Goal: Use online tool/utility

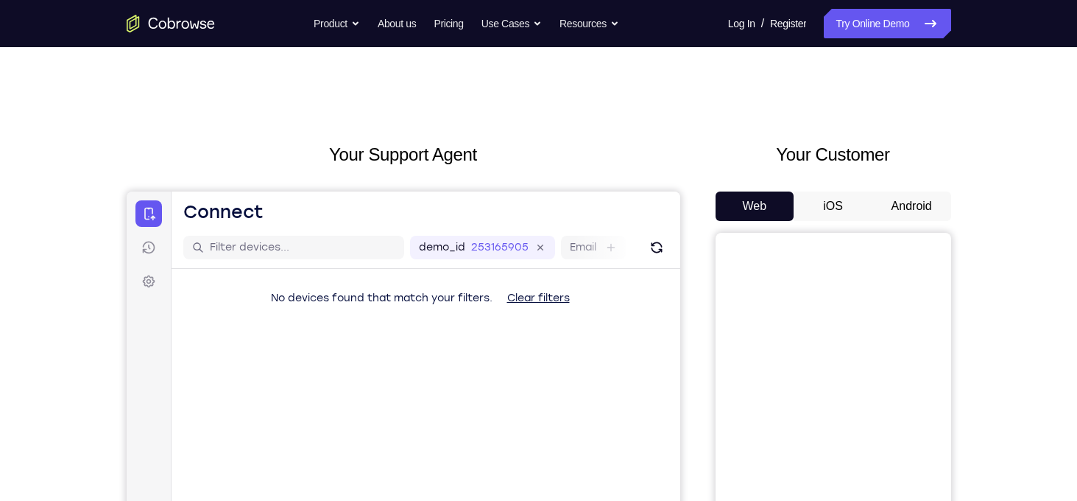
click at [913, 201] on button "Android" at bounding box center [911, 205] width 79 height 29
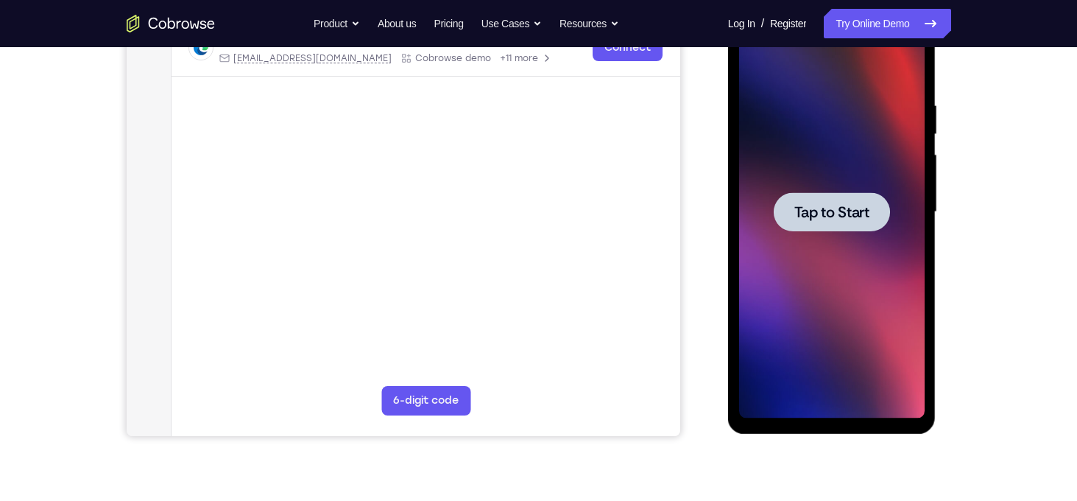
scroll to position [247, 0]
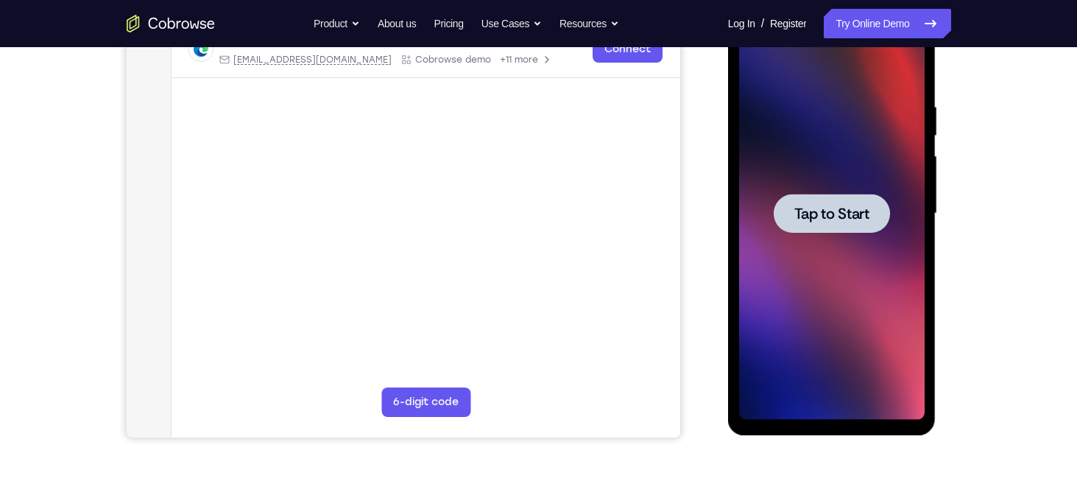
click at [1020, 279] on div "Your Support Agent Your Customer Web iOS Android Next Steps We’d be happy to gi…" at bounding box center [538, 285] width 1077 height 971
click at [895, 183] on div at bounding box center [832, 213] width 186 height 412
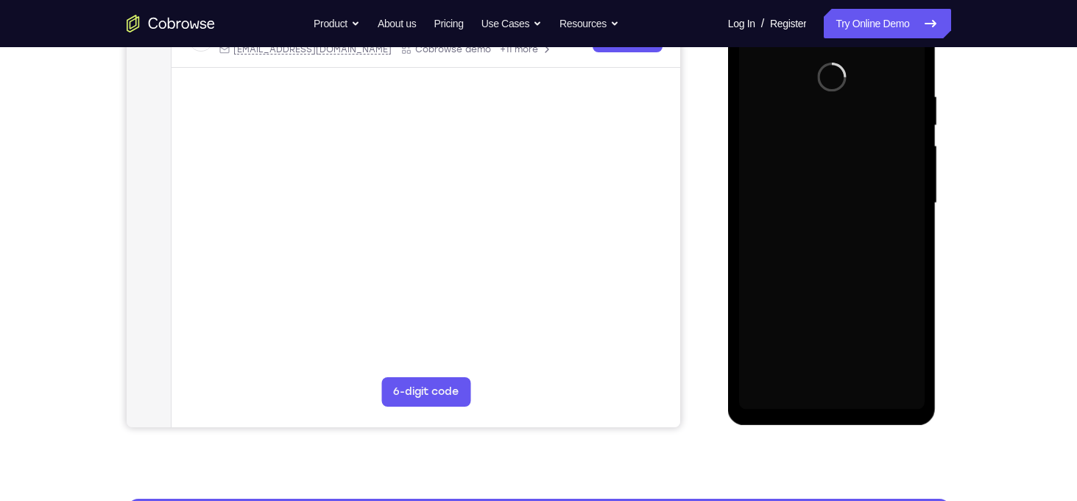
scroll to position [259, 0]
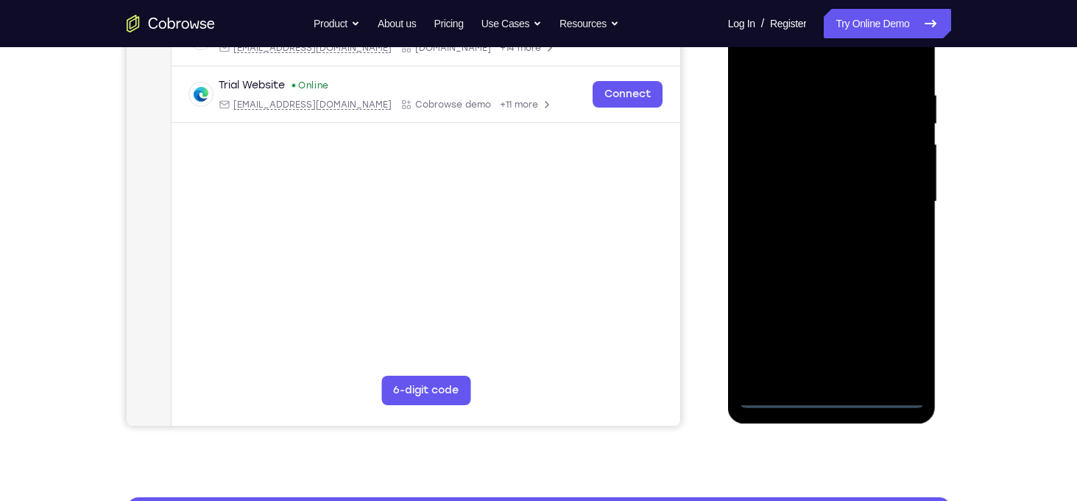
click at [828, 400] on div at bounding box center [832, 202] width 186 height 412
click at [900, 332] on div at bounding box center [832, 202] width 186 height 412
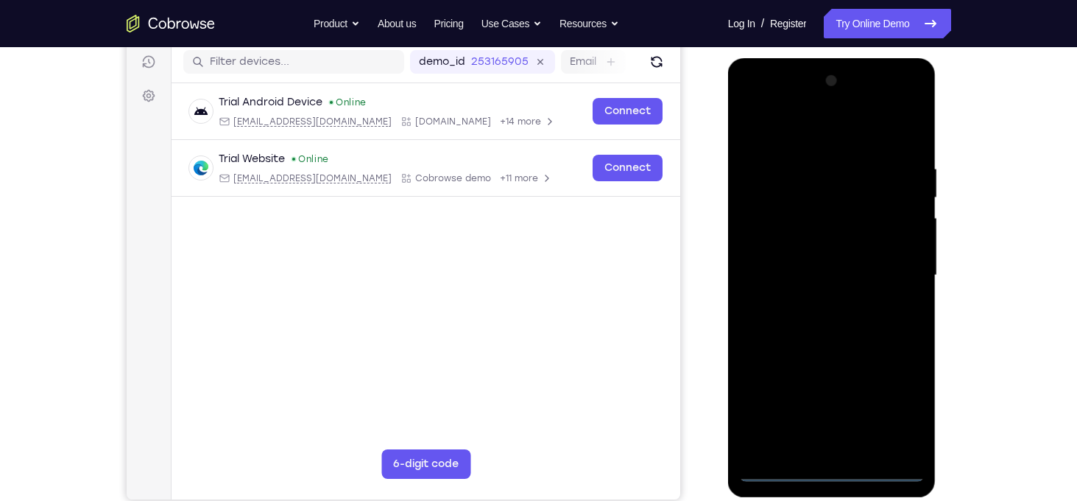
scroll to position [180, 0]
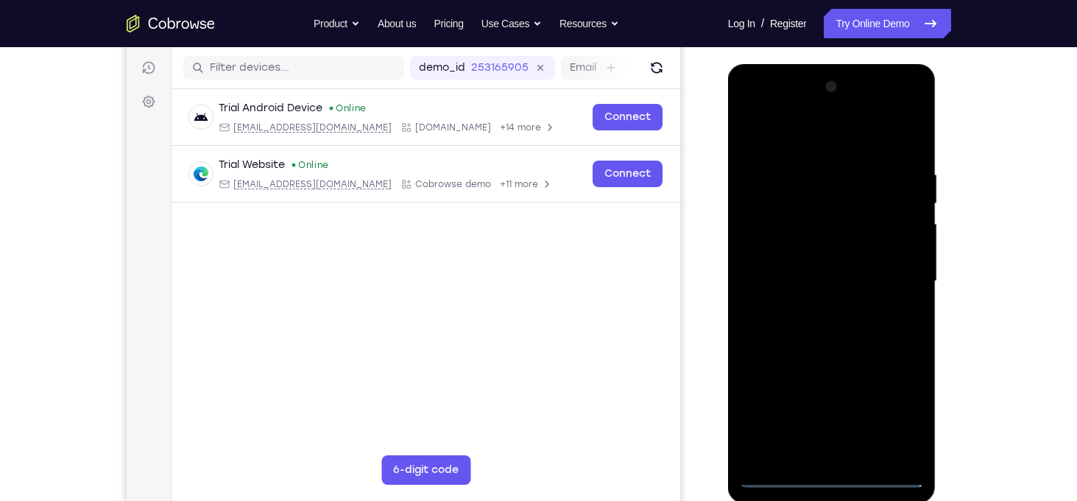
click at [824, 143] on div at bounding box center [832, 281] width 186 height 412
click at [896, 281] on div at bounding box center [832, 281] width 186 height 412
click at [819, 313] on div at bounding box center [832, 281] width 186 height 412
click at [856, 274] on div at bounding box center [832, 281] width 186 height 412
click at [809, 276] on div at bounding box center [832, 281] width 186 height 412
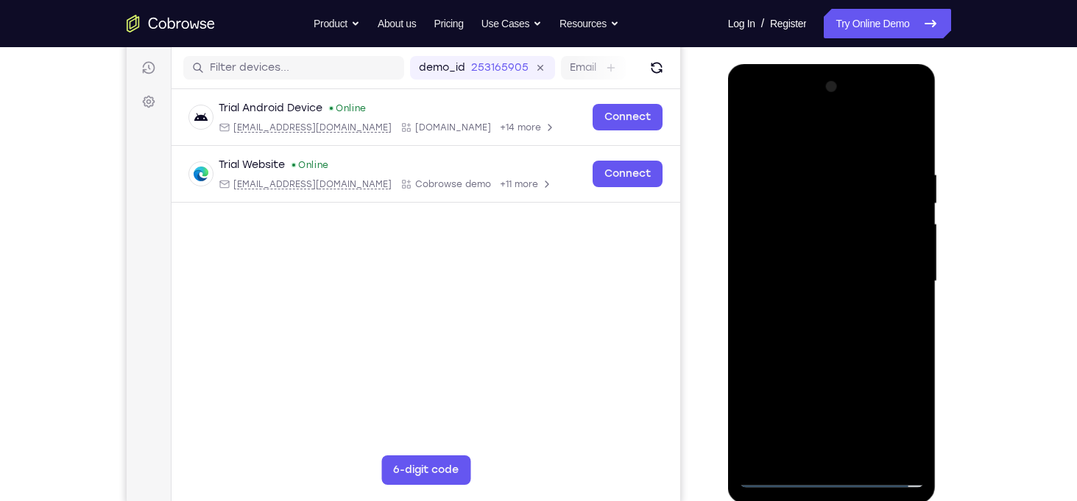
click at [780, 320] on div at bounding box center [832, 281] width 186 height 412
click at [778, 324] on div at bounding box center [832, 281] width 186 height 412
drag, startPoint x: 785, startPoint y: 152, endPoint x: 769, endPoint y: 96, distance: 57.3
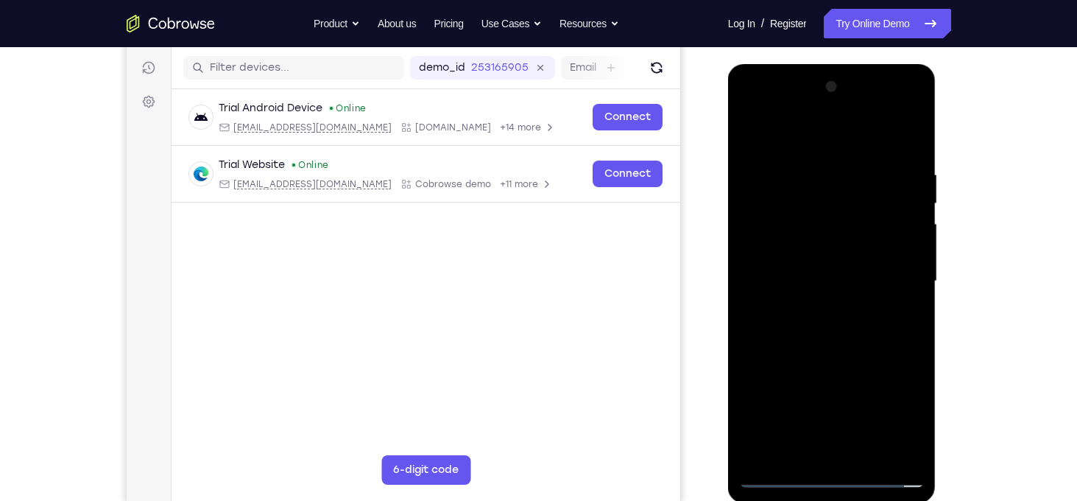
click at [769, 96] on div at bounding box center [832, 281] width 186 height 412
click at [842, 321] on div at bounding box center [832, 281] width 186 height 412
click at [805, 309] on div at bounding box center [832, 281] width 186 height 412
drag, startPoint x: 793, startPoint y: 152, endPoint x: 783, endPoint y: 126, distance: 28.2
click at [783, 126] on div at bounding box center [832, 281] width 186 height 412
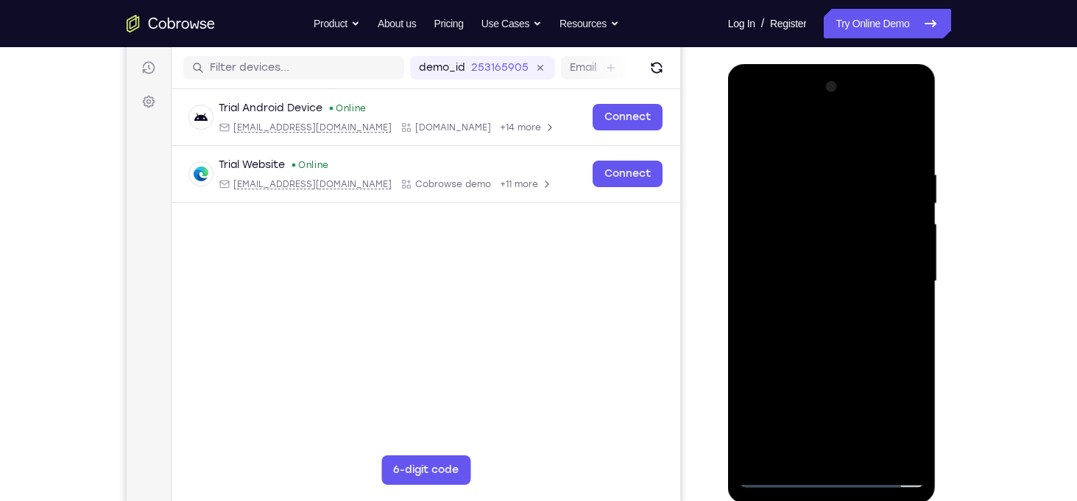
drag, startPoint x: 801, startPoint y: 166, endPoint x: 805, endPoint y: 330, distance: 164.2
click at [805, 330] on div at bounding box center [832, 281] width 186 height 412
drag, startPoint x: 831, startPoint y: 149, endPoint x: 811, endPoint y: 88, distance: 65.2
click at [811, 88] on div at bounding box center [832, 281] width 186 height 412
drag, startPoint x: 811, startPoint y: 126, endPoint x: 803, endPoint y: 369, distance: 243.1
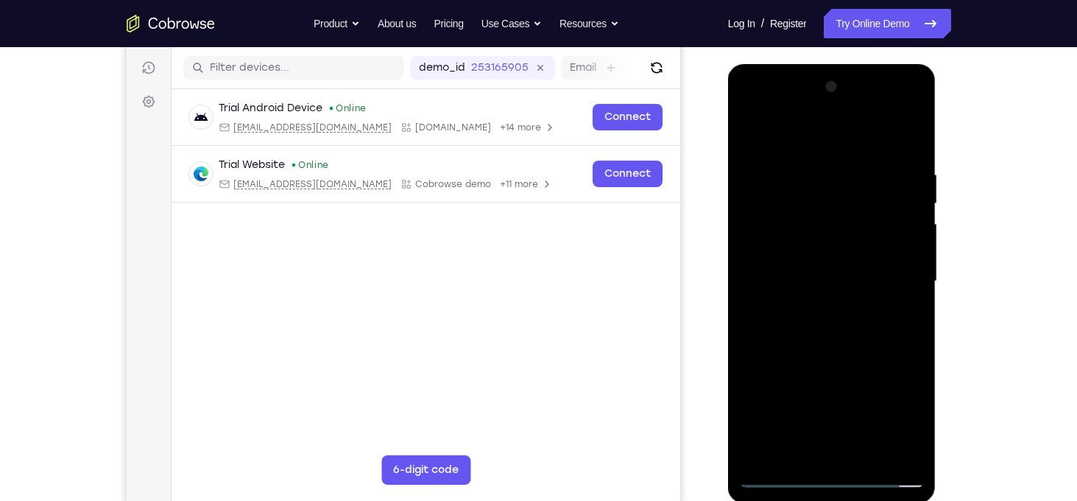
click at [803, 369] on div at bounding box center [832, 281] width 186 height 412
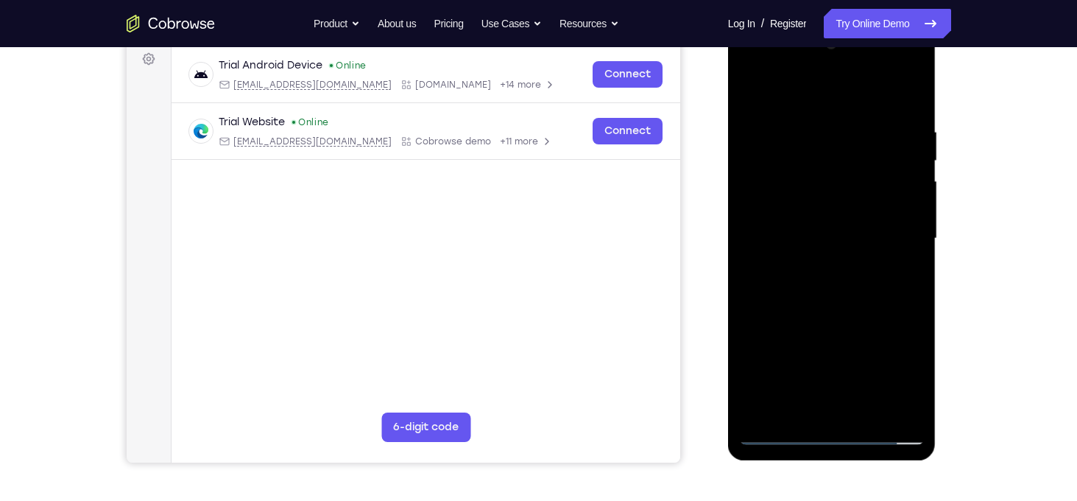
scroll to position [225, 0]
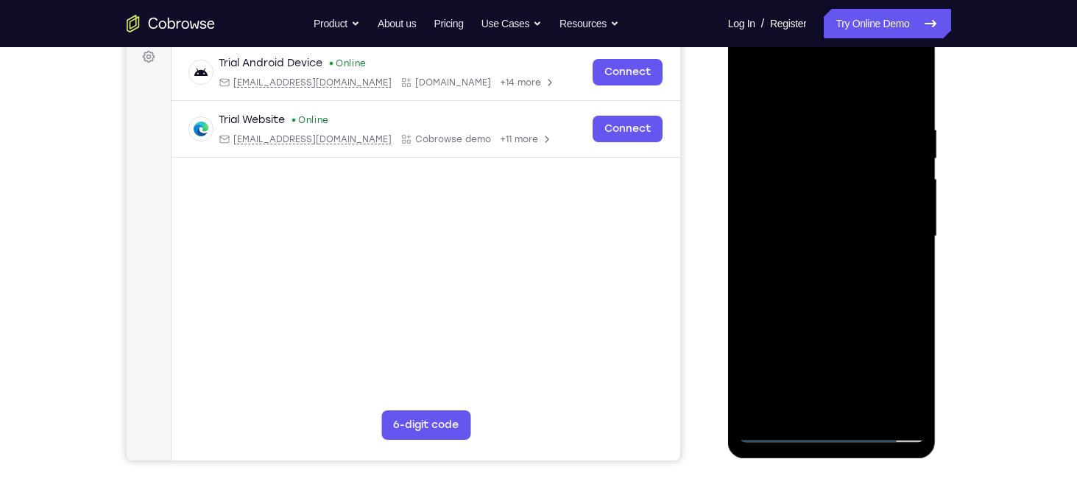
click at [917, 109] on div at bounding box center [832, 236] width 186 height 412
click at [912, 90] on div at bounding box center [832, 236] width 186 height 412
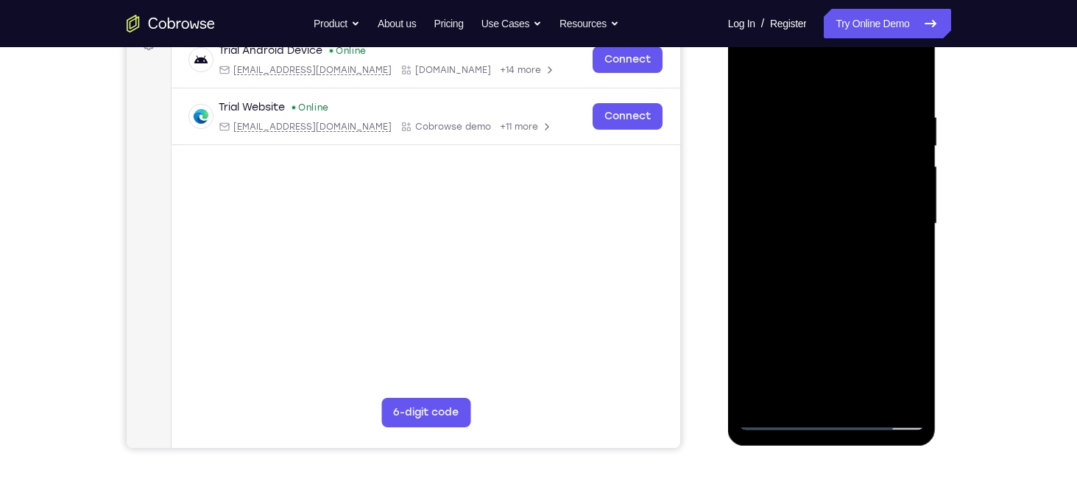
click at [803, 99] on div at bounding box center [832, 224] width 186 height 412
drag, startPoint x: 820, startPoint y: 258, endPoint x: 818, endPoint y: 161, distance: 97.9
click at [818, 161] on div at bounding box center [832, 224] width 186 height 412
drag, startPoint x: 823, startPoint y: 271, endPoint x: 818, endPoint y: 186, distance: 84.8
click at [818, 186] on div at bounding box center [832, 224] width 186 height 412
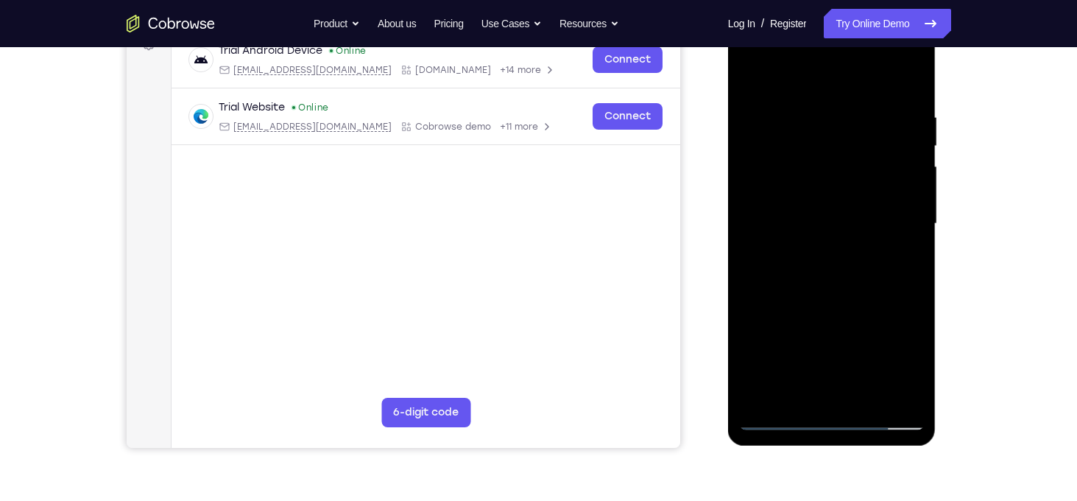
drag, startPoint x: 819, startPoint y: 311, endPoint x: 809, endPoint y: 209, distance: 102.1
click at [809, 209] on div at bounding box center [832, 224] width 186 height 412
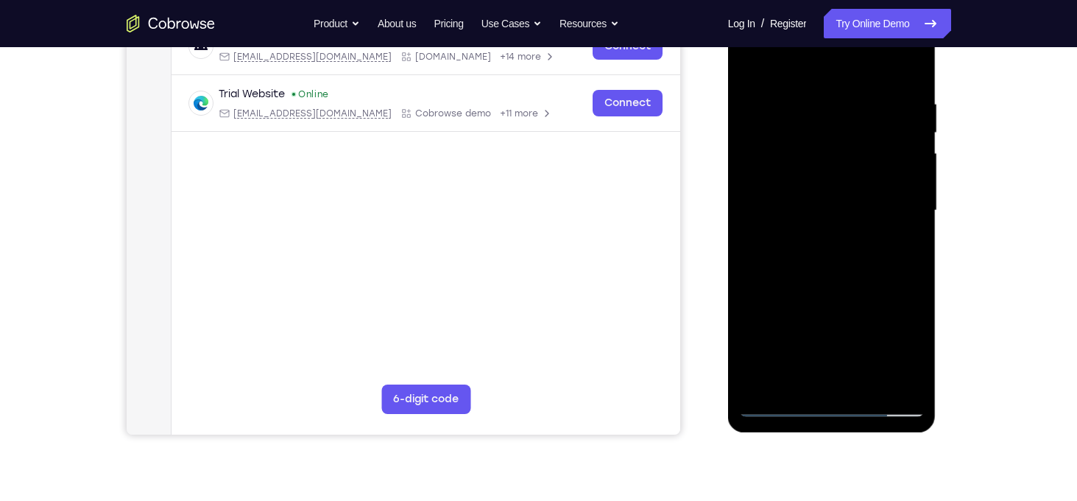
click at [899, 383] on div at bounding box center [832, 210] width 186 height 412
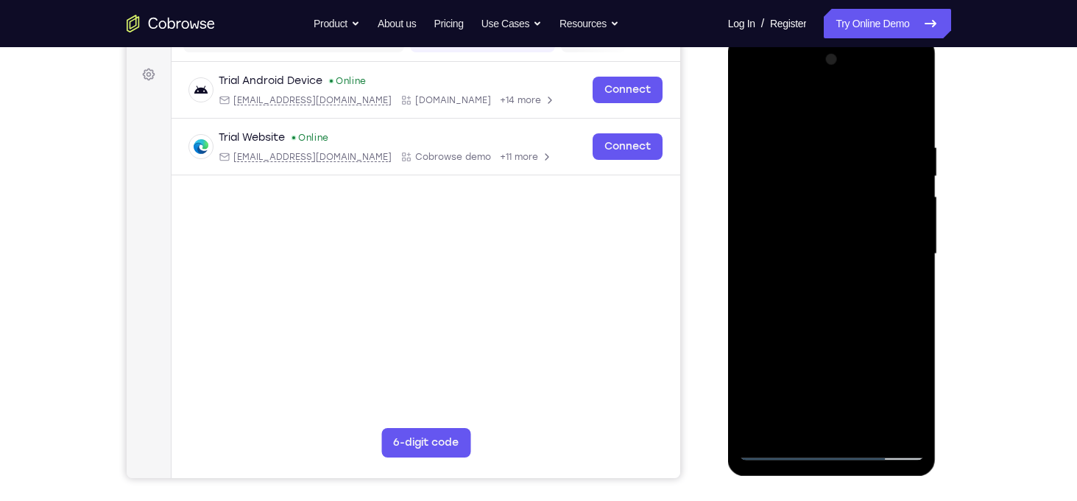
click at [837, 237] on div at bounding box center [832, 254] width 186 height 412
drag, startPoint x: 819, startPoint y: 179, endPoint x: 827, endPoint y: 307, distance: 128.3
click at [827, 307] on div at bounding box center [832, 254] width 186 height 412
click at [797, 127] on div at bounding box center [832, 254] width 186 height 412
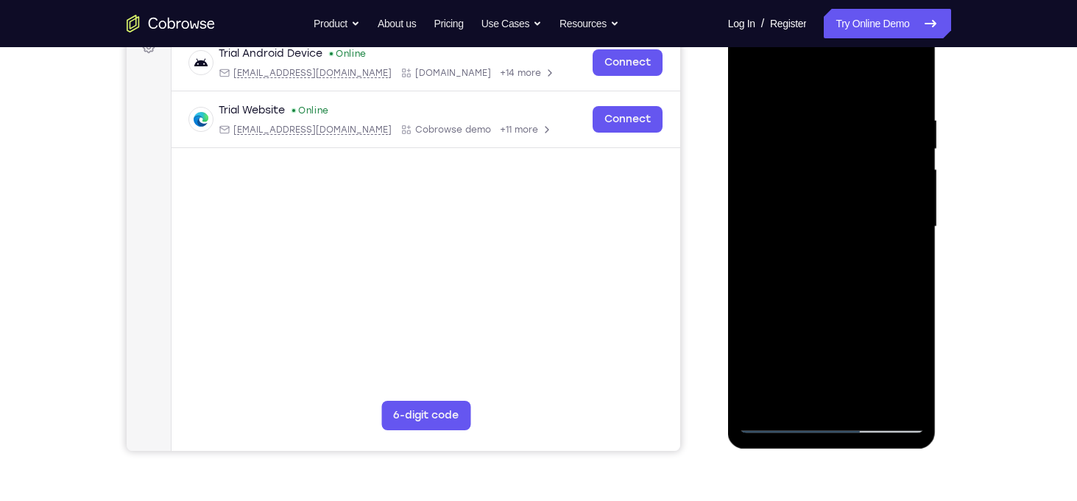
click at [779, 421] on div at bounding box center [832, 227] width 186 height 412
click at [791, 325] on div at bounding box center [832, 227] width 186 height 412
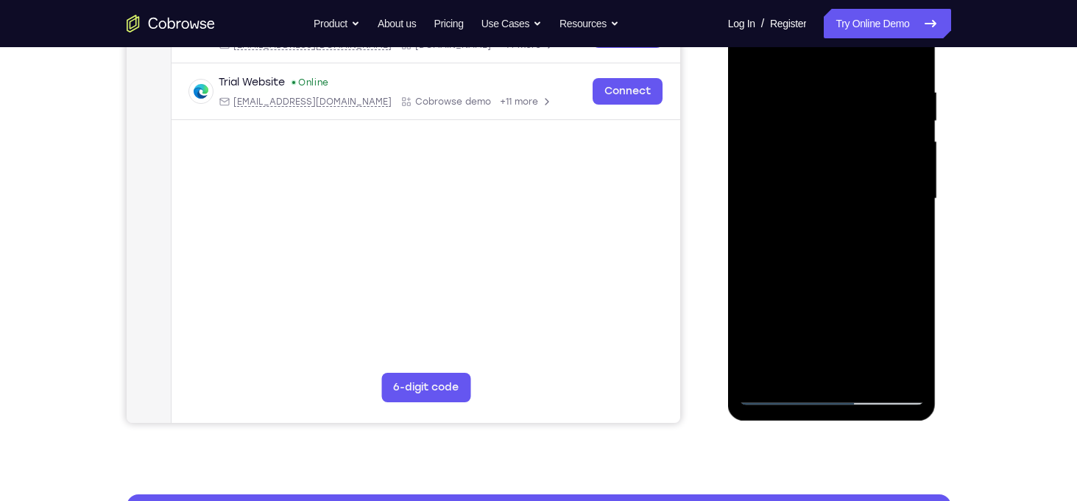
click at [865, 364] on div at bounding box center [832, 199] width 186 height 412
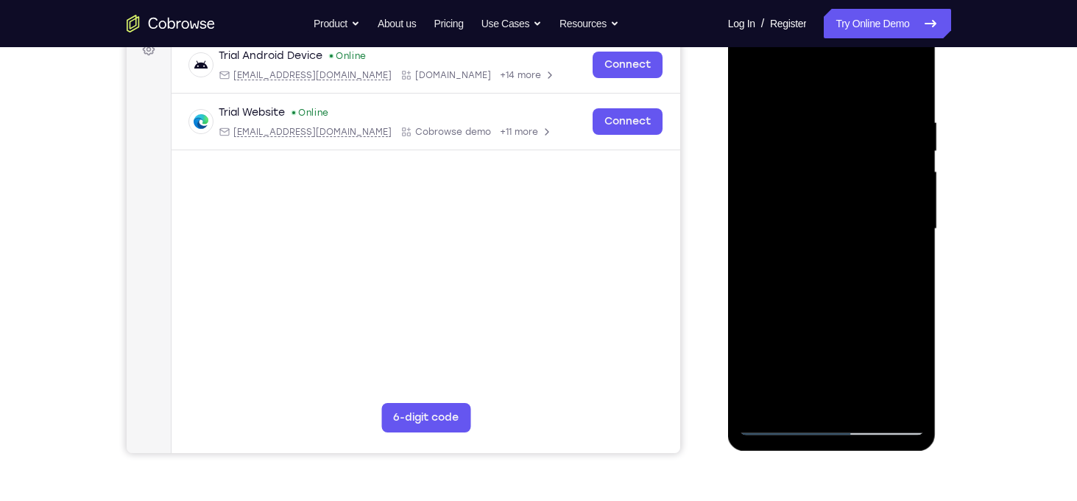
click at [844, 306] on div at bounding box center [832, 229] width 186 height 412
click at [844, 228] on div at bounding box center [832, 229] width 186 height 412
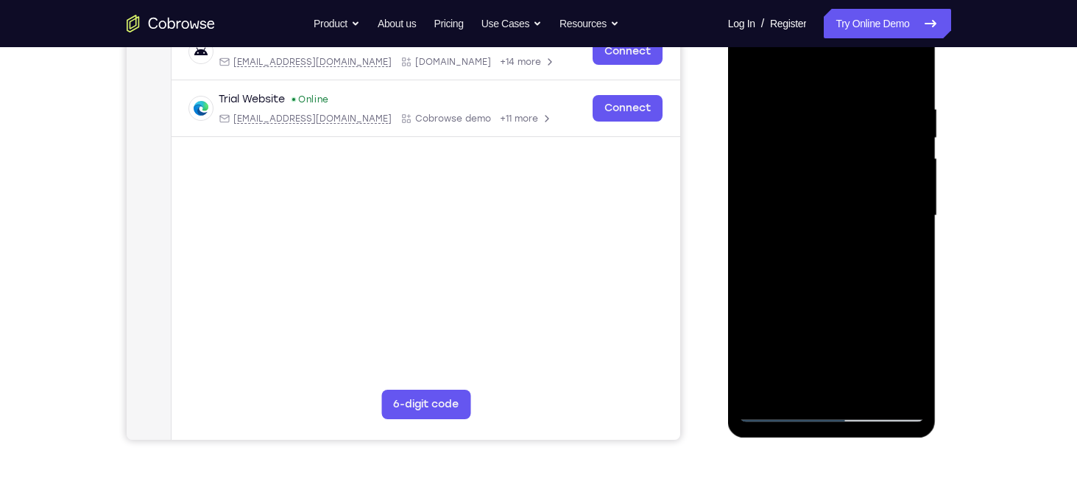
click at [791, 384] on div at bounding box center [832, 216] width 186 height 412
click at [758, 71] on div at bounding box center [832, 216] width 186 height 412
click at [819, 272] on div at bounding box center [832, 216] width 186 height 412
click at [780, 412] on div at bounding box center [832, 216] width 186 height 412
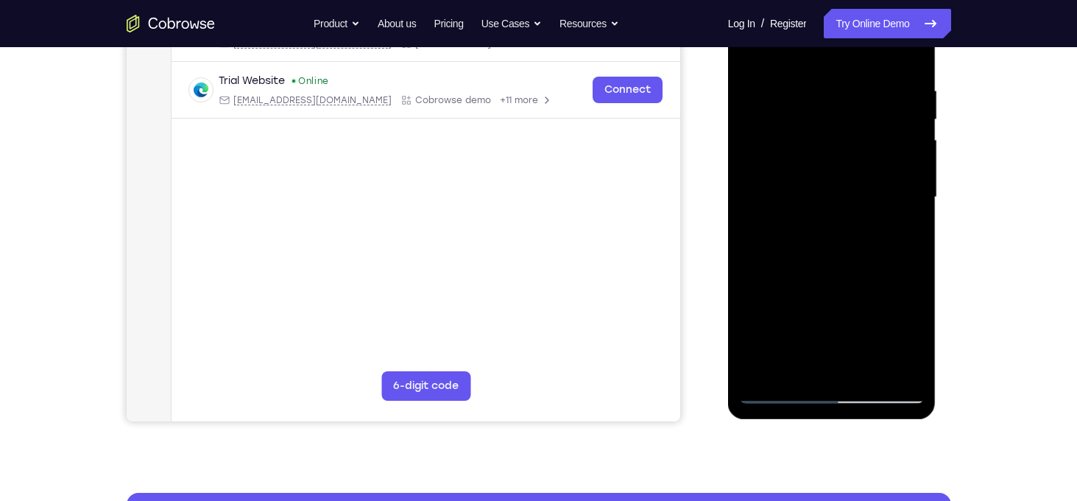
drag, startPoint x: 805, startPoint y: 359, endPoint x: 801, endPoint y: 312, distance: 47.3
click at [801, 312] on div at bounding box center [832, 197] width 186 height 412
click at [837, 264] on div at bounding box center [832, 197] width 186 height 412
click at [814, 339] on div at bounding box center [832, 197] width 186 height 412
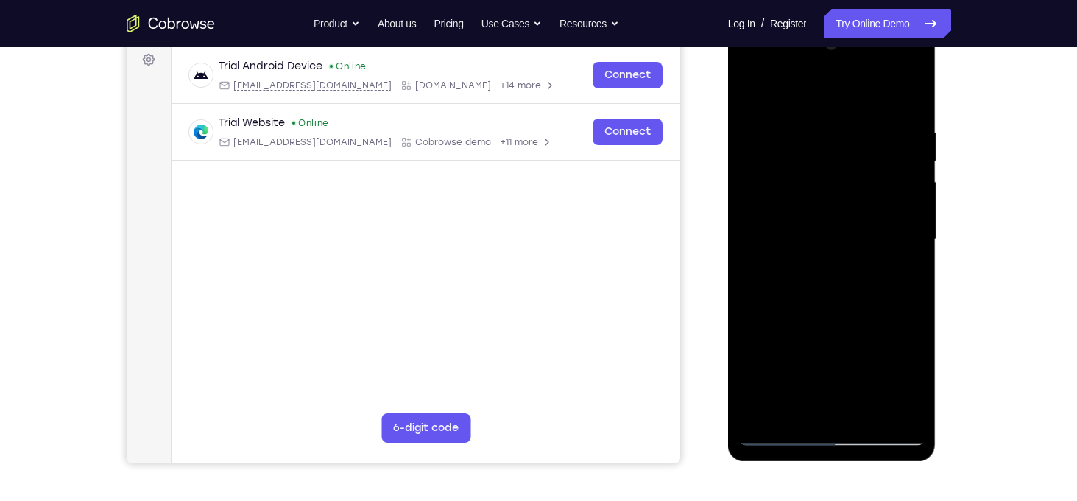
scroll to position [221, 0]
click at [749, 98] on div at bounding box center [832, 240] width 186 height 412
click at [817, 322] on div at bounding box center [832, 240] width 186 height 412
click at [775, 99] on div at bounding box center [832, 240] width 186 height 412
click at [887, 254] on div at bounding box center [832, 240] width 186 height 412
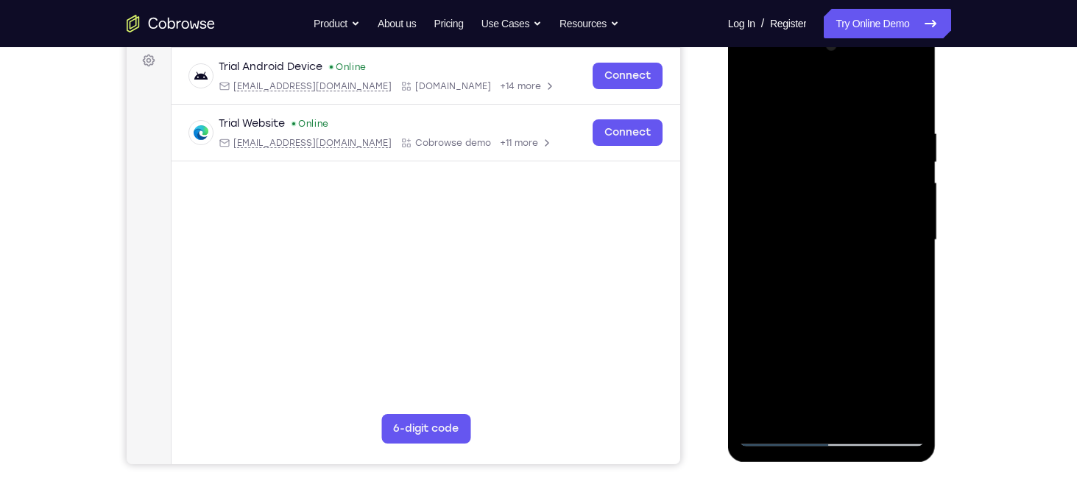
click at [752, 89] on div at bounding box center [832, 240] width 186 height 412
click at [775, 129] on div at bounding box center [832, 240] width 186 height 412
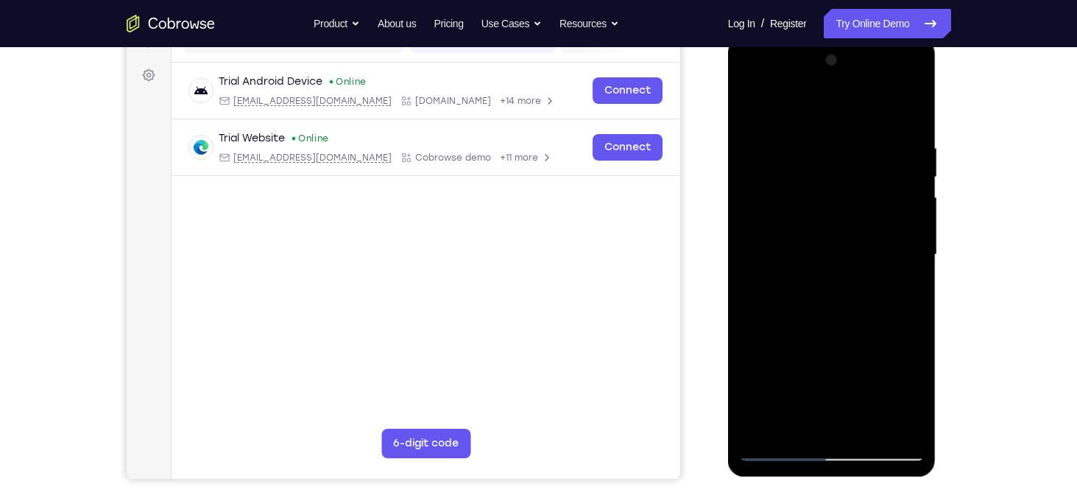
click at [891, 251] on div at bounding box center [832, 255] width 186 height 412
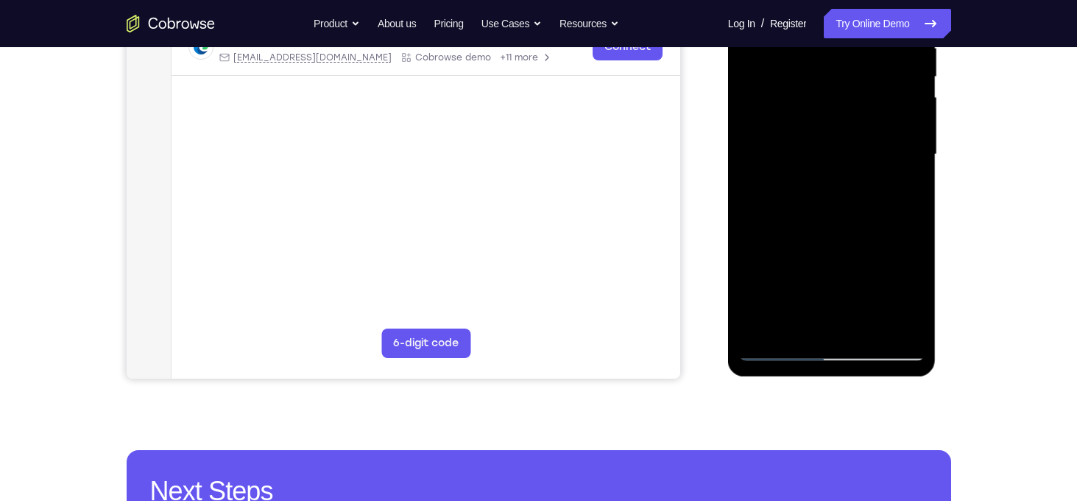
click at [906, 316] on div at bounding box center [832, 154] width 186 height 412
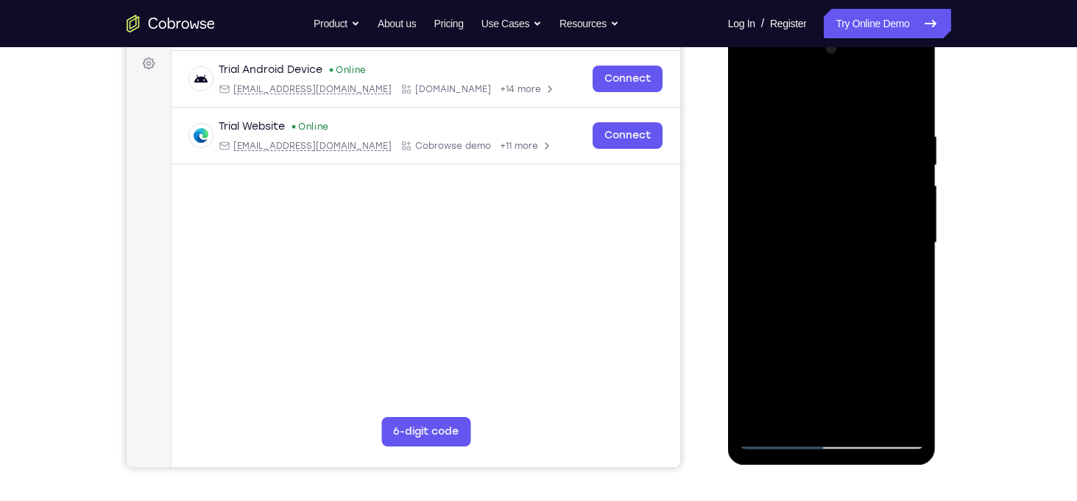
scroll to position [216, 0]
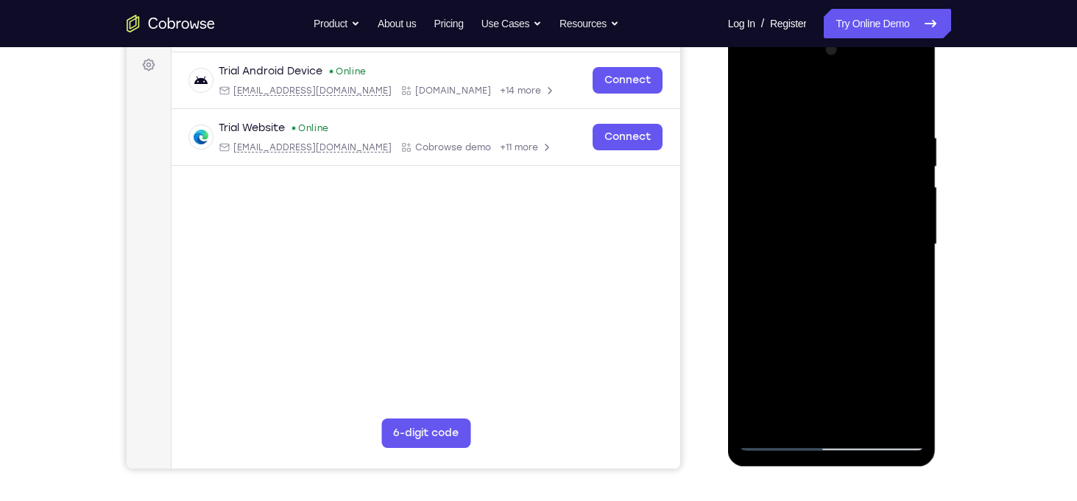
click at [903, 106] on div at bounding box center [832, 244] width 186 height 412
click at [757, 104] on div at bounding box center [832, 244] width 186 height 412
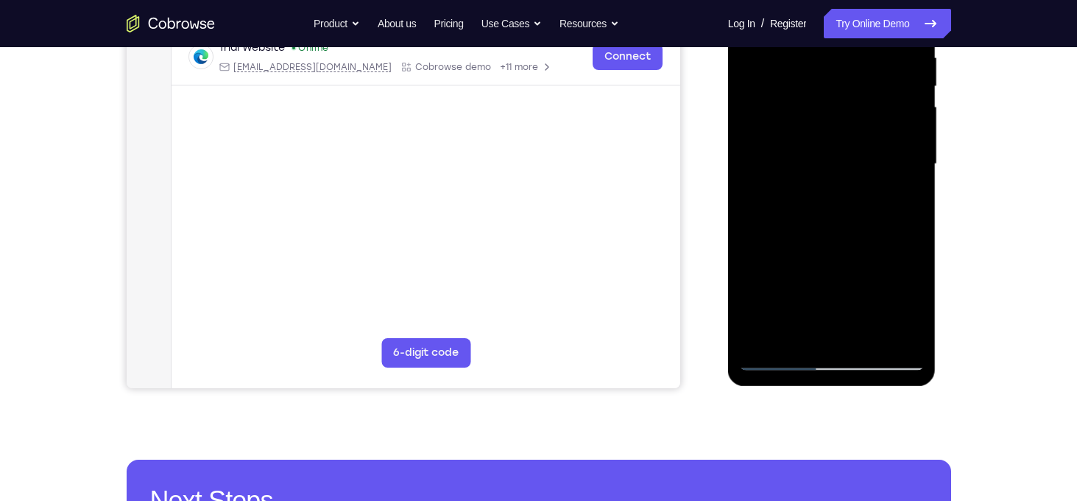
scroll to position [224, 0]
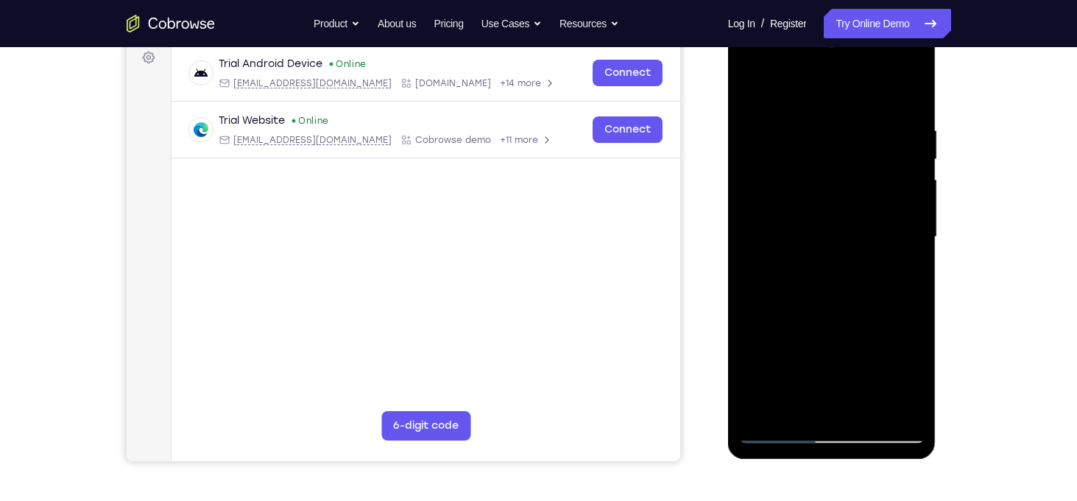
click at [749, 92] on div at bounding box center [832, 237] width 186 height 412
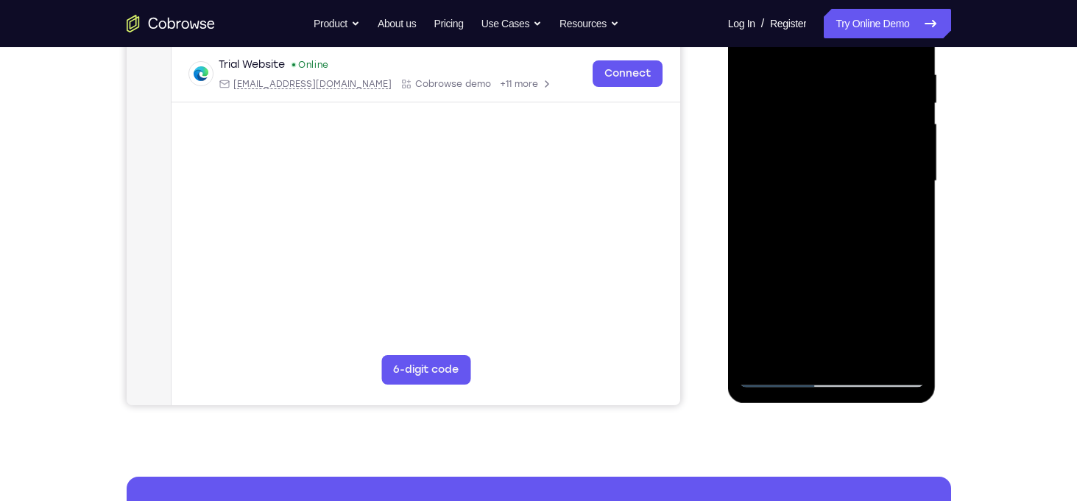
scroll to position [286, 0]
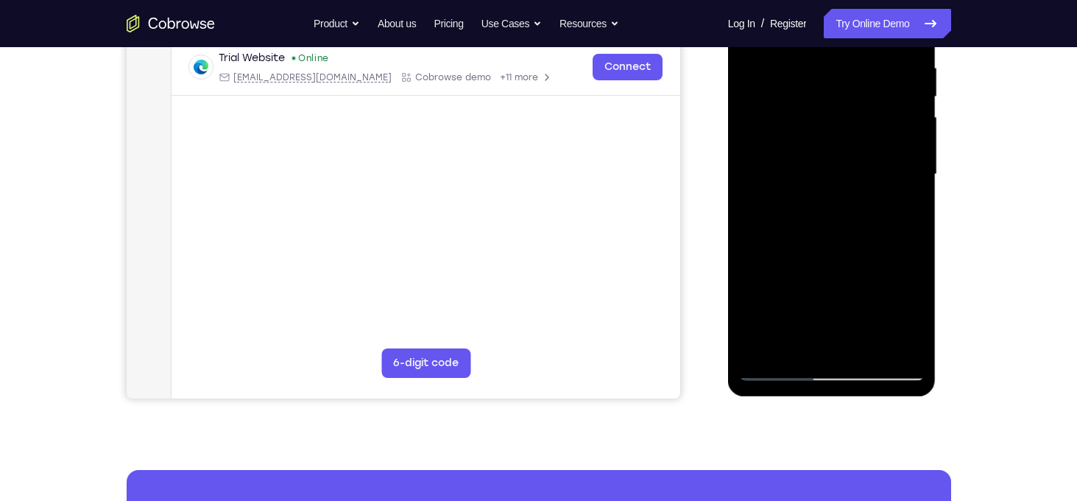
drag, startPoint x: 839, startPoint y: 273, endPoint x: 831, endPoint y: 223, distance: 50.6
click at [831, 223] on div at bounding box center [832, 174] width 186 height 412
click at [833, 315] on div at bounding box center [832, 174] width 186 height 412
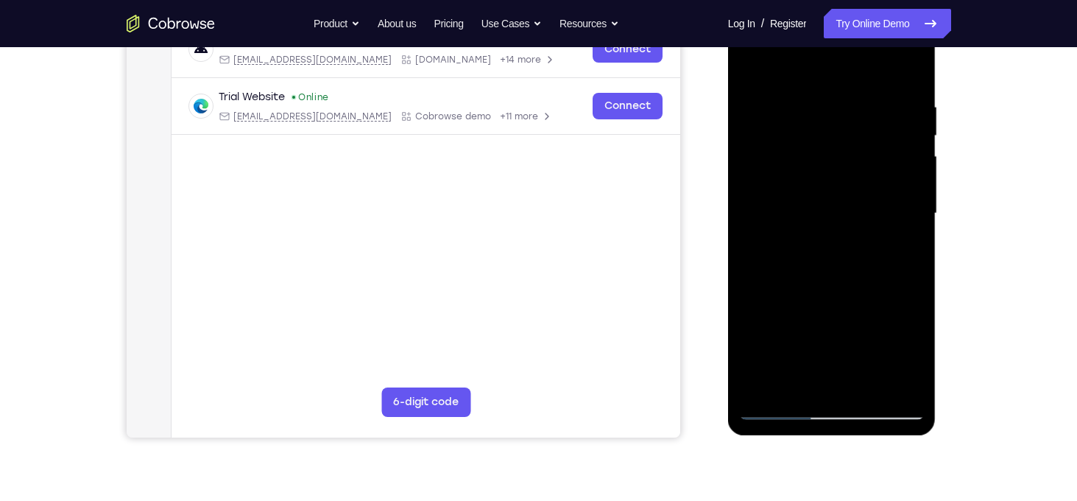
click at [780, 356] on div at bounding box center [832, 213] width 186 height 412
click at [799, 357] on div at bounding box center [832, 213] width 186 height 412
click at [783, 228] on div at bounding box center [832, 213] width 186 height 412
click at [769, 68] on div at bounding box center [832, 213] width 186 height 412
click at [893, 270] on div at bounding box center [832, 213] width 186 height 412
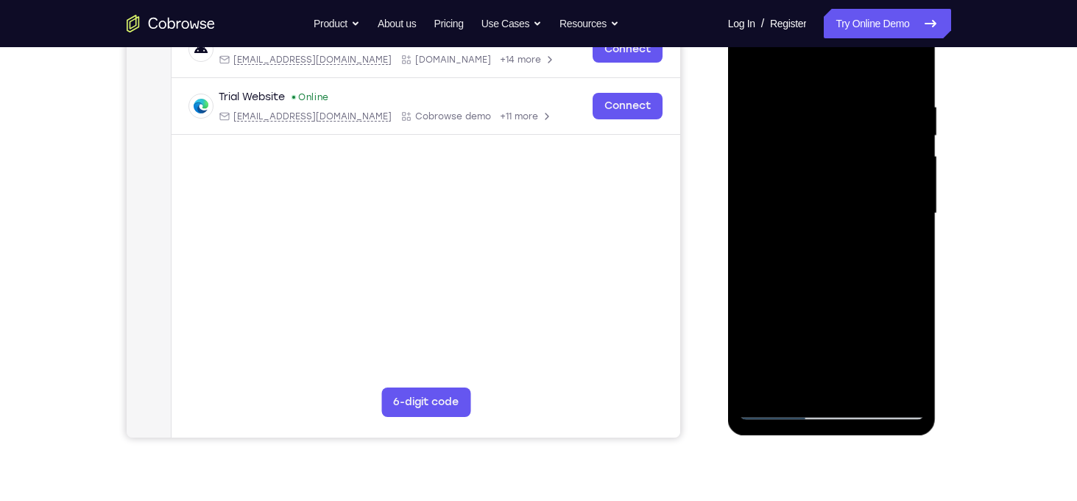
click at [894, 253] on div at bounding box center [832, 213] width 186 height 412
drag, startPoint x: 836, startPoint y: 293, endPoint x: 813, endPoint y: 168, distance: 127.4
click at [813, 168] on div at bounding box center [832, 213] width 186 height 412
drag, startPoint x: 826, startPoint y: 301, endPoint x: 821, endPoint y: 185, distance: 116.4
click at [821, 185] on div at bounding box center [832, 213] width 186 height 412
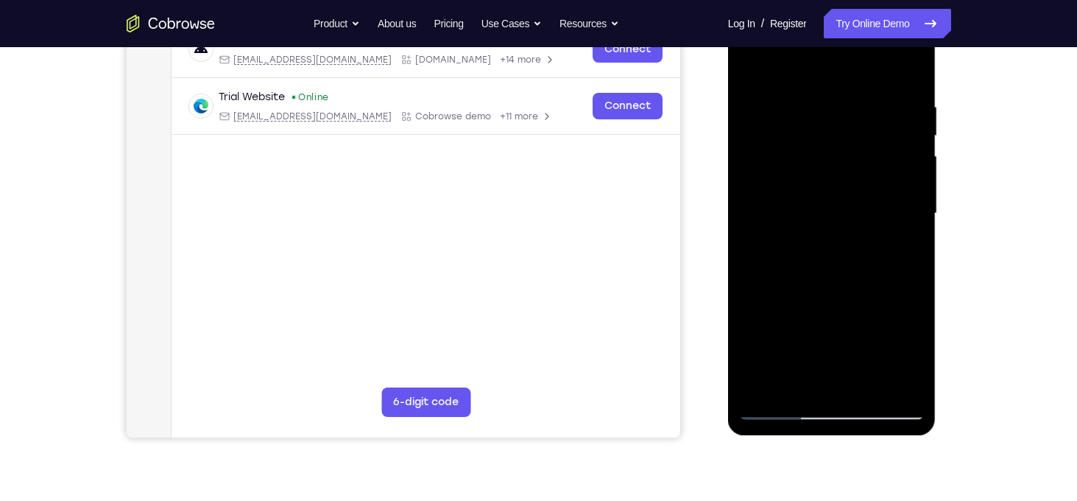
drag, startPoint x: 827, startPoint y: 307, endPoint x: 819, endPoint y: 175, distance: 132.0
click at [819, 175] on div at bounding box center [832, 213] width 186 height 412
drag, startPoint x: 828, startPoint y: 317, endPoint x: 818, endPoint y: 149, distance: 168.2
click at [818, 149] on div at bounding box center [832, 213] width 186 height 412
drag, startPoint x: 833, startPoint y: 317, endPoint x: 824, endPoint y: 161, distance: 155.6
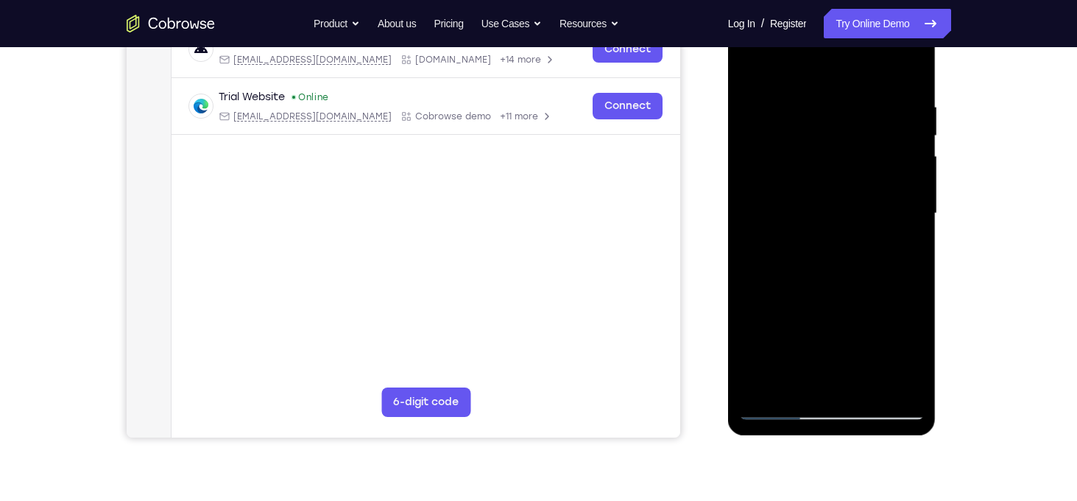
click at [824, 161] on div at bounding box center [832, 213] width 186 height 412
drag, startPoint x: 831, startPoint y: 320, endPoint x: 826, endPoint y: 177, distance: 142.2
click at [826, 177] on div at bounding box center [832, 213] width 186 height 412
drag, startPoint x: 833, startPoint y: 299, endPoint x: 809, endPoint y: 161, distance: 139.8
click at [809, 161] on div at bounding box center [832, 213] width 186 height 412
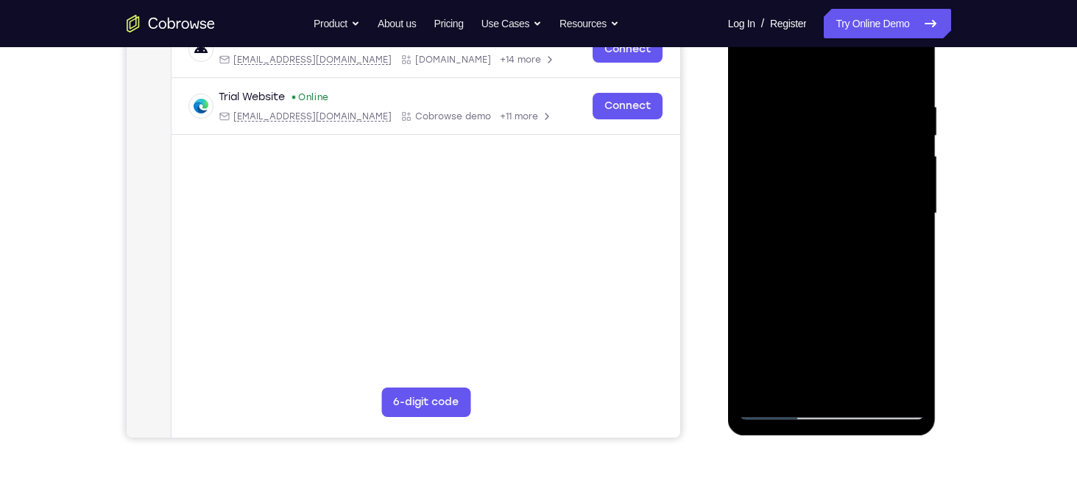
drag, startPoint x: 835, startPoint y: 317, endPoint x: 822, endPoint y: 165, distance: 152.2
click at [822, 165] on div at bounding box center [832, 213] width 186 height 412
drag, startPoint x: 839, startPoint y: 306, endPoint x: 839, endPoint y: 116, distance: 190.0
click at [839, 116] on div at bounding box center [832, 213] width 186 height 412
drag, startPoint x: 832, startPoint y: 295, endPoint x: 836, endPoint y: 161, distance: 134.8
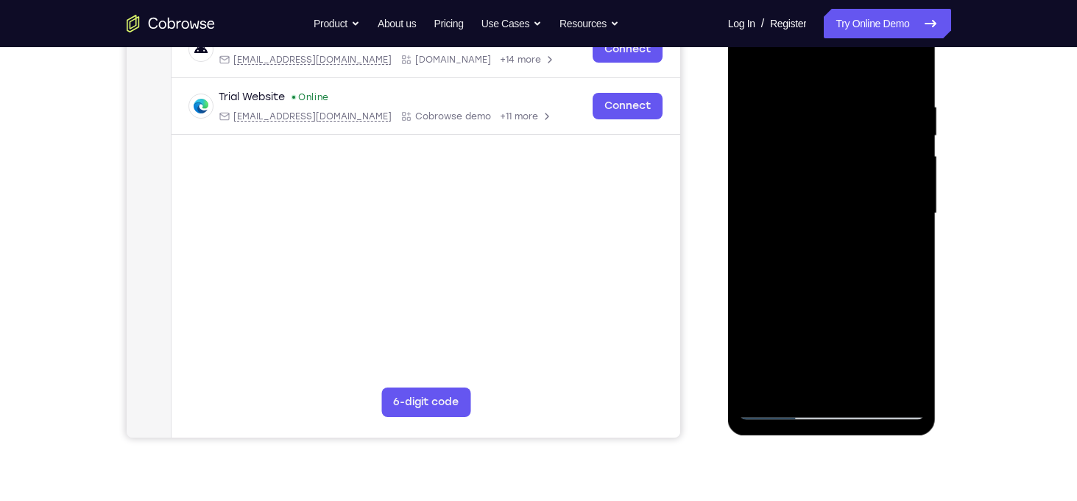
click at [836, 161] on div at bounding box center [832, 213] width 186 height 412
drag, startPoint x: 864, startPoint y: 321, endPoint x: 850, endPoint y: 183, distance: 139.1
click at [850, 183] on div at bounding box center [832, 213] width 186 height 412
drag, startPoint x: 858, startPoint y: 321, endPoint x: 840, endPoint y: 181, distance: 141.1
click at [840, 181] on div at bounding box center [832, 213] width 186 height 412
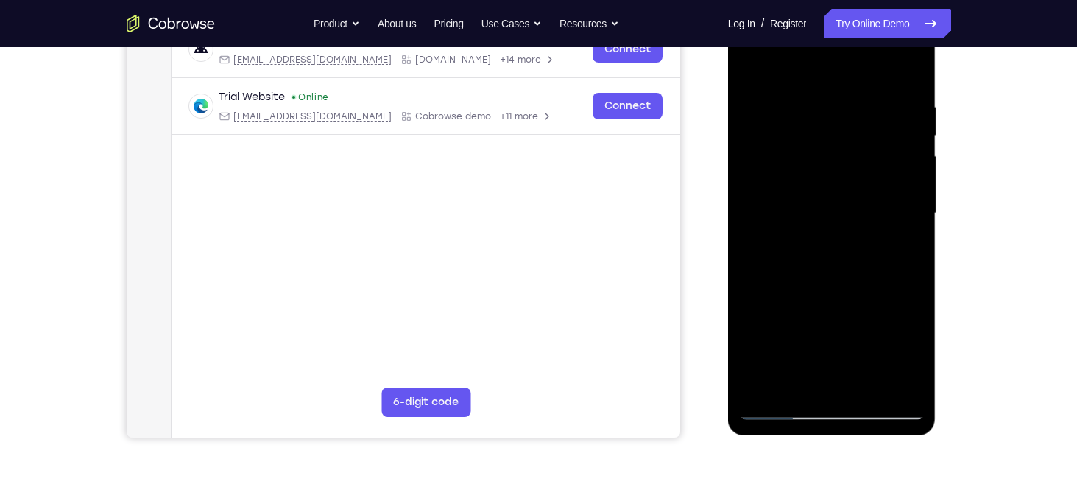
drag, startPoint x: 847, startPoint y: 309, endPoint x: 836, endPoint y: 196, distance: 114.0
click at [836, 196] on div at bounding box center [832, 213] width 186 height 412
drag, startPoint x: 847, startPoint y: 328, endPoint x: 834, endPoint y: 192, distance: 136.8
click at [834, 192] on div at bounding box center [832, 213] width 186 height 412
drag, startPoint x: 846, startPoint y: 325, endPoint x: 819, endPoint y: 175, distance: 151.9
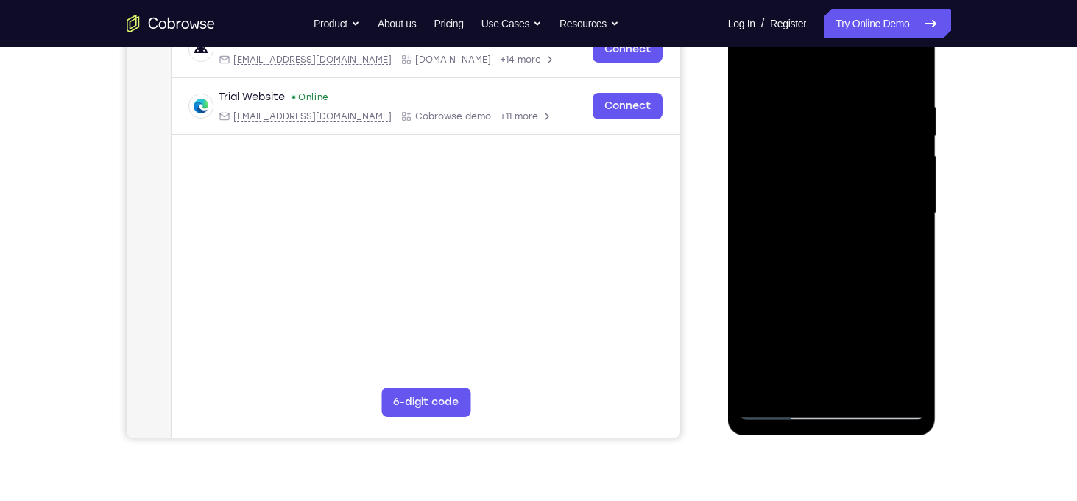
click at [819, 175] on div at bounding box center [832, 213] width 186 height 412
drag, startPoint x: 832, startPoint y: 307, endPoint x: 817, endPoint y: 152, distance: 156.1
click at [817, 152] on div at bounding box center [832, 213] width 186 height 412
drag, startPoint x: 830, startPoint y: 296, endPoint x: 809, endPoint y: 144, distance: 153.8
click at [809, 144] on div at bounding box center [832, 213] width 186 height 412
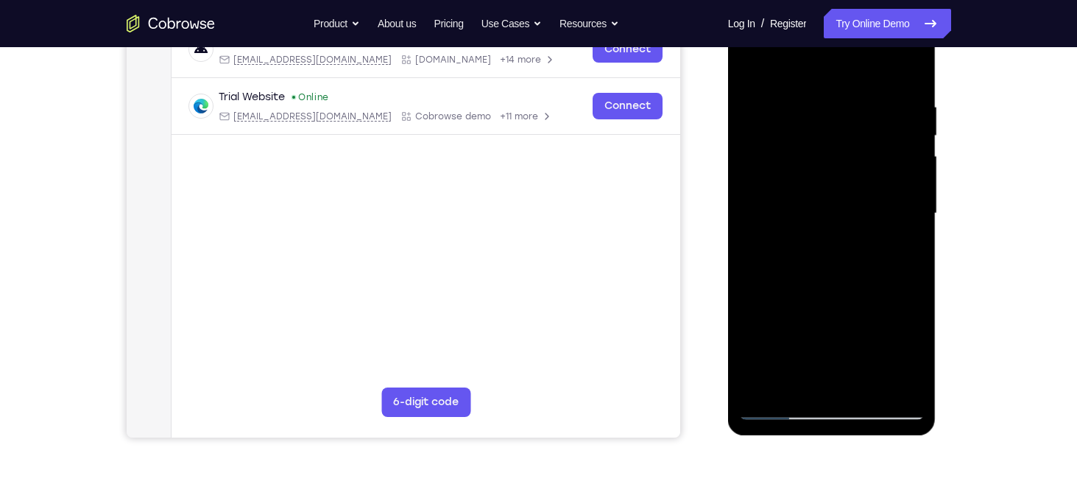
scroll to position [302, 0]
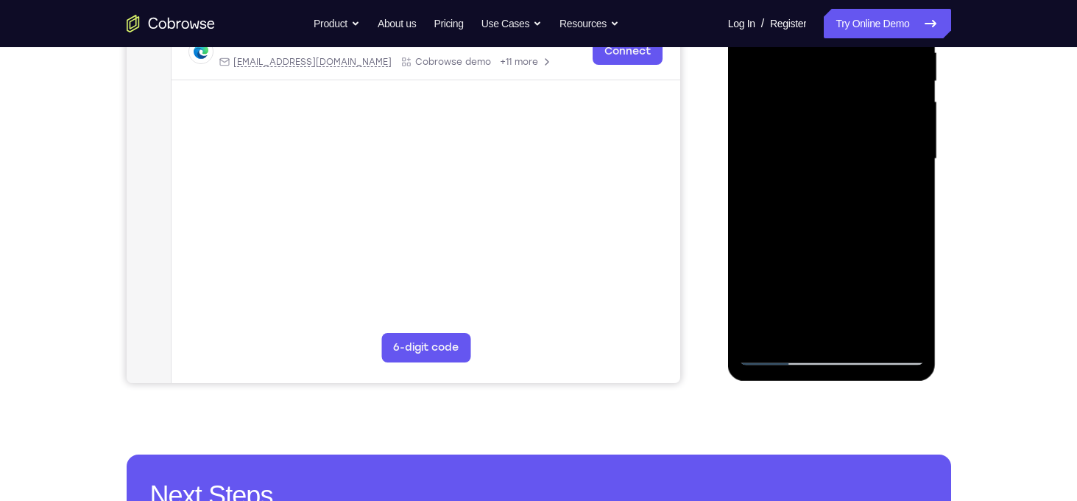
click at [898, 333] on div at bounding box center [832, 159] width 186 height 412
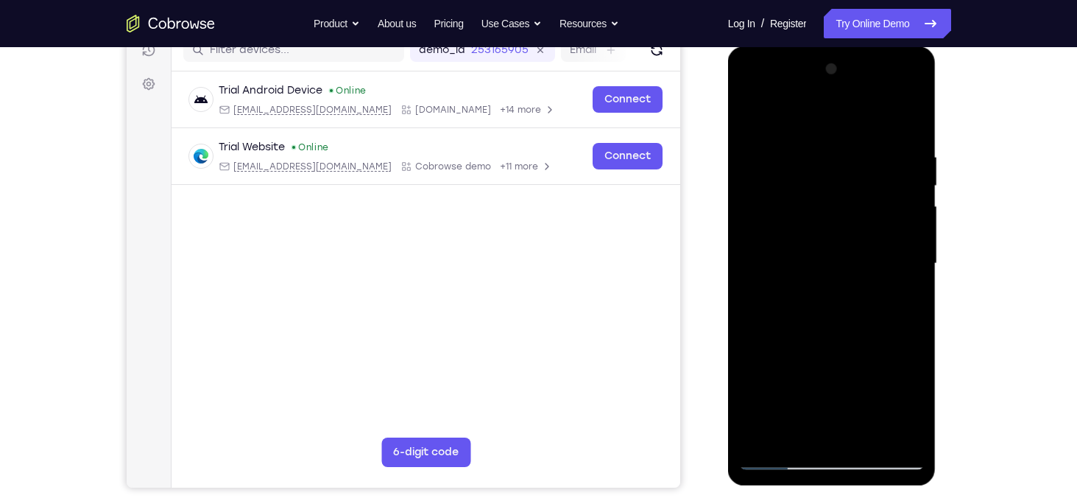
scroll to position [145, 0]
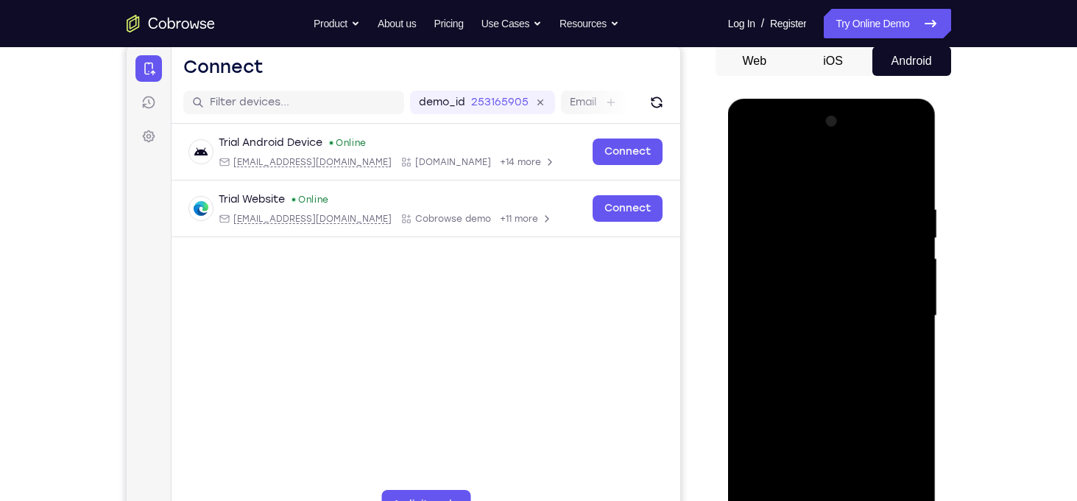
drag, startPoint x: 878, startPoint y: 408, endPoint x: 851, endPoint y: 425, distance: 31.5
click at [851, 425] on div at bounding box center [832, 316] width 186 height 412
drag, startPoint x: 830, startPoint y: 240, endPoint x: 841, endPoint y: 400, distance: 160.2
click at [841, 400] on div at bounding box center [832, 316] width 186 height 412
drag, startPoint x: 832, startPoint y: 202, endPoint x: 819, endPoint y: 362, distance: 159.6
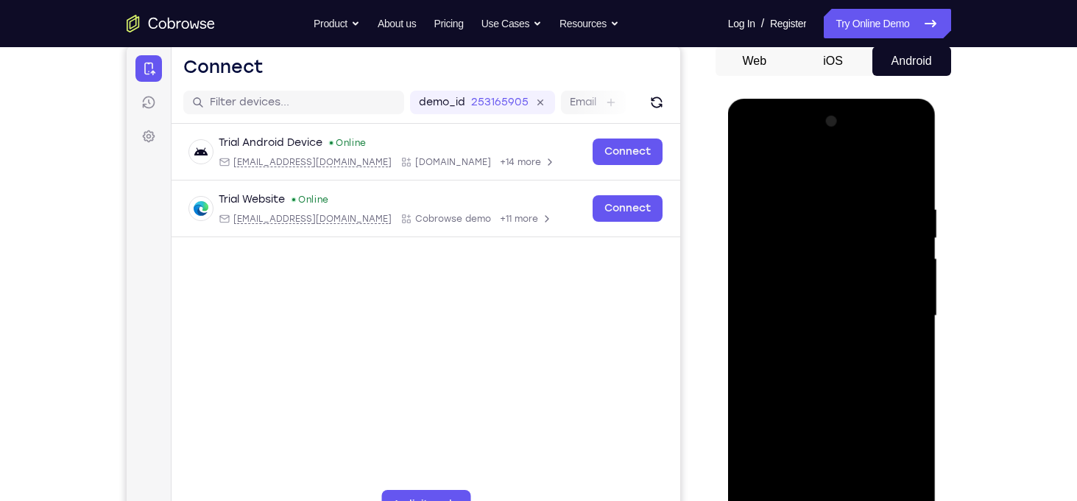
click at [819, 362] on div at bounding box center [832, 316] width 186 height 412
click at [833, 330] on div at bounding box center [832, 316] width 186 height 412
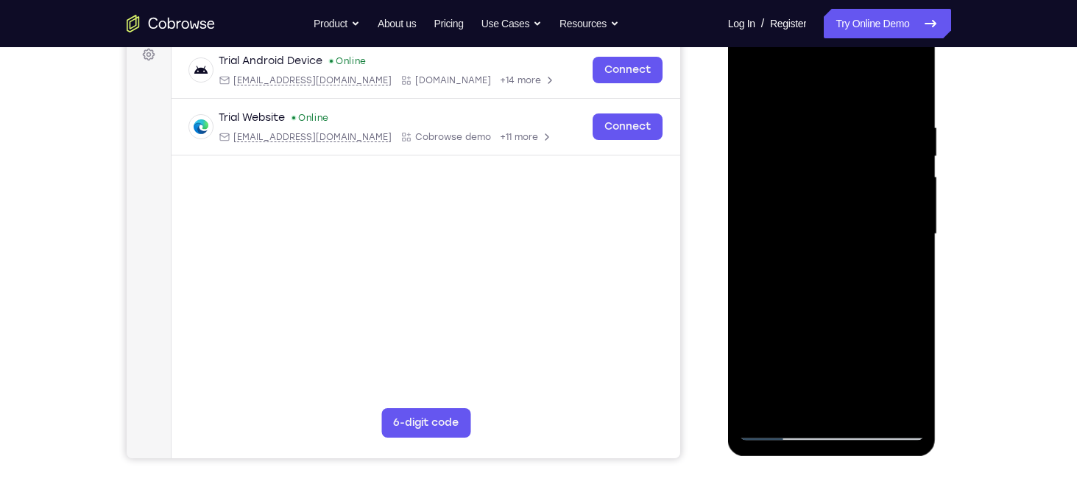
scroll to position [228, 0]
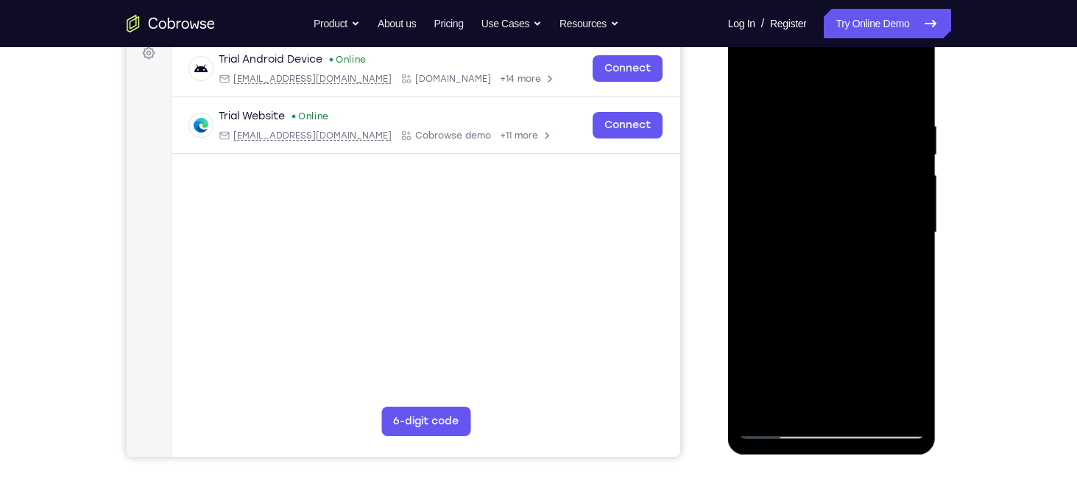
drag, startPoint x: 844, startPoint y: 279, endPoint x: 833, endPoint y: 186, distance: 93.5
click at [833, 186] on div at bounding box center [832, 233] width 186 height 412
drag, startPoint x: 839, startPoint y: 303, endPoint x: 831, endPoint y: 216, distance: 87.3
click at [831, 216] on div at bounding box center [832, 233] width 186 height 412
click at [798, 260] on div at bounding box center [832, 233] width 186 height 412
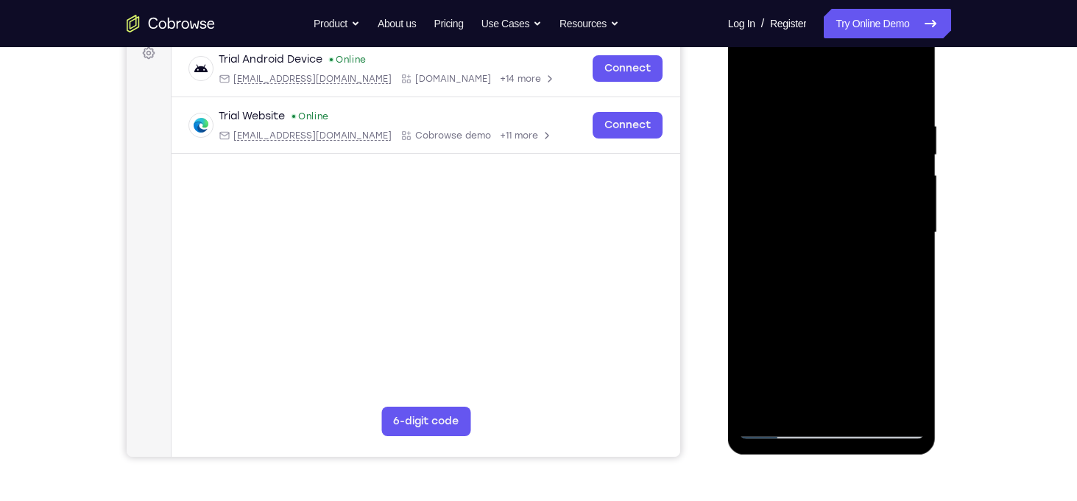
scroll to position [318, 0]
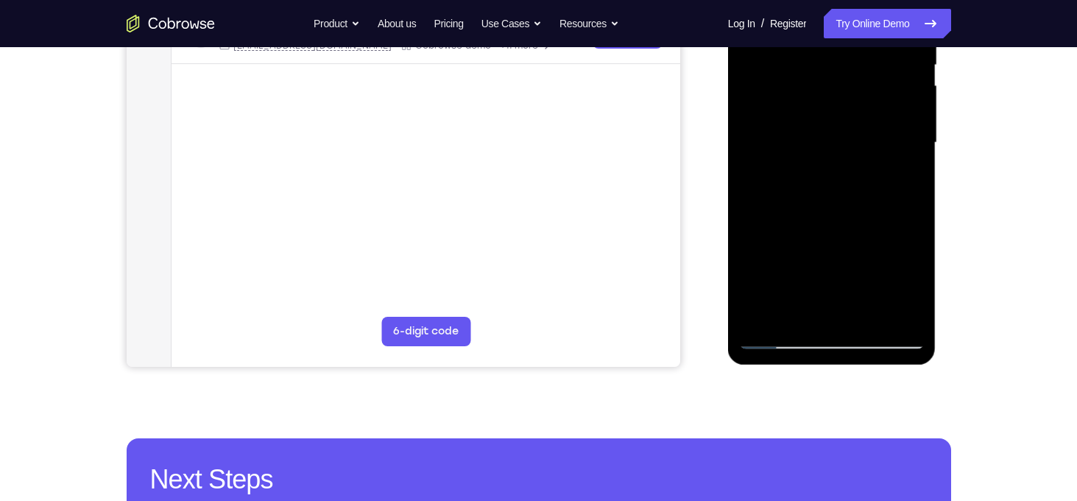
click at [897, 322] on div at bounding box center [832, 143] width 186 height 412
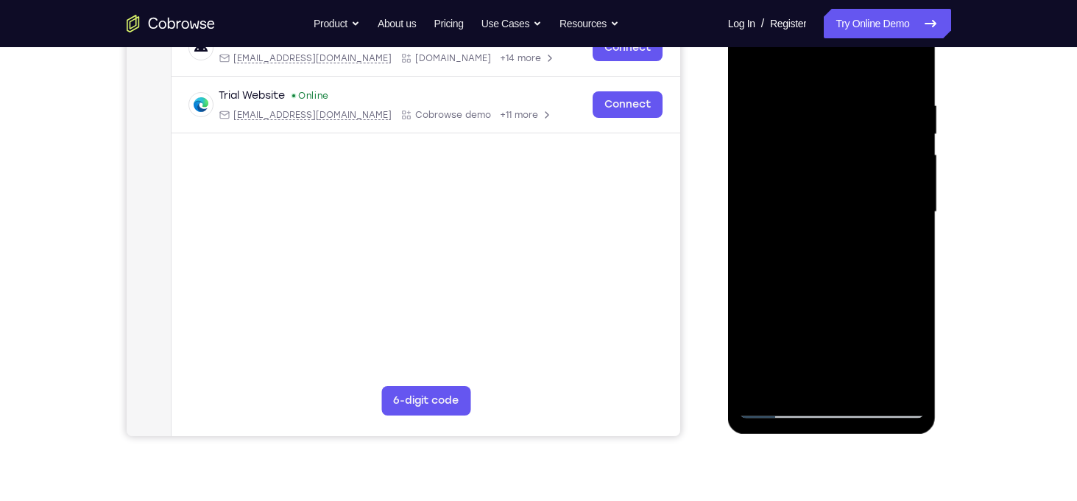
click at [846, 242] on div at bounding box center [832, 212] width 186 height 412
drag, startPoint x: 825, startPoint y: 303, endPoint x: 819, endPoint y: 158, distance: 145.2
click at [819, 158] on div at bounding box center [832, 212] width 186 height 412
drag, startPoint x: 839, startPoint y: 276, endPoint x: 823, endPoint y: 140, distance: 137.2
click at [823, 140] on div at bounding box center [832, 212] width 186 height 412
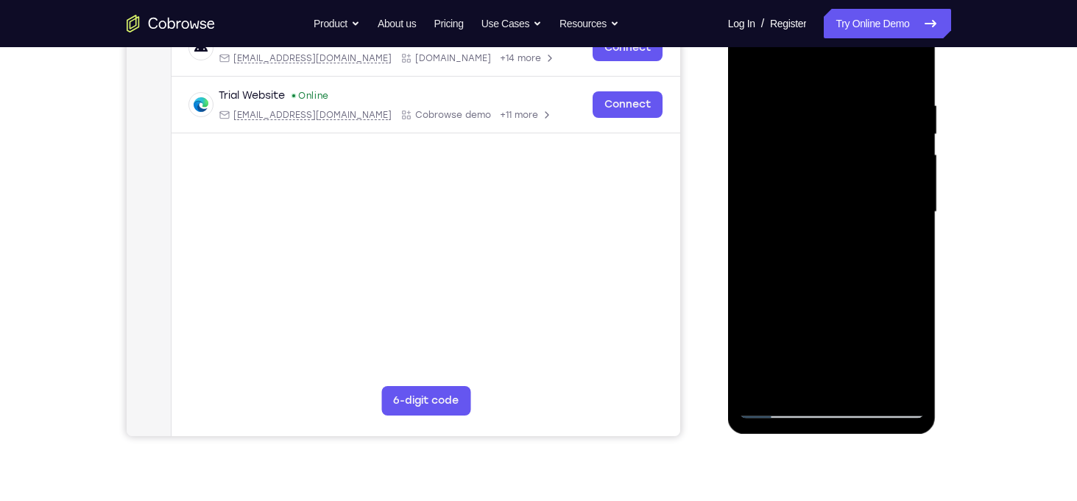
drag, startPoint x: 839, startPoint y: 328, endPoint x: 819, endPoint y: 186, distance: 143.4
click at [819, 186] on div at bounding box center [832, 212] width 186 height 412
drag, startPoint x: 838, startPoint y: 322, endPoint x: 825, endPoint y: 202, distance: 121.5
click at [825, 202] on div at bounding box center [832, 212] width 186 height 412
drag, startPoint x: 836, startPoint y: 322, endPoint x: 826, endPoint y: 188, distance: 135.1
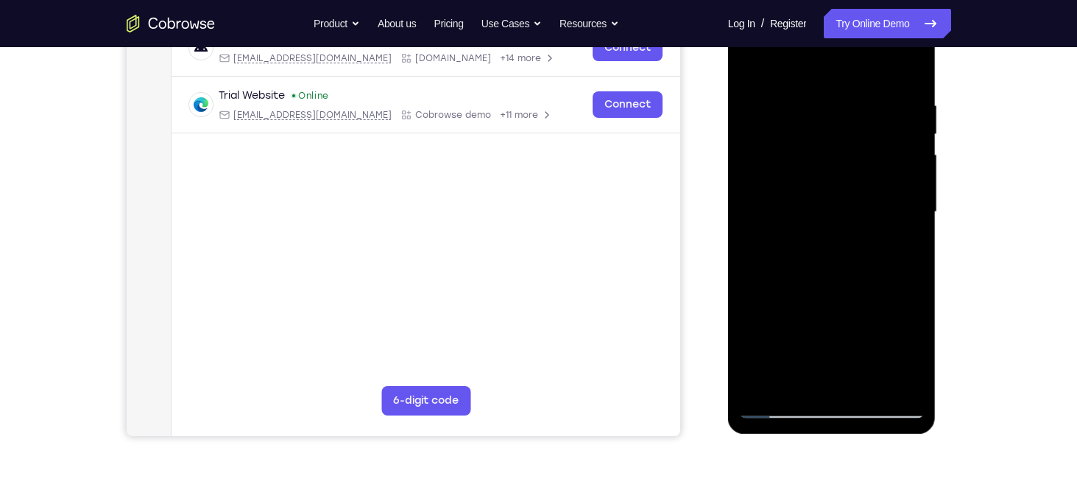
click at [826, 188] on div at bounding box center [832, 212] width 186 height 412
drag, startPoint x: 854, startPoint y: 287, endPoint x: 833, endPoint y: 184, distance: 105.1
click at [833, 184] on div at bounding box center [832, 212] width 186 height 412
drag, startPoint x: 842, startPoint y: 289, endPoint x: 833, endPoint y: 166, distance: 123.2
click at [833, 166] on div at bounding box center [832, 212] width 186 height 412
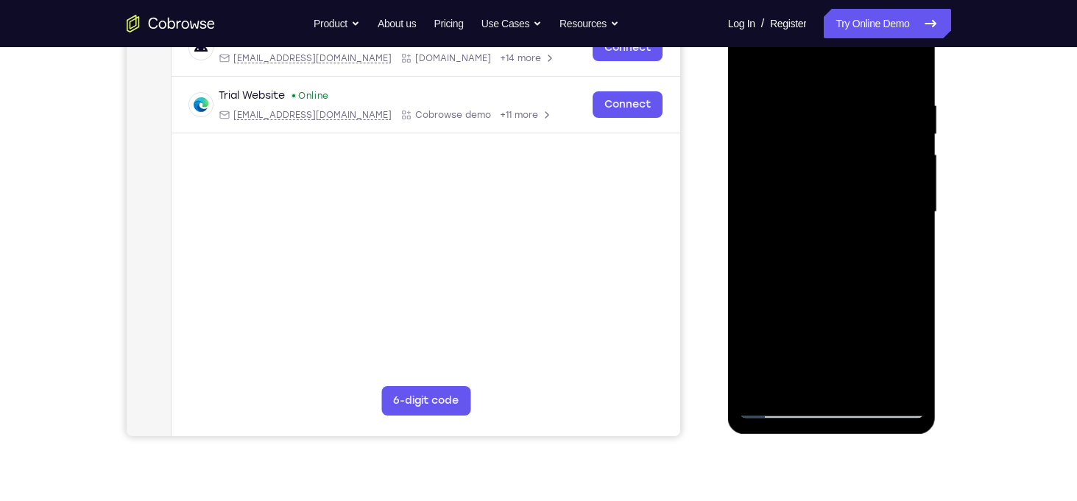
drag, startPoint x: 839, startPoint y: 274, endPoint x: 818, endPoint y: 132, distance: 143.6
click at [818, 132] on div at bounding box center [832, 212] width 186 height 412
drag, startPoint x: 839, startPoint y: 276, endPoint x: 827, endPoint y: 166, distance: 111.1
click at [827, 166] on div at bounding box center [832, 212] width 186 height 412
drag, startPoint x: 844, startPoint y: 278, endPoint x: 831, endPoint y: 158, distance: 120.8
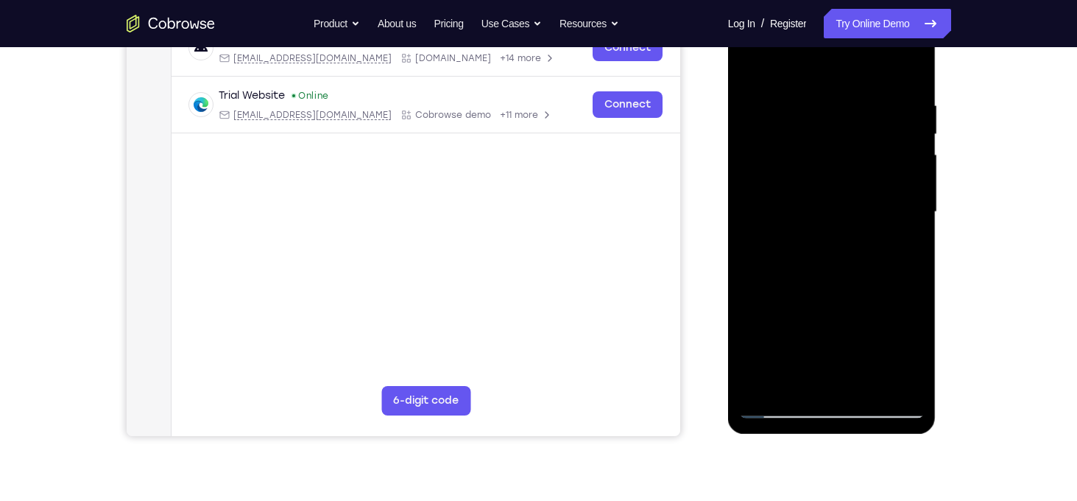
click at [831, 158] on div at bounding box center [832, 212] width 186 height 412
drag, startPoint x: 839, startPoint y: 270, endPoint x: 827, endPoint y: 116, distance: 154.3
click at [827, 116] on div at bounding box center [832, 212] width 186 height 412
drag, startPoint x: 836, startPoint y: 254, endPoint x: 812, endPoint y: 151, distance: 105.9
click at [812, 151] on div at bounding box center [832, 212] width 186 height 412
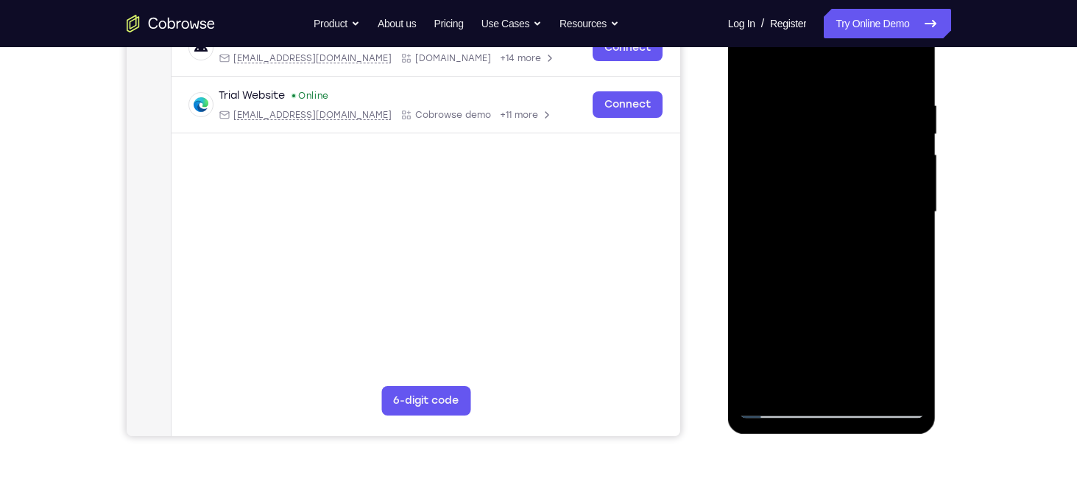
drag, startPoint x: 812, startPoint y: 151, endPoint x: 816, endPoint y: 308, distance: 156.9
click at [816, 308] on div at bounding box center [832, 212] width 186 height 412
drag, startPoint x: 833, startPoint y: 190, endPoint x: 828, endPoint y: 152, distance: 37.9
click at [828, 152] on div at bounding box center [832, 212] width 186 height 412
drag, startPoint x: 842, startPoint y: 284, endPoint x: 828, endPoint y: 125, distance: 159.6
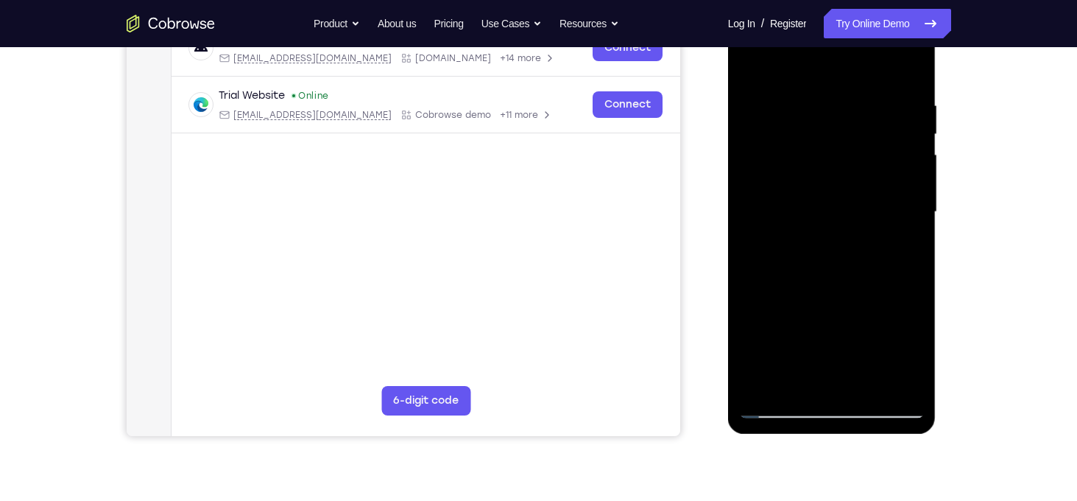
click at [828, 125] on div at bounding box center [832, 212] width 186 height 412
drag, startPoint x: 841, startPoint y: 269, endPoint x: 824, endPoint y: 148, distance: 122.7
click at [824, 148] on div at bounding box center [832, 212] width 186 height 412
drag, startPoint x: 830, startPoint y: 311, endPoint x: 812, endPoint y: 184, distance: 127.9
click at [812, 184] on div at bounding box center [832, 212] width 186 height 412
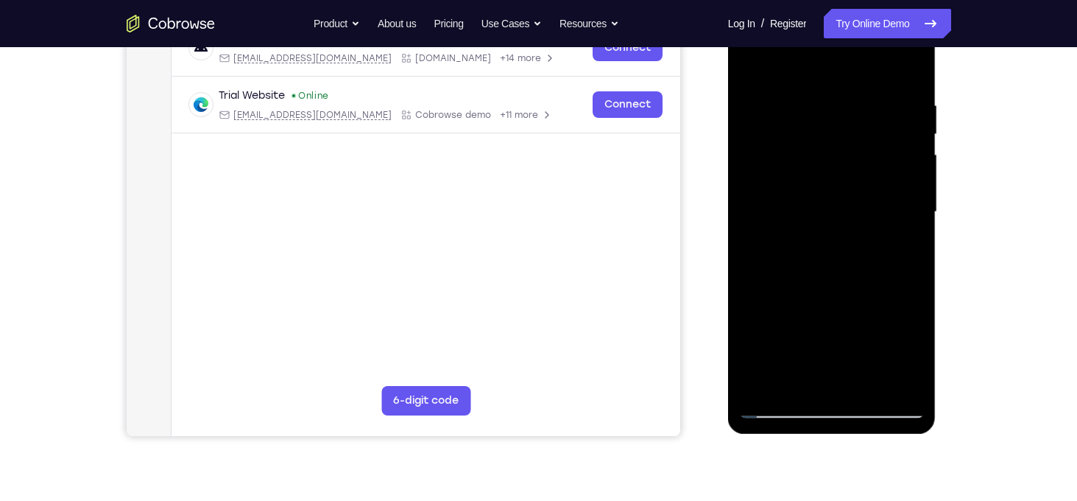
drag, startPoint x: 832, startPoint y: 322, endPoint x: 825, endPoint y: 153, distance: 169.5
click at [825, 153] on div at bounding box center [832, 212] width 186 height 412
drag, startPoint x: 831, startPoint y: 312, endPoint x: 817, endPoint y: 163, distance: 149.4
click at [817, 163] on div at bounding box center [832, 212] width 186 height 412
drag, startPoint x: 827, startPoint y: 284, endPoint x: 811, endPoint y: 139, distance: 145.9
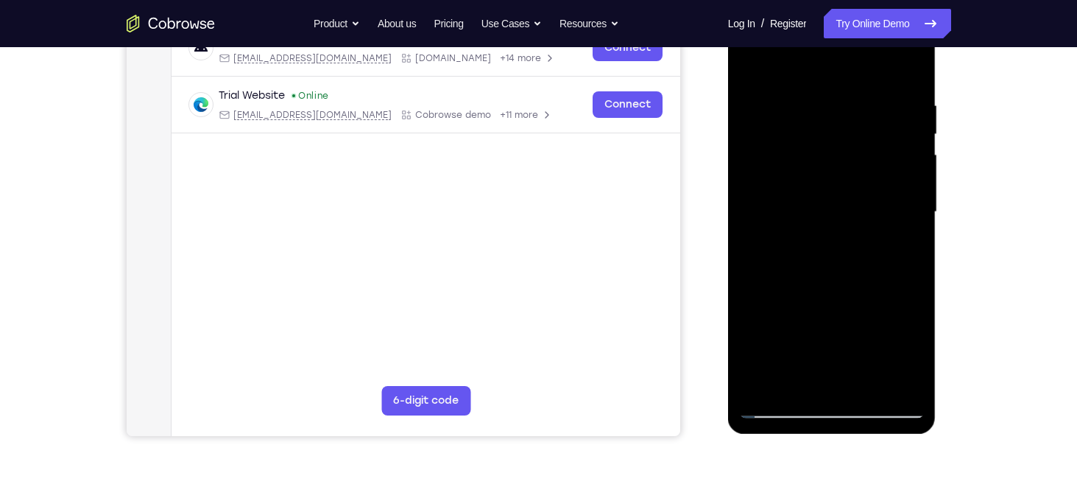
click at [811, 139] on div at bounding box center [832, 212] width 186 height 412
drag, startPoint x: 832, startPoint y: 275, endPoint x: 823, endPoint y: 134, distance: 140.9
click at [823, 134] on div at bounding box center [832, 212] width 186 height 412
drag, startPoint x: 825, startPoint y: 292, endPoint x: 816, endPoint y: 149, distance: 143.9
click at [816, 149] on div at bounding box center [832, 212] width 186 height 412
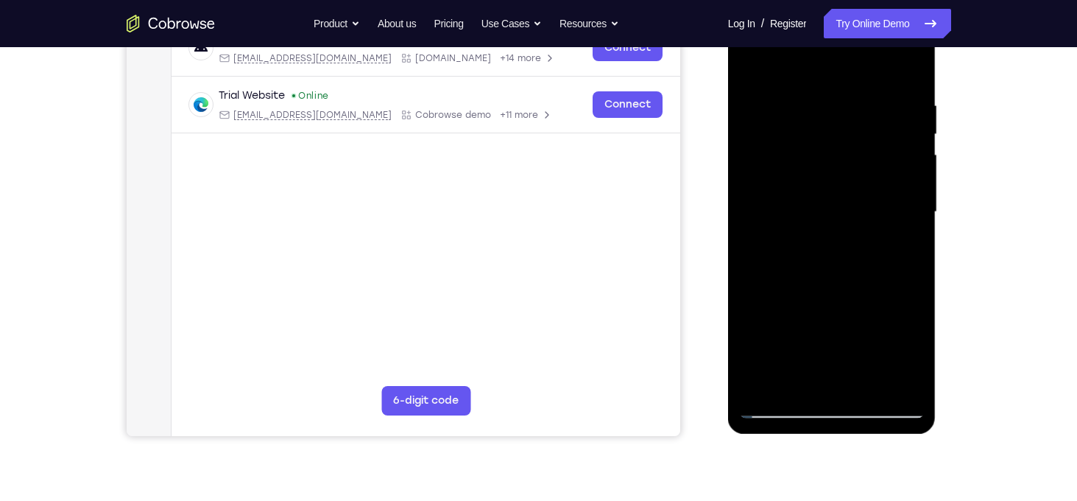
drag, startPoint x: 827, startPoint y: 305, endPoint x: 832, endPoint y: 173, distance: 131.9
click at [832, 173] on div at bounding box center [832, 212] width 186 height 412
drag, startPoint x: 835, startPoint y: 302, endPoint x: 812, endPoint y: 169, distance: 135.2
click at [812, 169] on div at bounding box center [832, 212] width 186 height 412
drag, startPoint x: 825, startPoint y: 279, endPoint x: 808, endPoint y: 152, distance: 127.8
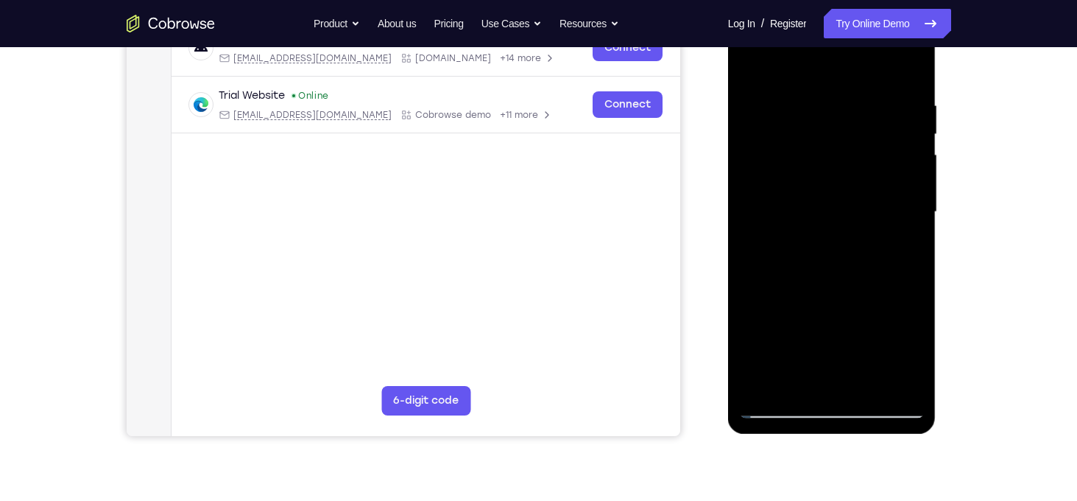
click at [808, 152] on div at bounding box center [832, 212] width 186 height 412
drag, startPoint x: 808, startPoint y: 152, endPoint x: 813, endPoint y: 306, distance: 153.2
click at [813, 306] on div at bounding box center [832, 212] width 186 height 412
click at [797, 238] on div at bounding box center [832, 212] width 186 height 412
click at [887, 211] on div at bounding box center [832, 212] width 186 height 412
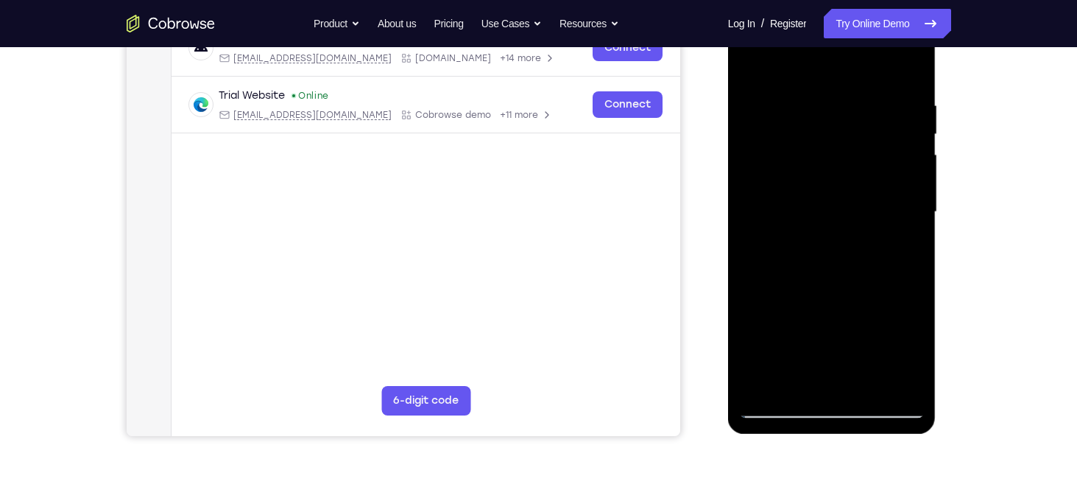
drag, startPoint x: 823, startPoint y: 177, endPoint x: 831, endPoint y: 300, distance: 123.2
click at [831, 300] on div at bounding box center [832, 212] width 186 height 412
click at [788, 161] on div at bounding box center [832, 212] width 186 height 412
click at [896, 245] on div at bounding box center [832, 212] width 186 height 412
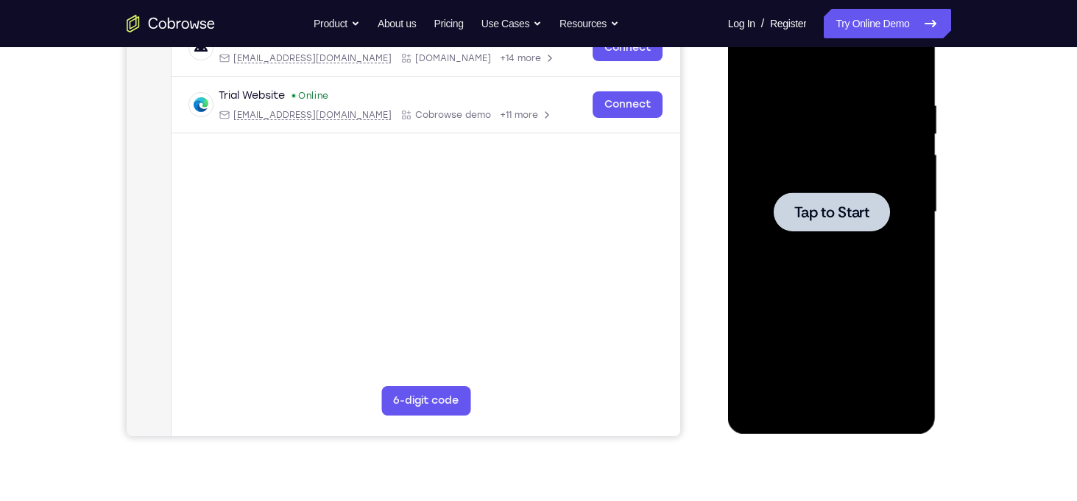
click at [857, 239] on div at bounding box center [832, 212] width 186 height 412
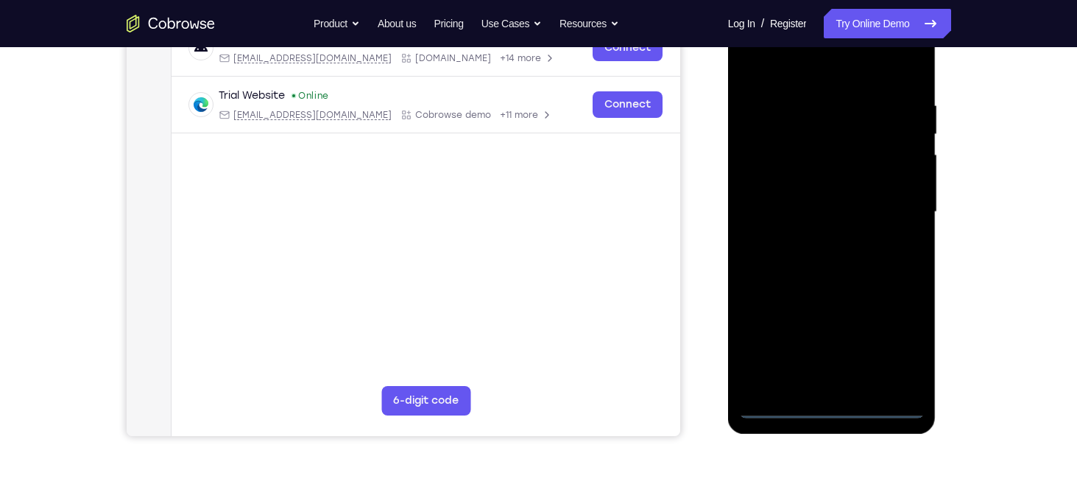
click at [832, 409] on div at bounding box center [832, 212] width 186 height 412
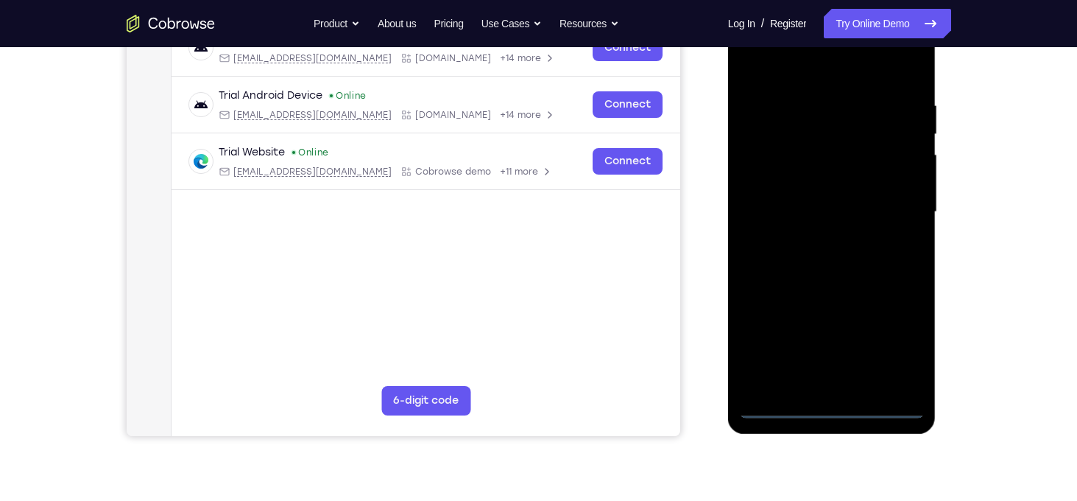
click at [904, 344] on div at bounding box center [832, 212] width 186 height 412
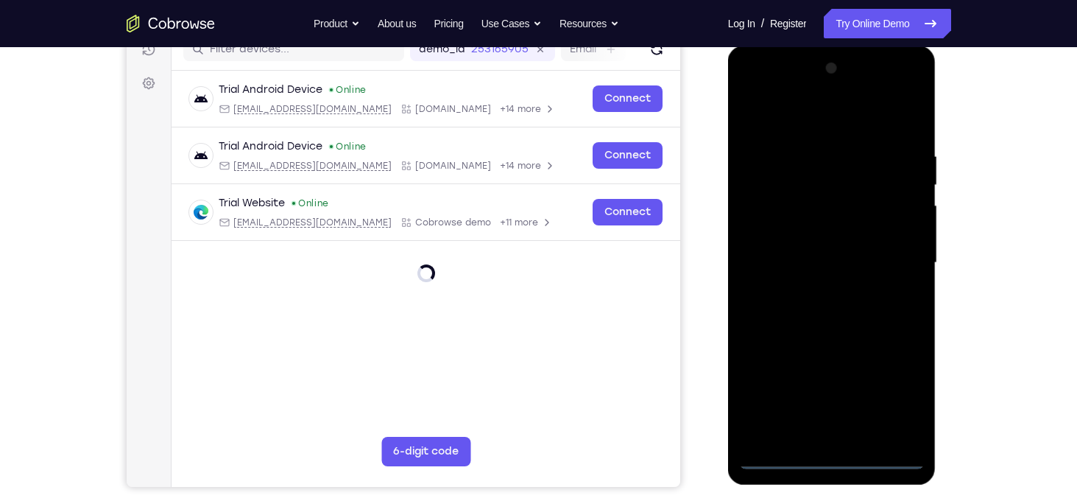
scroll to position [189, 0]
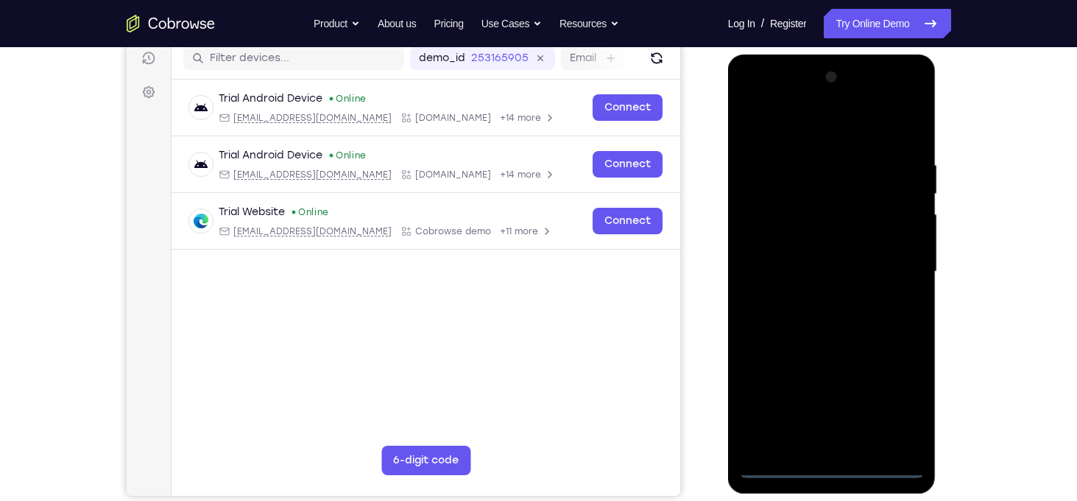
click at [792, 137] on div at bounding box center [832, 272] width 186 height 412
click at [886, 265] on div at bounding box center [832, 272] width 186 height 412
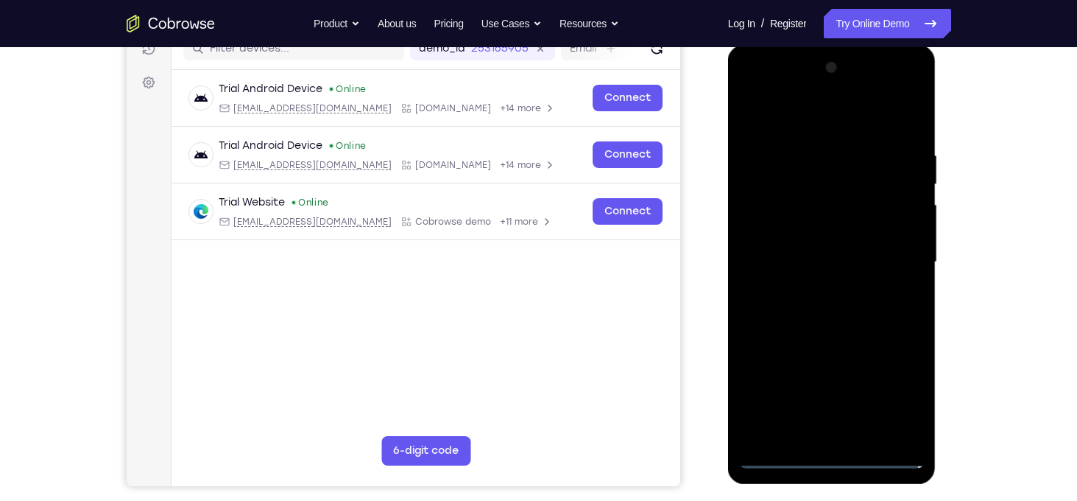
click at [817, 293] on div at bounding box center [832, 262] width 186 height 412
click at [823, 250] on div at bounding box center [832, 262] width 186 height 412
click at [814, 264] on div at bounding box center [832, 262] width 186 height 412
click at [781, 321] on div at bounding box center [832, 262] width 186 height 412
click at [808, 300] on div at bounding box center [832, 262] width 186 height 412
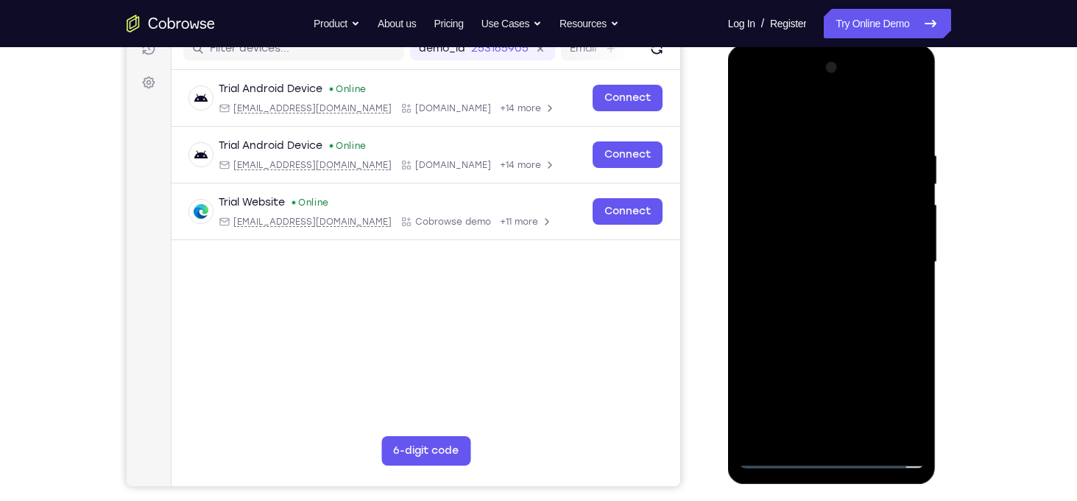
drag, startPoint x: 813, startPoint y: 124, endPoint x: 796, endPoint y: 77, distance: 50.1
click at [796, 77] on div at bounding box center [832, 262] width 186 height 412
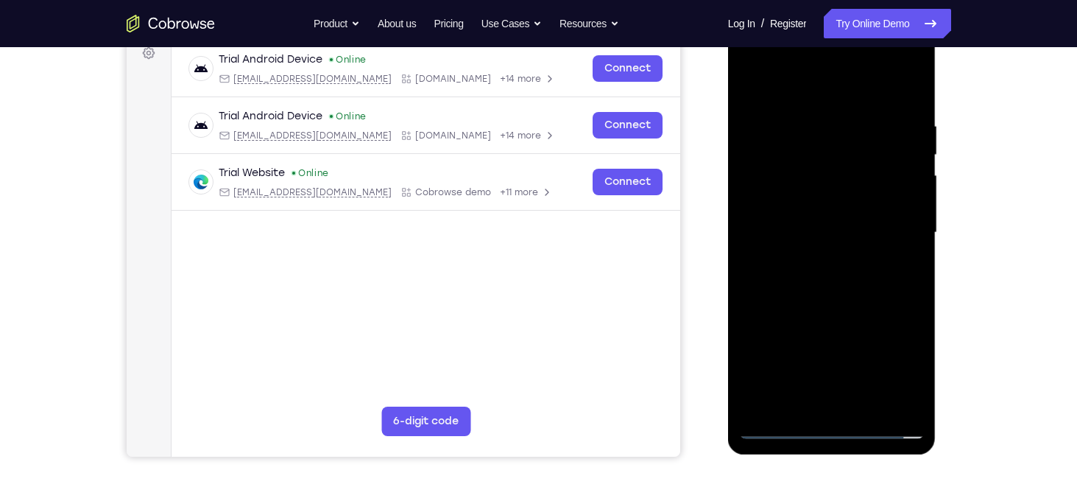
scroll to position [229, 0]
click at [799, 407] on div at bounding box center [832, 232] width 186 height 412
click at [907, 105] on div at bounding box center [832, 232] width 186 height 412
click at [801, 402] on div at bounding box center [832, 232] width 186 height 412
click at [819, 83] on div at bounding box center [832, 232] width 186 height 412
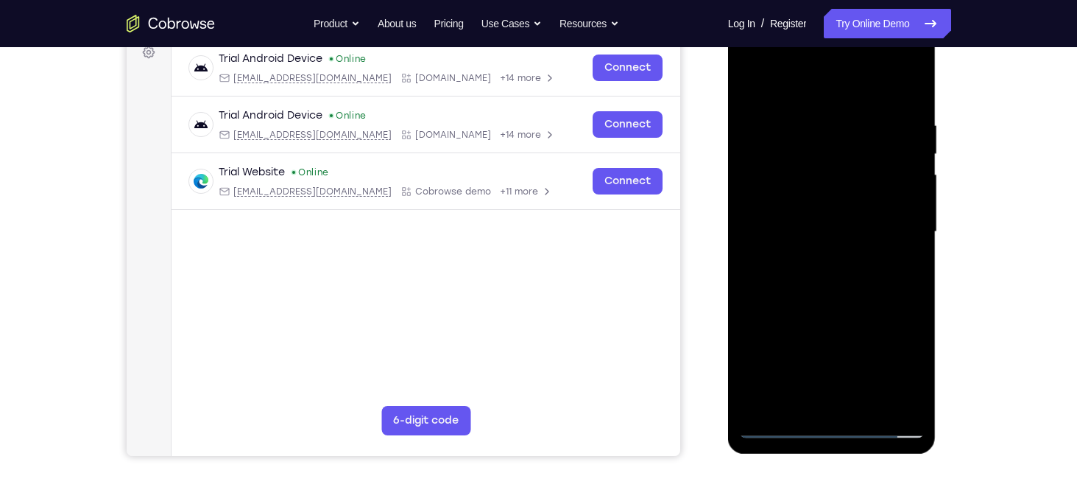
drag, startPoint x: 825, startPoint y: 209, endPoint x: 809, endPoint y: 144, distance: 67.3
click at [809, 144] on div at bounding box center [832, 232] width 186 height 412
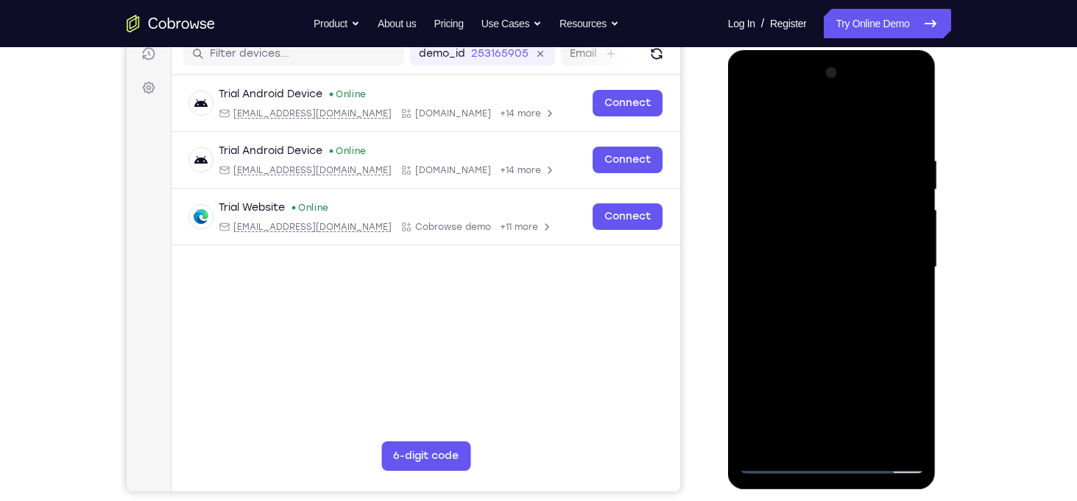
drag, startPoint x: 795, startPoint y: 147, endPoint x: 803, endPoint y: 271, distance: 124.0
click at [803, 271] on div at bounding box center [832, 267] width 186 height 412
click at [791, 144] on div at bounding box center [832, 267] width 186 height 412
click at [891, 298] on div at bounding box center [832, 267] width 186 height 412
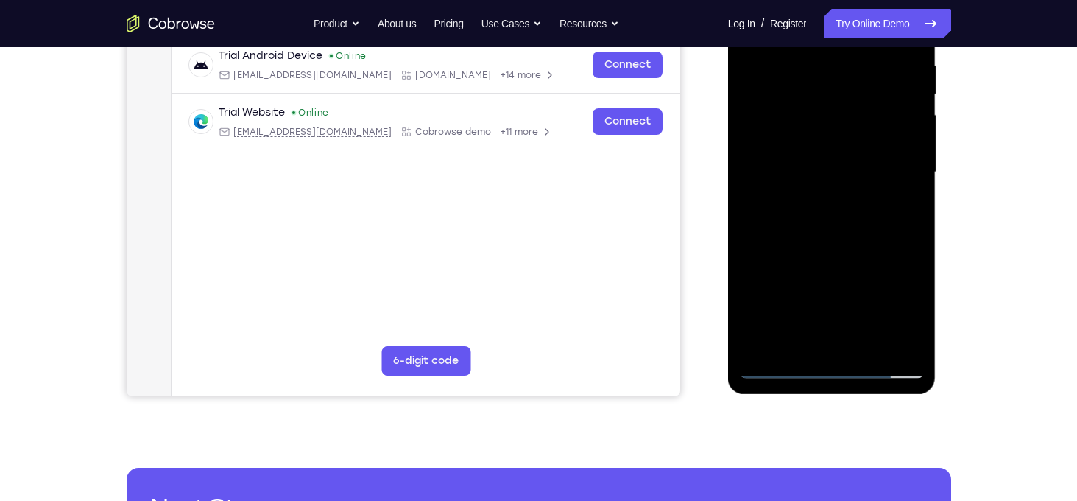
scroll to position [260, 0]
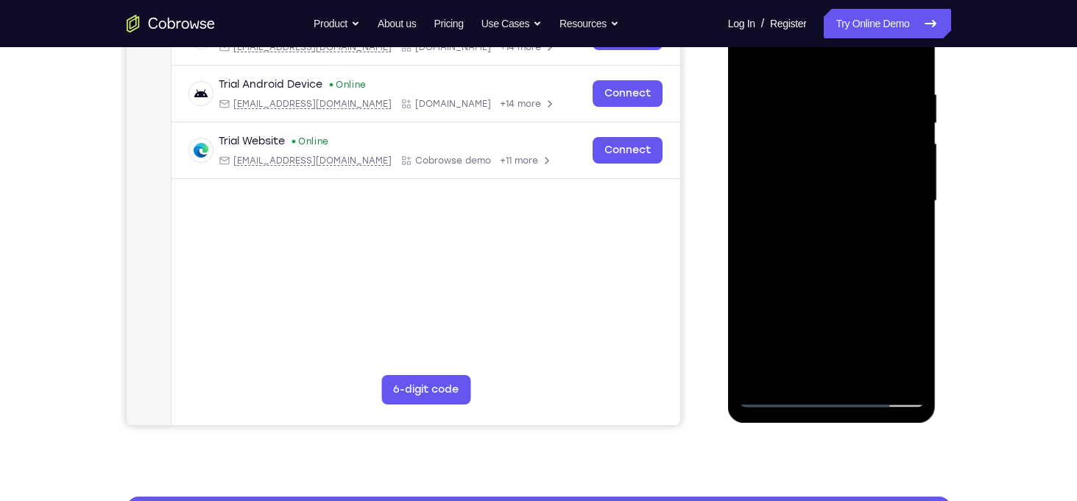
drag, startPoint x: 834, startPoint y: 271, endPoint x: 808, endPoint y: 141, distance: 132.1
click at [808, 141] on div at bounding box center [832, 201] width 186 height 412
drag, startPoint x: 829, startPoint y: 273, endPoint x: 819, endPoint y: 121, distance: 152.8
click at [819, 121] on div at bounding box center [832, 201] width 186 height 412
drag, startPoint x: 831, startPoint y: 283, endPoint x: 837, endPoint y: 137, distance: 146.6
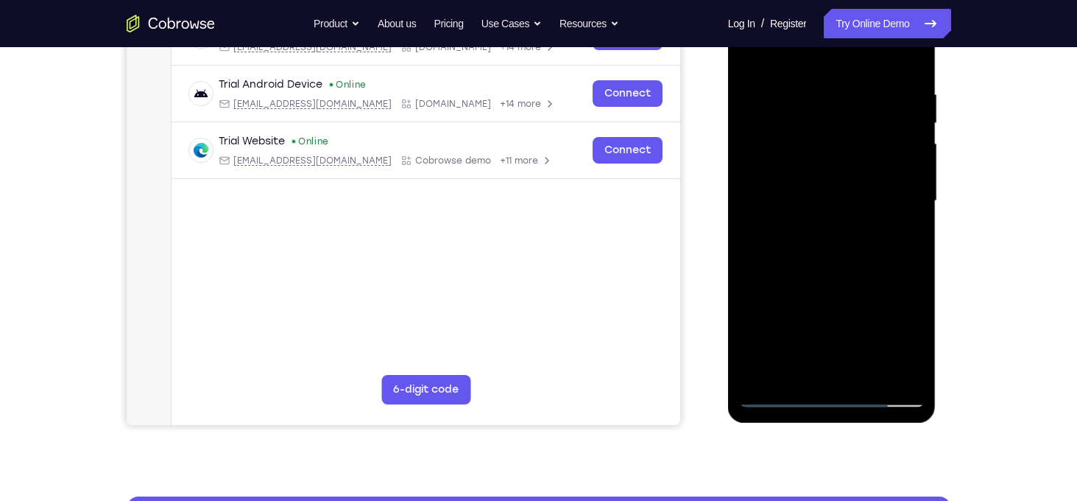
click at [837, 137] on div at bounding box center [832, 201] width 186 height 412
drag, startPoint x: 828, startPoint y: 297, endPoint x: 808, endPoint y: 172, distance: 126.1
click at [808, 172] on div at bounding box center [832, 201] width 186 height 412
drag, startPoint x: 825, startPoint y: 284, endPoint x: 814, endPoint y: 155, distance: 129.3
click at [814, 155] on div at bounding box center [832, 201] width 186 height 412
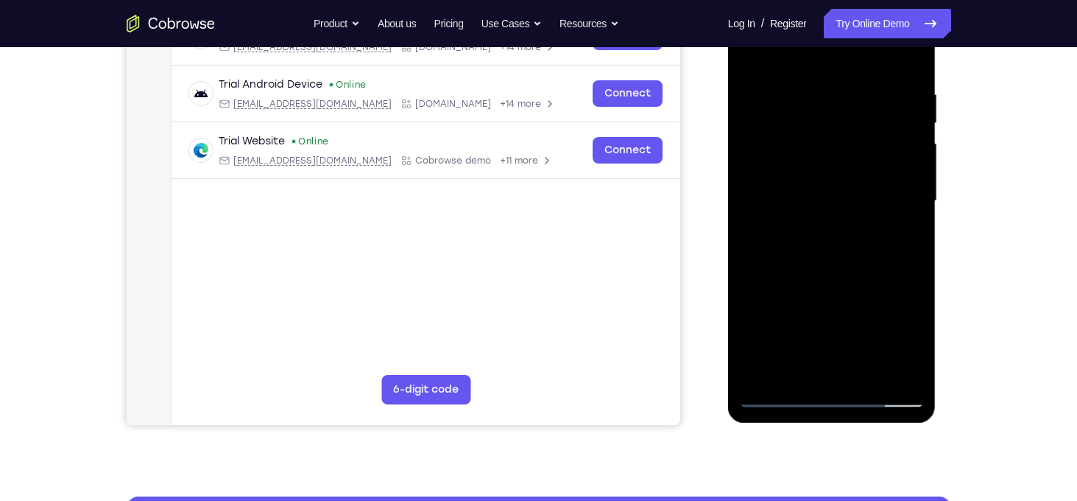
drag, startPoint x: 831, startPoint y: 289, endPoint x: 807, endPoint y: 153, distance: 137.5
click at [807, 153] on div at bounding box center [832, 201] width 186 height 412
drag, startPoint x: 840, startPoint y: 283, endPoint x: 814, endPoint y: 158, distance: 127.2
click at [814, 158] on div at bounding box center [832, 201] width 186 height 412
drag, startPoint x: 831, startPoint y: 305, endPoint x: 814, endPoint y: 163, distance: 143.1
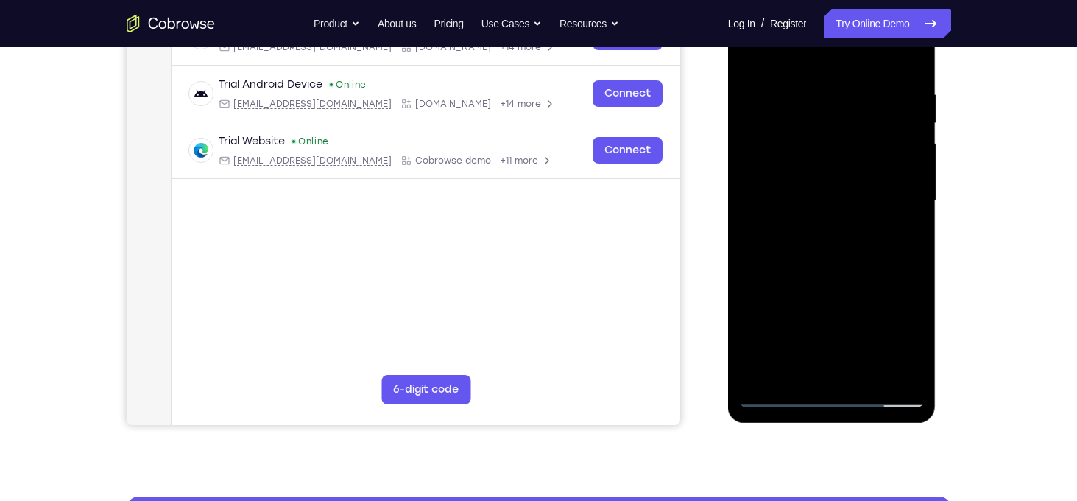
click at [814, 163] on div at bounding box center [832, 201] width 186 height 412
drag, startPoint x: 837, startPoint y: 301, endPoint x: 816, endPoint y: 158, distance: 145.2
click at [816, 158] on div at bounding box center [832, 201] width 186 height 412
click at [904, 381] on div at bounding box center [832, 201] width 186 height 412
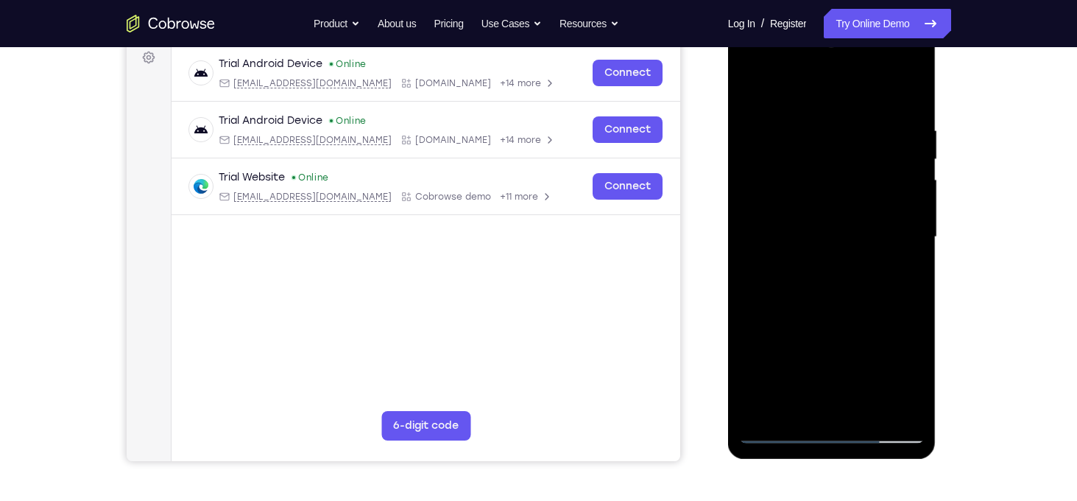
drag, startPoint x: 827, startPoint y: 206, endPoint x: 836, endPoint y: 457, distance: 251.2
click at [836, 457] on div at bounding box center [832, 239] width 208 height 439
drag, startPoint x: 825, startPoint y: 228, endPoint x: 830, endPoint y: 408, distance: 180.4
click at [830, 408] on div at bounding box center [832, 237] width 186 height 412
click at [837, 271] on div at bounding box center [832, 237] width 186 height 412
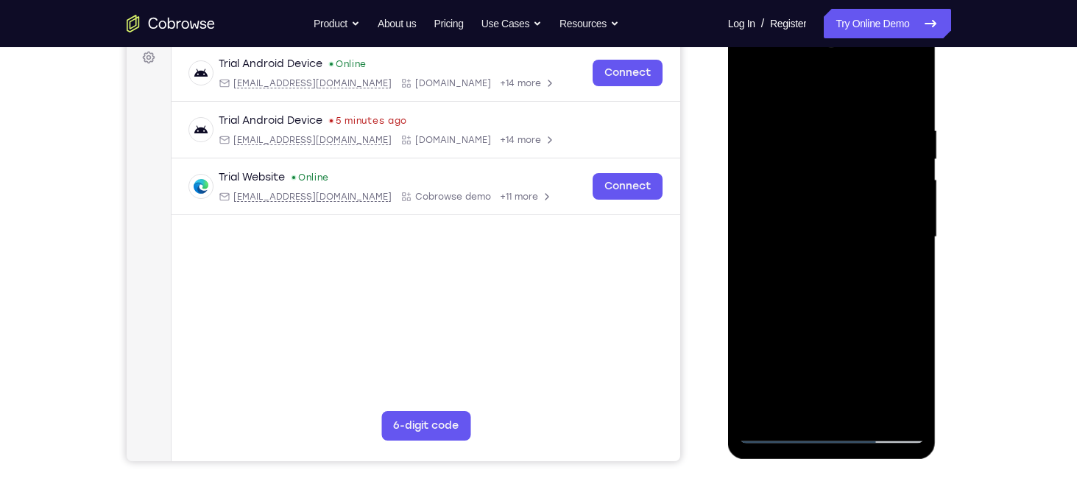
click at [817, 116] on div at bounding box center [832, 237] width 186 height 412
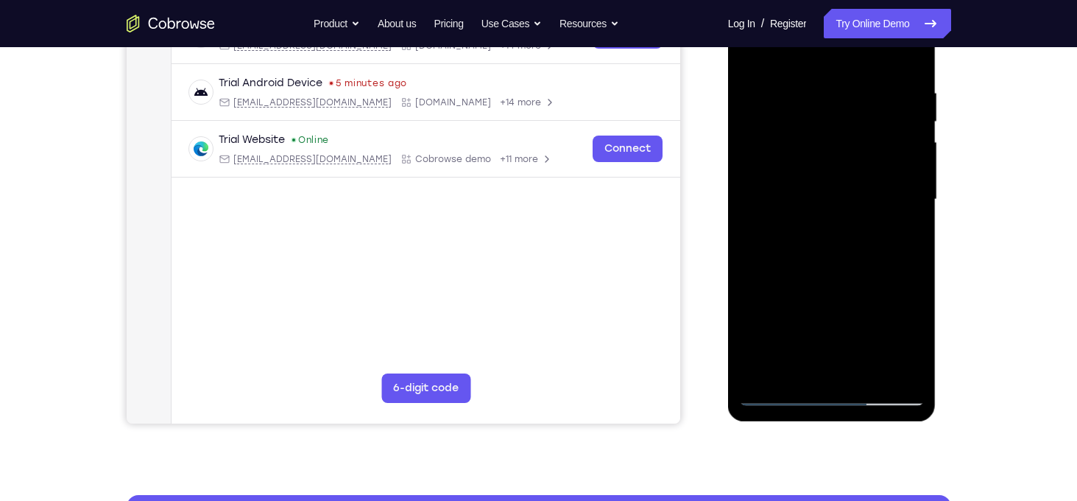
click at [763, 224] on div at bounding box center [832, 199] width 186 height 412
click at [814, 97] on div at bounding box center [832, 199] width 186 height 412
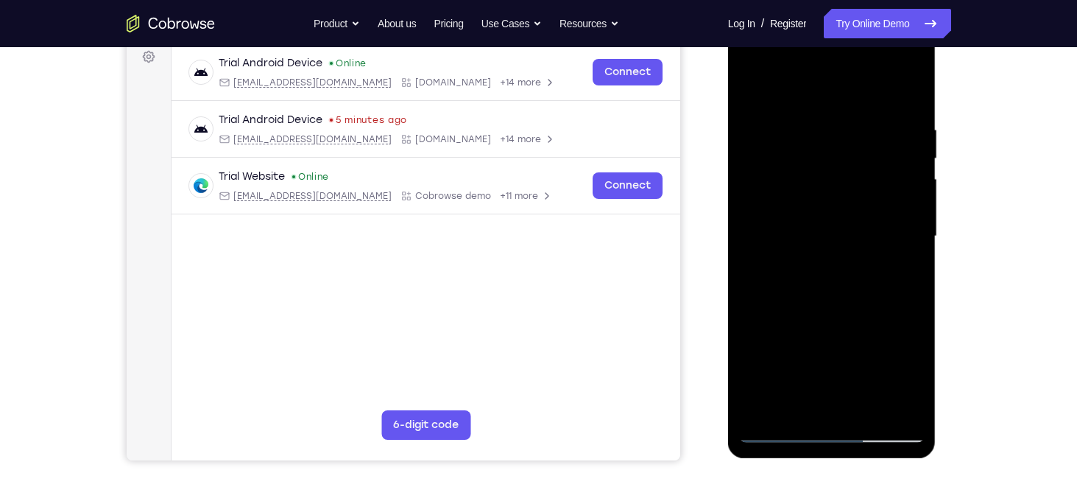
click at [899, 188] on div at bounding box center [832, 236] width 186 height 412
click at [891, 211] on div at bounding box center [832, 236] width 186 height 412
click at [905, 231] on div at bounding box center [832, 236] width 186 height 412
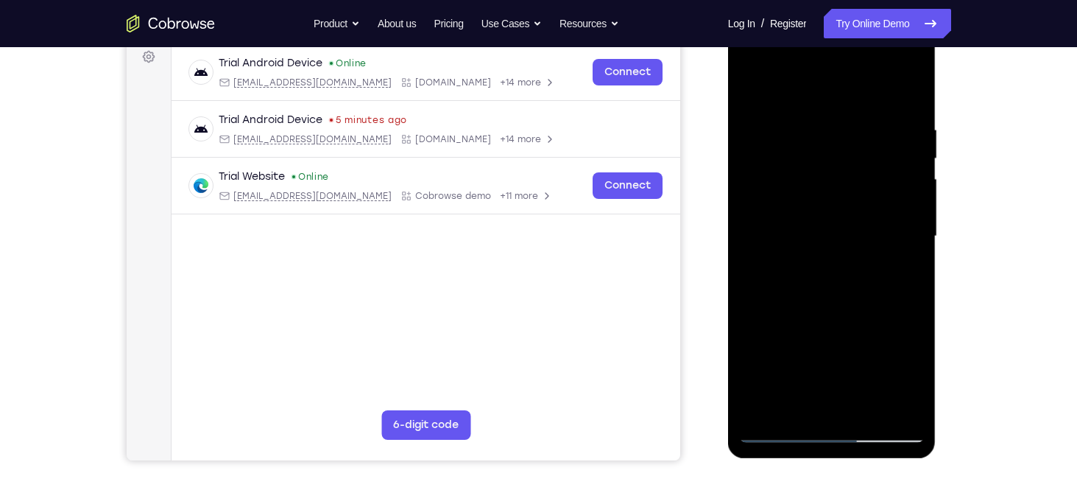
click at [905, 231] on div at bounding box center [832, 236] width 186 height 412
click at [910, 222] on div at bounding box center [832, 236] width 186 height 412
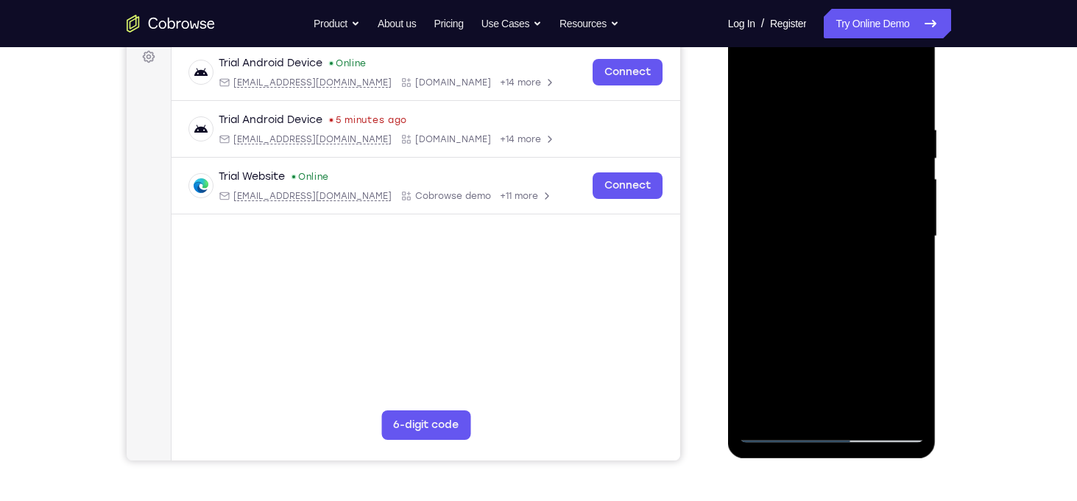
drag, startPoint x: 910, startPoint y: 222, endPoint x: 818, endPoint y: 223, distance: 92.0
click at [818, 223] on div at bounding box center [832, 236] width 186 height 412
click at [904, 403] on div at bounding box center [832, 236] width 186 height 412
click at [906, 248] on div at bounding box center [832, 236] width 186 height 412
click at [891, 406] on div at bounding box center [832, 236] width 186 height 412
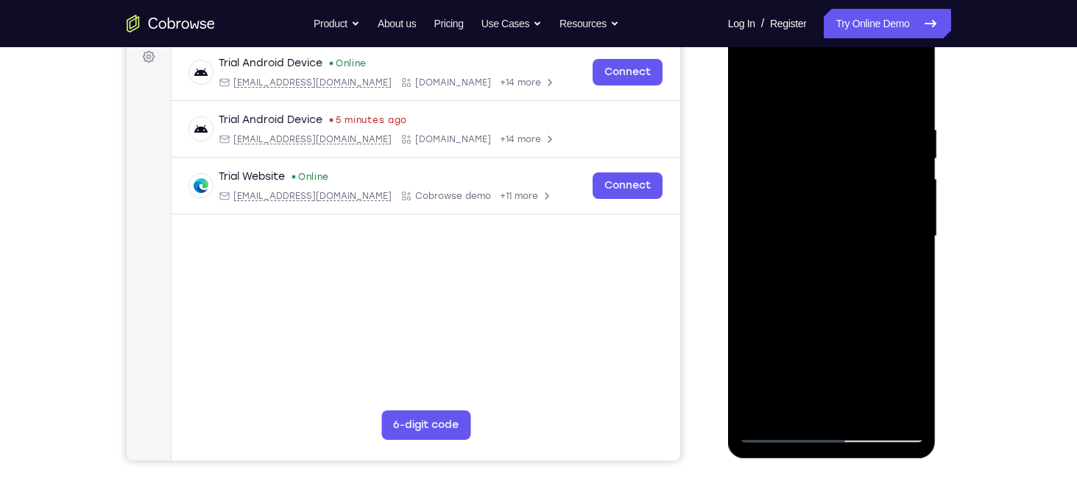
click at [902, 252] on div at bounding box center [832, 236] width 186 height 412
click at [891, 401] on div at bounding box center [832, 236] width 186 height 412
click at [906, 316] on div at bounding box center [832, 236] width 186 height 412
click at [891, 400] on div at bounding box center [832, 236] width 186 height 412
click at [911, 287] on div at bounding box center [832, 236] width 186 height 412
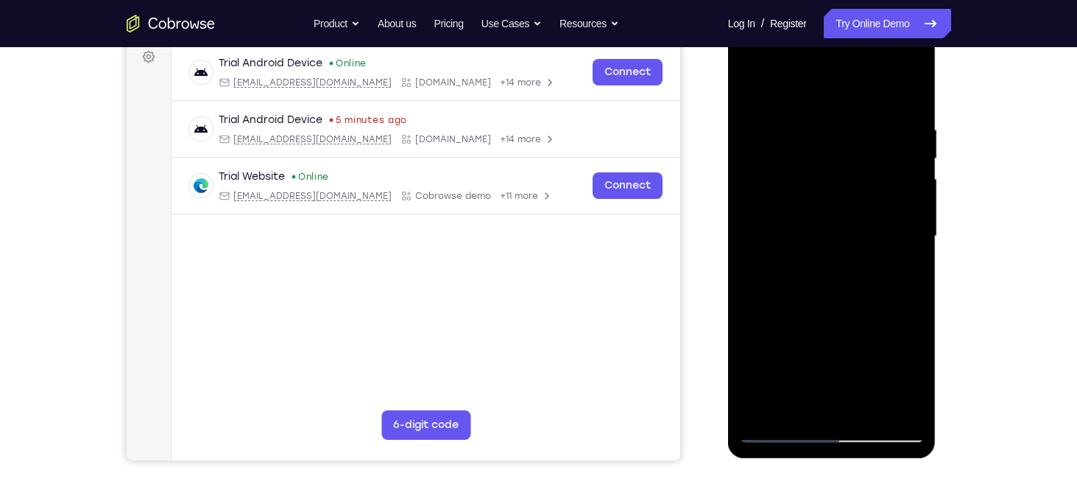
click at [911, 287] on div at bounding box center [832, 236] width 186 height 412
click at [763, 265] on div at bounding box center [832, 236] width 186 height 412
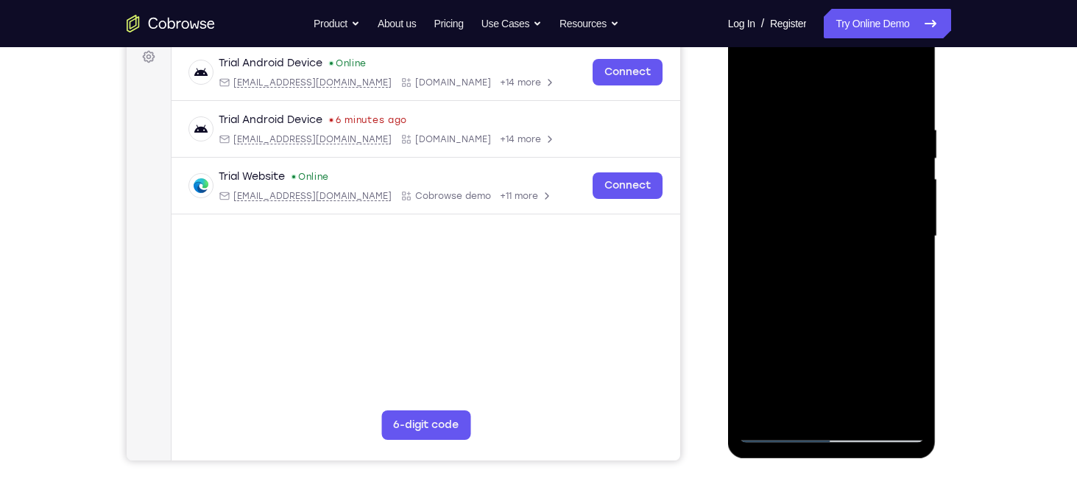
click at [817, 295] on div at bounding box center [832, 236] width 186 height 412
click at [800, 401] on div at bounding box center [832, 236] width 186 height 412
click at [800, 405] on div at bounding box center [832, 236] width 186 height 412
click at [866, 322] on div at bounding box center [832, 236] width 186 height 412
click at [781, 434] on div at bounding box center [832, 236] width 186 height 412
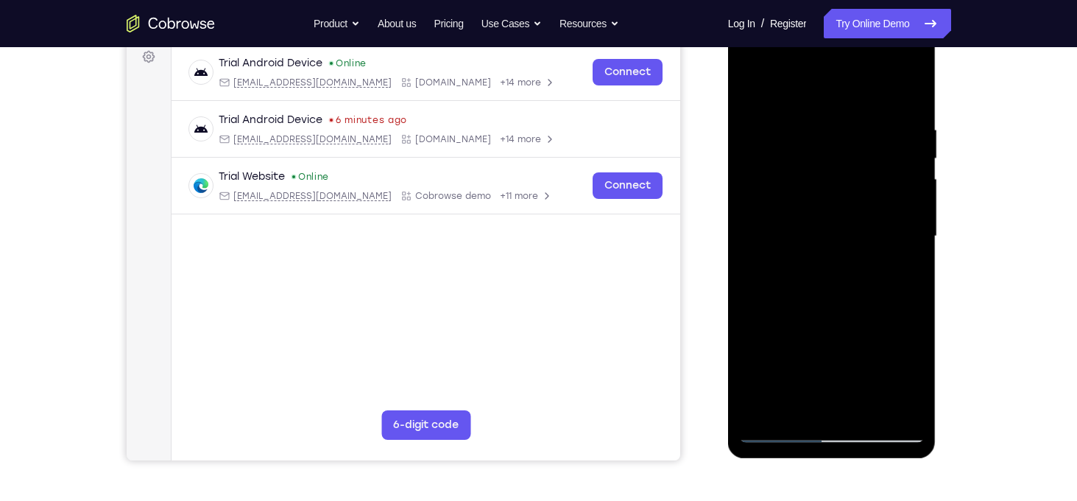
click at [899, 405] on div at bounding box center [832, 236] width 186 height 412
click at [895, 305] on div at bounding box center [832, 236] width 186 height 412
click at [894, 245] on div at bounding box center [832, 236] width 186 height 412
click at [903, 219] on div at bounding box center [832, 236] width 186 height 412
click at [890, 402] on div at bounding box center [832, 236] width 186 height 412
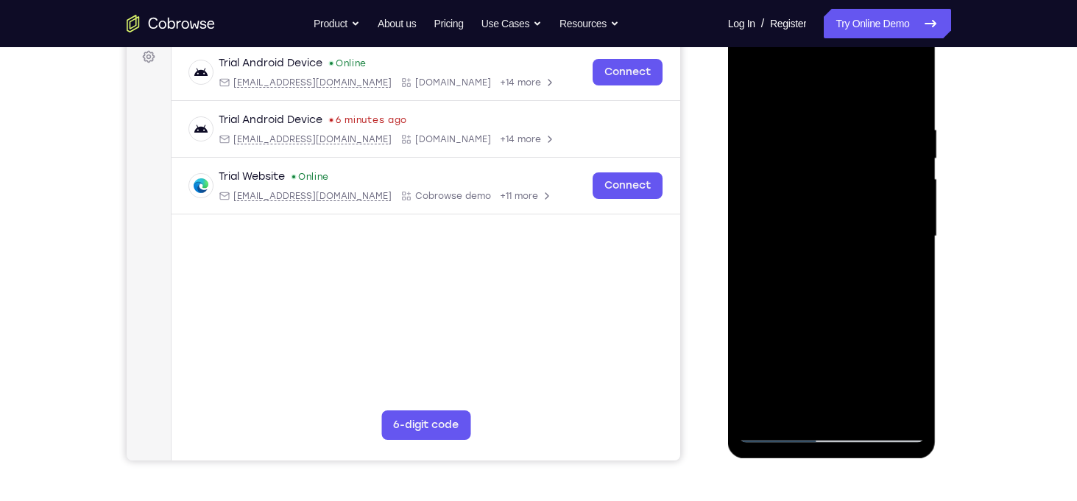
click at [904, 283] on div at bounding box center [832, 236] width 186 height 412
click at [889, 399] on div at bounding box center [832, 236] width 186 height 412
click at [904, 296] on div at bounding box center [832, 236] width 186 height 412
click at [909, 311] on div at bounding box center [832, 236] width 186 height 412
click at [909, 263] on div at bounding box center [832, 236] width 186 height 412
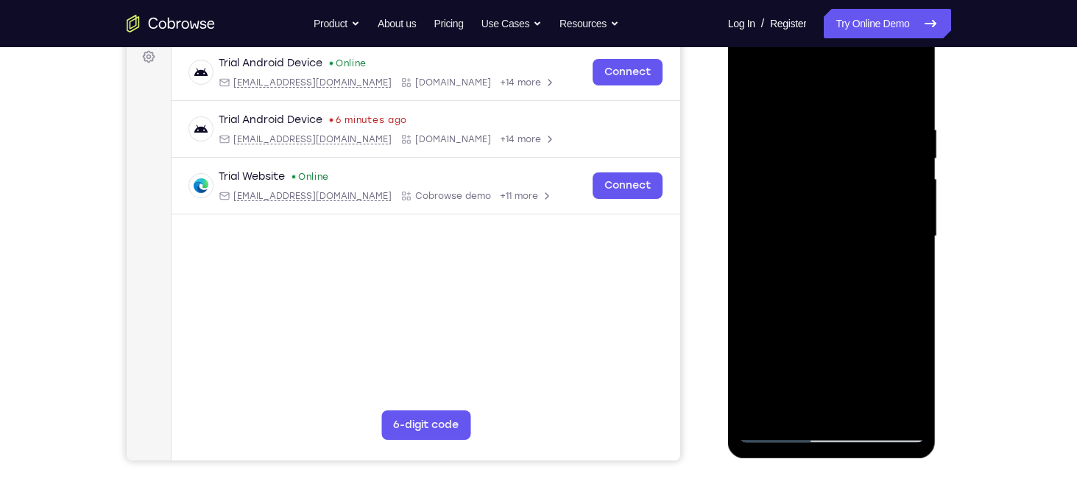
click at [889, 401] on div at bounding box center [832, 236] width 186 height 412
click at [905, 286] on div at bounding box center [832, 236] width 186 height 412
click at [914, 269] on div at bounding box center [832, 236] width 186 height 412
click at [892, 401] on div at bounding box center [832, 236] width 186 height 412
click at [904, 325] on div at bounding box center [832, 236] width 186 height 412
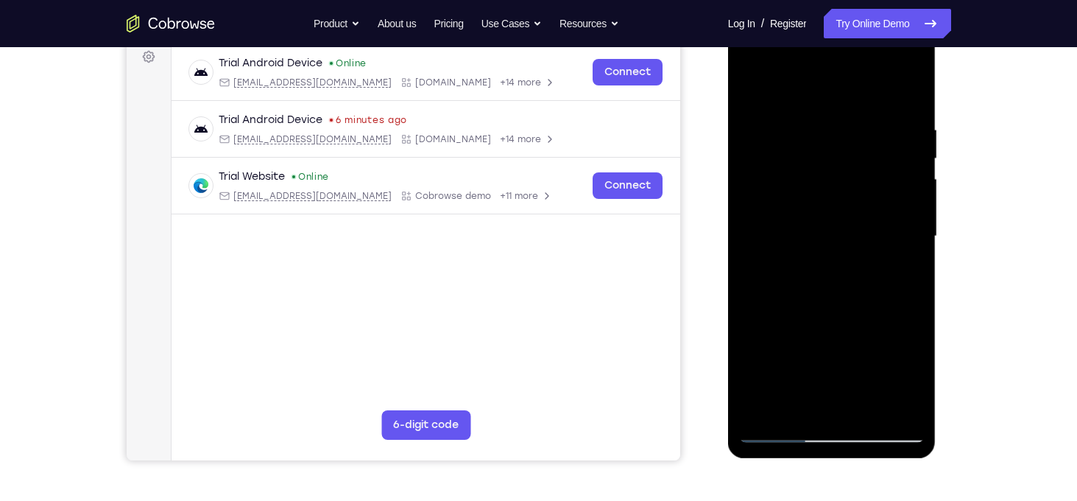
click at [889, 403] on div at bounding box center [832, 236] width 186 height 412
click at [762, 327] on div at bounding box center [832, 236] width 186 height 412
click at [781, 405] on div at bounding box center [832, 236] width 186 height 412
click at [780, 431] on div at bounding box center [832, 236] width 186 height 412
click at [898, 404] on div at bounding box center [832, 236] width 186 height 412
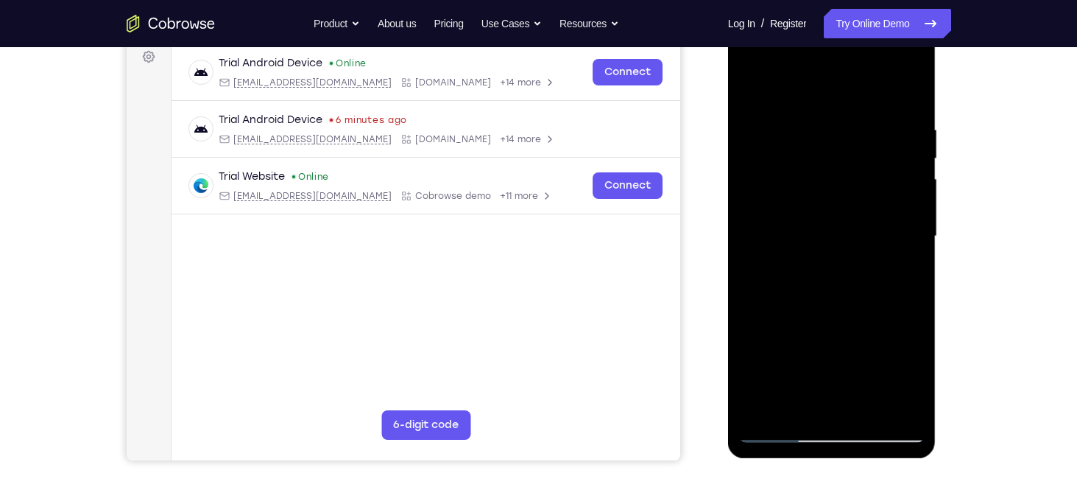
click at [906, 286] on div at bounding box center [832, 236] width 186 height 412
click at [889, 400] on div at bounding box center [832, 236] width 186 height 412
click at [902, 323] on div at bounding box center [832, 236] width 186 height 412
click at [904, 334] on div at bounding box center [832, 236] width 186 height 412
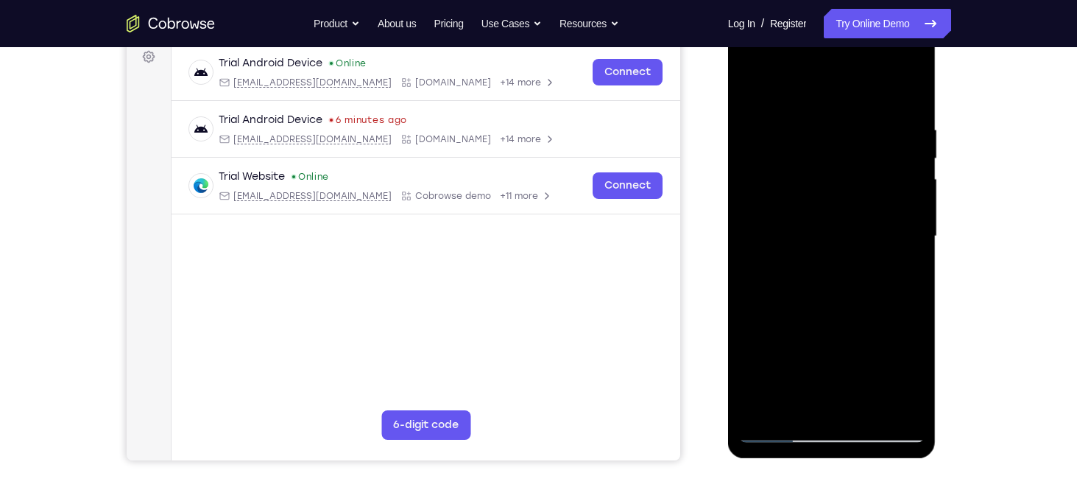
click at [904, 334] on div at bounding box center [832, 236] width 186 height 412
click at [908, 283] on div at bounding box center [832, 236] width 186 height 412
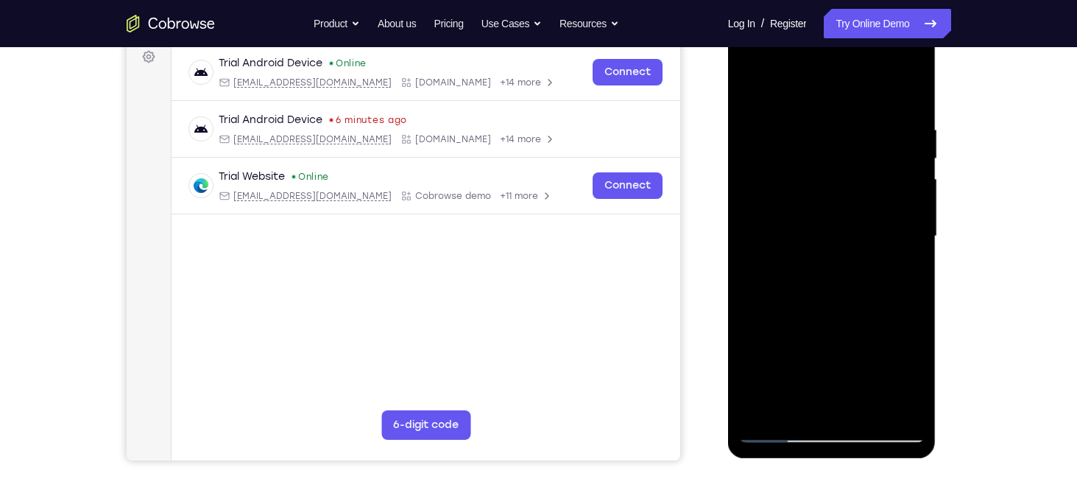
click at [756, 249] on div at bounding box center [832, 236] width 186 height 412
click at [787, 403] on div at bounding box center [832, 236] width 186 height 412
click at [787, 406] on div at bounding box center [832, 236] width 186 height 412
click at [915, 371] on div at bounding box center [832, 236] width 186 height 412
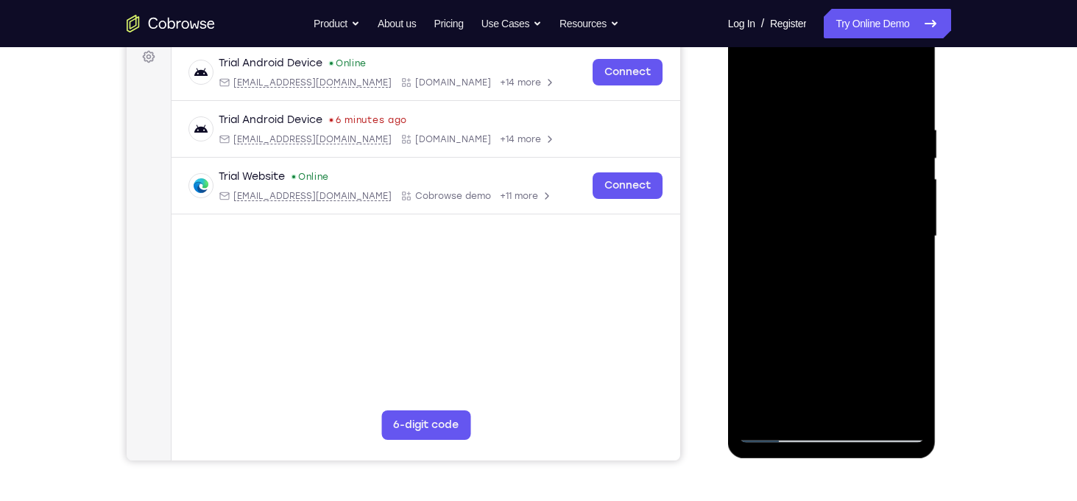
click at [915, 371] on div at bounding box center [832, 236] width 186 height 412
click at [783, 432] on div at bounding box center [832, 236] width 186 height 412
click at [904, 399] on div at bounding box center [832, 236] width 186 height 412
click at [900, 266] on div at bounding box center [832, 236] width 186 height 412
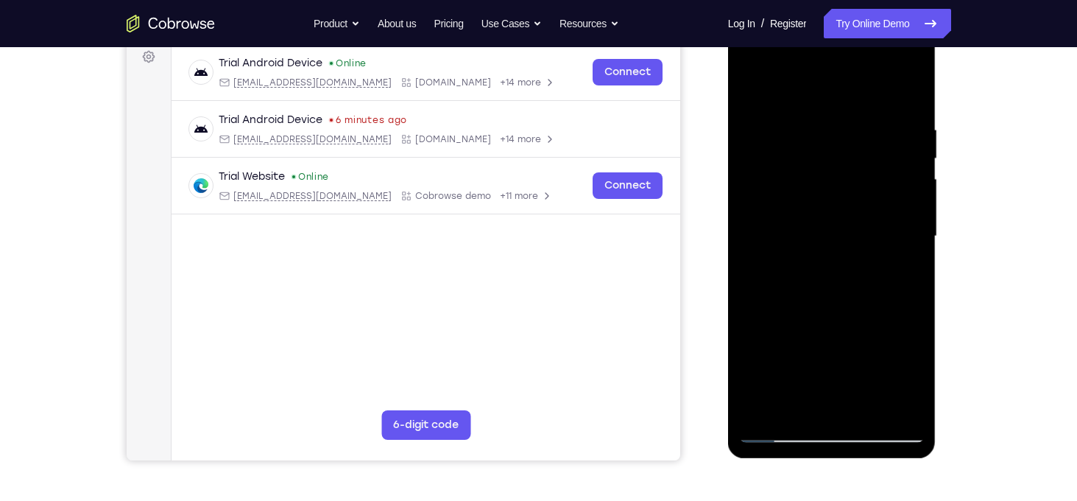
click at [900, 266] on div at bounding box center [832, 236] width 186 height 412
click at [904, 232] on div at bounding box center [832, 236] width 186 height 412
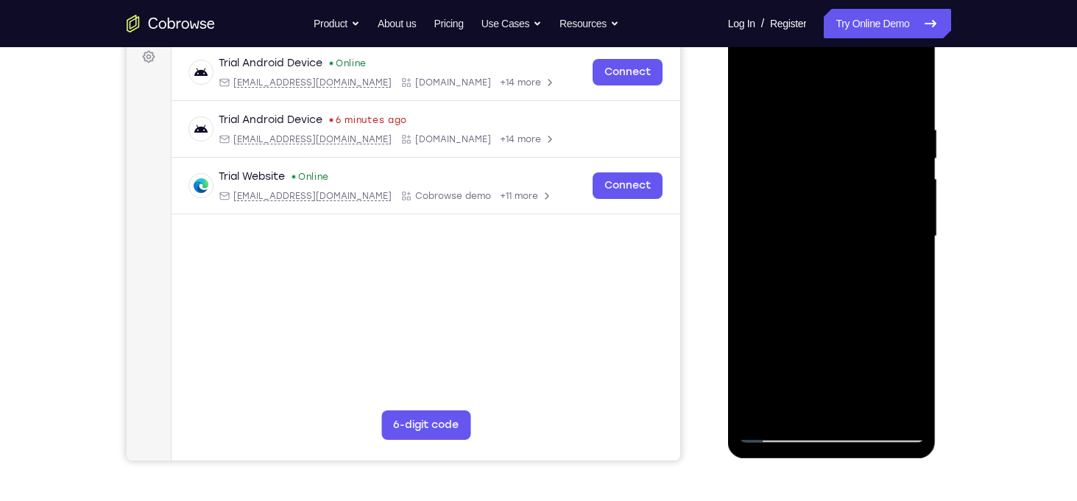
click at [906, 401] on div at bounding box center [832, 236] width 186 height 412
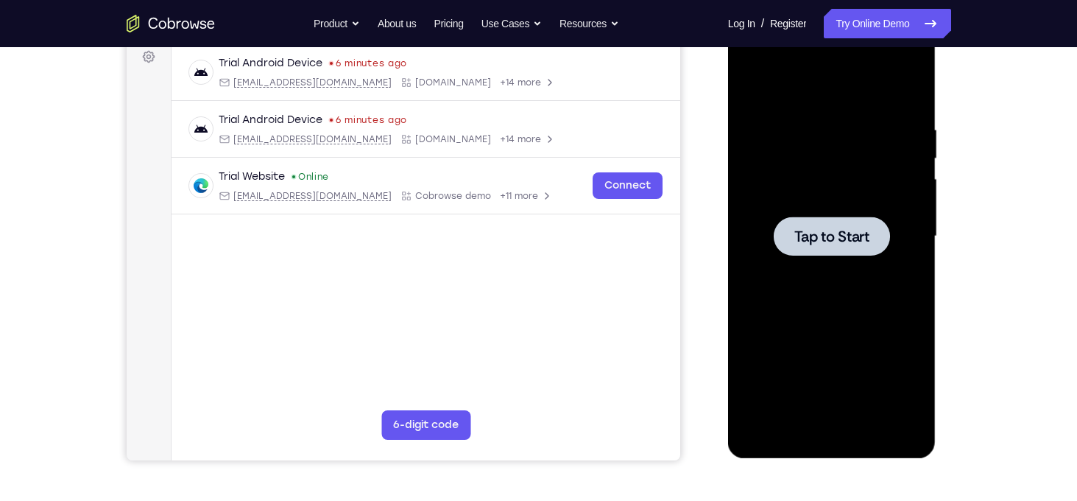
click at [871, 293] on div at bounding box center [832, 236] width 186 height 412
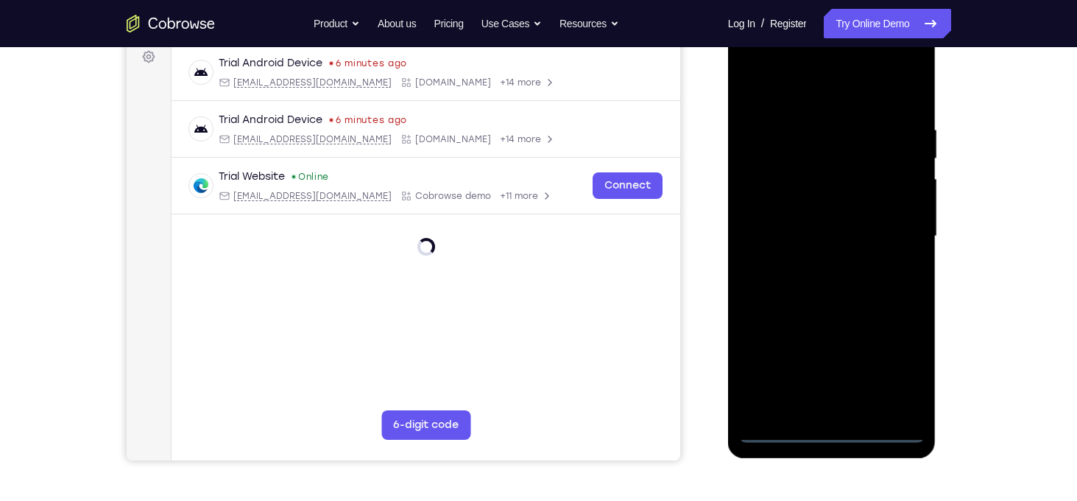
click at [829, 432] on div at bounding box center [832, 236] width 186 height 412
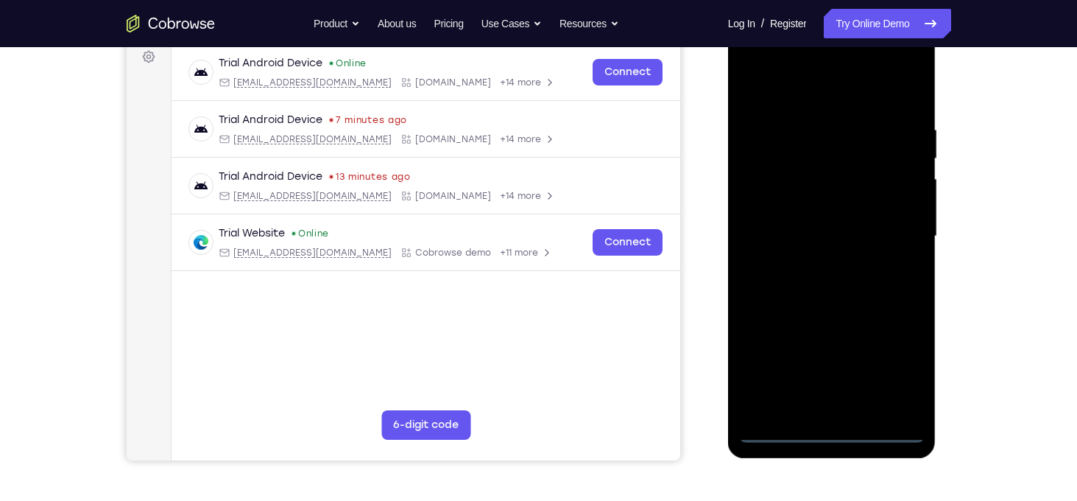
click at [898, 374] on div at bounding box center [832, 236] width 186 height 412
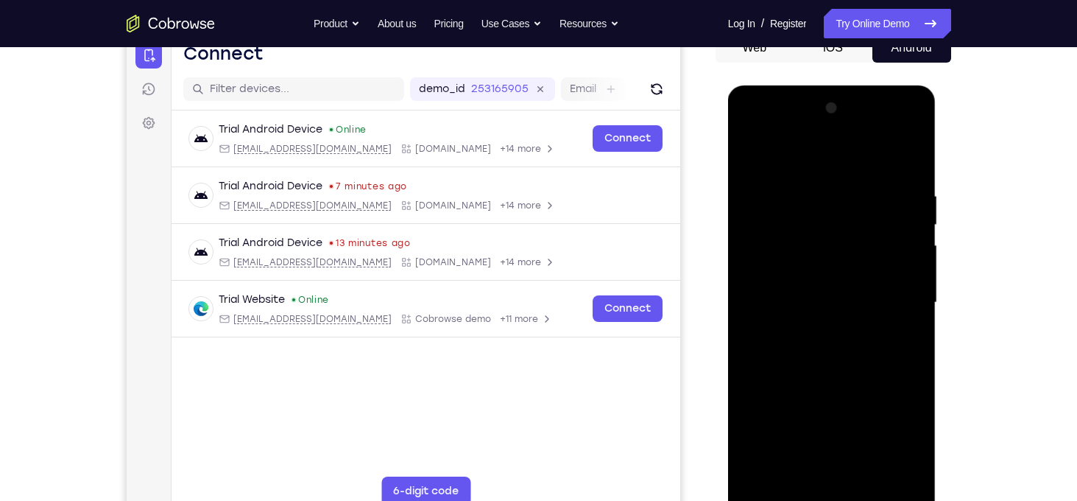
scroll to position [159, 0]
click at [835, 163] on div at bounding box center [832, 302] width 186 height 412
click at [891, 301] on div at bounding box center [832, 302] width 186 height 412
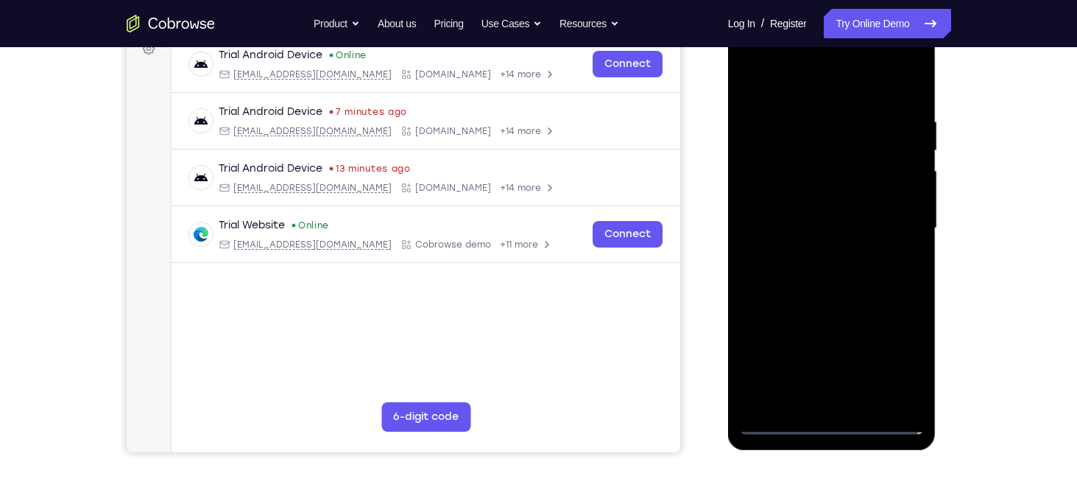
click at [817, 358] on div at bounding box center [832, 228] width 186 height 412
click at [816, 261] on div at bounding box center [832, 228] width 186 height 412
click at [828, 219] on div at bounding box center [832, 228] width 186 height 412
click at [822, 227] on div at bounding box center [832, 228] width 186 height 412
click at [787, 269] on div at bounding box center [832, 228] width 186 height 412
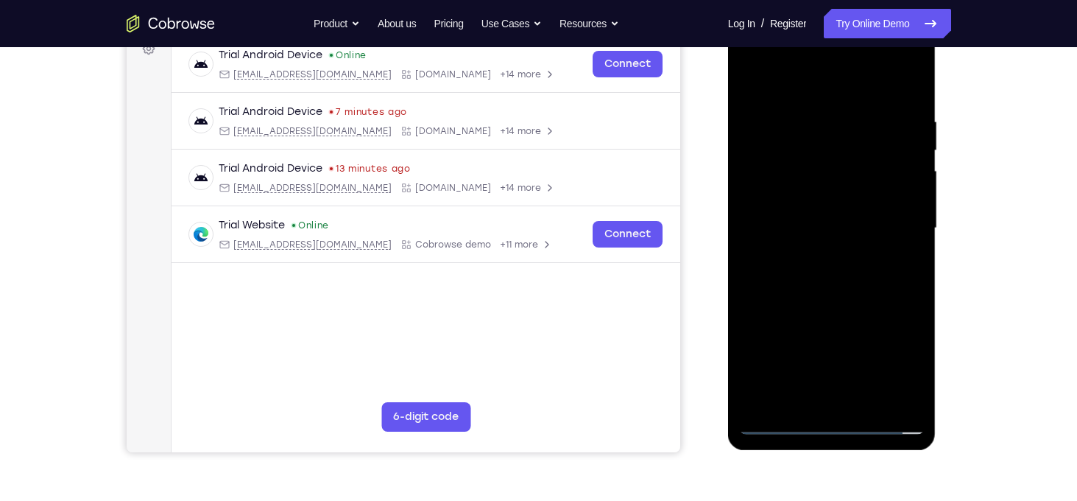
click at [794, 269] on div at bounding box center [832, 228] width 186 height 412
click at [803, 272] on div at bounding box center [832, 228] width 186 height 412
click at [908, 109] on div at bounding box center [832, 228] width 186 height 412
click at [813, 116] on div at bounding box center [832, 228] width 186 height 412
click at [902, 228] on div at bounding box center [832, 228] width 186 height 412
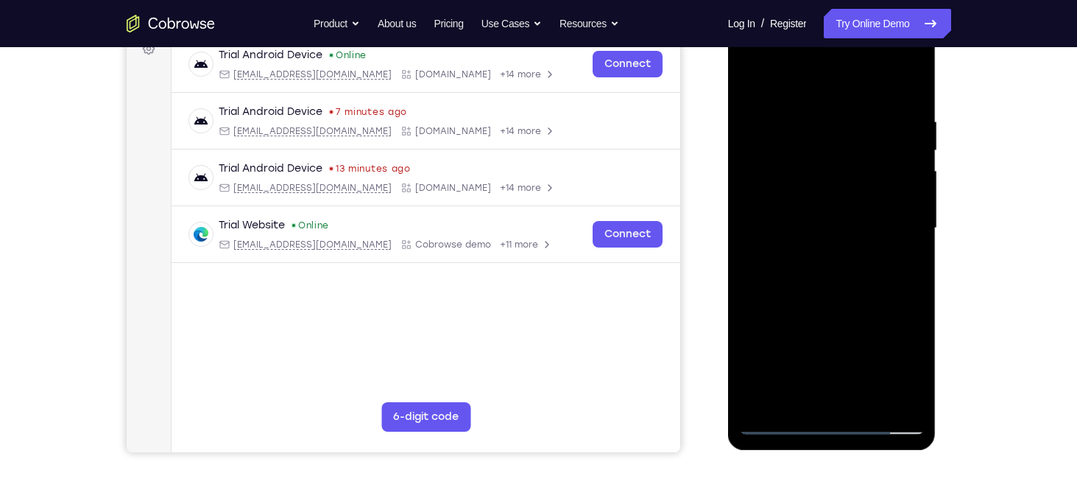
click at [909, 403] on div at bounding box center [832, 228] width 186 height 412
click at [907, 302] on div at bounding box center [832, 228] width 186 height 412
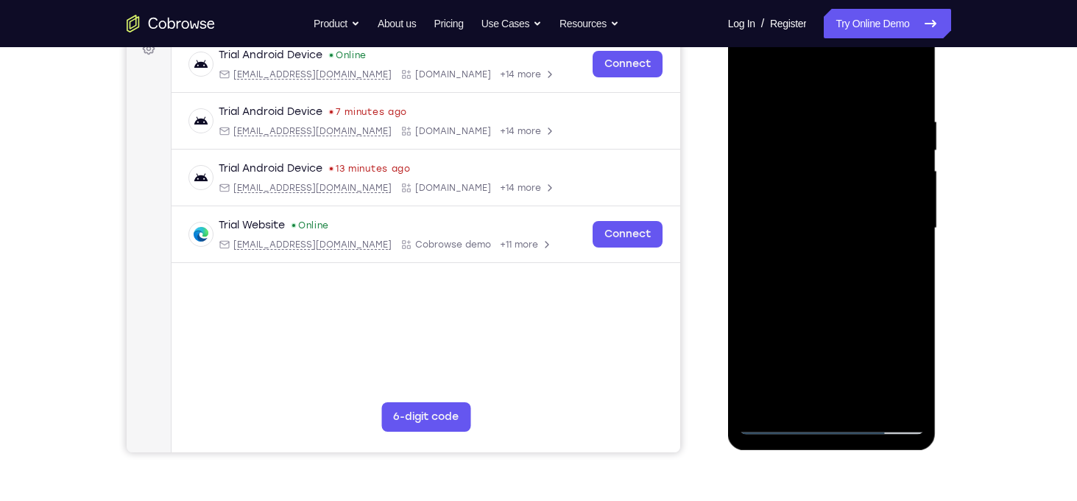
click at [907, 302] on div at bounding box center [832, 228] width 186 height 412
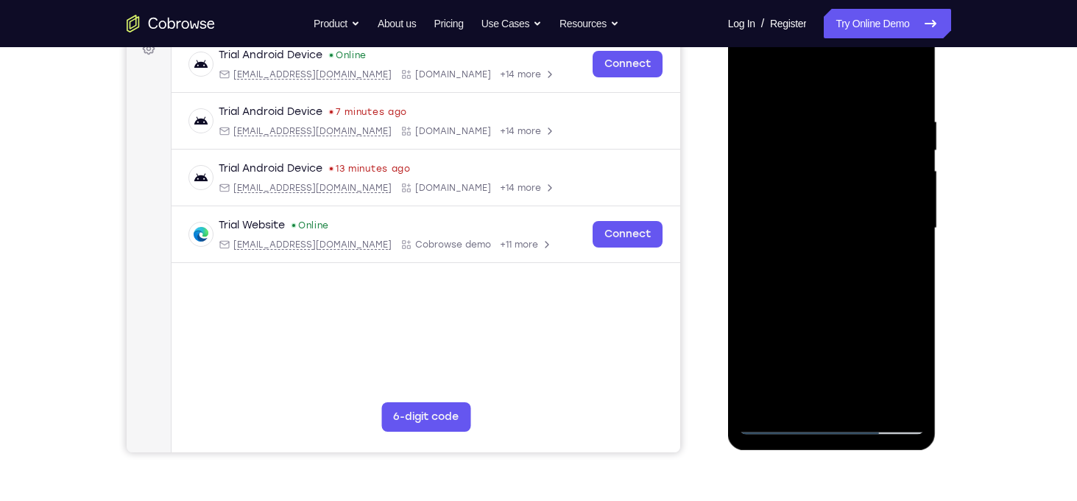
click at [891, 395] on div at bounding box center [832, 228] width 186 height 412
click at [900, 303] on div at bounding box center [832, 228] width 186 height 412
click at [890, 401] on div at bounding box center [832, 228] width 186 height 412
click at [901, 317] on div at bounding box center [832, 228] width 186 height 412
click at [889, 403] on div at bounding box center [832, 228] width 186 height 412
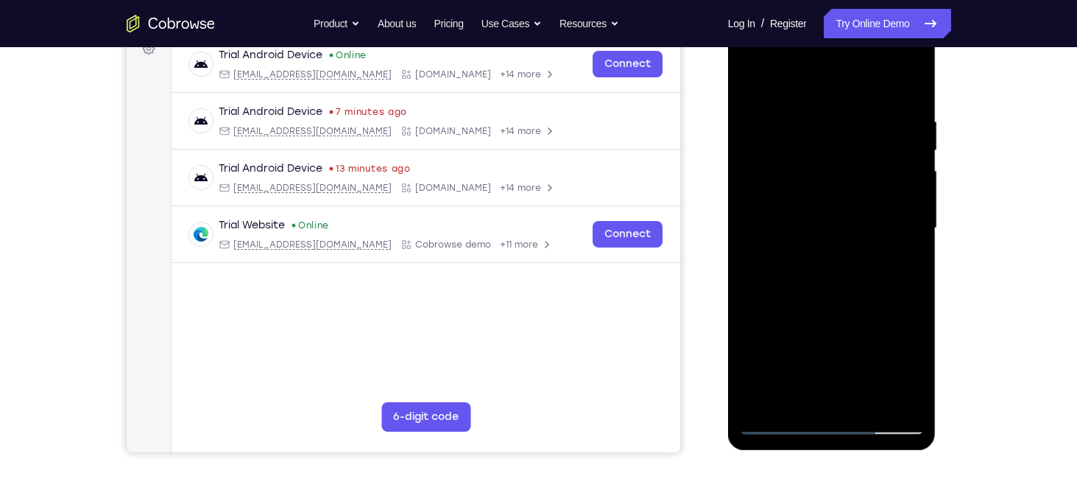
click at [892, 322] on div at bounding box center [832, 228] width 186 height 412
drag, startPoint x: 892, startPoint y: 322, endPoint x: 819, endPoint y: 296, distance: 78.3
click at [819, 296] on div at bounding box center [832, 228] width 186 height 412
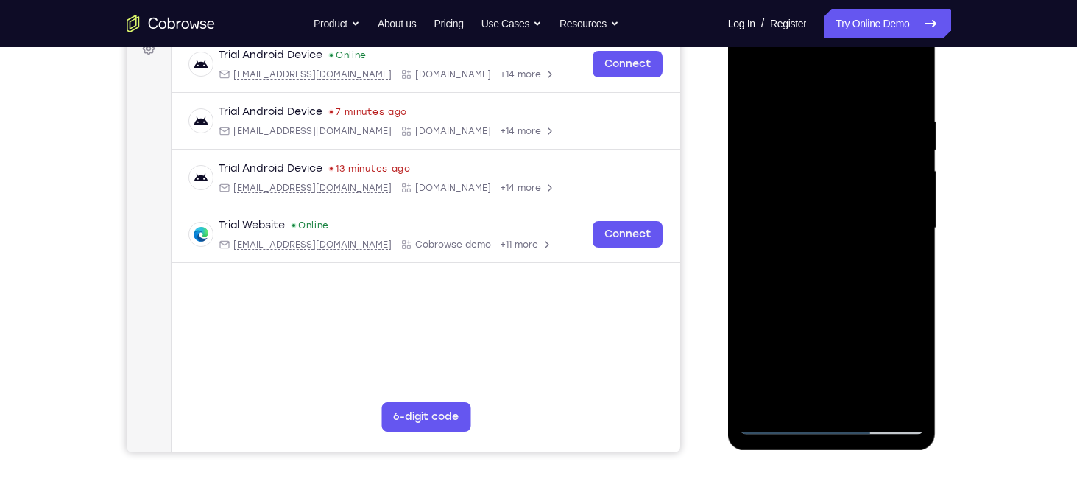
click at [911, 267] on div at bounding box center [832, 228] width 186 height 412
click at [761, 246] on div at bounding box center [832, 228] width 186 height 412
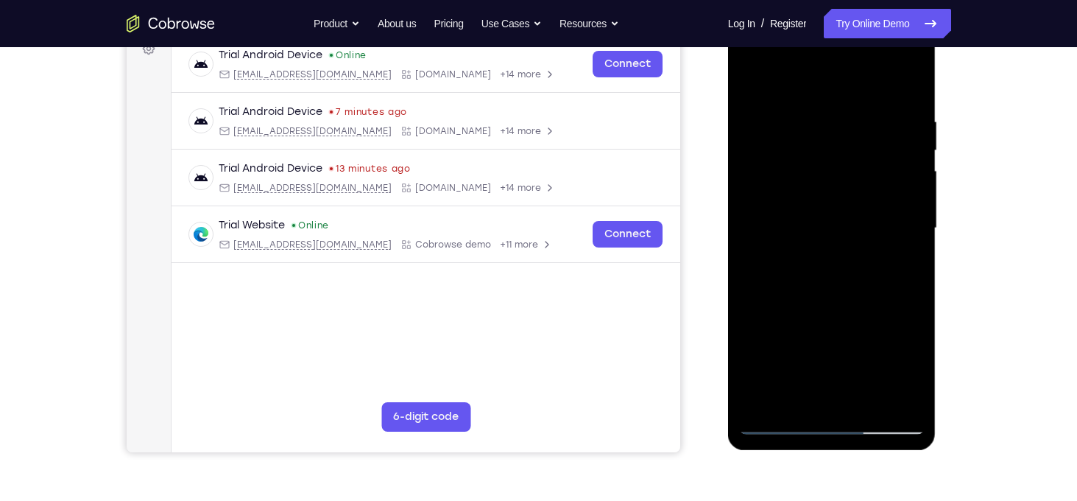
click at [774, 401] on div at bounding box center [832, 228] width 186 height 412
click at [775, 427] on div at bounding box center [832, 228] width 186 height 412
click at [897, 398] on div at bounding box center [832, 228] width 186 height 412
click at [893, 219] on div at bounding box center [832, 228] width 186 height 412
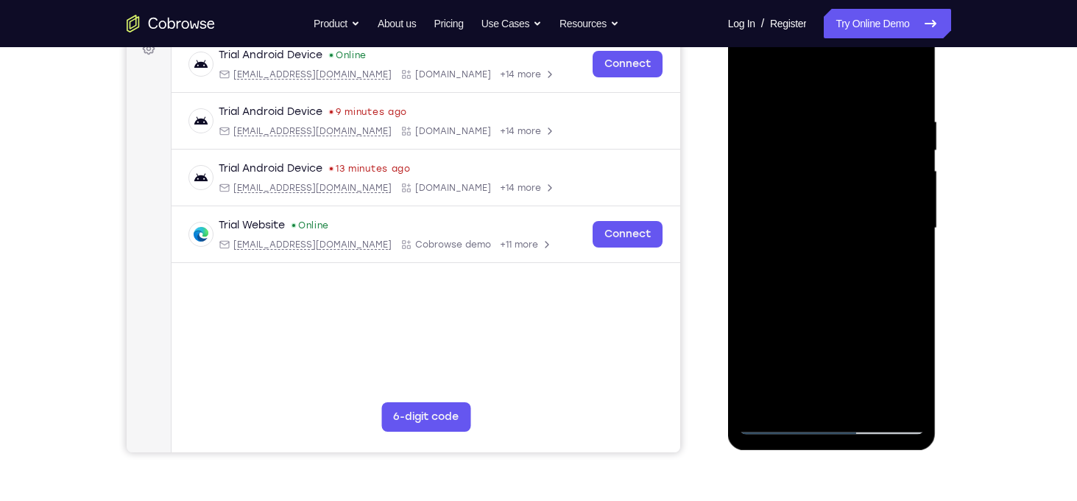
click at [893, 219] on div at bounding box center [832, 228] width 186 height 412
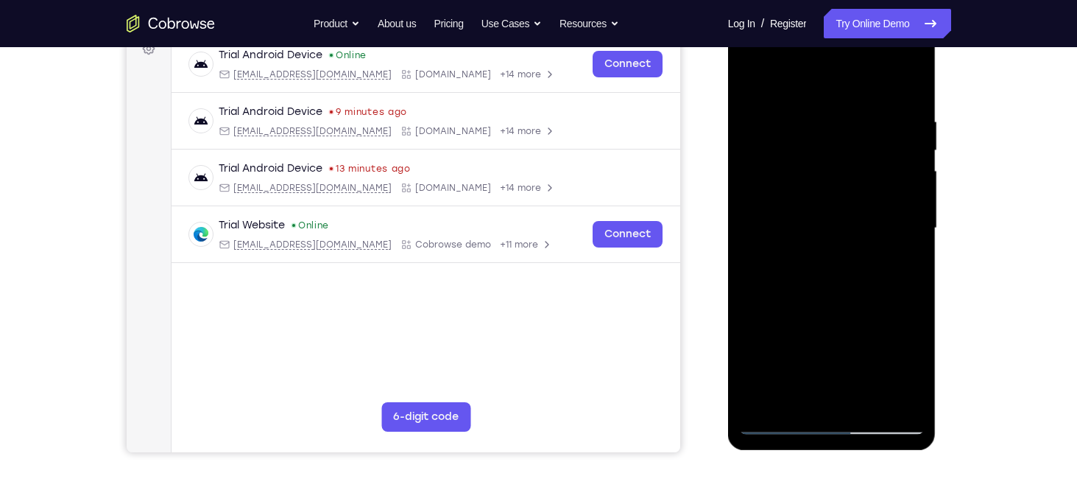
click at [893, 219] on div at bounding box center [832, 228] width 186 height 412
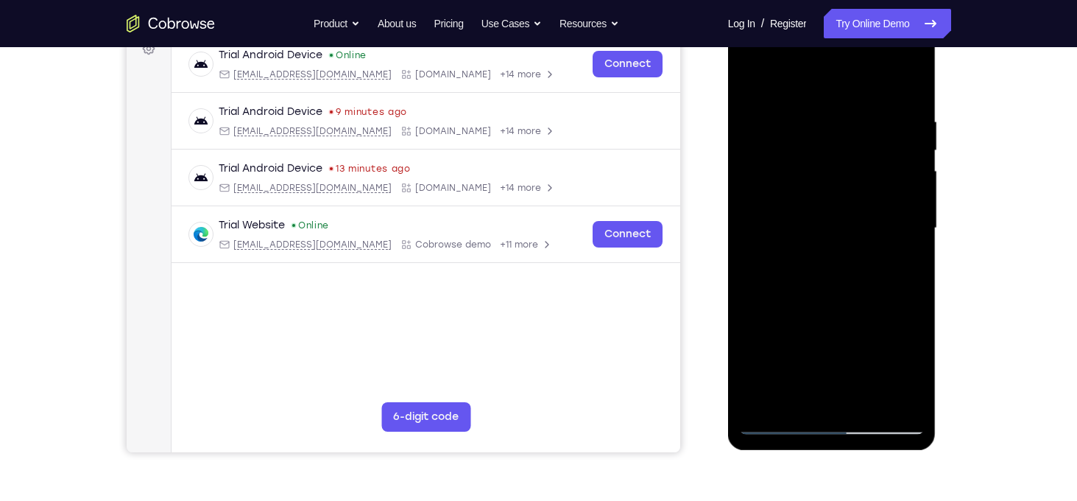
click at [893, 219] on div at bounding box center [832, 228] width 186 height 412
drag, startPoint x: 893, startPoint y: 219, endPoint x: 858, endPoint y: 219, distance: 35.3
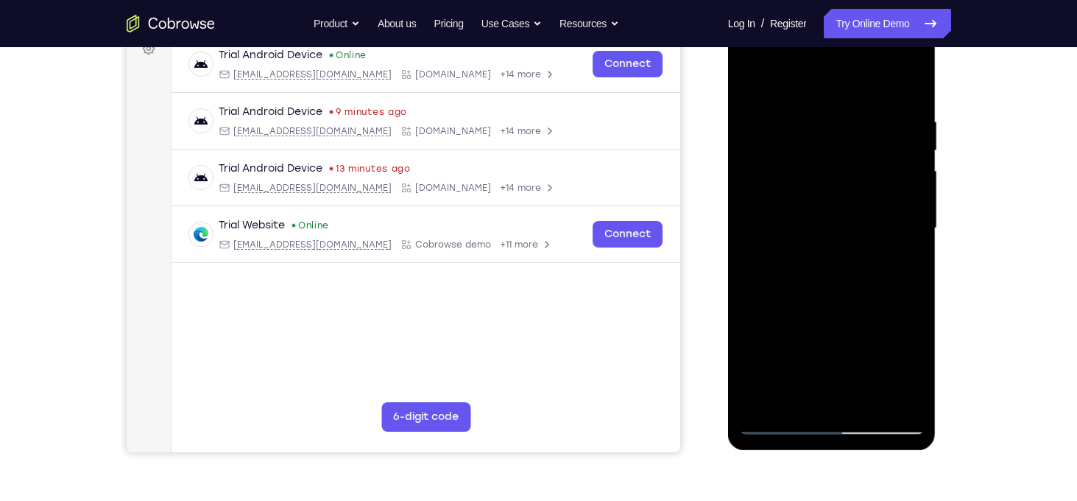
click at [858, 219] on div at bounding box center [832, 228] width 186 height 412
click at [900, 205] on div at bounding box center [832, 228] width 186 height 412
click at [753, 215] on div at bounding box center [832, 228] width 186 height 412
click at [889, 392] on div at bounding box center [832, 228] width 186 height 412
click at [897, 311] on div at bounding box center [832, 228] width 186 height 412
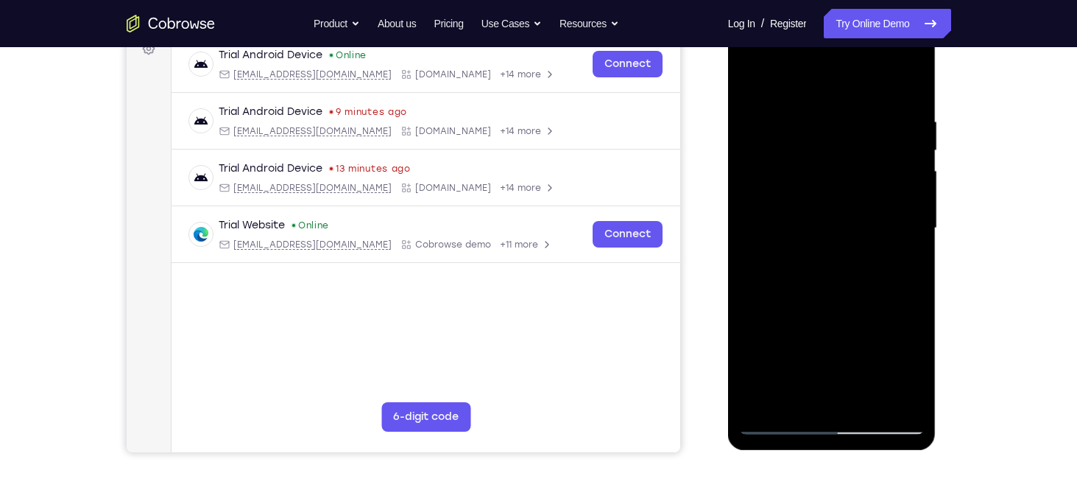
click at [886, 389] on div at bounding box center [832, 228] width 186 height 412
click at [896, 303] on div at bounding box center [832, 228] width 186 height 412
click at [897, 269] on div at bounding box center [832, 228] width 186 height 412
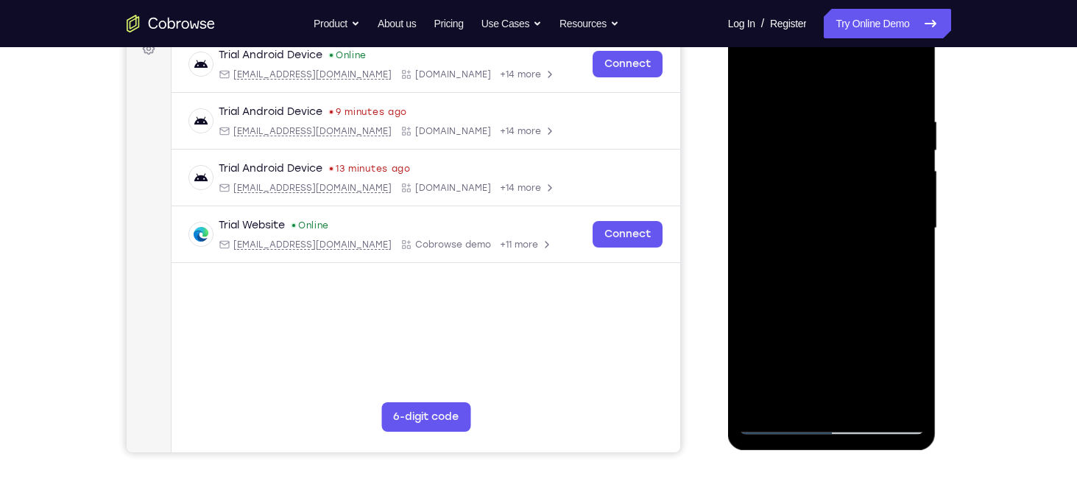
click at [897, 269] on div at bounding box center [832, 228] width 186 height 412
click at [906, 83] on div at bounding box center [832, 228] width 186 height 412
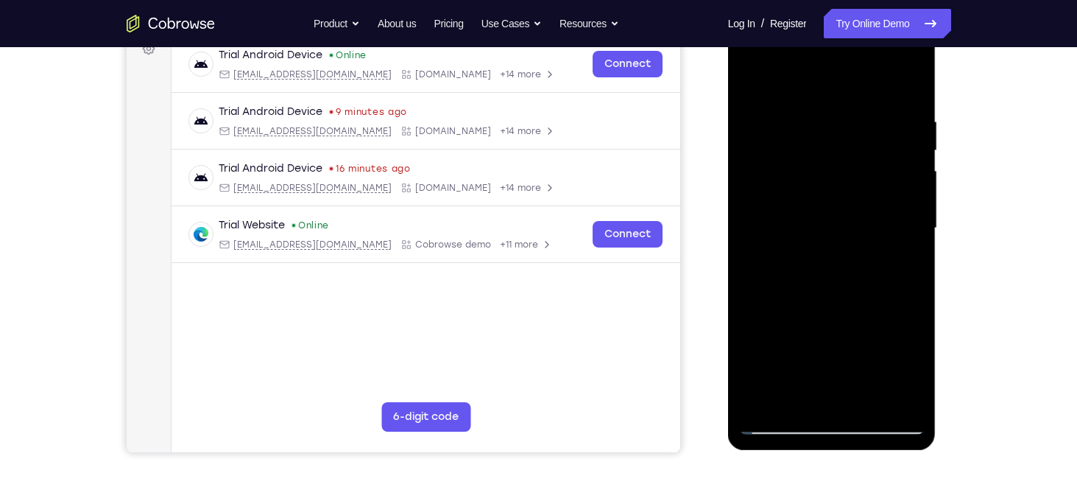
click at [863, 398] on div at bounding box center [832, 228] width 186 height 412
click at [842, 308] on div at bounding box center [832, 228] width 186 height 412
click at [755, 82] on div at bounding box center [832, 228] width 186 height 412
click at [912, 365] on div at bounding box center [832, 228] width 186 height 412
drag, startPoint x: 830, startPoint y: 149, endPoint x: 821, endPoint y: 363, distance: 213.7
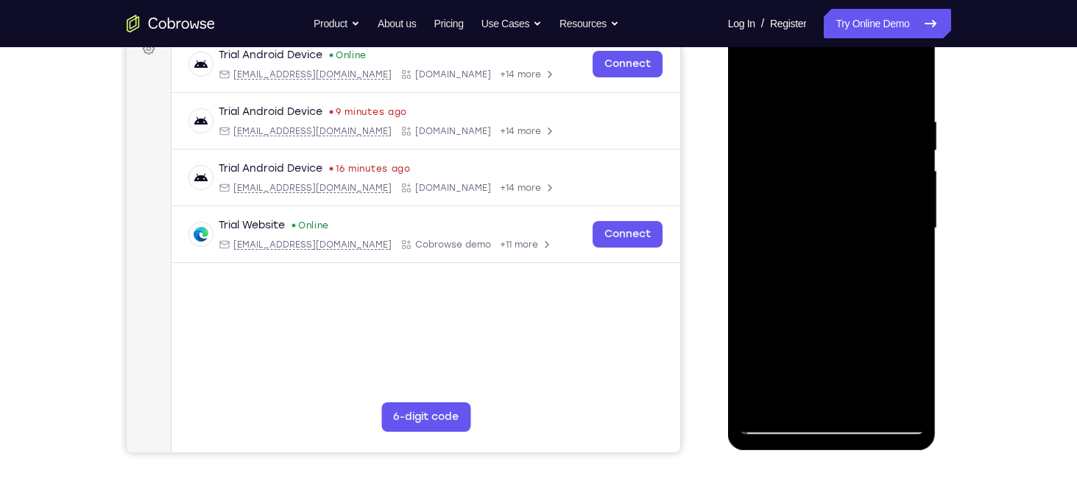
click at [821, 363] on div at bounding box center [832, 228] width 186 height 412
click at [889, 72] on div at bounding box center [832, 228] width 186 height 412
drag, startPoint x: 863, startPoint y: 98, endPoint x: 867, endPoint y: 305, distance: 206.9
click at [867, 305] on div at bounding box center [832, 228] width 186 height 412
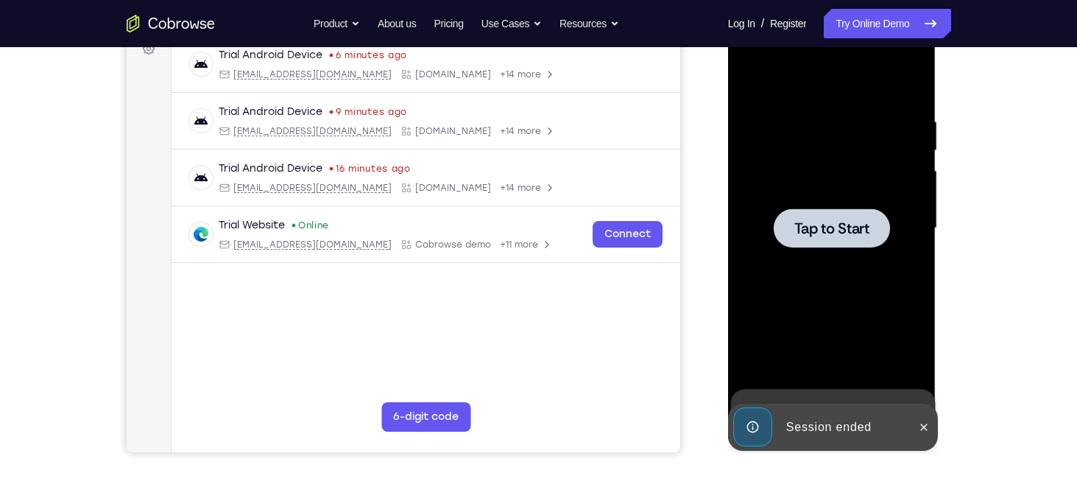
click at [826, 250] on div at bounding box center [832, 228] width 186 height 412
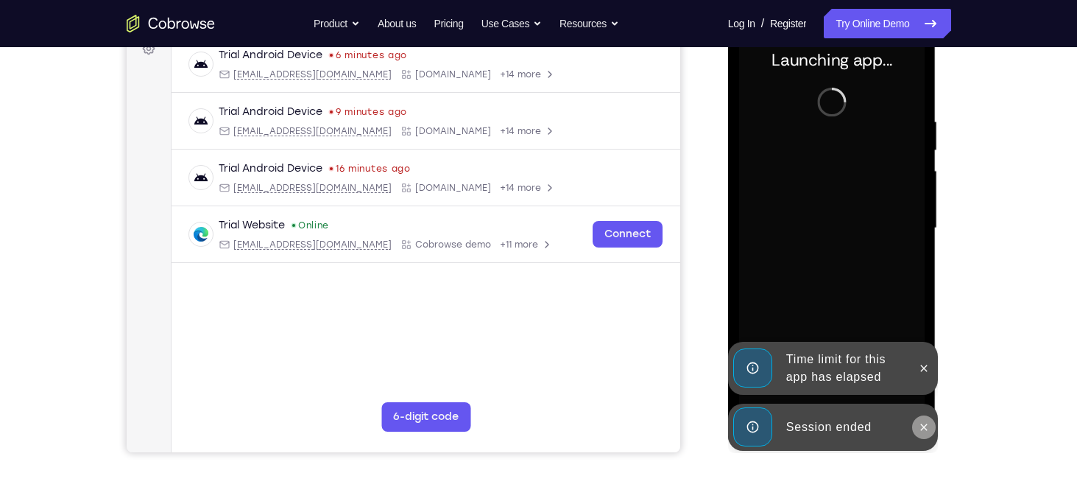
click at [925, 427] on icon at bounding box center [924, 426] width 7 height 7
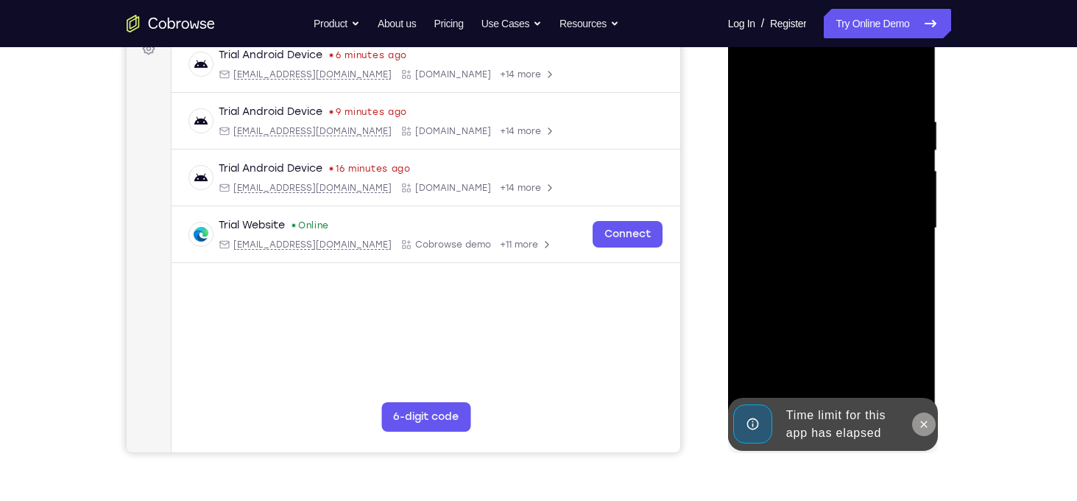
click at [925, 429] on icon at bounding box center [924, 424] width 12 height 12
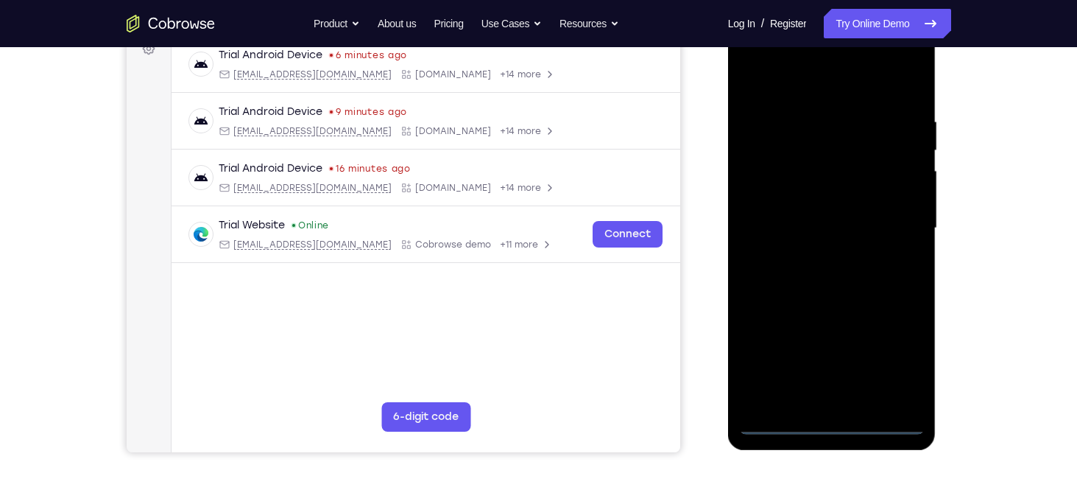
click at [828, 423] on div at bounding box center [832, 228] width 186 height 412
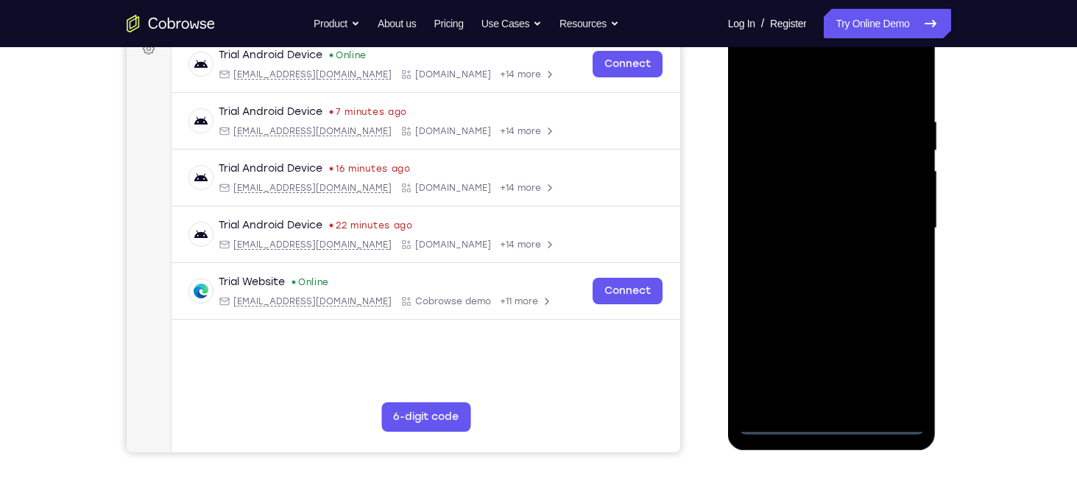
click at [897, 370] on div at bounding box center [832, 228] width 186 height 412
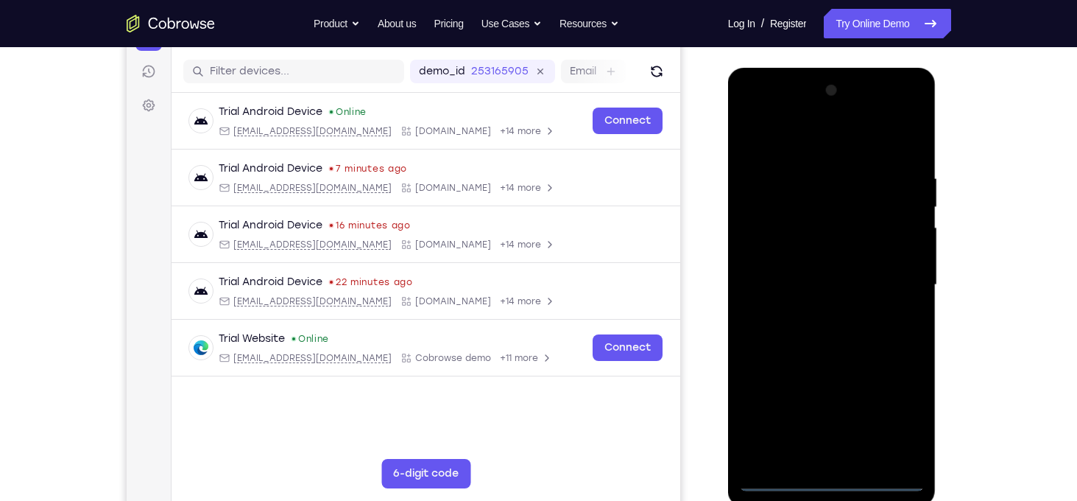
click at [786, 152] on div at bounding box center [832, 285] width 186 height 412
click at [898, 281] on div at bounding box center [832, 285] width 186 height 412
click at [817, 312] on div at bounding box center [832, 285] width 186 height 412
click at [830, 267] on div at bounding box center [832, 285] width 186 height 412
click at [911, 258] on div at bounding box center [832, 285] width 186 height 412
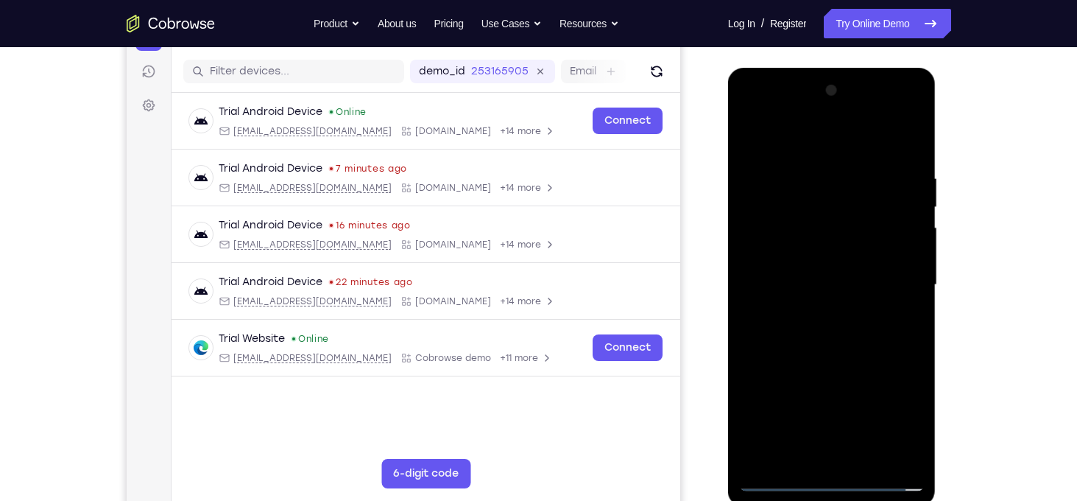
click at [856, 282] on div at bounding box center [832, 285] width 186 height 412
click at [809, 329] on div at bounding box center [832, 285] width 186 height 412
click at [839, 358] on div at bounding box center [832, 285] width 186 height 412
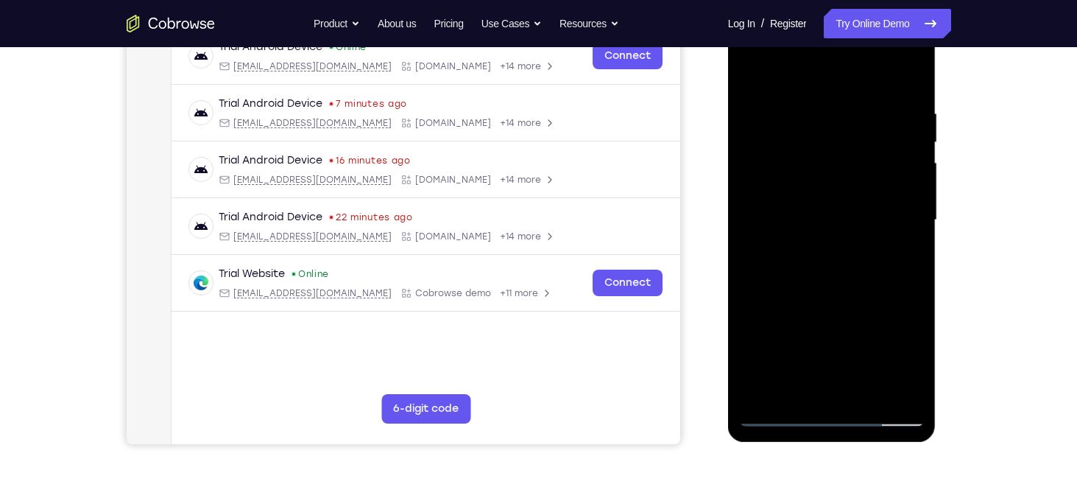
click at [807, 102] on div at bounding box center [832, 220] width 186 height 412
click at [906, 147] on div at bounding box center [832, 220] width 186 height 412
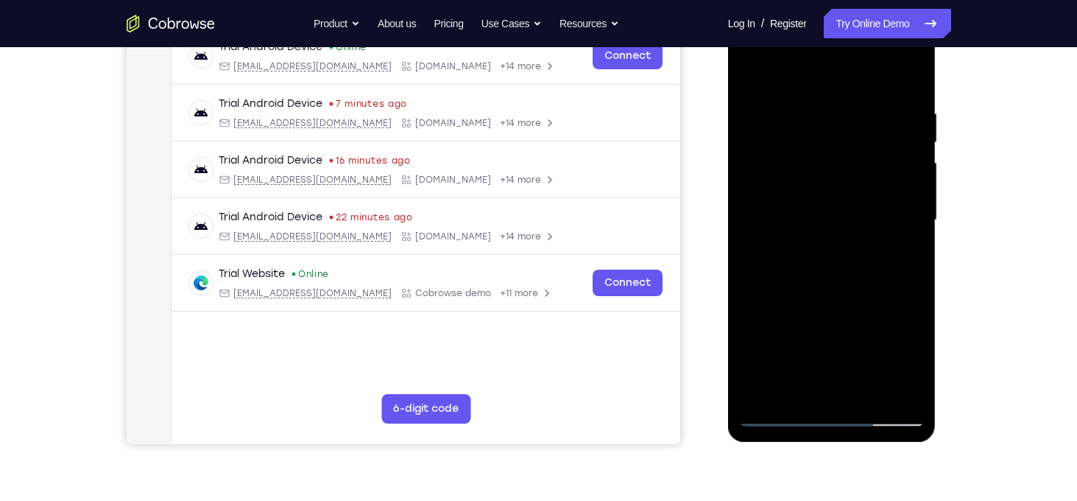
click at [758, 77] on div at bounding box center [832, 220] width 186 height 412
click at [896, 284] on div at bounding box center [832, 220] width 186 height 412
drag, startPoint x: 833, startPoint y: 308, endPoint x: 819, endPoint y: 189, distance: 119.4
click at [819, 189] on div at bounding box center [832, 220] width 186 height 412
drag, startPoint x: 827, startPoint y: 278, endPoint x: 811, endPoint y: 171, distance: 108.6
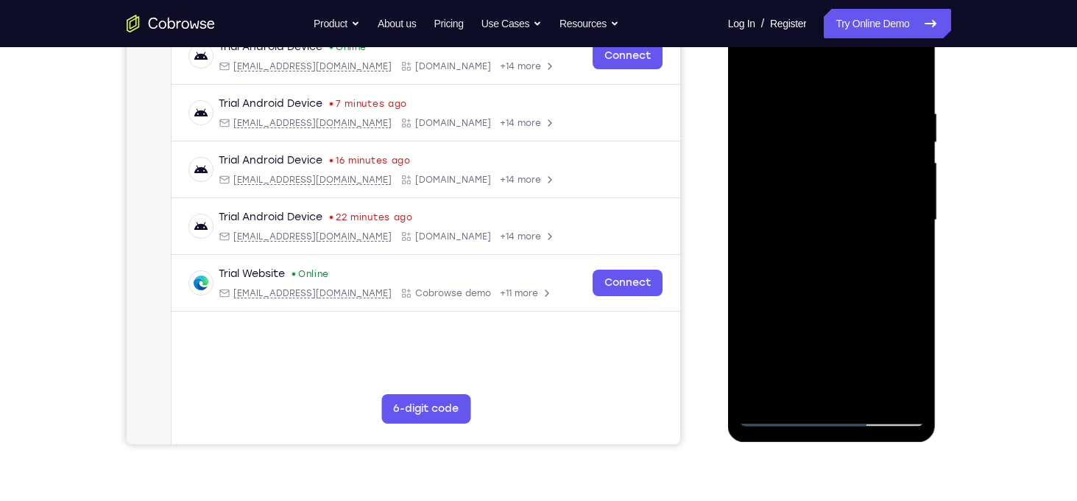
click at [811, 171] on div at bounding box center [832, 220] width 186 height 412
drag, startPoint x: 835, startPoint y: 285, endPoint x: 814, endPoint y: 141, distance: 145.0
click at [814, 141] on div at bounding box center [832, 220] width 186 height 412
drag, startPoint x: 839, startPoint y: 336, endPoint x: 829, endPoint y: 196, distance: 140.2
click at [829, 196] on div at bounding box center [832, 220] width 186 height 412
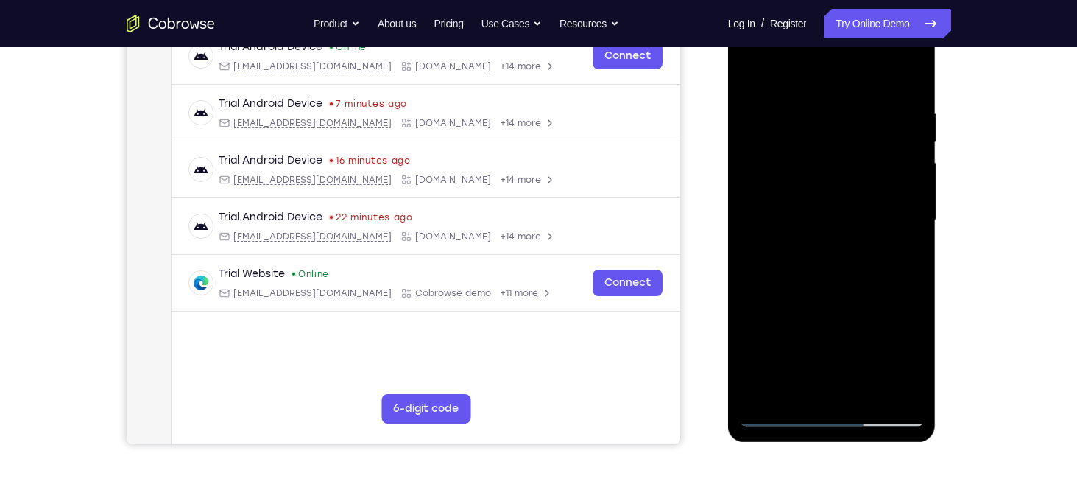
drag, startPoint x: 829, startPoint y: 331, endPoint x: 822, endPoint y: 183, distance: 148.2
click at [822, 183] on div at bounding box center [832, 220] width 186 height 412
drag, startPoint x: 842, startPoint y: 331, endPoint x: 817, endPoint y: 205, distance: 128.4
click at [817, 205] on div at bounding box center [832, 220] width 186 height 412
drag, startPoint x: 834, startPoint y: 303, endPoint x: 827, endPoint y: 185, distance: 118.0
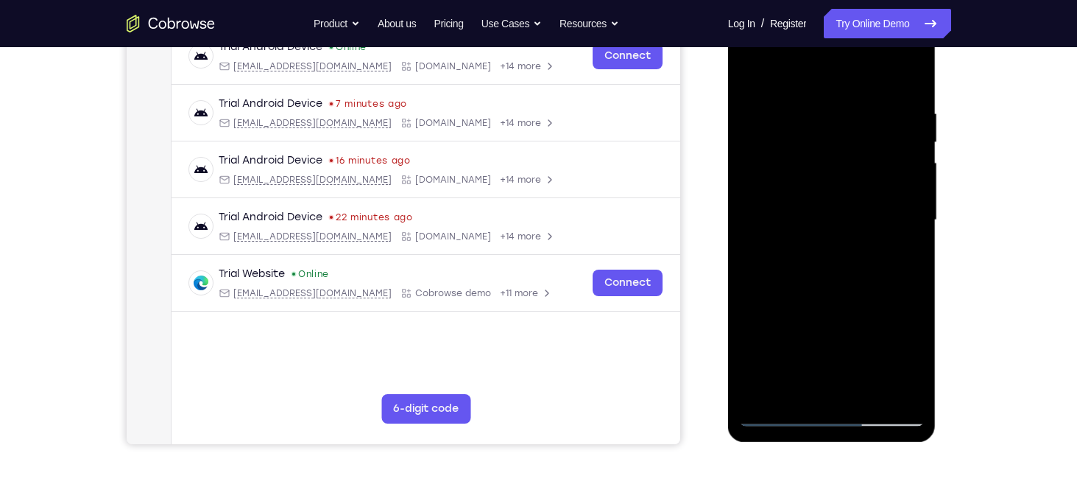
click at [827, 185] on div at bounding box center [832, 220] width 186 height 412
drag, startPoint x: 826, startPoint y: 302, endPoint x: 818, endPoint y: 151, distance: 151.2
click at [818, 151] on div at bounding box center [832, 220] width 186 height 412
drag, startPoint x: 834, startPoint y: 285, endPoint x: 811, endPoint y: 146, distance: 141.0
click at [811, 146] on div at bounding box center [832, 220] width 186 height 412
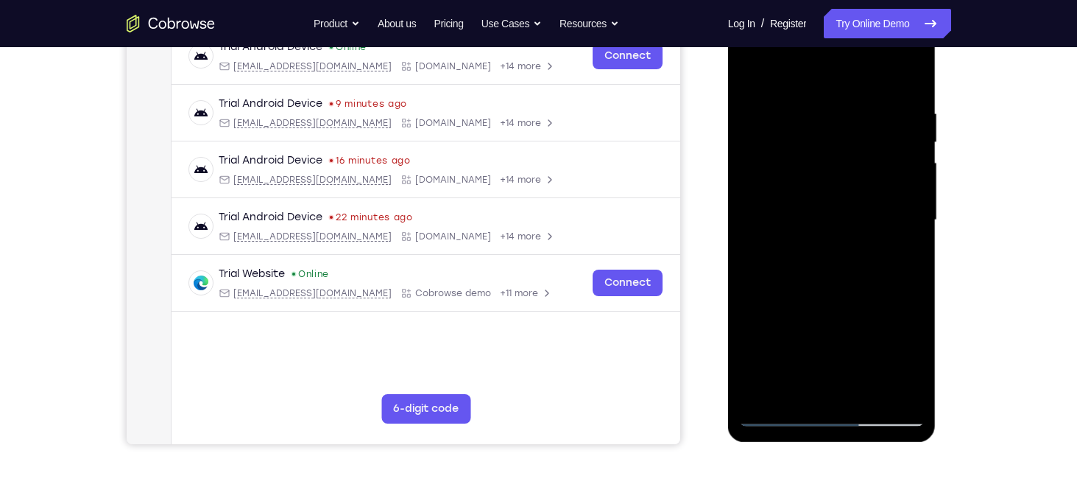
drag, startPoint x: 825, startPoint y: 304, endPoint x: 803, endPoint y: 180, distance: 125.5
click at [803, 180] on div at bounding box center [832, 220] width 186 height 412
drag, startPoint x: 839, startPoint y: 308, endPoint x: 836, endPoint y: 133, distance: 175.3
click at [836, 133] on div at bounding box center [832, 220] width 186 height 412
drag, startPoint x: 828, startPoint y: 253, endPoint x: 828, endPoint y: 93, distance: 160.5
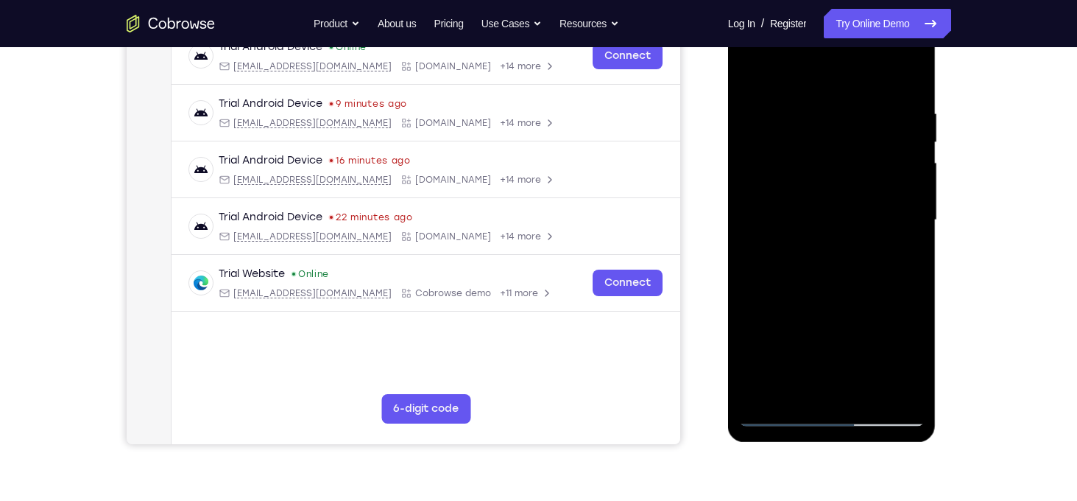
click at [828, 93] on div at bounding box center [832, 220] width 186 height 412
drag, startPoint x: 821, startPoint y: 270, endPoint x: 822, endPoint y: 116, distance: 153.9
click at [822, 116] on div at bounding box center [832, 220] width 186 height 412
click at [764, 392] on div at bounding box center [832, 220] width 186 height 412
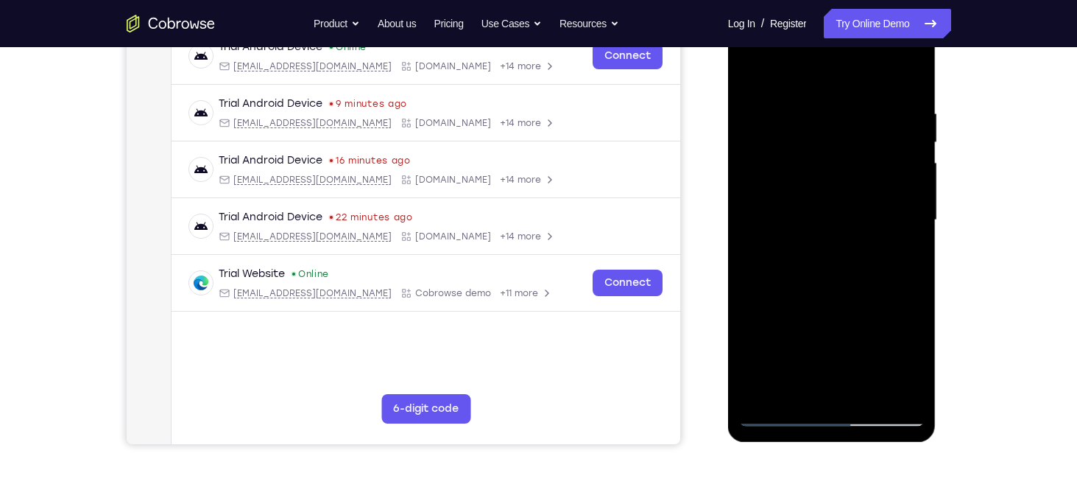
scroll to position [209, 0]
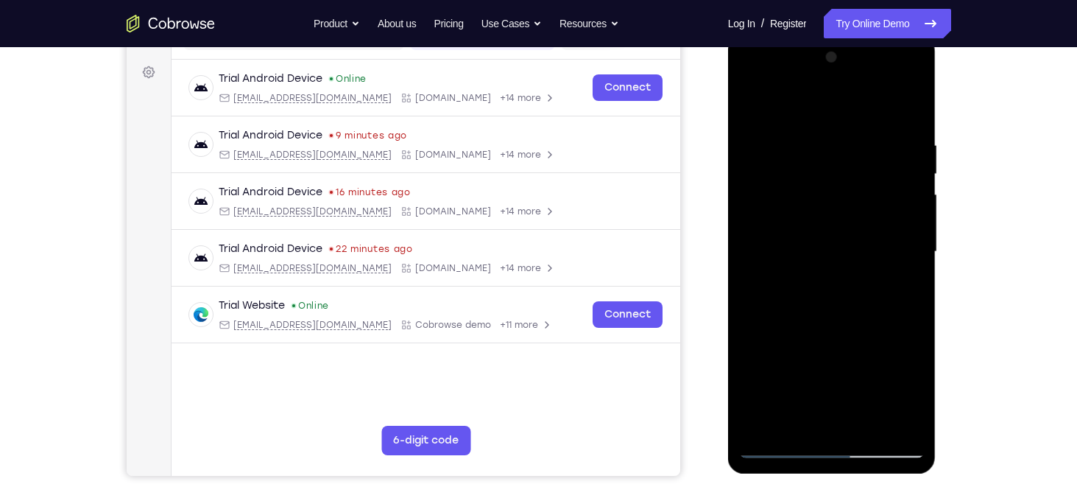
click at [889, 138] on div at bounding box center [832, 252] width 186 height 412
click at [908, 211] on div at bounding box center [832, 252] width 186 height 412
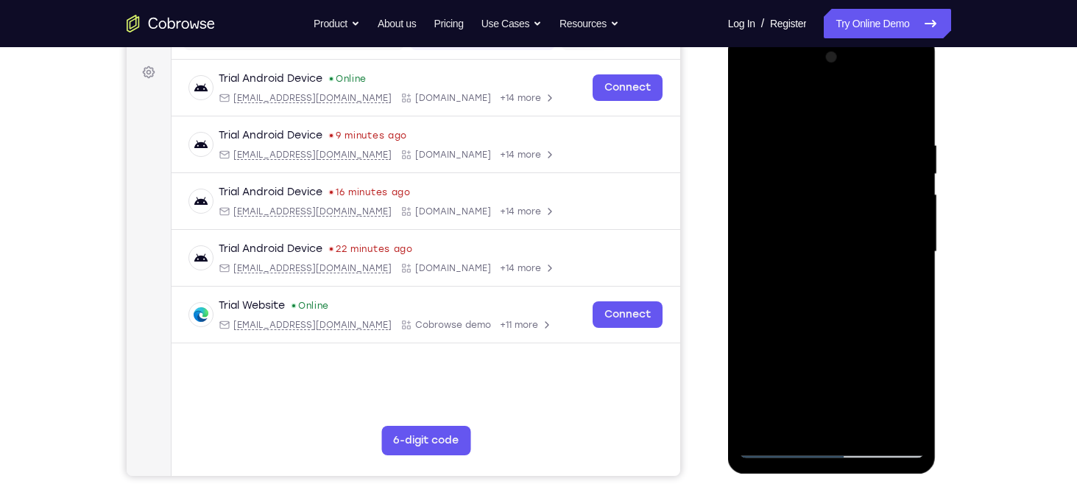
drag, startPoint x: 908, startPoint y: 211, endPoint x: 814, endPoint y: 214, distance: 94.3
click at [814, 214] on div at bounding box center [832, 252] width 186 height 412
click at [904, 211] on div at bounding box center [832, 252] width 186 height 412
drag, startPoint x: 761, startPoint y: 202, endPoint x: 914, endPoint y: 231, distance: 156.7
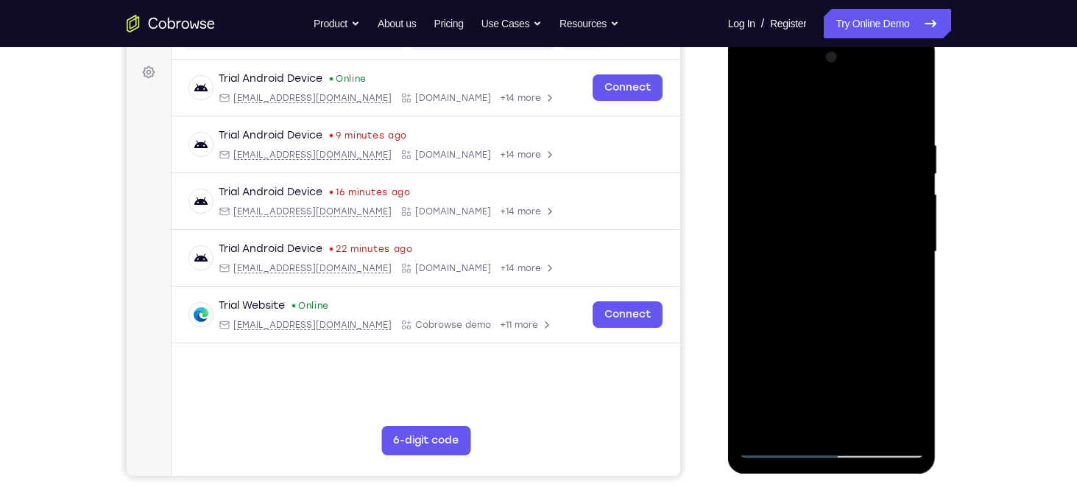
click at [914, 231] on div at bounding box center [832, 252] width 186 height 412
drag, startPoint x: 755, startPoint y: 226, endPoint x: 898, endPoint y: 232, distance: 143.7
click at [898, 232] on div at bounding box center [832, 252] width 186 height 412
drag, startPoint x: 893, startPoint y: 253, endPoint x: 788, endPoint y: 243, distance: 105.8
click at [788, 243] on div at bounding box center [832, 252] width 186 height 412
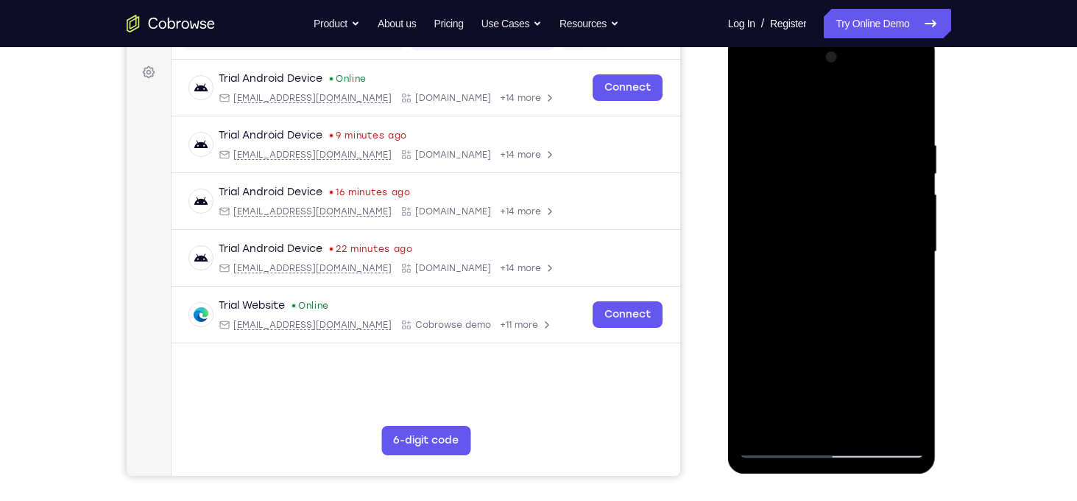
click at [898, 219] on div at bounding box center [832, 252] width 186 height 412
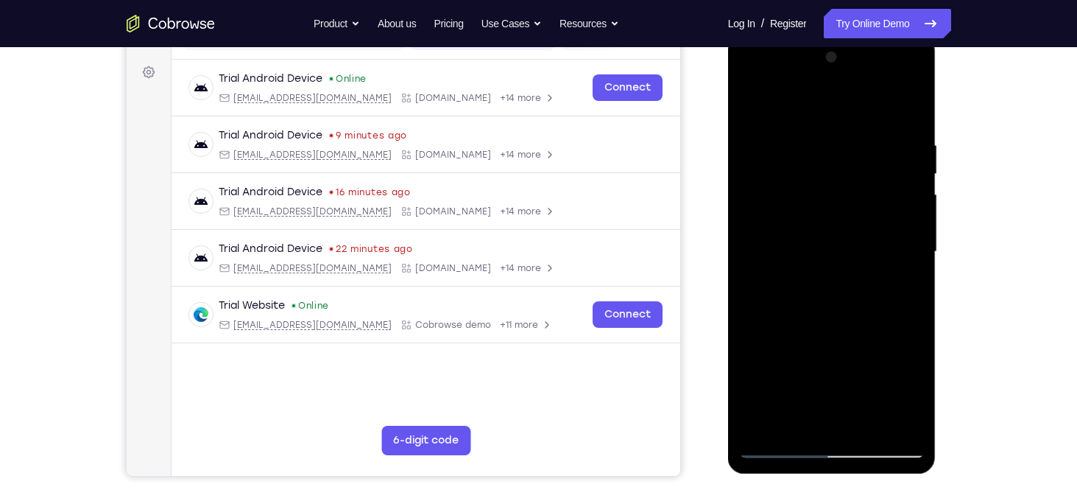
click at [898, 219] on div at bounding box center [832, 252] width 186 height 412
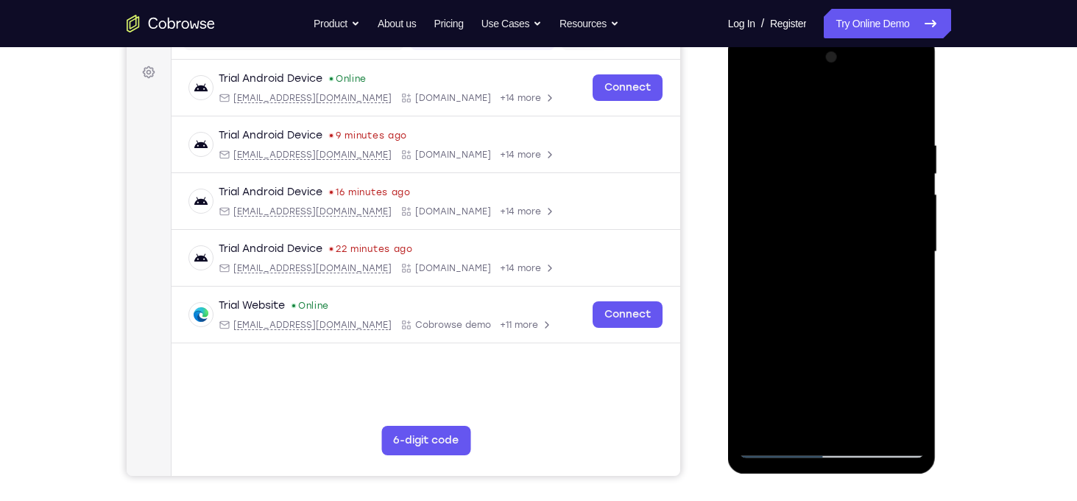
click at [898, 219] on div at bounding box center [832, 252] width 186 height 412
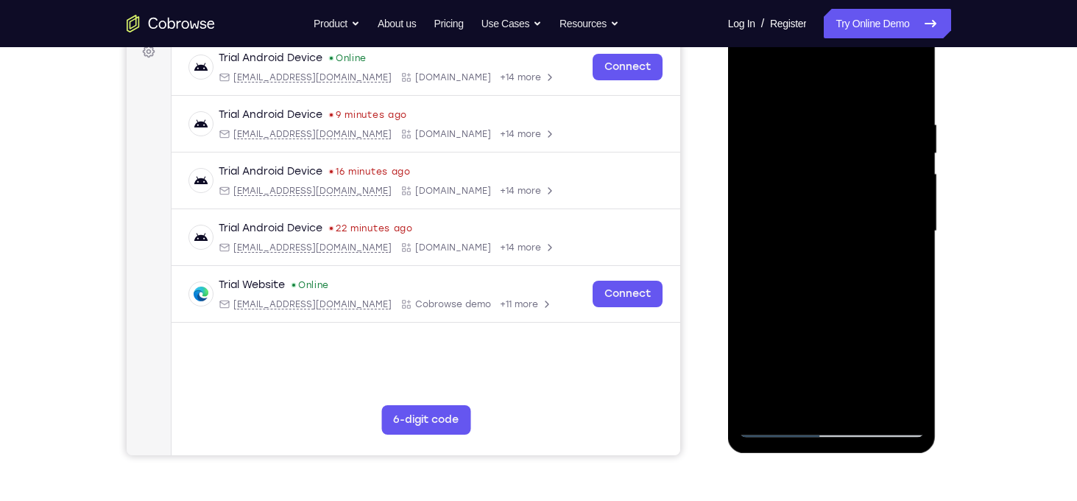
scroll to position [221, 0]
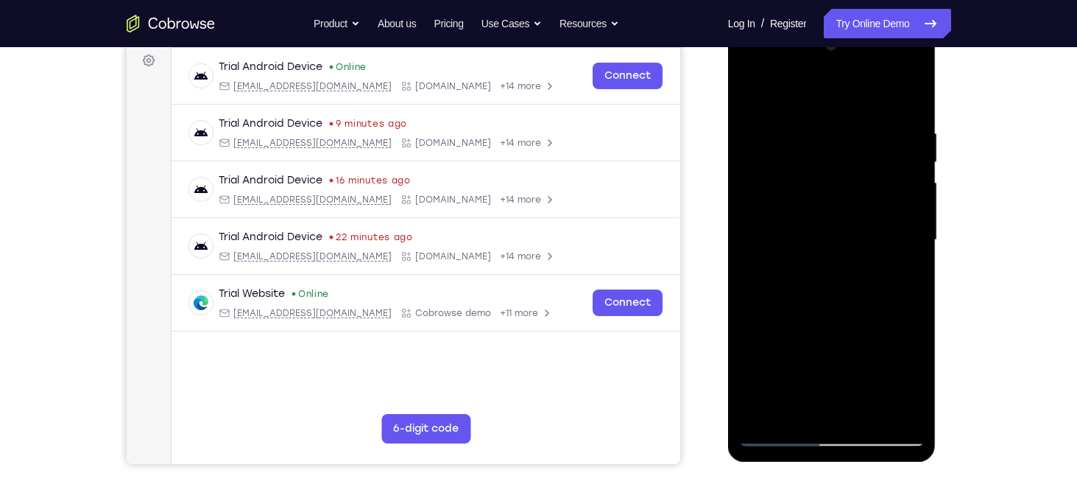
click at [898, 219] on div at bounding box center [832, 240] width 186 height 412
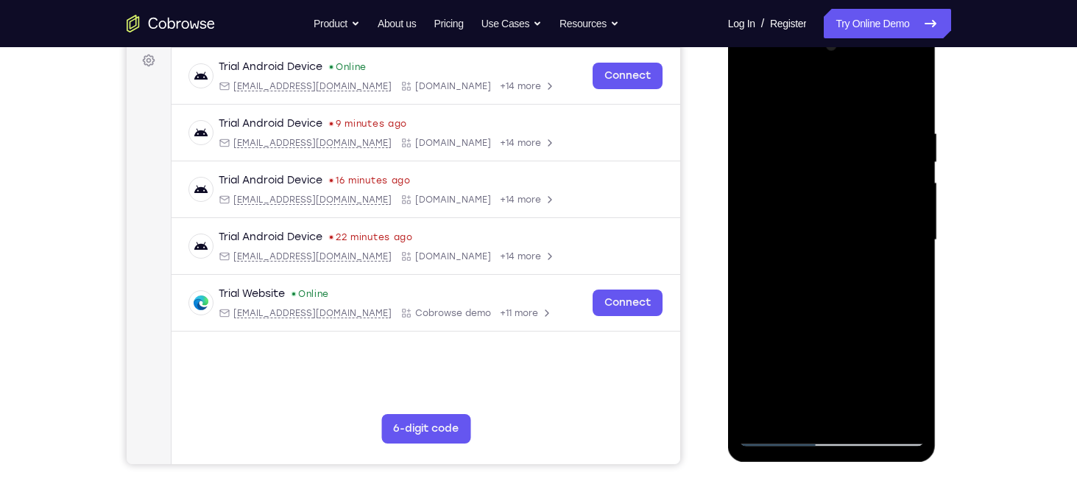
click at [898, 219] on div at bounding box center [832, 240] width 186 height 412
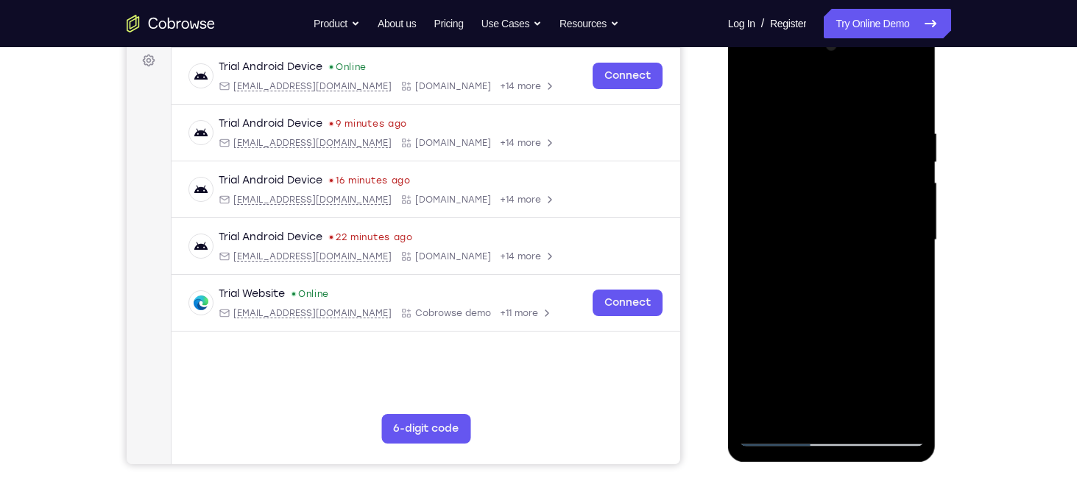
click at [898, 219] on div at bounding box center [832, 240] width 186 height 412
drag, startPoint x: 898, startPoint y: 207, endPoint x: 806, endPoint y: 225, distance: 93.7
click at [806, 225] on div at bounding box center [832, 240] width 186 height 412
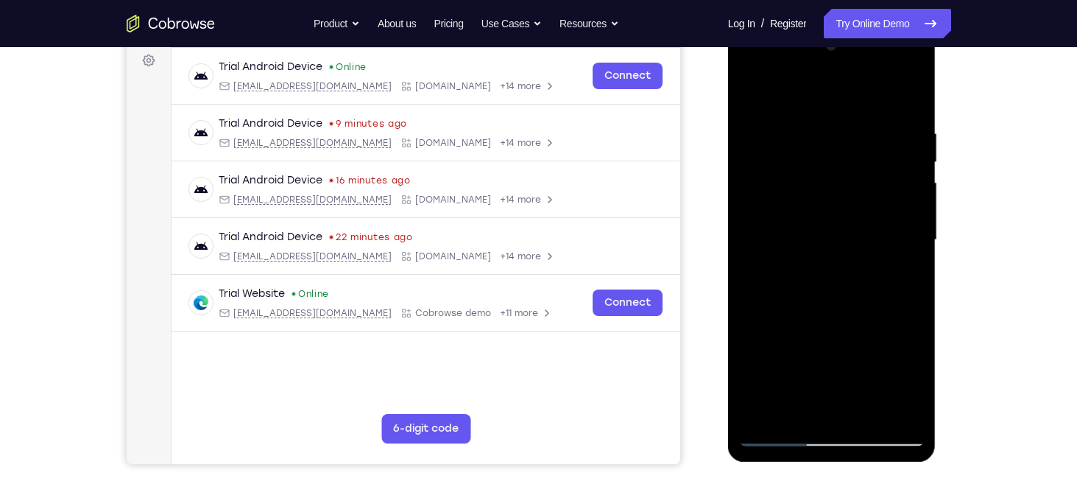
click at [895, 190] on div at bounding box center [832, 240] width 186 height 412
drag, startPoint x: 895, startPoint y: 190, endPoint x: 794, endPoint y: 200, distance: 100.6
click at [794, 200] on div at bounding box center [832, 240] width 186 height 412
click at [884, 168] on div at bounding box center [832, 240] width 186 height 412
click at [906, 197] on div at bounding box center [832, 240] width 186 height 412
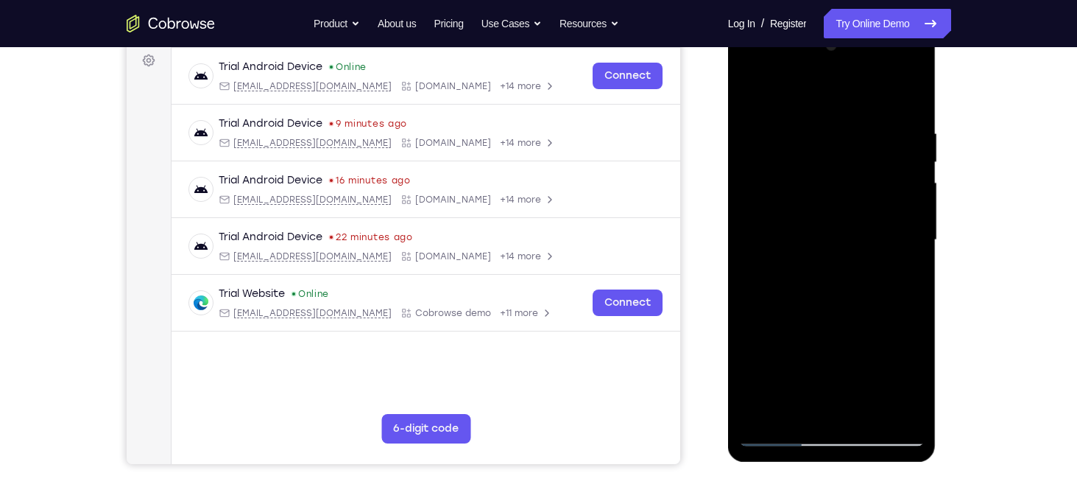
click at [906, 197] on div at bounding box center [832, 240] width 186 height 412
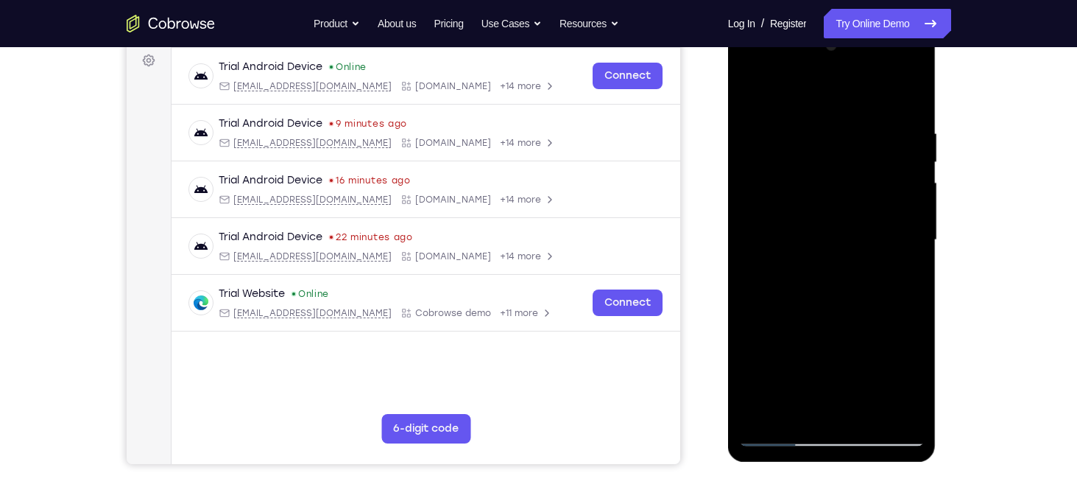
click at [906, 197] on div at bounding box center [832, 240] width 186 height 412
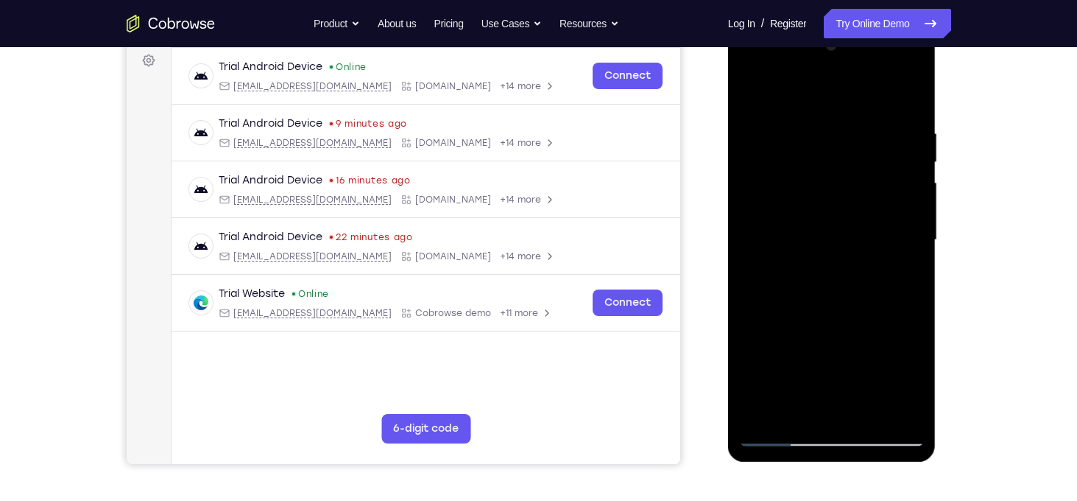
click at [902, 190] on div at bounding box center [832, 240] width 186 height 412
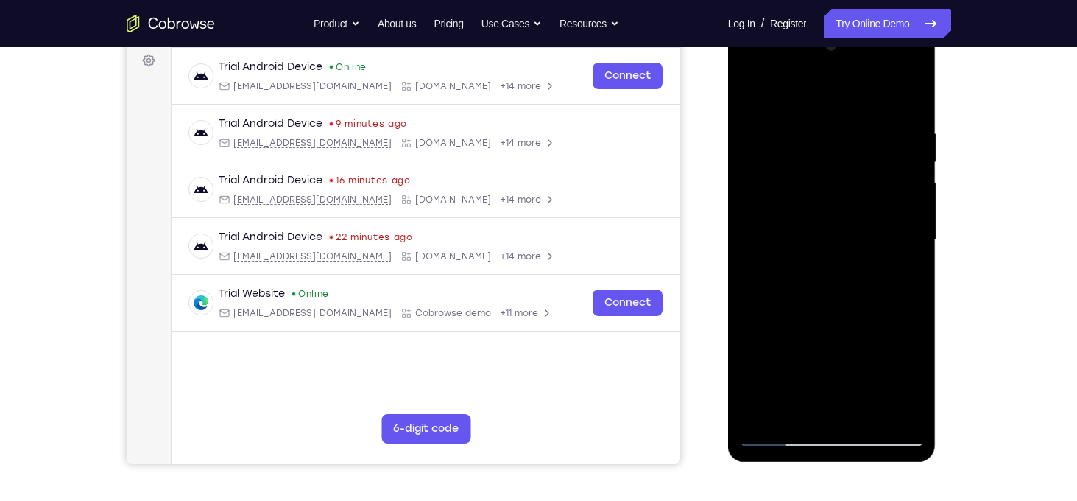
click at [902, 190] on div at bounding box center [832, 240] width 186 height 412
click at [896, 404] on div at bounding box center [832, 240] width 186 height 412
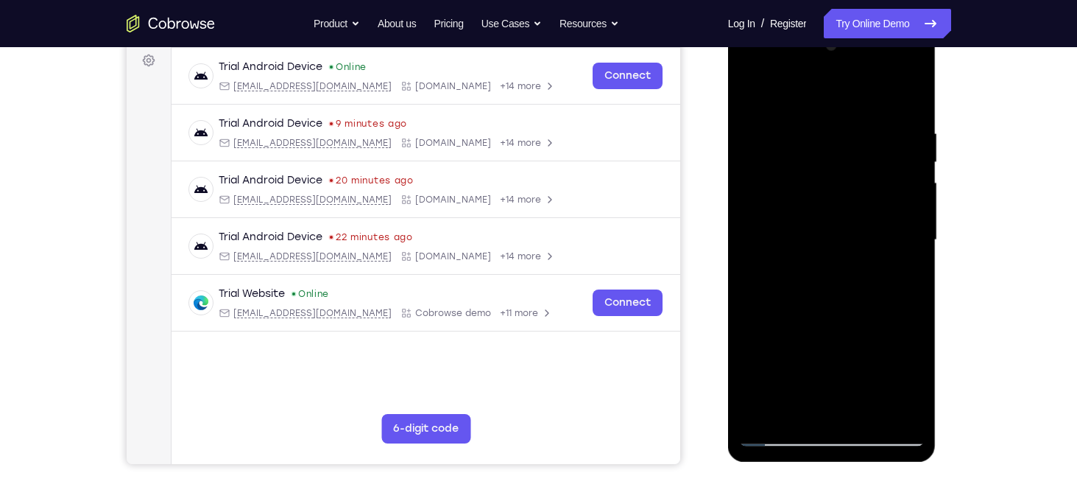
click at [764, 104] on div at bounding box center [832, 240] width 186 height 412
click at [758, 102] on div at bounding box center [832, 240] width 186 height 412
click at [894, 282] on div at bounding box center [832, 240] width 186 height 412
drag, startPoint x: 831, startPoint y: 310, endPoint x: 830, endPoint y: 264, distance: 45.7
click at [830, 264] on div at bounding box center [832, 240] width 186 height 412
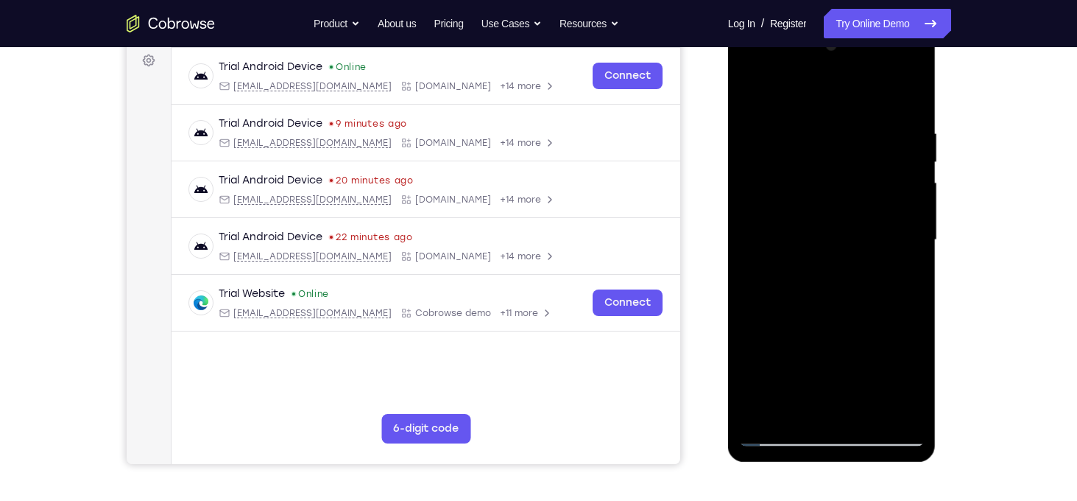
click at [785, 200] on div at bounding box center [832, 240] width 186 height 412
drag, startPoint x: 828, startPoint y: 167, endPoint x: 823, endPoint y: 286, distance: 118.6
click at [823, 286] on div at bounding box center [832, 240] width 186 height 412
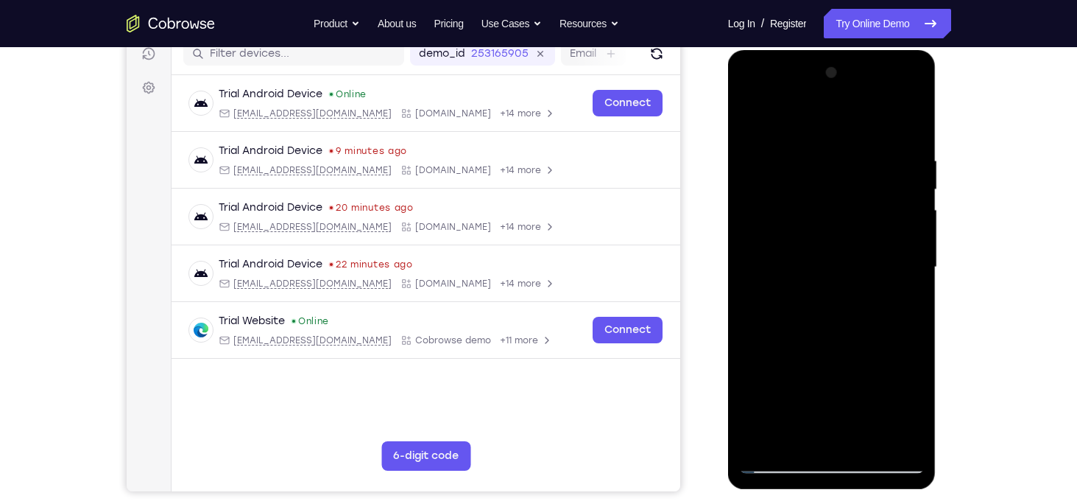
scroll to position [192, 0]
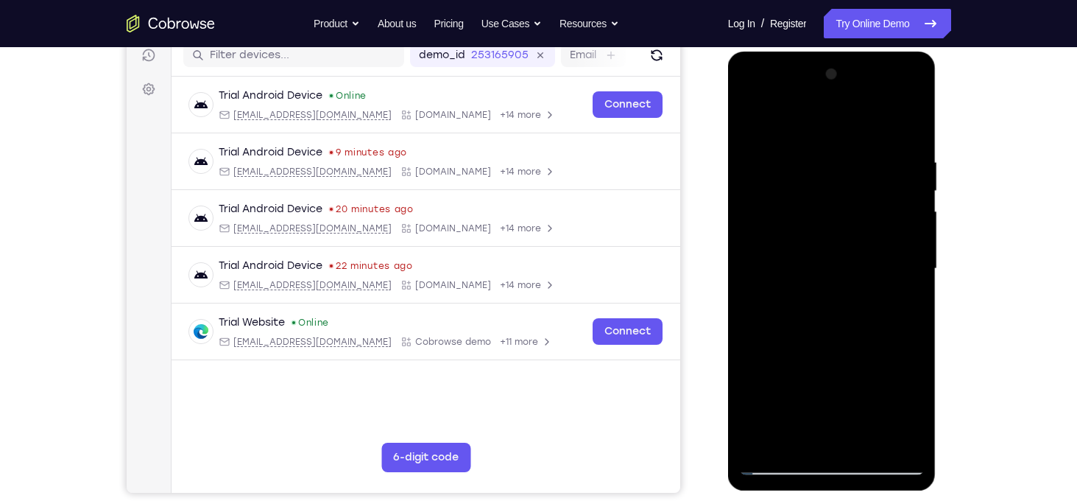
click at [751, 117] on div at bounding box center [832, 269] width 186 height 412
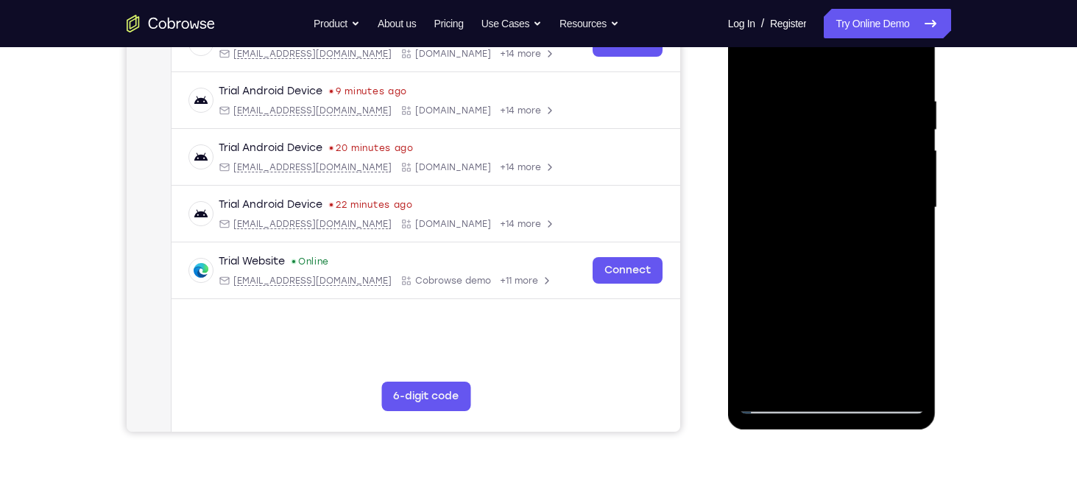
drag, startPoint x: 831, startPoint y: 237, endPoint x: 826, endPoint y: 187, distance: 50.3
click at [826, 187] on div at bounding box center [832, 207] width 186 height 412
click at [803, 269] on div at bounding box center [832, 207] width 186 height 412
click at [808, 273] on div at bounding box center [832, 207] width 186 height 412
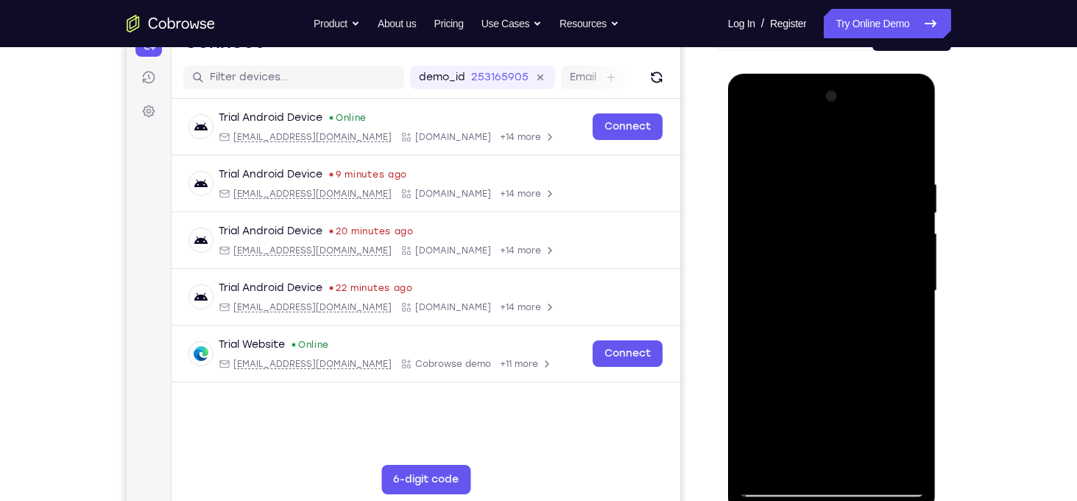
click at [758, 144] on div at bounding box center [832, 291] width 186 height 412
click at [889, 264] on div at bounding box center [832, 291] width 186 height 412
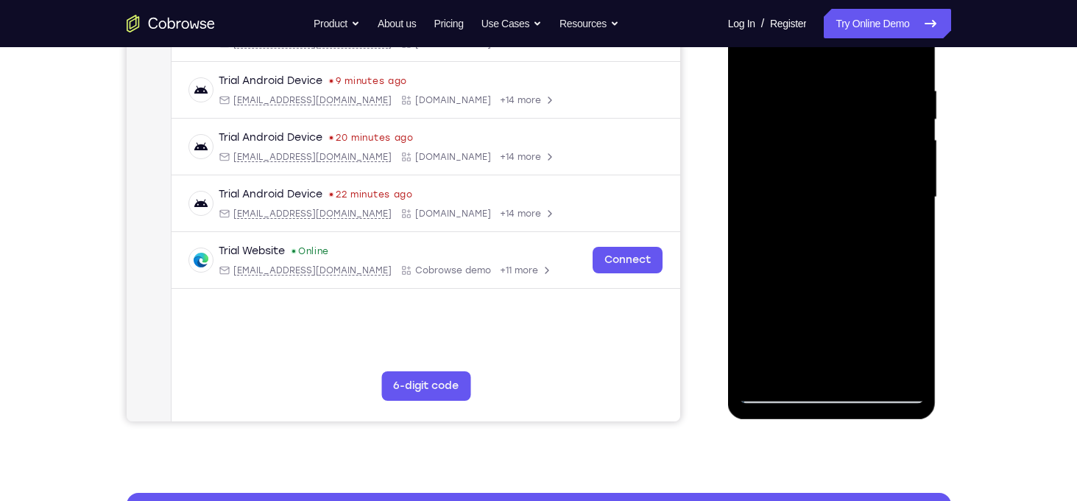
scroll to position [264, 0]
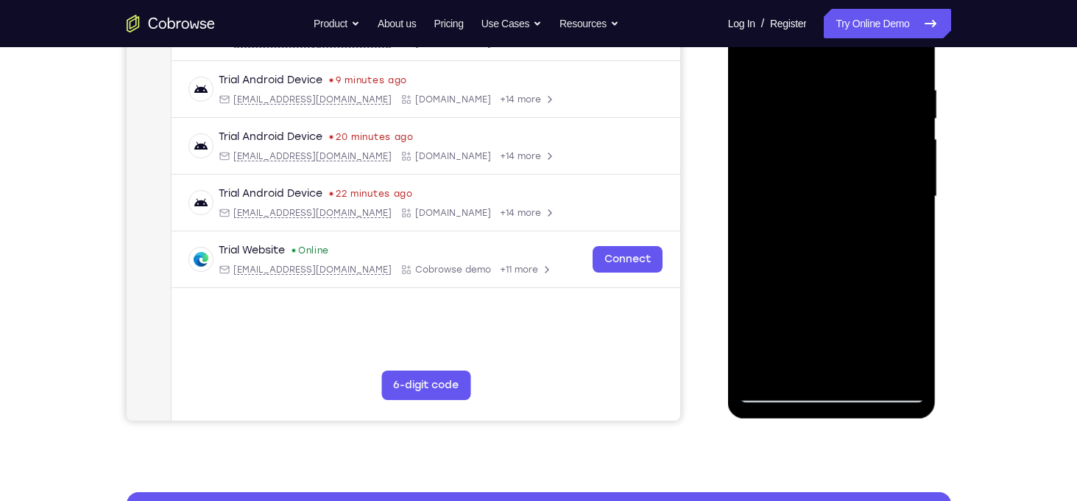
drag, startPoint x: 851, startPoint y: 254, endPoint x: 853, endPoint y: 378, distance: 123.7
click at [853, 378] on div at bounding box center [832, 196] width 186 height 412
click at [866, 365] on div at bounding box center [832, 196] width 186 height 412
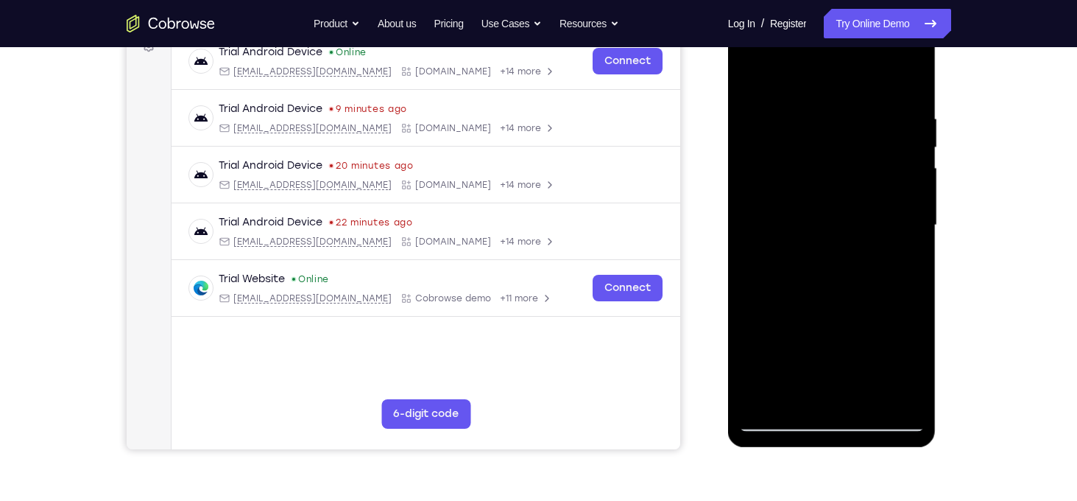
scroll to position [236, 0]
click at [831, 298] on div at bounding box center [832, 224] width 186 height 412
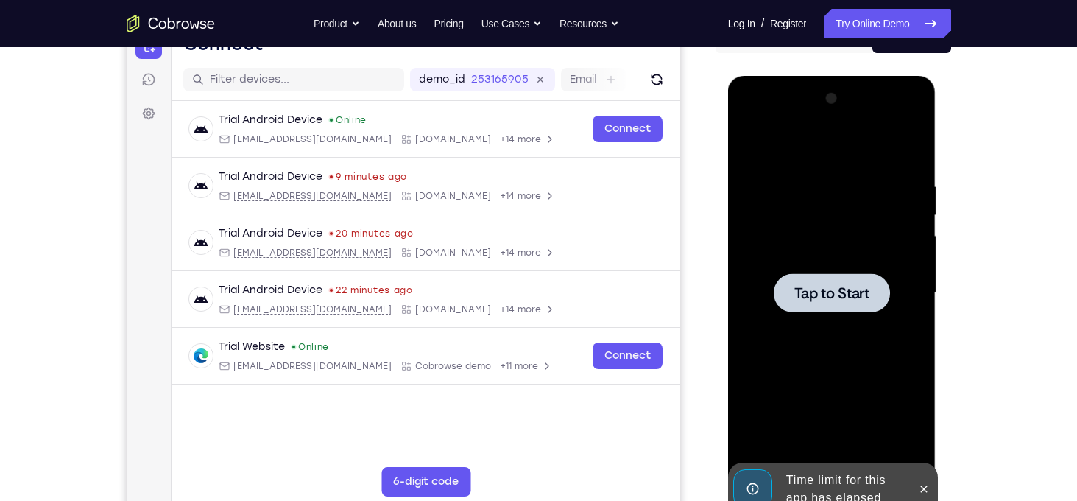
scroll to position [144, 0]
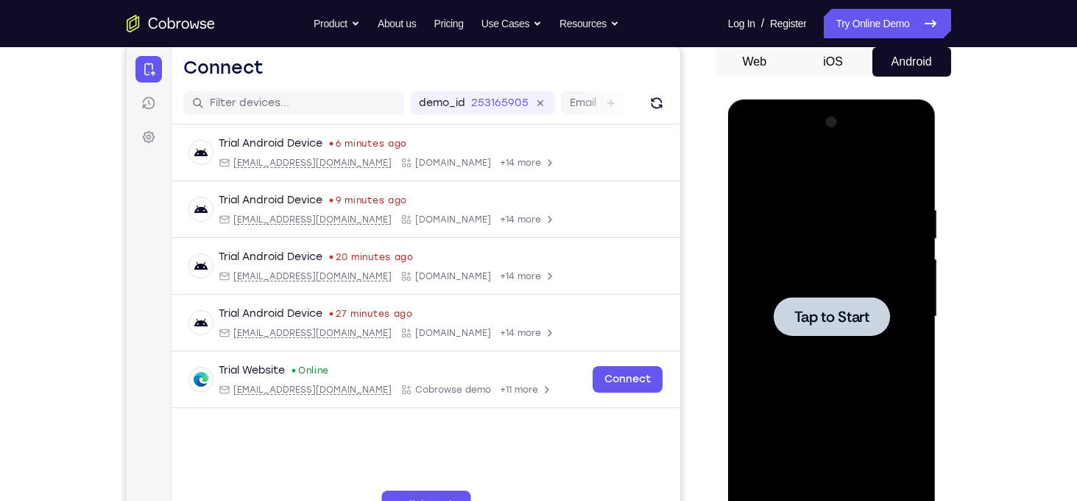
click at [935, 284] on div "Tap to Start" at bounding box center [832, 318] width 208 height 439
click at [898, 283] on div at bounding box center [832, 316] width 186 height 412
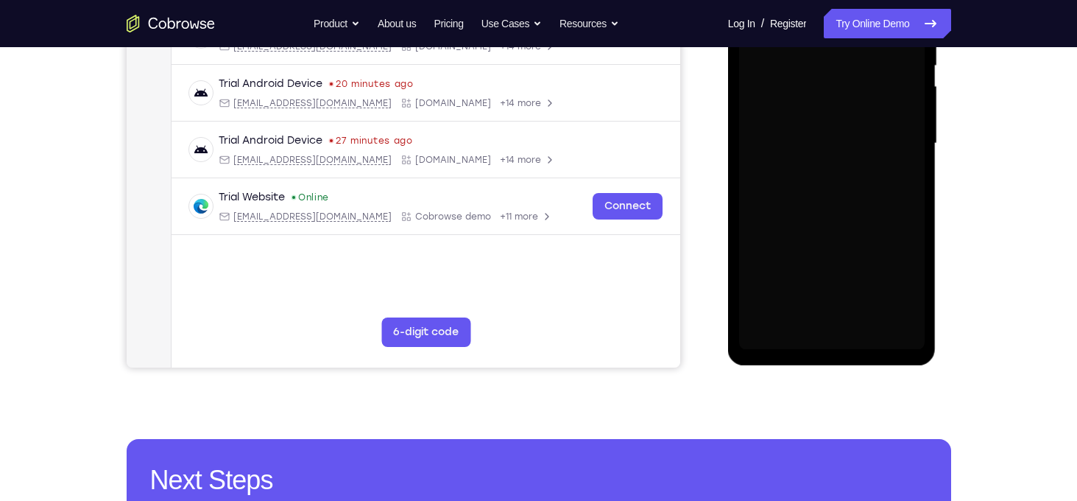
scroll to position [326, 0]
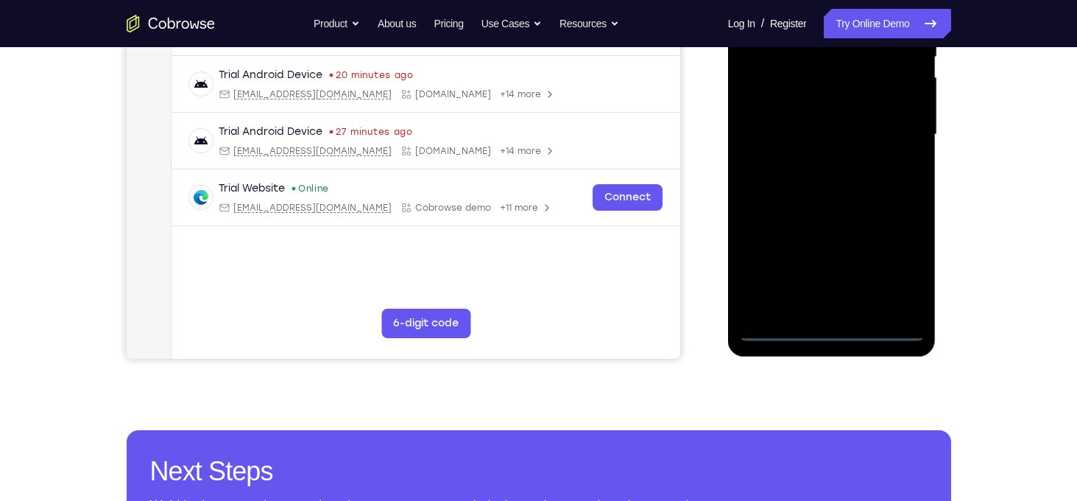
click at [833, 333] on div at bounding box center [832, 135] width 186 height 412
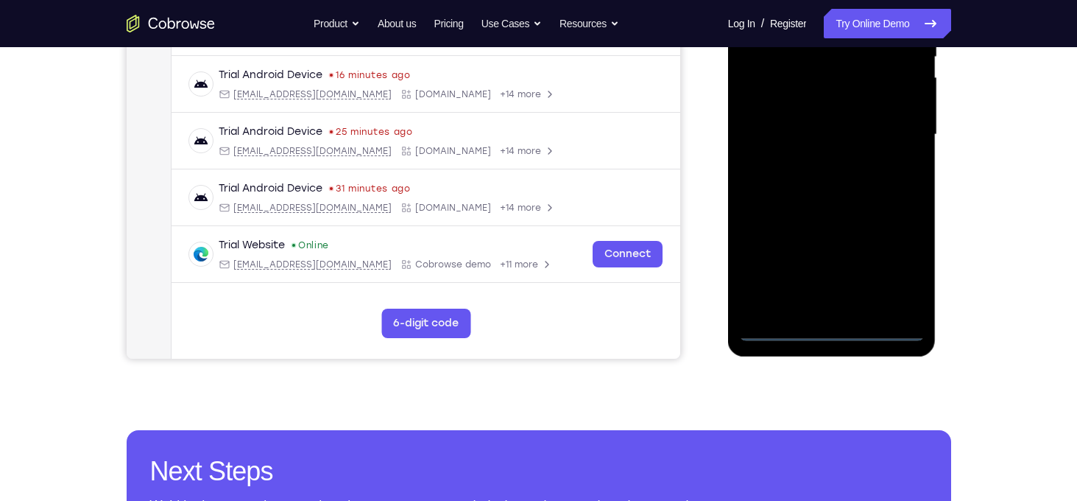
click at [896, 267] on div at bounding box center [832, 135] width 186 height 412
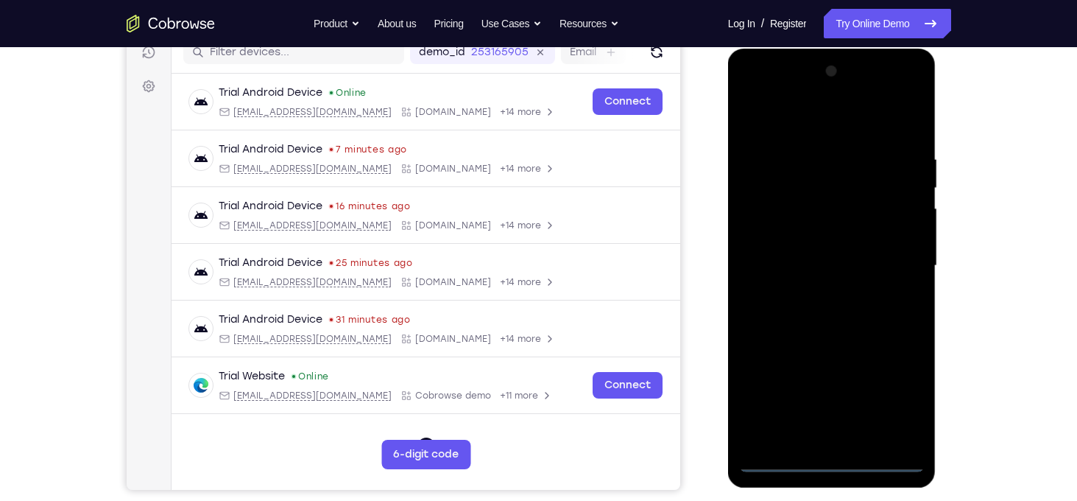
scroll to position [194, 0]
click at [823, 127] on div at bounding box center [832, 266] width 186 height 412
click at [892, 257] on div at bounding box center [832, 266] width 186 height 412
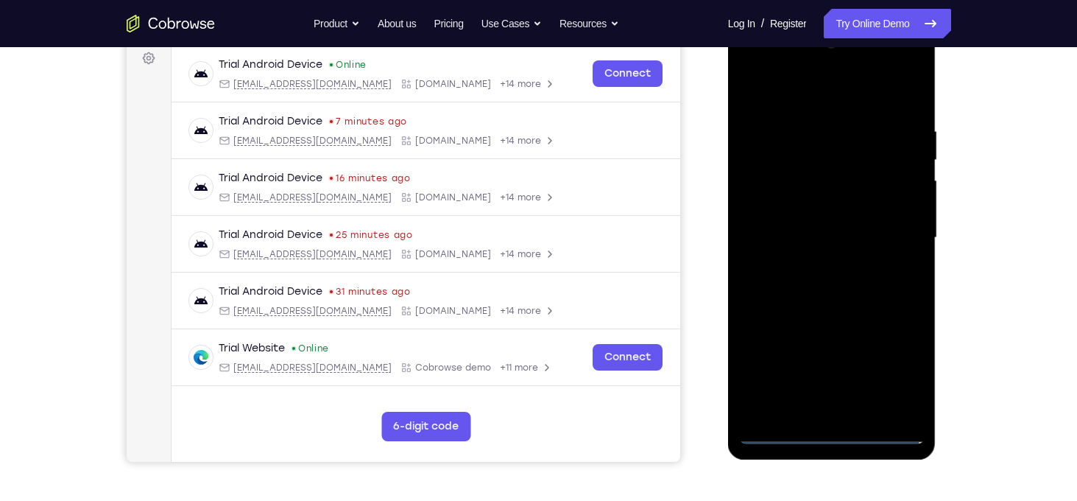
scroll to position [233, 0]
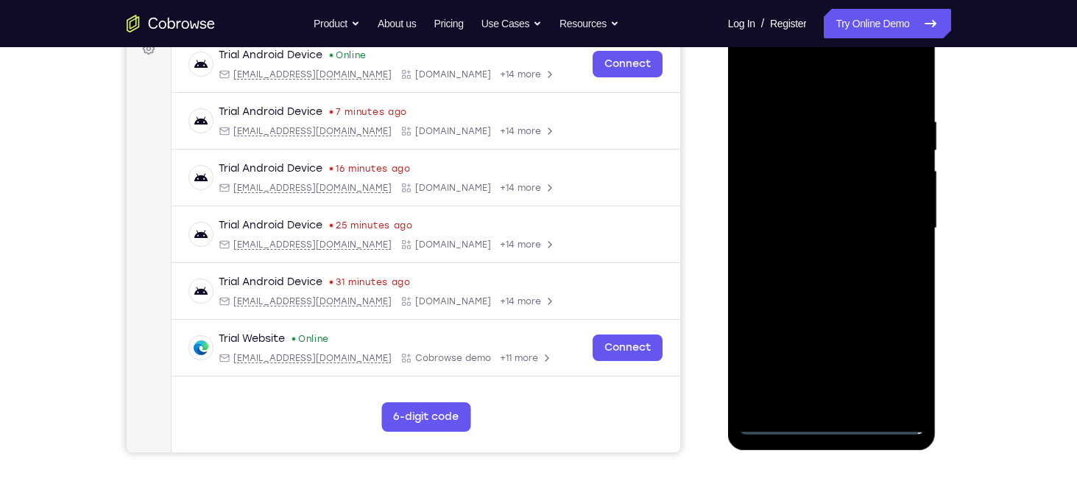
click at [814, 254] on div at bounding box center [832, 228] width 186 height 412
click at [819, 210] on div at bounding box center [832, 228] width 186 height 412
click at [827, 234] on div at bounding box center [832, 228] width 186 height 412
click at [825, 279] on div at bounding box center [832, 228] width 186 height 412
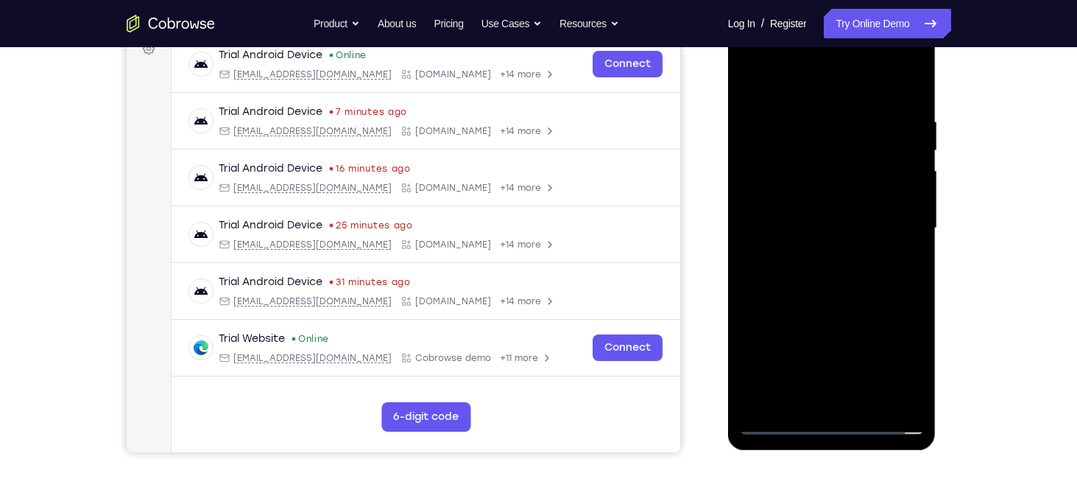
click at [825, 279] on div at bounding box center [832, 228] width 186 height 412
click at [833, 273] on div at bounding box center [832, 228] width 186 height 412
click at [828, 293] on div at bounding box center [832, 228] width 186 height 412
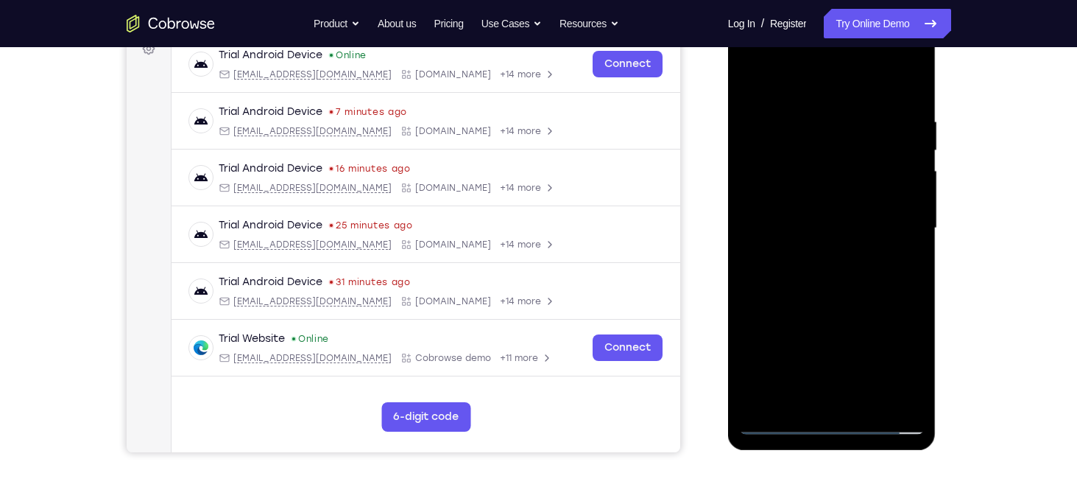
click at [805, 121] on div at bounding box center [832, 228] width 186 height 412
click at [894, 225] on div at bounding box center [832, 228] width 186 height 412
click at [895, 176] on div at bounding box center [832, 228] width 186 height 412
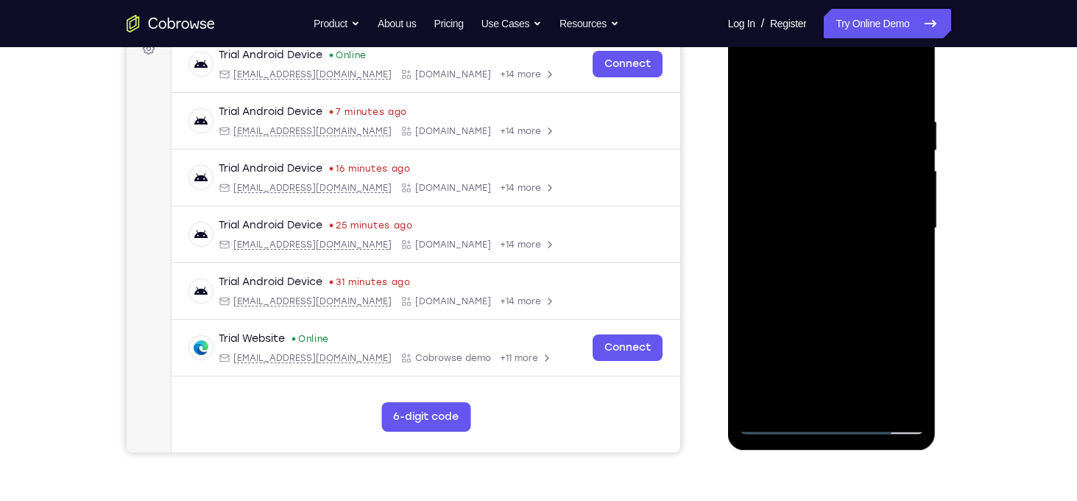
click at [895, 176] on div at bounding box center [832, 228] width 186 height 412
click at [914, 82] on div at bounding box center [832, 228] width 186 height 412
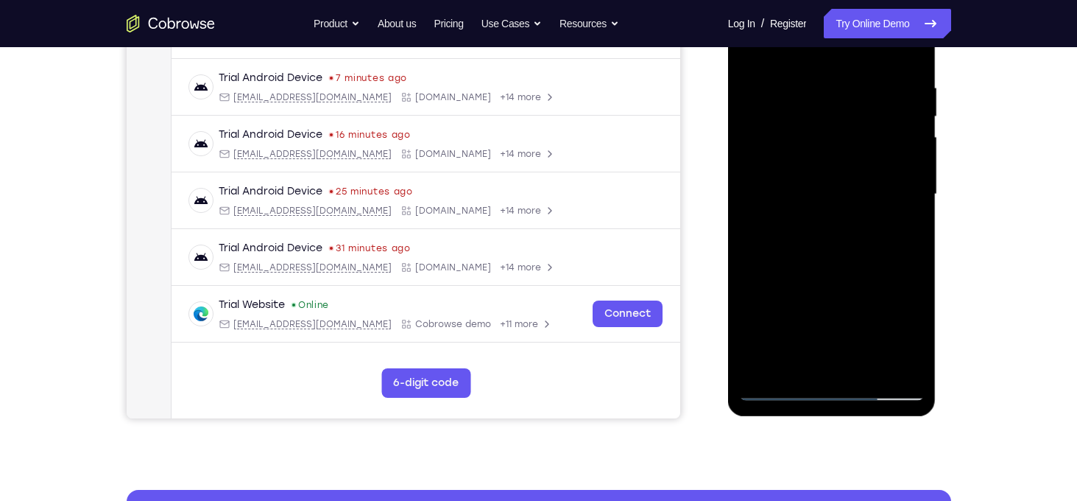
scroll to position [267, 0]
drag, startPoint x: 842, startPoint y: 307, endPoint x: 823, endPoint y: 200, distance: 108.5
click at [823, 200] on div at bounding box center [832, 193] width 186 height 412
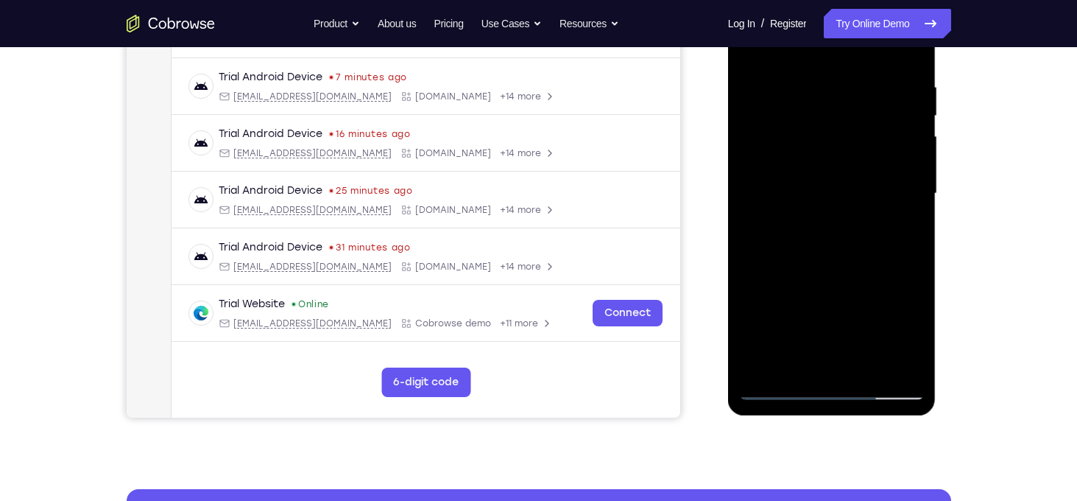
click at [823, 200] on div at bounding box center [832, 193] width 186 height 412
drag, startPoint x: 846, startPoint y: 296, endPoint x: 839, endPoint y: 130, distance: 165.8
click at [839, 130] on div at bounding box center [832, 193] width 186 height 412
drag, startPoint x: 846, startPoint y: 279, endPoint x: 839, endPoint y: 124, distance: 155.5
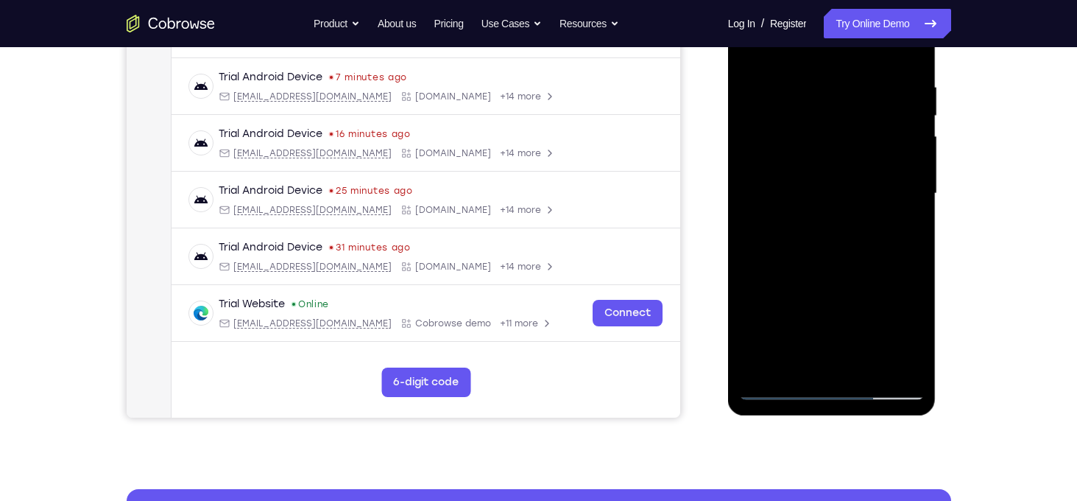
click at [839, 124] on div at bounding box center [832, 193] width 186 height 412
click at [832, 171] on div at bounding box center [832, 193] width 186 height 412
click at [752, 222] on div at bounding box center [832, 193] width 186 height 412
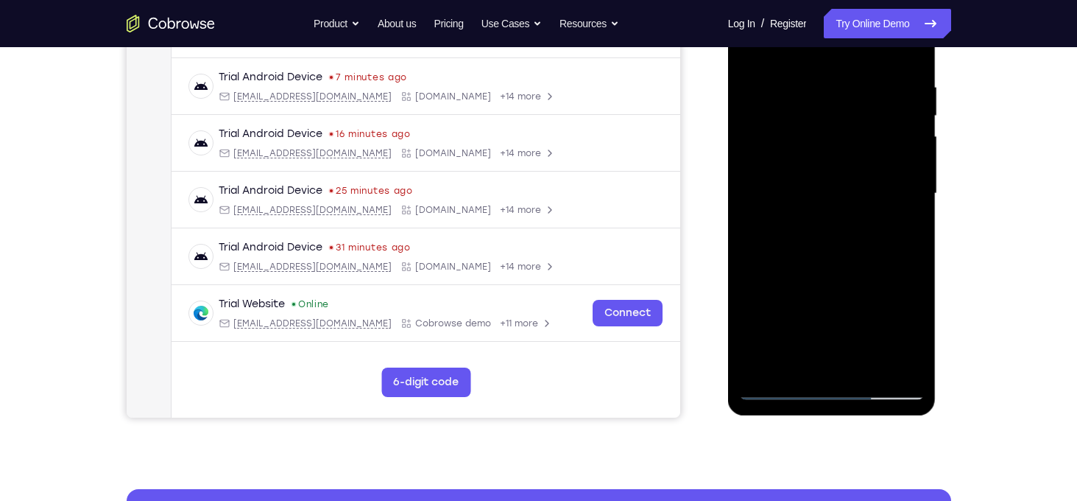
drag, startPoint x: 804, startPoint y: 276, endPoint x: 774, endPoint y: 87, distance: 191.6
click at [774, 87] on div at bounding box center [832, 193] width 186 height 412
drag, startPoint x: 792, startPoint y: 228, endPoint x: 791, endPoint y: 55, distance: 173.0
click at [791, 55] on div at bounding box center [832, 193] width 186 height 412
drag, startPoint x: 831, startPoint y: 269, endPoint x: 822, endPoint y: 213, distance: 56.6
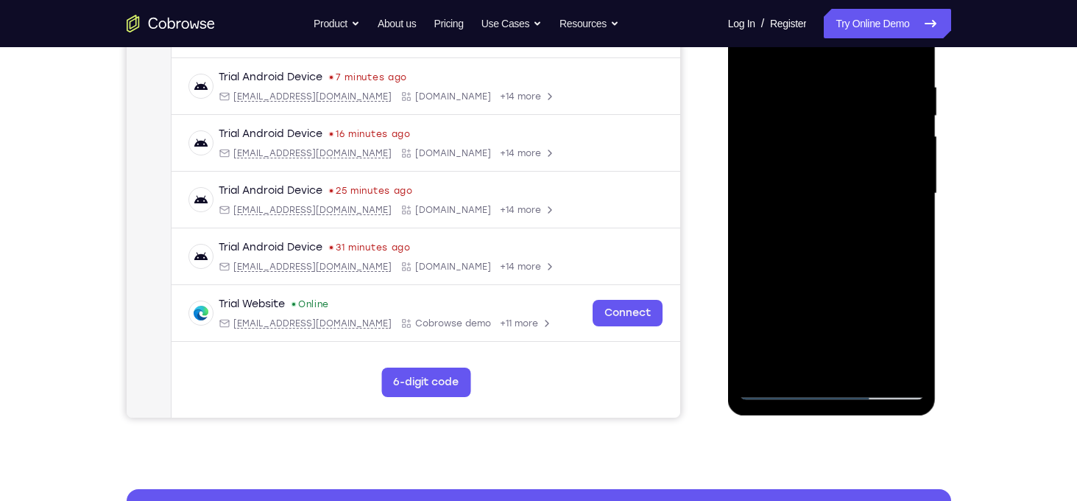
click at [822, 213] on div at bounding box center [832, 193] width 186 height 412
click at [907, 141] on div at bounding box center [832, 193] width 186 height 412
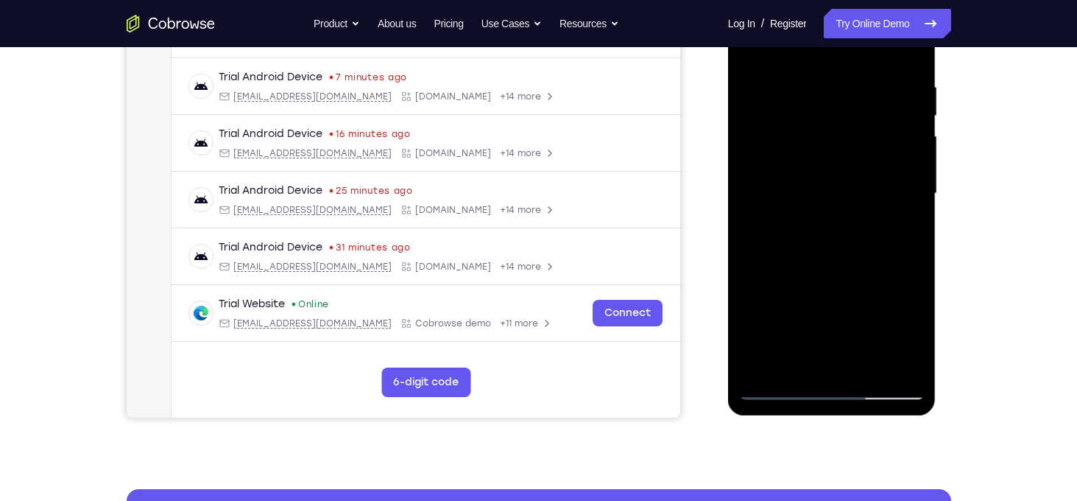
click at [907, 141] on div at bounding box center [832, 193] width 186 height 412
click at [907, 267] on div at bounding box center [832, 193] width 186 height 412
drag, startPoint x: 872, startPoint y: 288, endPoint x: 857, endPoint y: 190, distance: 99.1
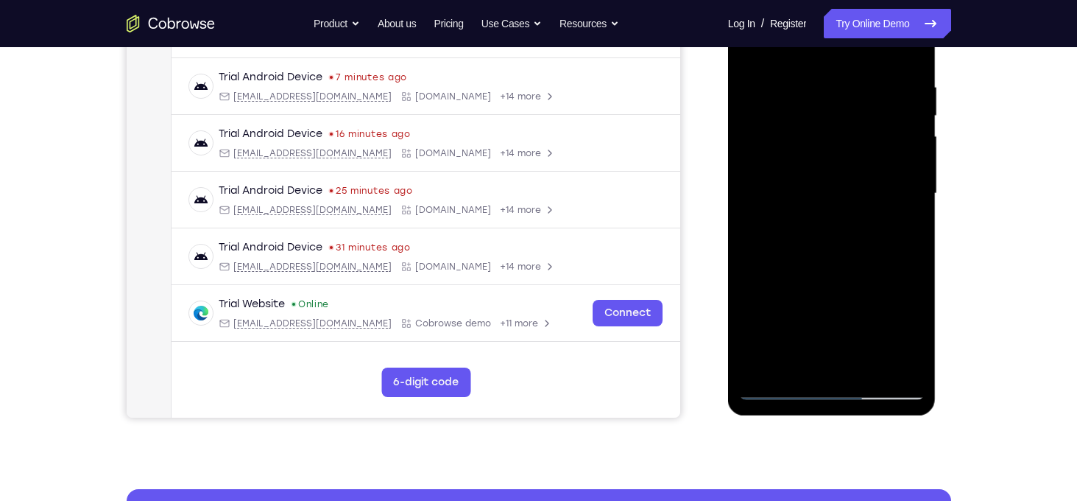
click at [857, 190] on div at bounding box center [832, 193] width 186 height 412
drag, startPoint x: 843, startPoint y: 314, endPoint x: 823, endPoint y: 173, distance: 142.8
click at [823, 173] on div at bounding box center [832, 193] width 186 height 412
drag, startPoint x: 835, startPoint y: 278, endPoint x: 828, endPoint y: 157, distance: 120.9
click at [828, 157] on div at bounding box center [832, 193] width 186 height 412
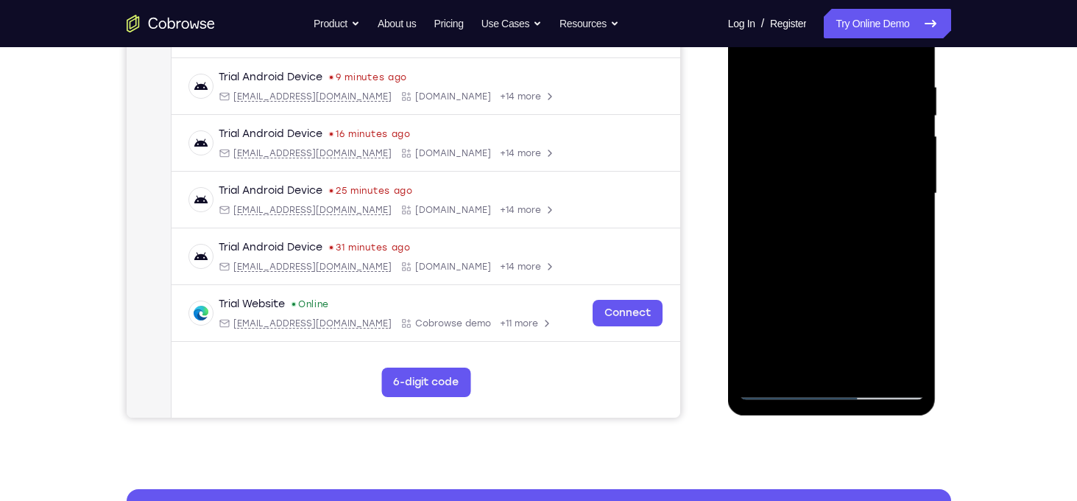
drag, startPoint x: 847, startPoint y: 270, endPoint x: 839, endPoint y: 147, distance: 123.3
click at [839, 147] on div at bounding box center [832, 193] width 186 height 412
click at [753, 123] on div at bounding box center [832, 193] width 186 height 412
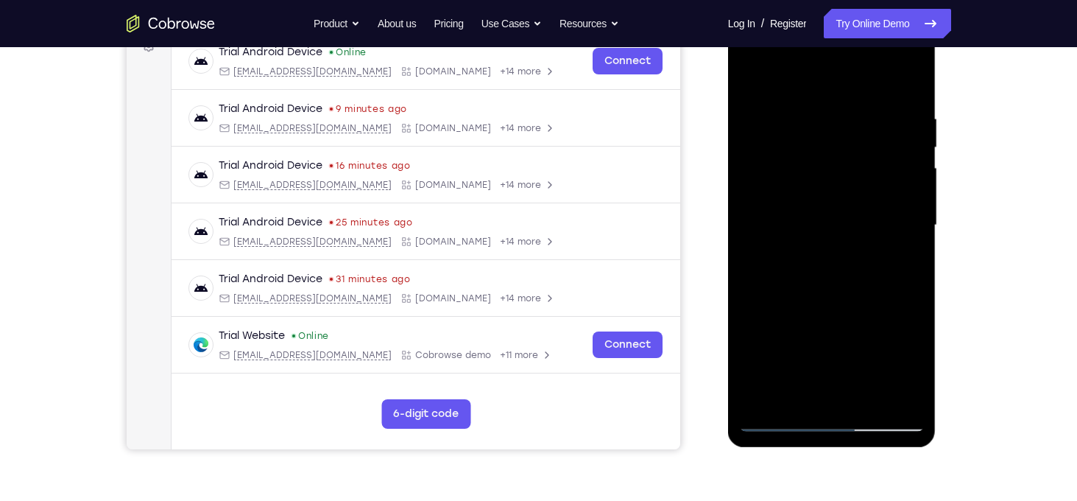
scroll to position [235, 0]
click at [890, 155] on div at bounding box center [832, 226] width 186 height 412
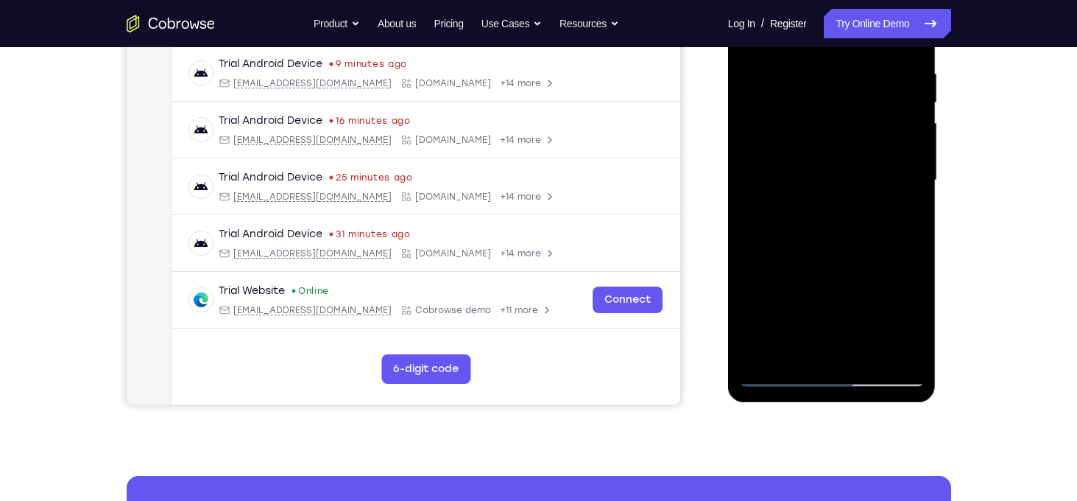
drag, startPoint x: 877, startPoint y: 187, endPoint x: 878, endPoint y: 325, distance: 138.4
click at [878, 325] on div at bounding box center [832, 180] width 186 height 412
click at [752, 140] on div at bounding box center [832, 180] width 186 height 412
drag, startPoint x: 802, startPoint y: 229, endPoint x: 794, endPoint y: 99, distance: 130.6
click at [794, 99] on div at bounding box center [832, 180] width 186 height 412
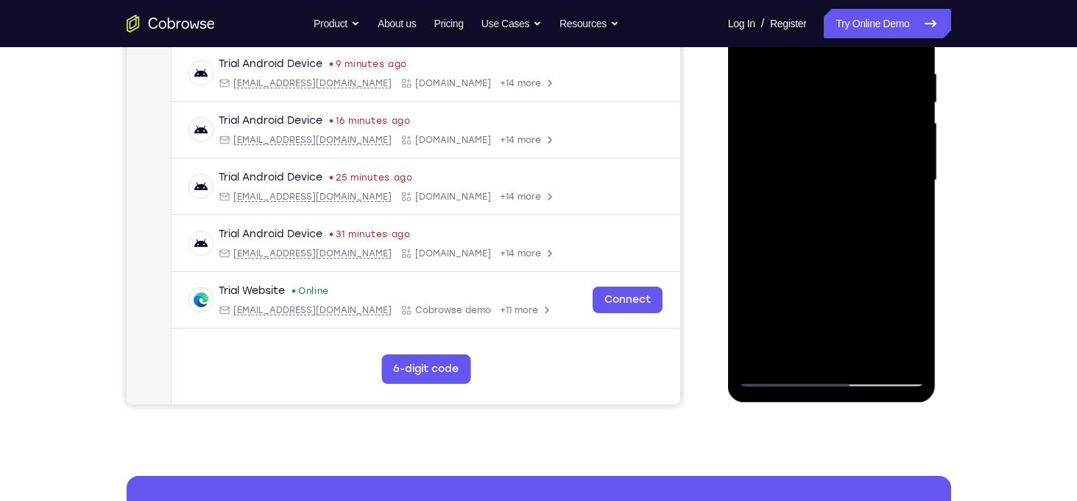
drag, startPoint x: 853, startPoint y: 247, endPoint x: 826, endPoint y: 120, distance: 129.5
click at [826, 120] on div at bounding box center [832, 180] width 186 height 412
drag, startPoint x: 843, startPoint y: 258, endPoint x: 811, endPoint y: 121, distance: 141.4
click at [811, 121] on div at bounding box center [832, 180] width 186 height 412
drag, startPoint x: 844, startPoint y: 237, endPoint x: 814, endPoint y: 113, distance: 127.3
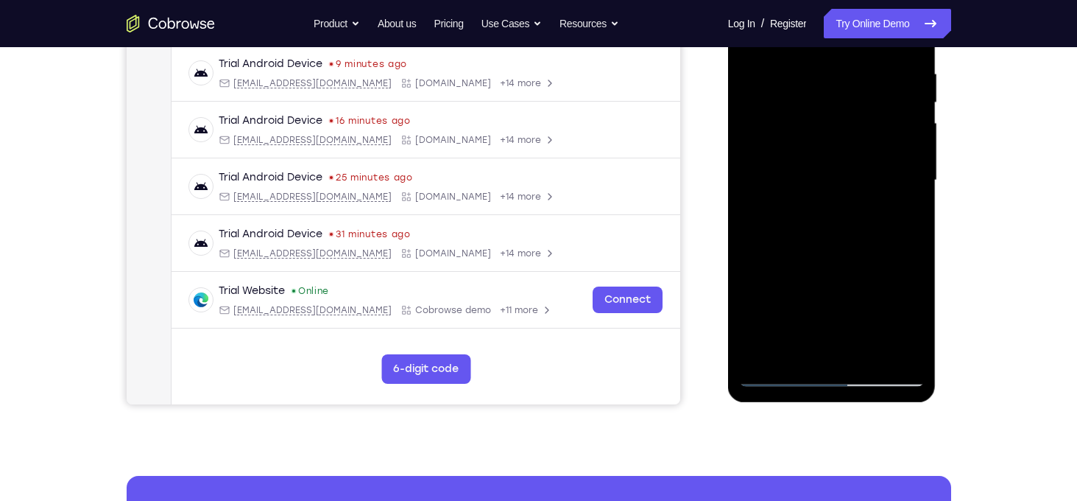
click at [814, 113] on div at bounding box center [832, 180] width 186 height 412
drag, startPoint x: 837, startPoint y: 271, endPoint x: 811, endPoint y: 100, distance: 172.9
click at [811, 100] on div at bounding box center [832, 180] width 186 height 412
drag, startPoint x: 850, startPoint y: 266, endPoint x: 822, endPoint y: 99, distance: 168.6
click at [822, 99] on div at bounding box center [832, 180] width 186 height 412
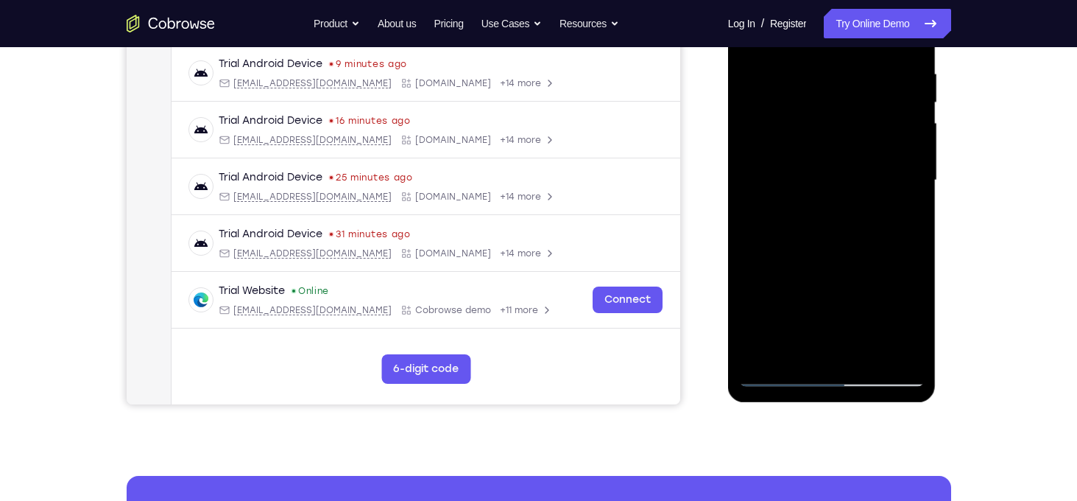
click at [913, 309] on div at bounding box center [832, 180] width 186 height 412
click at [909, 175] on div at bounding box center [832, 180] width 186 height 412
drag, startPoint x: 864, startPoint y: 271, endPoint x: 847, endPoint y: 111, distance: 160.7
click at [847, 111] on div at bounding box center [832, 180] width 186 height 412
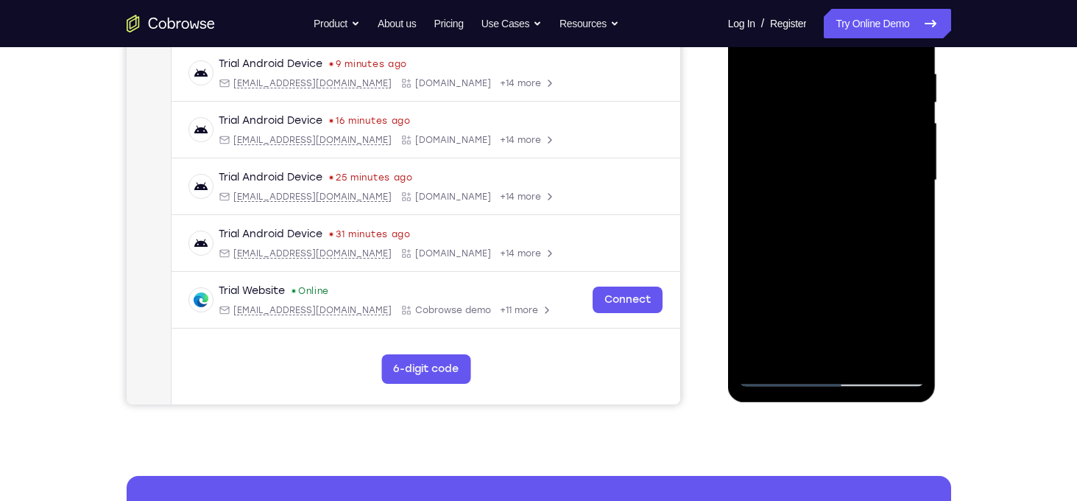
drag, startPoint x: 844, startPoint y: 226, endPoint x: 824, endPoint y: 87, distance: 140.7
click at [824, 87] on div at bounding box center [832, 180] width 186 height 412
drag, startPoint x: 847, startPoint y: 258, endPoint x: 826, endPoint y: 135, distance: 123.9
click at [826, 135] on div at bounding box center [832, 180] width 186 height 412
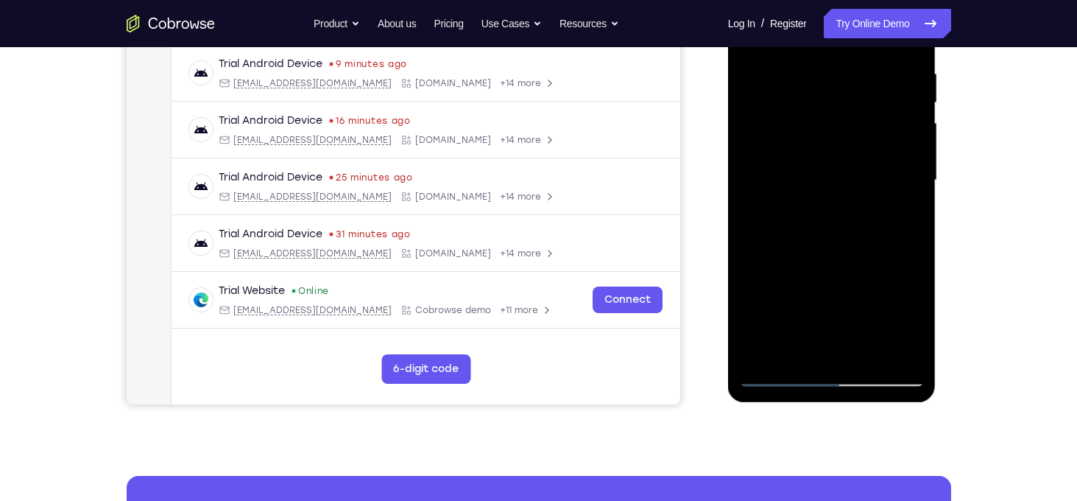
click at [826, 135] on div at bounding box center [832, 180] width 186 height 412
drag, startPoint x: 838, startPoint y: 230, endPoint x: 809, endPoint y: 109, distance: 124.1
click at [809, 109] on div at bounding box center [832, 180] width 186 height 412
click at [752, 111] on div at bounding box center [832, 180] width 186 height 412
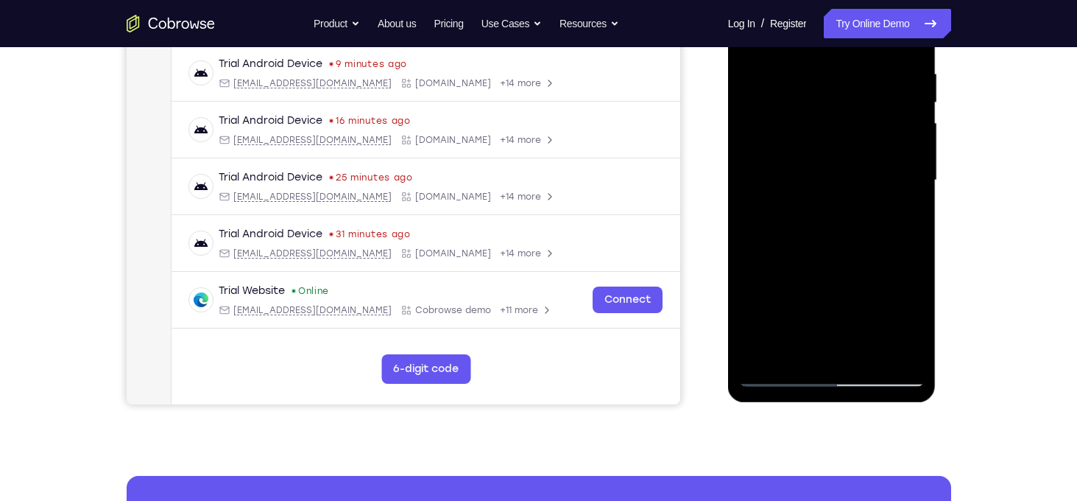
drag, startPoint x: 813, startPoint y: 205, endPoint x: 803, endPoint y: 99, distance: 107.3
click at [803, 99] on div at bounding box center [832, 180] width 186 height 412
click at [913, 211] on div at bounding box center [832, 180] width 186 height 412
drag, startPoint x: 850, startPoint y: 267, endPoint x: 825, endPoint y: 117, distance: 151.7
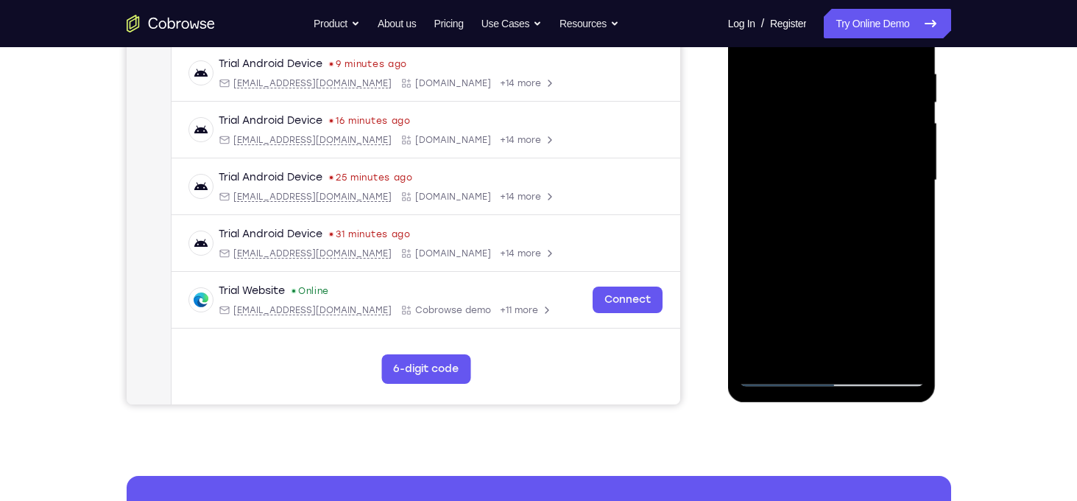
click at [825, 117] on div at bounding box center [832, 180] width 186 height 412
drag, startPoint x: 845, startPoint y: 268, endPoint x: 818, endPoint y: 104, distance: 166.4
click at [818, 104] on div at bounding box center [832, 180] width 186 height 412
drag, startPoint x: 857, startPoint y: 222, endPoint x: 831, endPoint y: 111, distance: 113.4
click at [831, 111] on div at bounding box center [832, 180] width 186 height 412
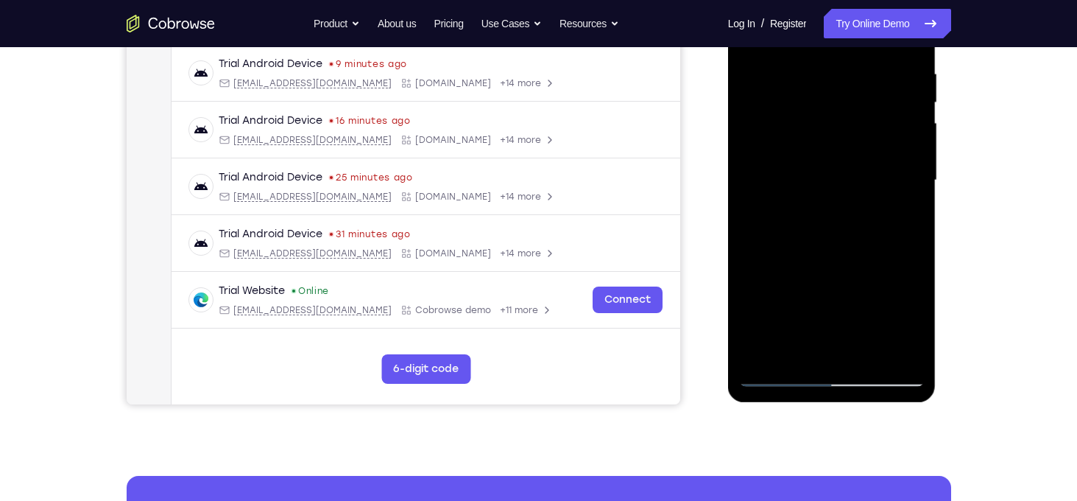
drag, startPoint x: 852, startPoint y: 269, endPoint x: 835, endPoint y: 144, distance: 127.0
click at [835, 144] on div at bounding box center [832, 180] width 186 height 412
drag, startPoint x: 859, startPoint y: 293, endPoint x: 834, endPoint y: 133, distance: 162.4
click at [834, 133] on div at bounding box center [832, 180] width 186 height 412
drag, startPoint x: 851, startPoint y: 269, endPoint x: 836, endPoint y: 175, distance: 95.4
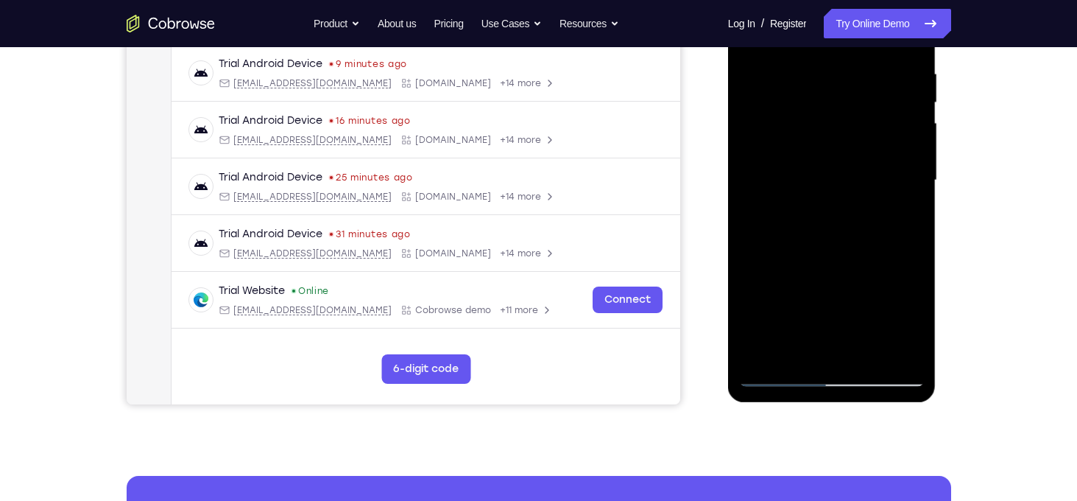
click at [836, 175] on div at bounding box center [832, 180] width 186 height 412
drag, startPoint x: 851, startPoint y: 278, endPoint x: 827, endPoint y: 119, distance: 160.9
click at [827, 119] on div at bounding box center [832, 180] width 186 height 412
drag, startPoint x: 841, startPoint y: 253, endPoint x: 810, endPoint y: 101, distance: 155.5
click at [810, 101] on div at bounding box center [832, 180] width 186 height 412
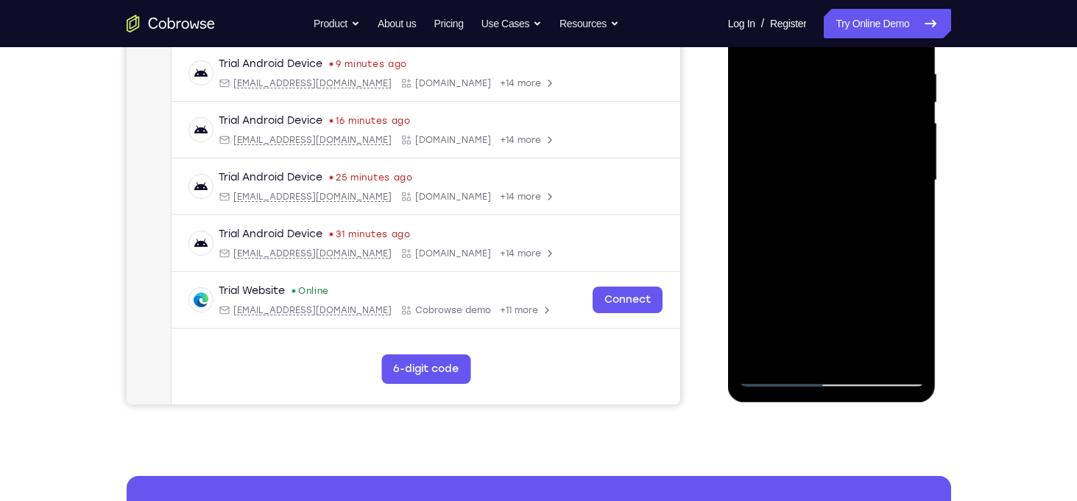
drag, startPoint x: 825, startPoint y: 225, endPoint x: 800, endPoint y: 87, distance: 140.7
click at [800, 87] on div at bounding box center [832, 180] width 186 height 412
drag, startPoint x: 834, startPoint y: 253, endPoint x: 785, endPoint y: 107, distance: 153.2
click at [785, 107] on div at bounding box center [832, 180] width 186 height 412
drag, startPoint x: 825, startPoint y: 225, endPoint x: 799, endPoint y: 107, distance: 120.6
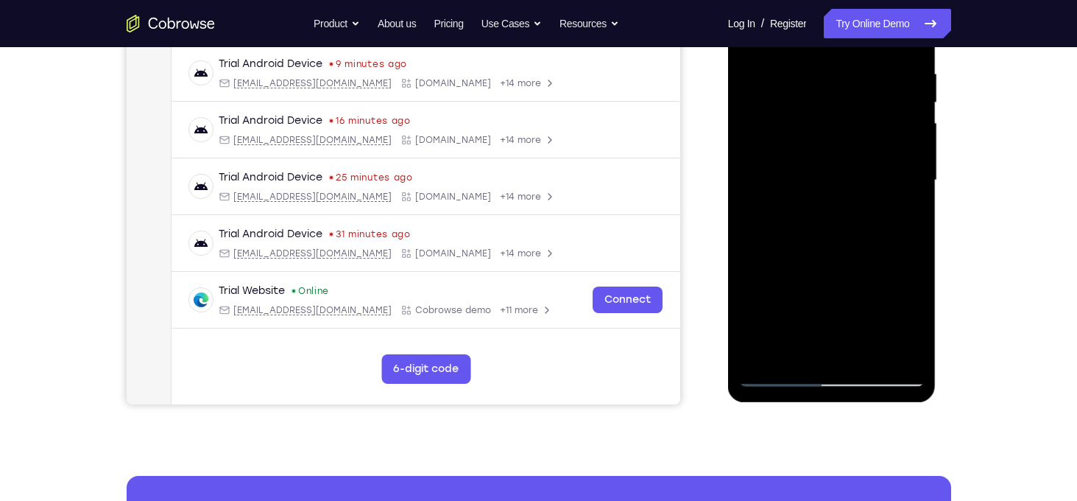
click at [799, 107] on div at bounding box center [832, 180] width 186 height 412
drag, startPoint x: 845, startPoint y: 250, endPoint x: 819, endPoint y: 119, distance: 132.8
click at [819, 119] on div at bounding box center [832, 180] width 186 height 412
drag, startPoint x: 812, startPoint y: 280, endPoint x: 807, endPoint y: 133, distance: 147.3
click at [807, 133] on div at bounding box center [832, 180] width 186 height 412
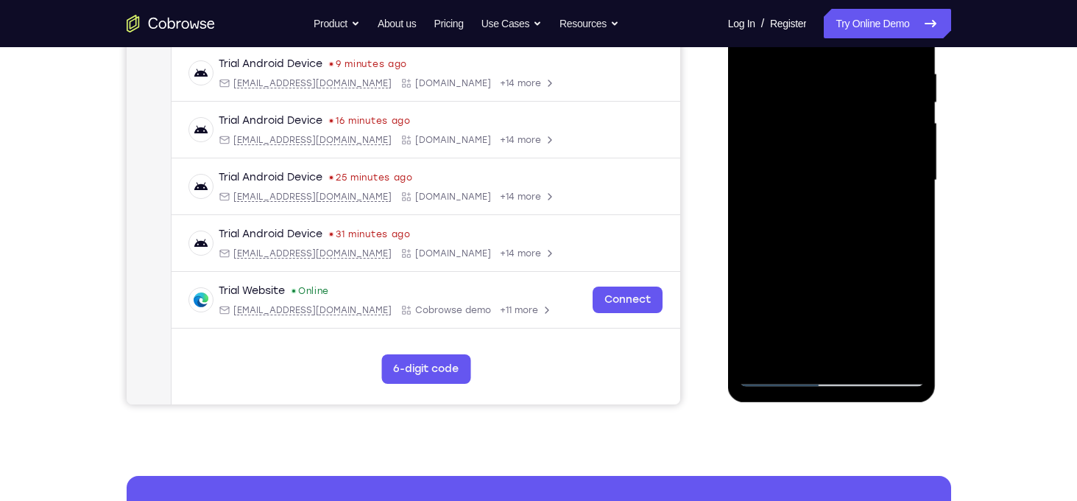
drag, startPoint x: 823, startPoint y: 269, endPoint x: 800, endPoint y: 113, distance: 157.7
click at [800, 113] on div at bounding box center [832, 180] width 186 height 412
drag, startPoint x: 827, startPoint y: 234, endPoint x: 807, endPoint y: 100, distance: 135.5
click at [807, 100] on div at bounding box center [832, 180] width 186 height 412
click at [764, 358] on div at bounding box center [832, 180] width 186 height 412
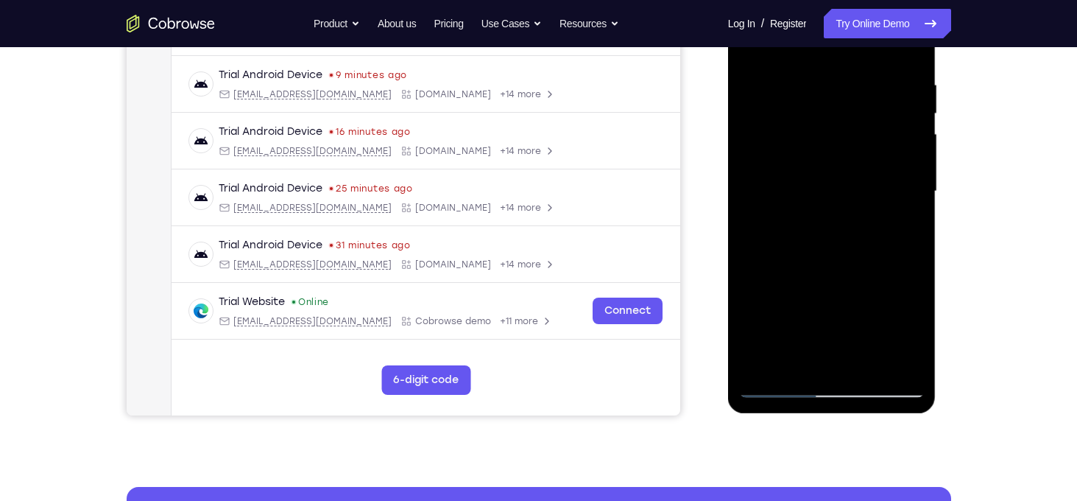
scroll to position [269, 0]
click at [868, 364] on div at bounding box center [832, 192] width 186 height 412
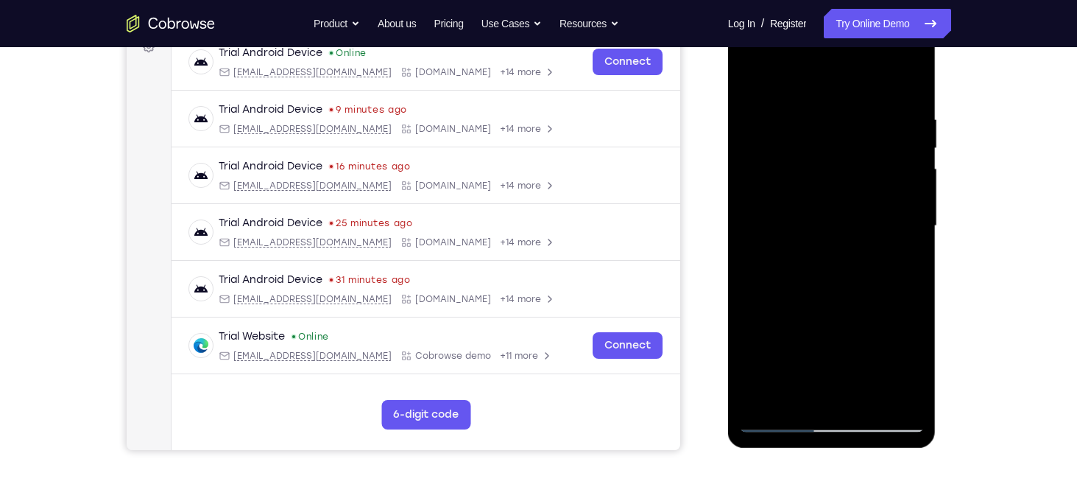
scroll to position [234, 0]
click at [848, 306] on div at bounding box center [832, 227] width 186 height 412
click at [836, 194] on div at bounding box center [832, 227] width 186 height 412
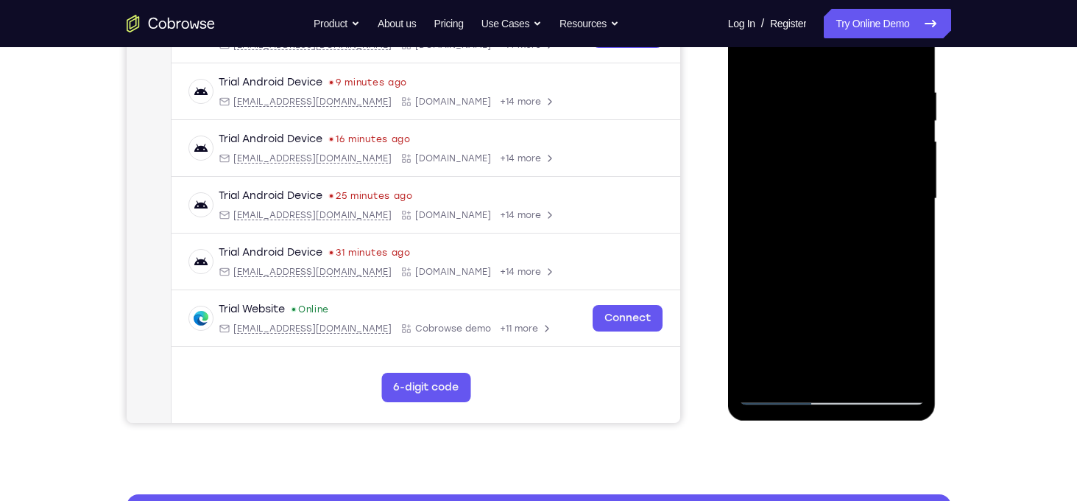
scroll to position [265, 0]
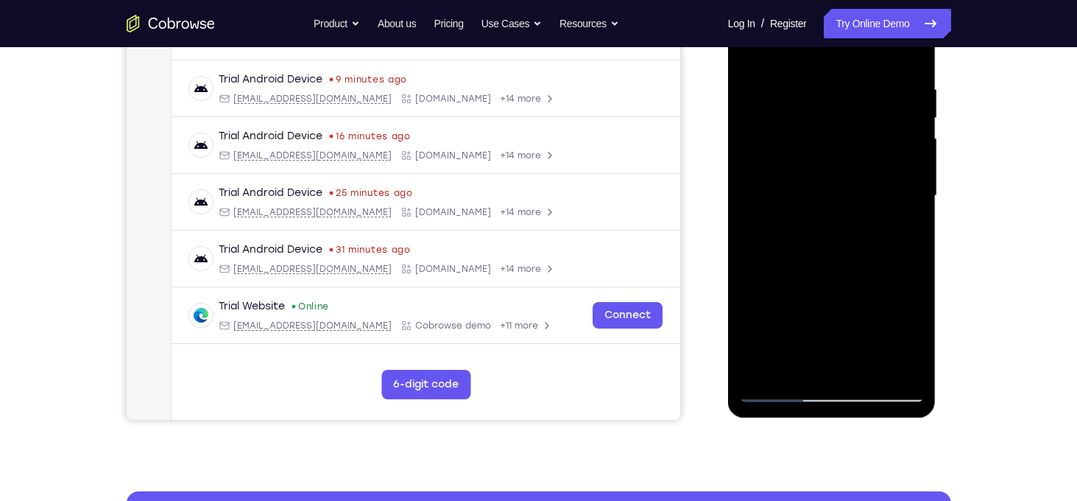
click at [915, 345] on div at bounding box center [832, 196] width 186 height 412
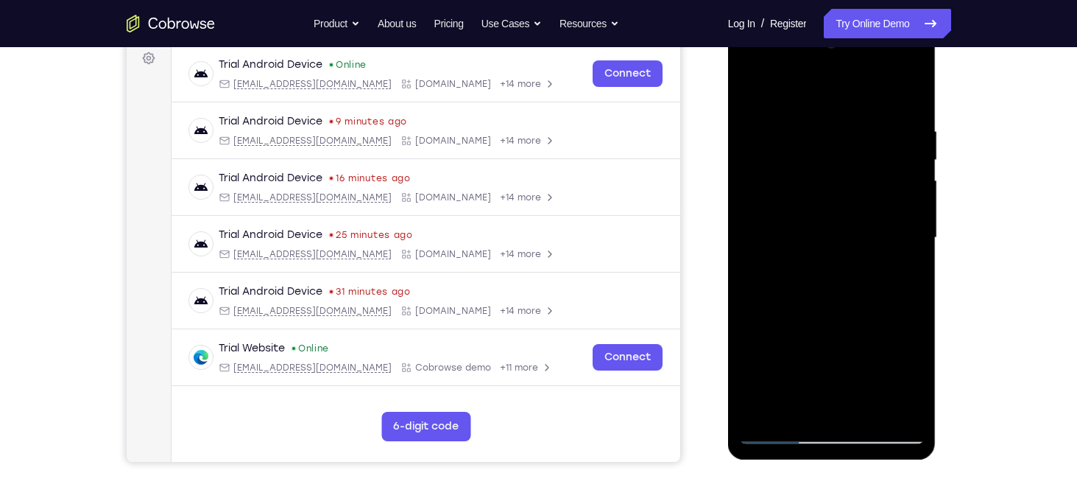
click at [761, 96] on div at bounding box center [832, 238] width 186 height 412
click at [825, 233] on div at bounding box center [832, 238] width 186 height 412
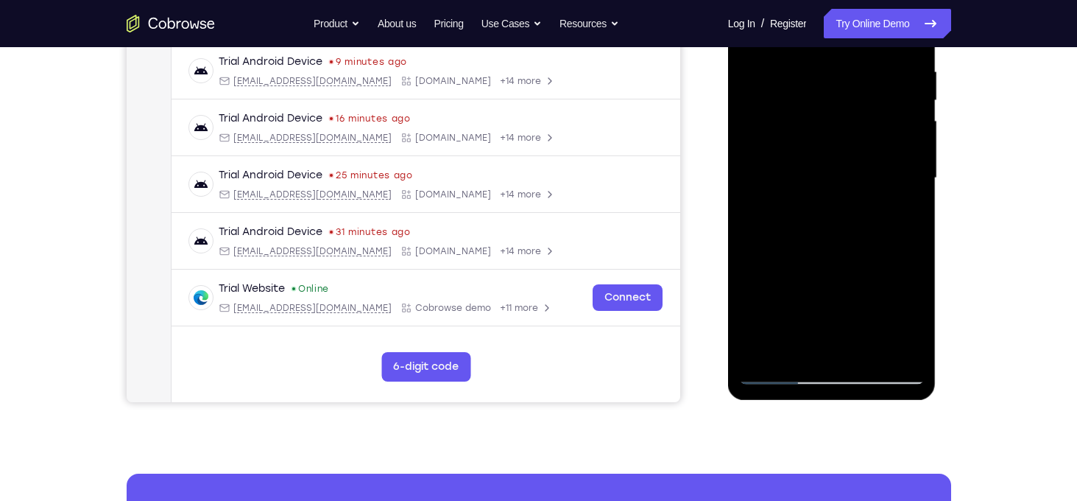
scroll to position [282, 0]
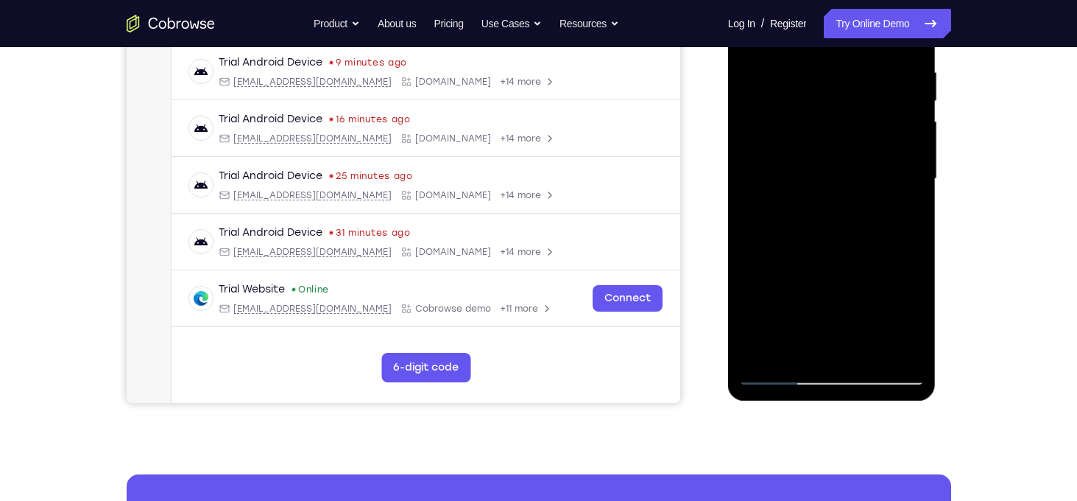
click at [805, 315] on div at bounding box center [832, 179] width 186 height 412
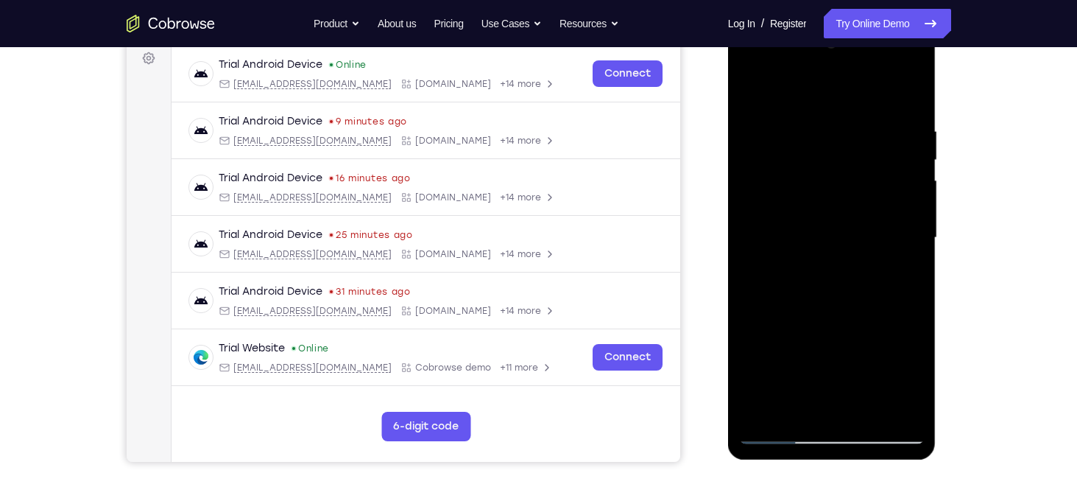
click at [754, 98] on div at bounding box center [832, 238] width 186 height 412
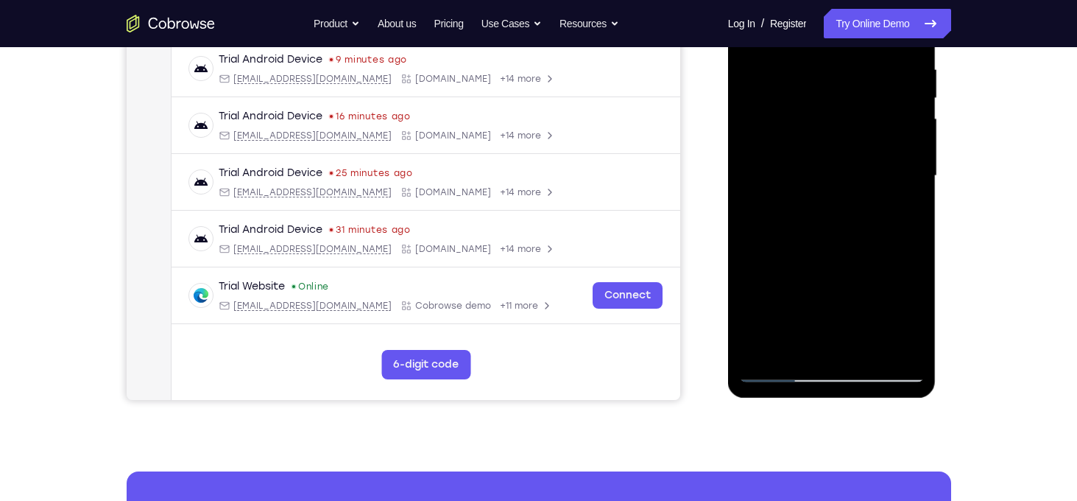
scroll to position [286, 0]
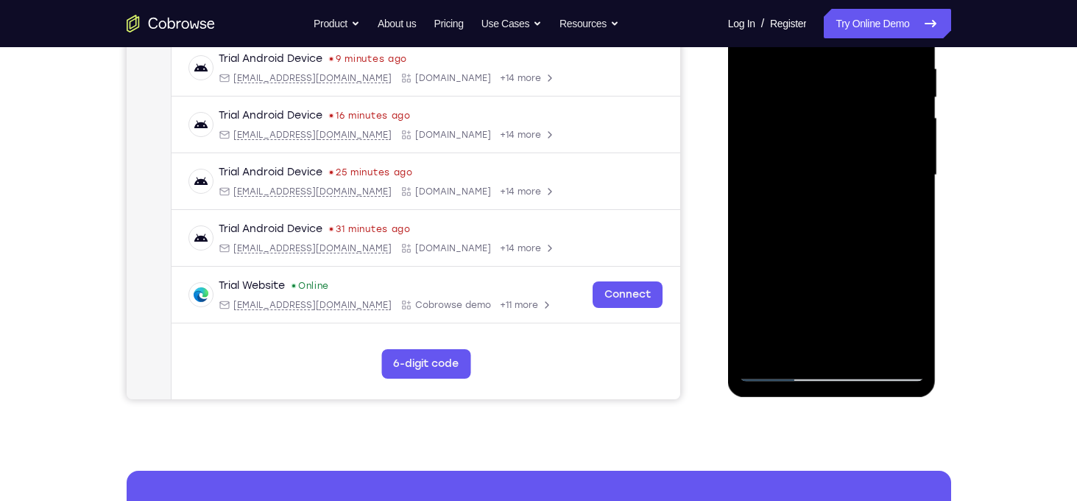
drag, startPoint x: 805, startPoint y: 263, endPoint x: 803, endPoint y: 162, distance: 100.9
click at [803, 162] on div at bounding box center [832, 175] width 186 height 412
drag, startPoint x: 819, startPoint y: 305, endPoint x: 810, endPoint y: 225, distance: 80.7
click at [810, 225] on div at bounding box center [832, 175] width 186 height 412
click at [825, 244] on div at bounding box center [832, 175] width 186 height 412
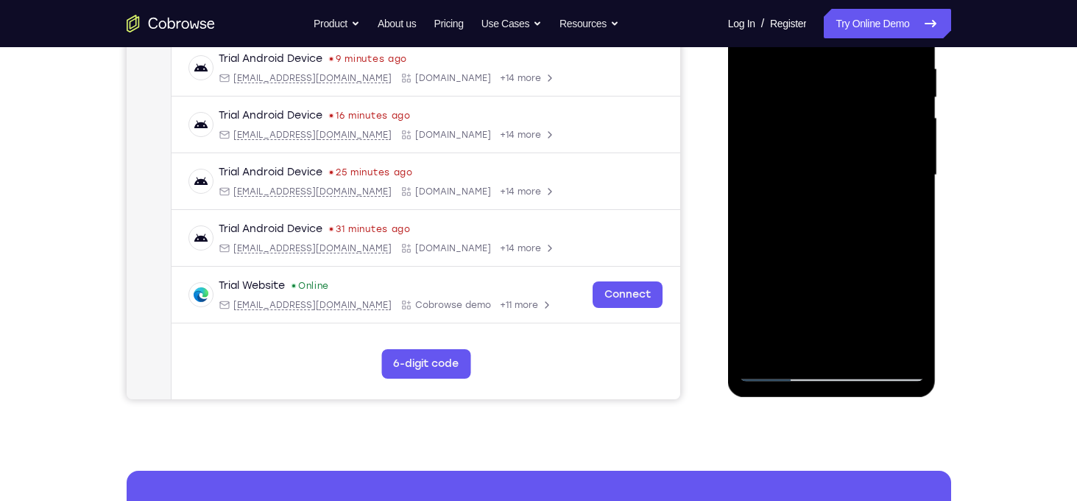
click at [780, 371] on div at bounding box center [832, 175] width 186 height 412
drag, startPoint x: 822, startPoint y: 317, endPoint x: 817, endPoint y: 194, distance: 123.1
click at [817, 194] on div at bounding box center [832, 175] width 186 height 412
drag, startPoint x: 835, startPoint y: 299, endPoint x: 814, endPoint y: 168, distance: 132.7
click at [814, 168] on div at bounding box center [832, 175] width 186 height 412
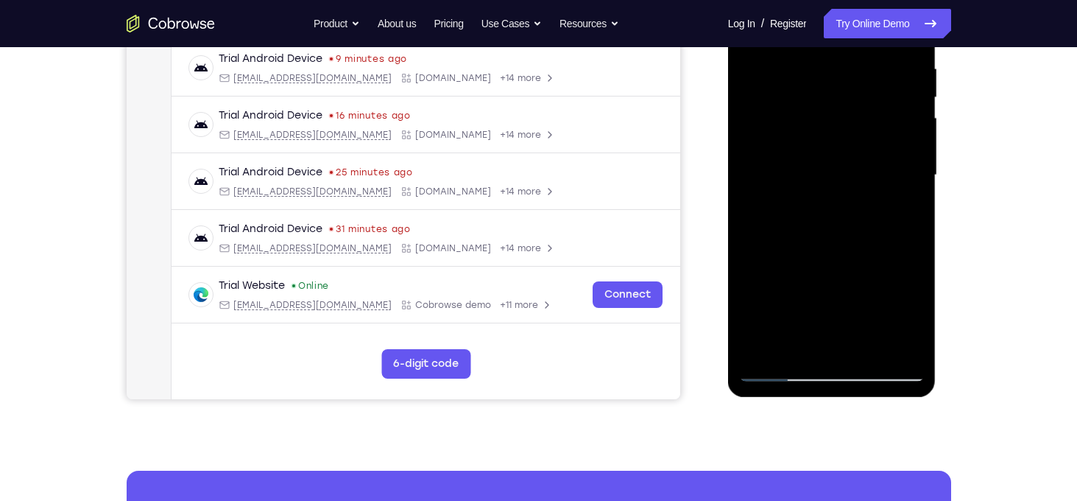
drag, startPoint x: 831, startPoint y: 275, endPoint x: 826, endPoint y: 198, distance: 76.7
click at [826, 198] on div at bounding box center [832, 175] width 186 height 412
click at [861, 242] on div at bounding box center [832, 175] width 186 height 412
click at [783, 369] on div at bounding box center [832, 175] width 186 height 412
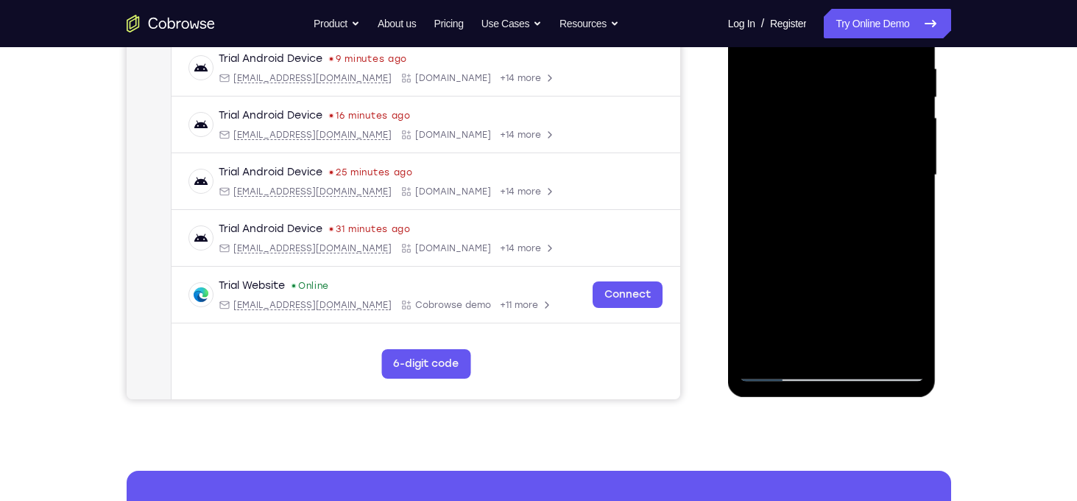
click at [777, 370] on div at bounding box center [832, 175] width 186 height 412
drag, startPoint x: 801, startPoint y: 220, endPoint x: 806, endPoint y: 317, distance: 96.6
click at [806, 317] on div at bounding box center [832, 175] width 186 height 412
drag, startPoint x: 828, startPoint y: 197, endPoint x: 826, endPoint y: 328, distance: 131.1
click at [826, 328] on div at bounding box center [832, 175] width 186 height 412
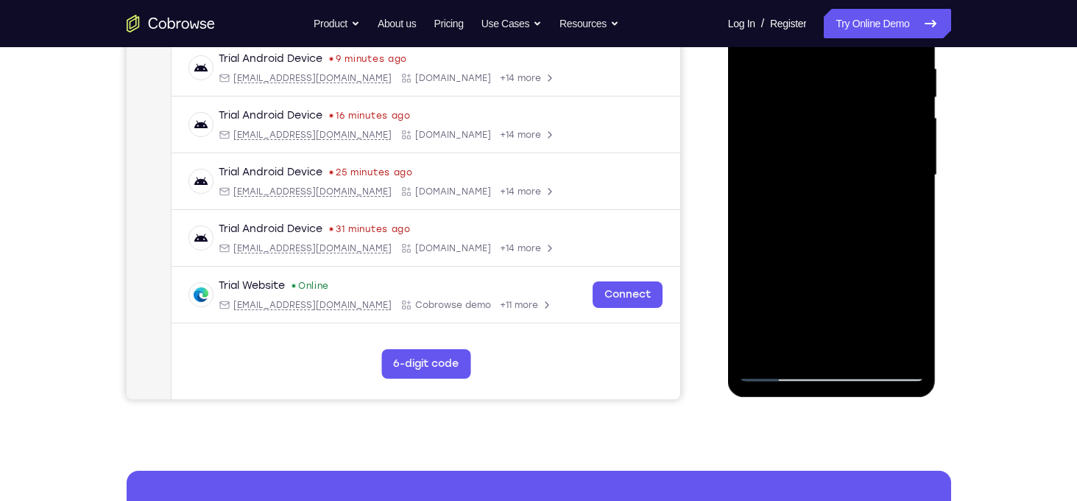
drag, startPoint x: 828, startPoint y: 207, endPoint x: 828, endPoint y: 364, distance: 157.6
click at [828, 364] on div at bounding box center [832, 175] width 186 height 412
click at [842, 321] on div at bounding box center [832, 175] width 186 height 412
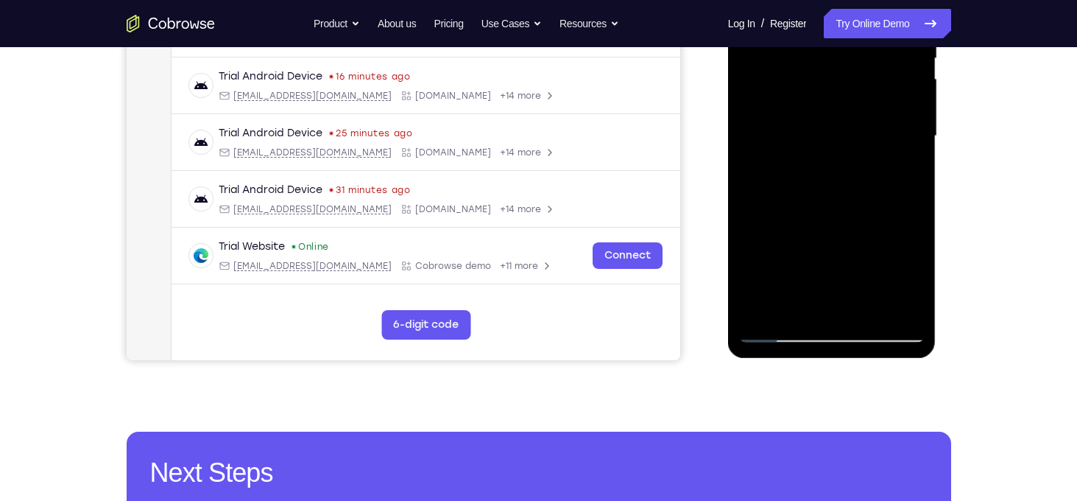
scroll to position [326, 0]
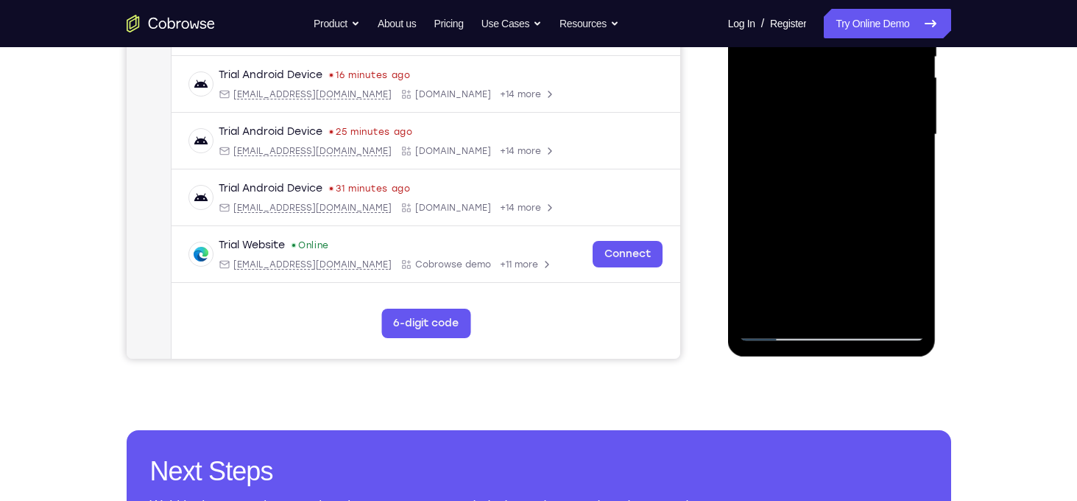
click at [809, 302] on div at bounding box center [832, 135] width 186 height 412
click at [893, 143] on div at bounding box center [832, 135] width 186 height 412
click at [838, 276] on div at bounding box center [832, 135] width 186 height 412
click at [805, 204] on div at bounding box center [832, 135] width 186 height 412
click at [786, 172] on div at bounding box center [832, 135] width 186 height 412
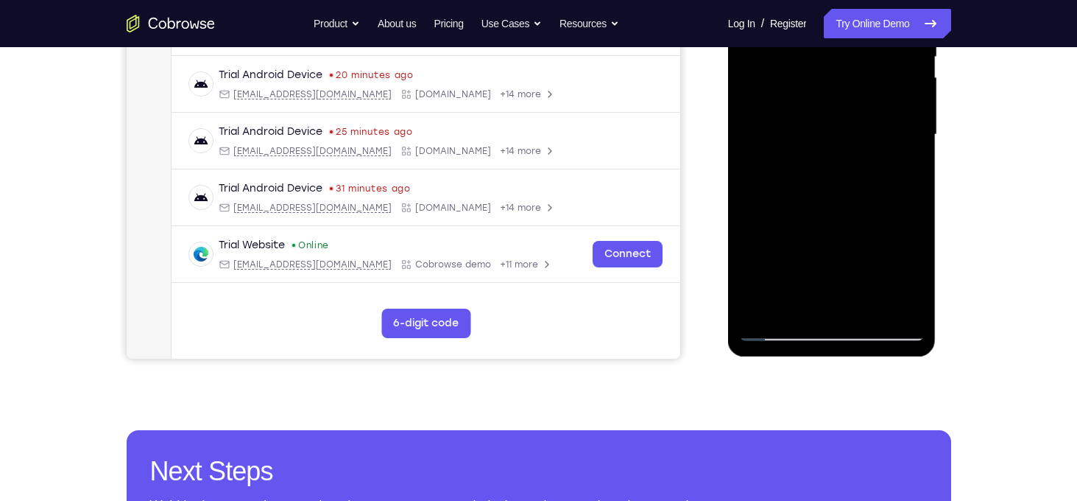
click at [895, 172] on div at bounding box center [832, 135] width 186 height 412
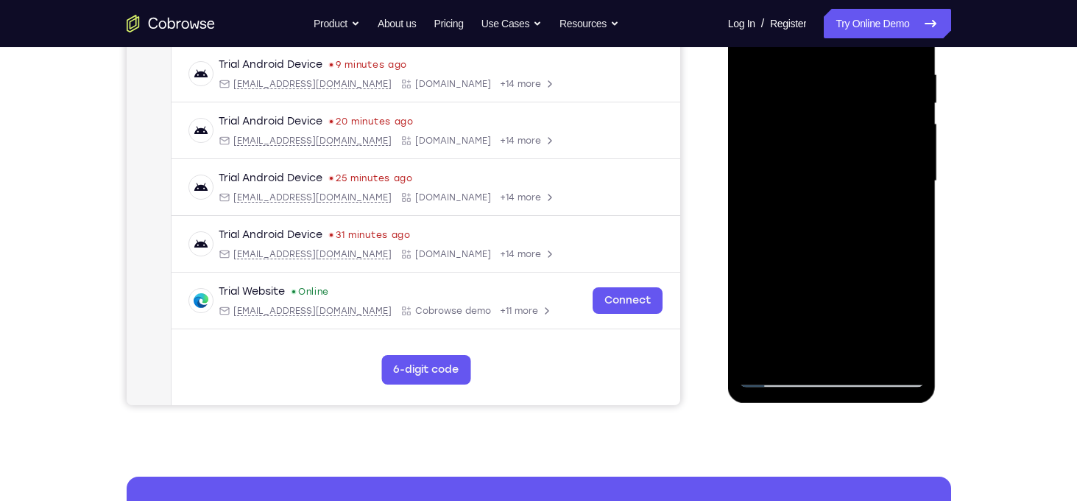
scroll to position [239, 0]
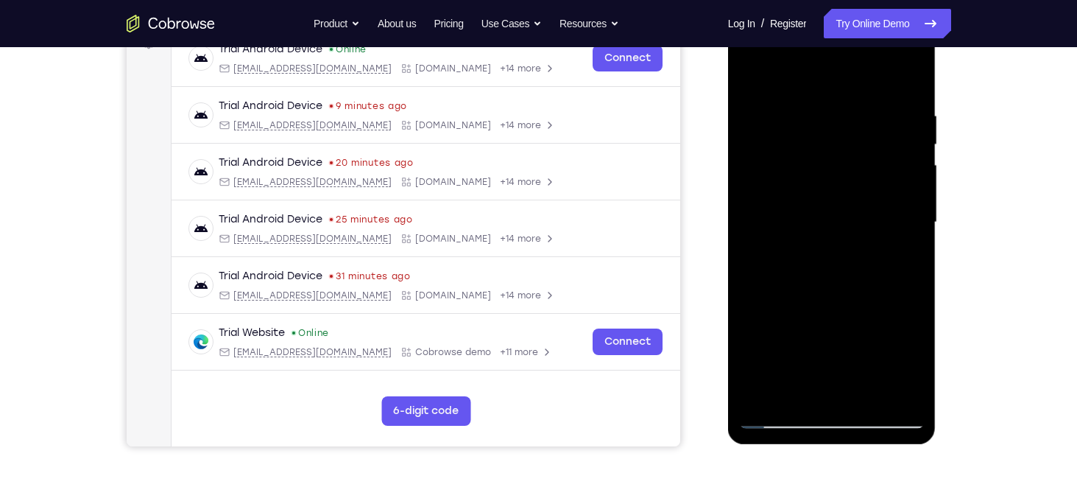
click at [747, 75] on div at bounding box center [832, 222] width 186 height 412
drag, startPoint x: 817, startPoint y: 280, endPoint x: 805, endPoint y: 180, distance: 100.9
click at [805, 180] on div at bounding box center [832, 222] width 186 height 412
drag, startPoint x: 829, startPoint y: 334, endPoint x: 822, endPoint y: 214, distance: 120.2
click at [822, 214] on div at bounding box center [832, 222] width 186 height 412
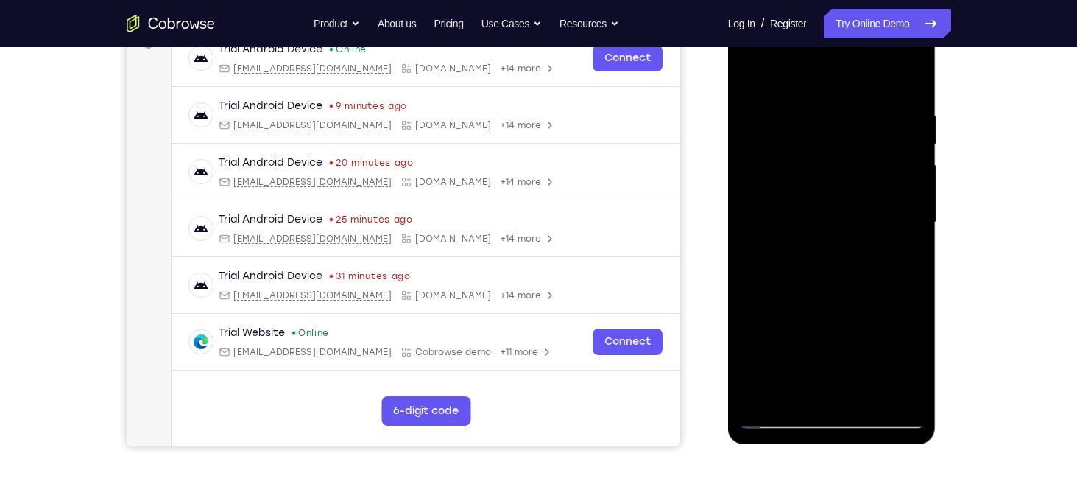
click at [757, 71] on div at bounding box center [832, 222] width 186 height 412
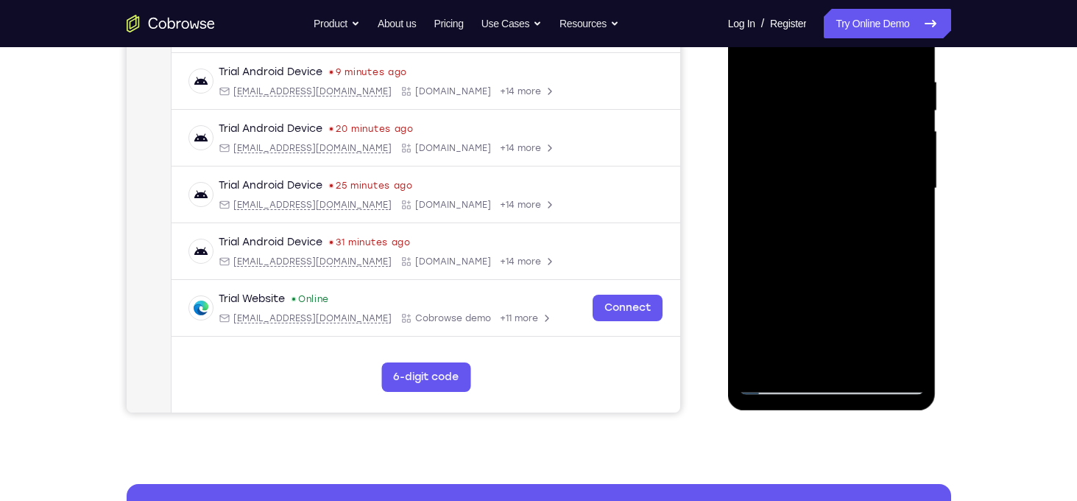
click at [897, 356] on div at bounding box center [832, 188] width 186 height 412
click at [835, 224] on div at bounding box center [832, 188] width 186 height 412
click at [810, 65] on div at bounding box center [832, 188] width 186 height 412
click at [783, 383] on div at bounding box center [832, 188] width 186 height 412
click at [825, 244] on div at bounding box center [832, 188] width 186 height 412
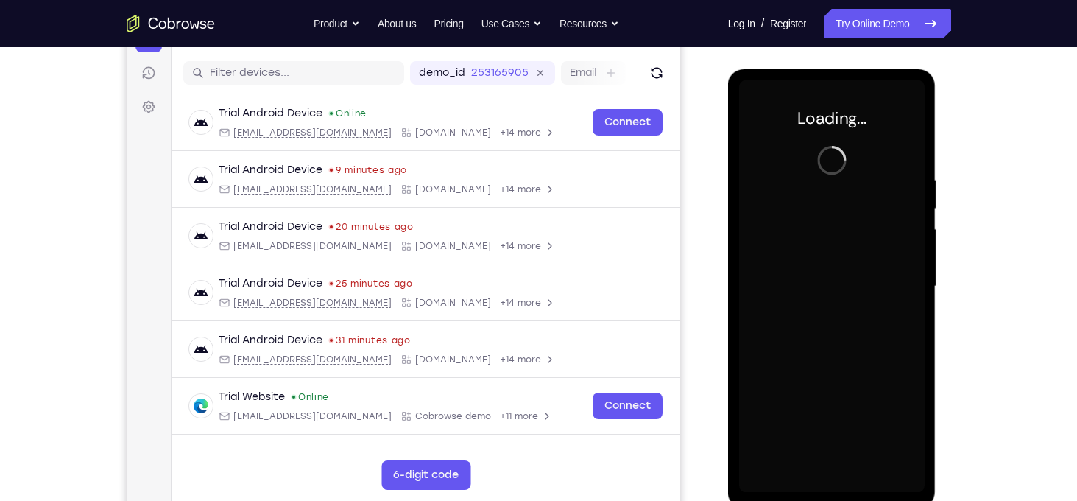
scroll to position [220, 0]
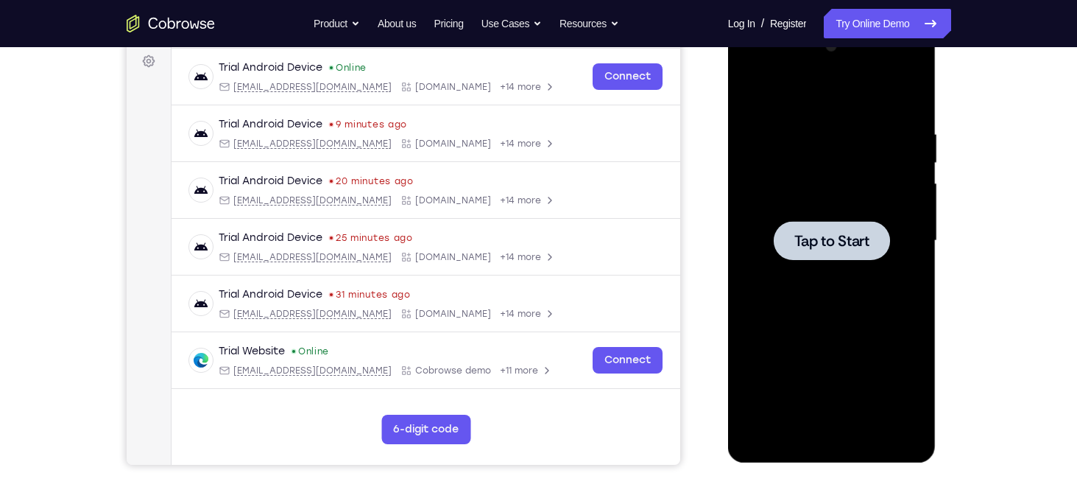
click at [831, 270] on div at bounding box center [832, 241] width 186 height 412
click at [825, 221] on div at bounding box center [832, 240] width 116 height 39
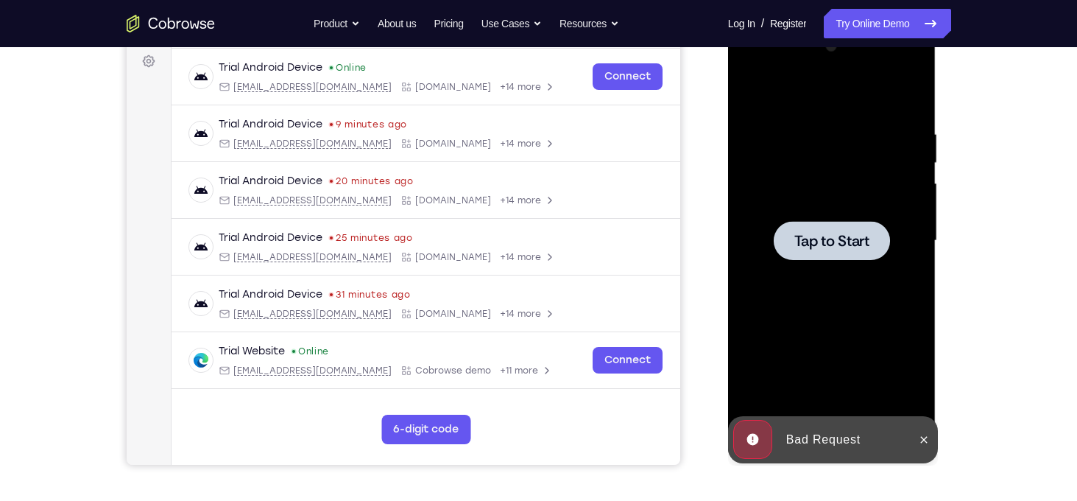
click at [825, 221] on div at bounding box center [832, 240] width 116 height 39
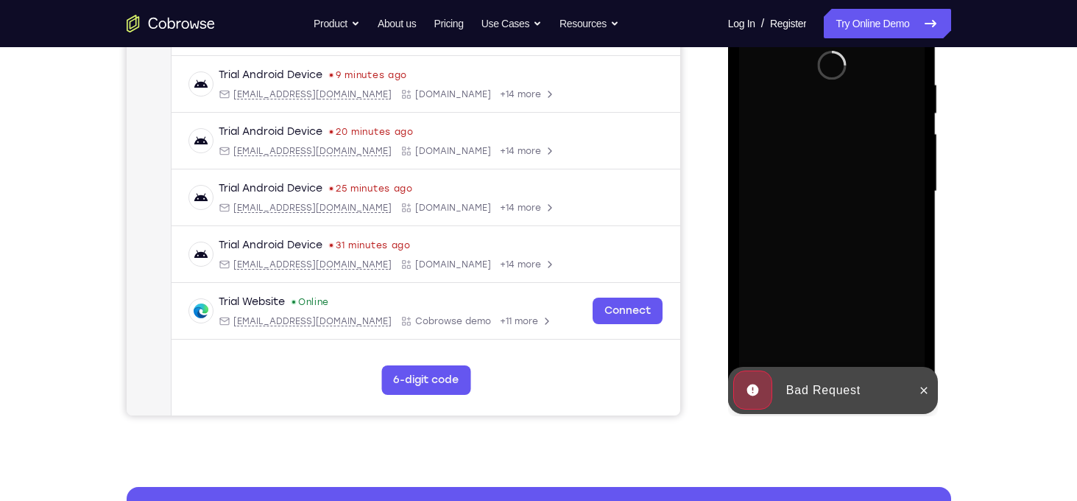
scroll to position [270, 0]
click at [928, 392] on icon at bounding box center [924, 390] width 12 height 12
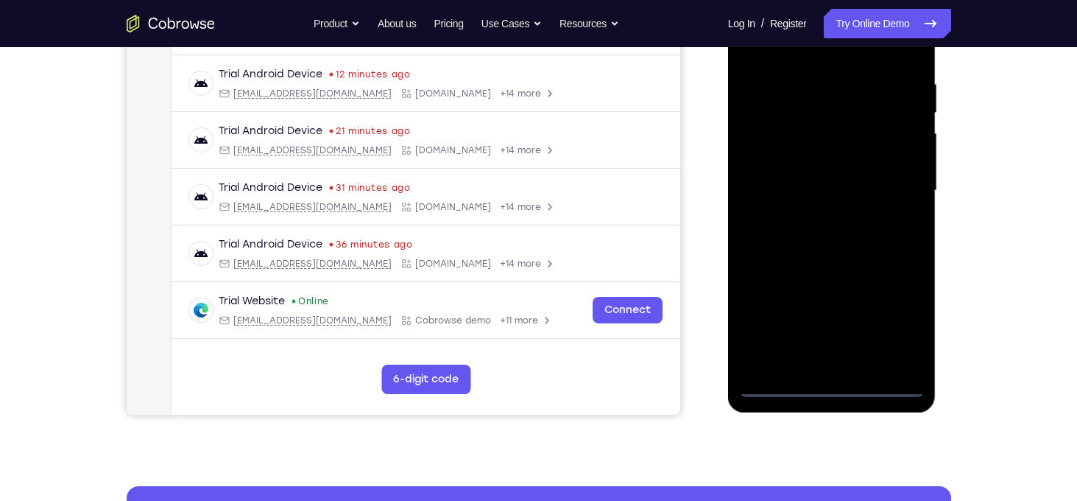
click at [832, 387] on div at bounding box center [832, 191] width 186 height 412
click at [898, 332] on div at bounding box center [832, 191] width 186 height 412
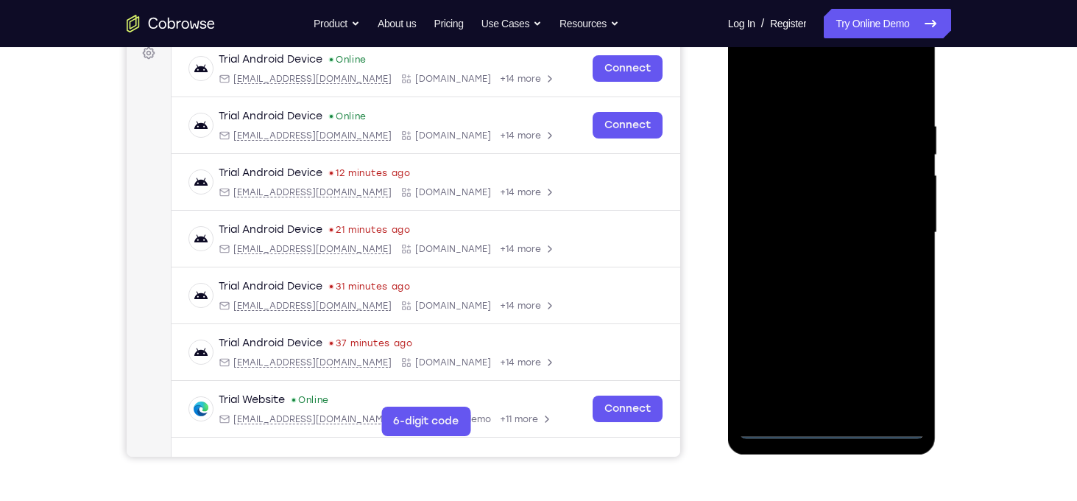
scroll to position [228, 0]
click at [796, 103] on div at bounding box center [832, 233] width 186 height 412
click at [827, 96] on div at bounding box center [832, 233] width 186 height 412
click at [899, 228] on div at bounding box center [832, 233] width 186 height 412
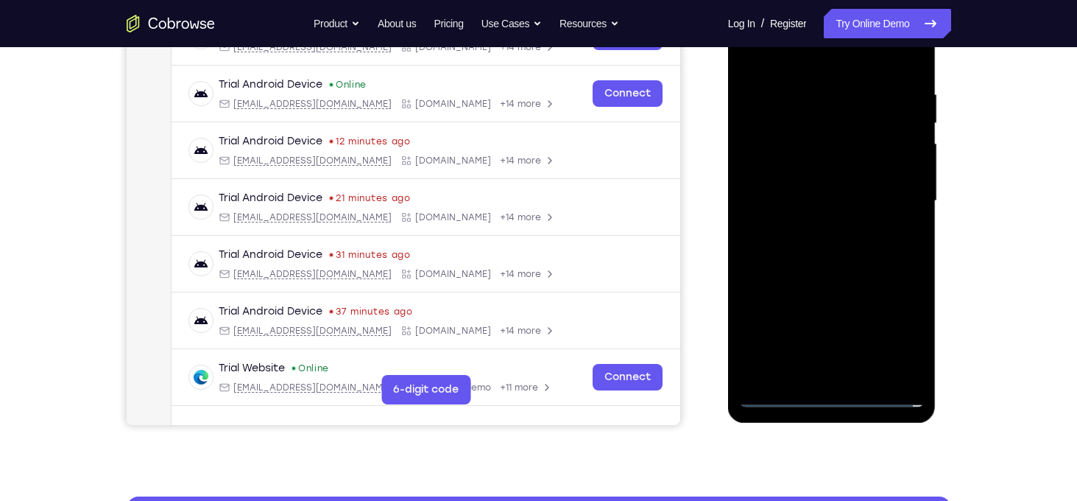
scroll to position [261, 0]
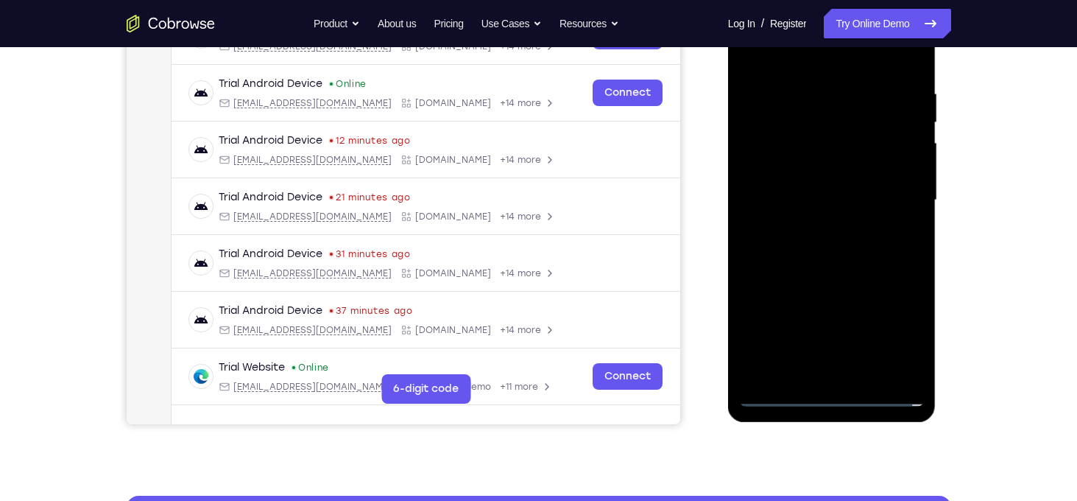
click at [847, 375] on div at bounding box center [832, 200] width 186 height 412
click at [822, 193] on div at bounding box center [832, 200] width 186 height 412
click at [819, 200] on div at bounding box center [832, 200] width 186 height 412
click at [827, 246] on div at bounding box center [832, 200] width 186 height 412
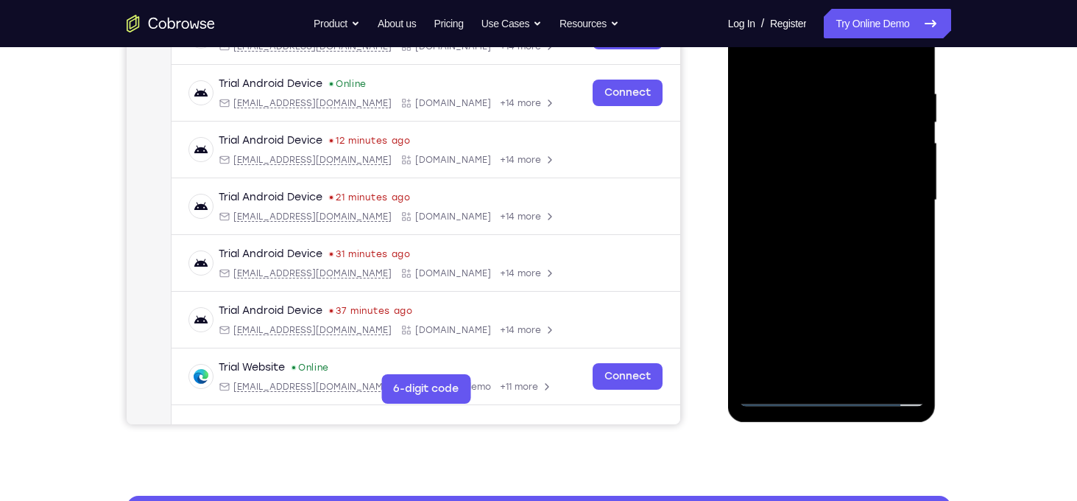
click at [827, 246] on div at bounding box center [832, 200] width 186 height 412
drag, startPoint x: 847, startPoint y: 170, endPoint x: 863, endPoint y: 363, distance: 193.6
click at [863, 363] on div at bounding box center [832, 200] width 186 height 412
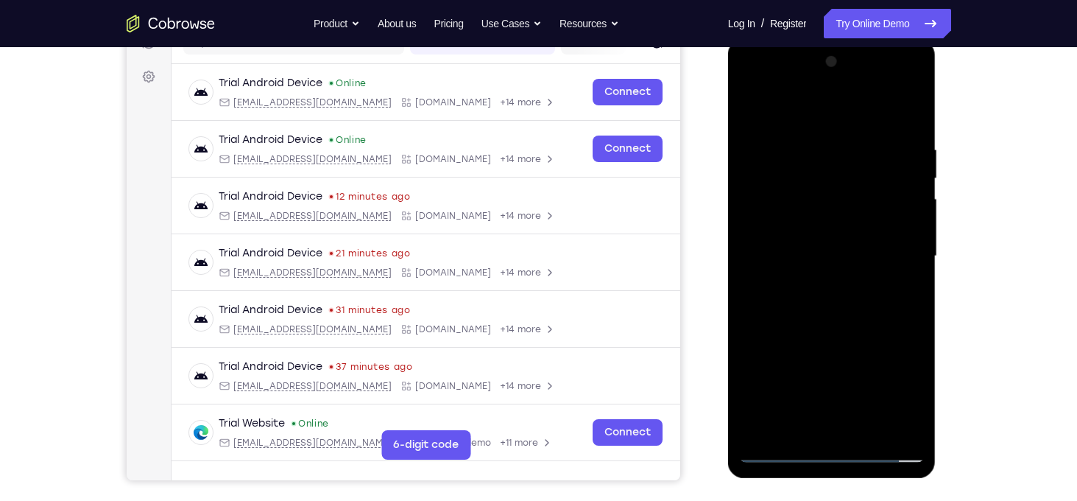
scroll to position [203, 0]
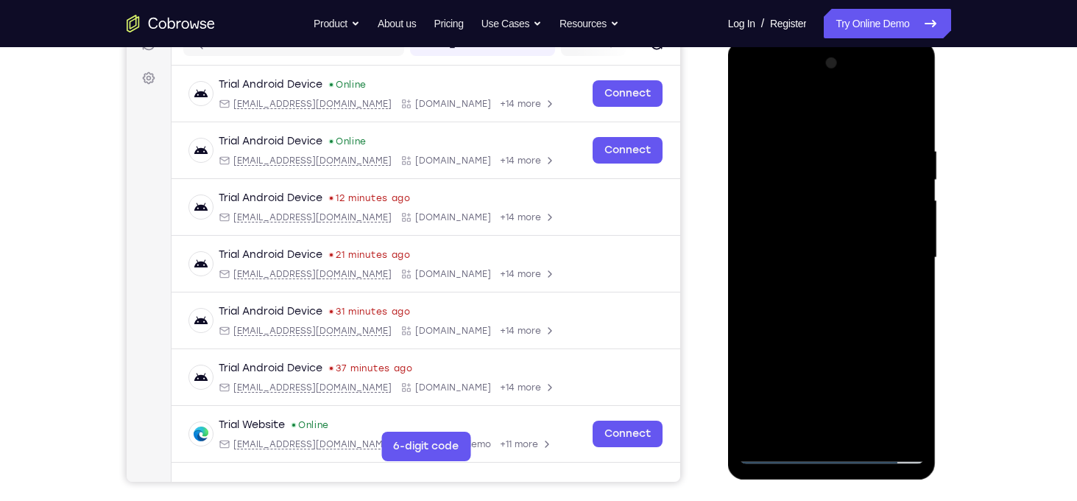
drag, startPoint x: 820, startPoint y: 127, endPoint x: 815, endPoint y: 94, distance: 32.8
click at [815, 94] on div at bounding box center [832, 258] width 186 height 412
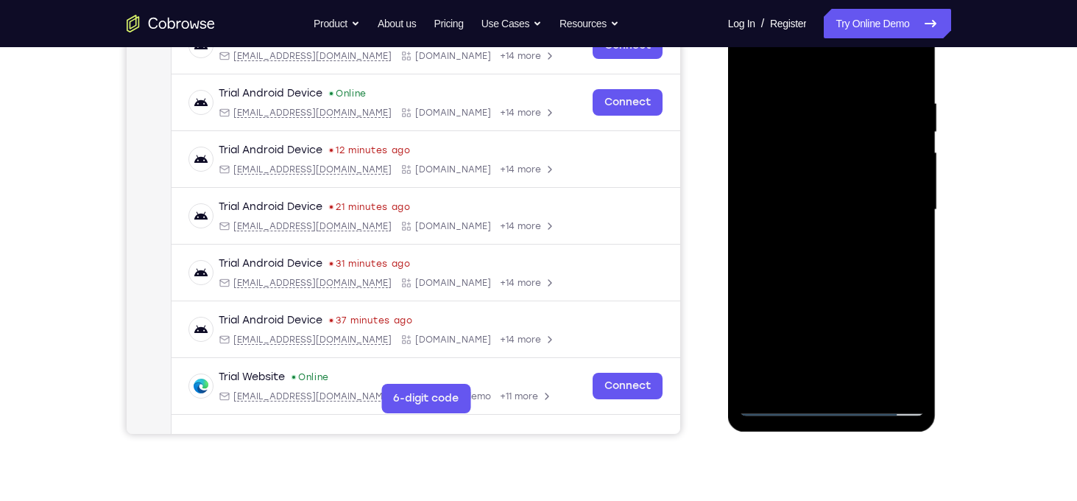
scroll to position [252, 0]
click at [846, 281] on div at bounding box center [832, 209] width 186 height 412
click at [865, 383] on div at bounding box center [832, 209] width 186 height 412
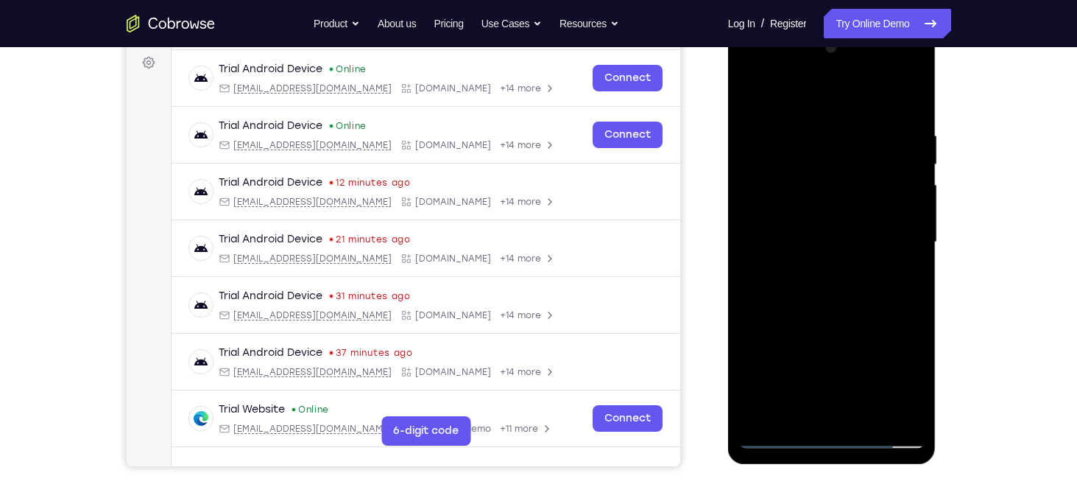
click at [836, 329] on div at bounding box center [832, 242] width 186 height 412
click at [832, 362] on div at bounding box center [832, 242] width 186 height 412
click at [772, 99] on div at bounding box center [832, 242] width 186 height 412
click at [894, 286] on div at bounding box center [832, 242] width 186 height 412
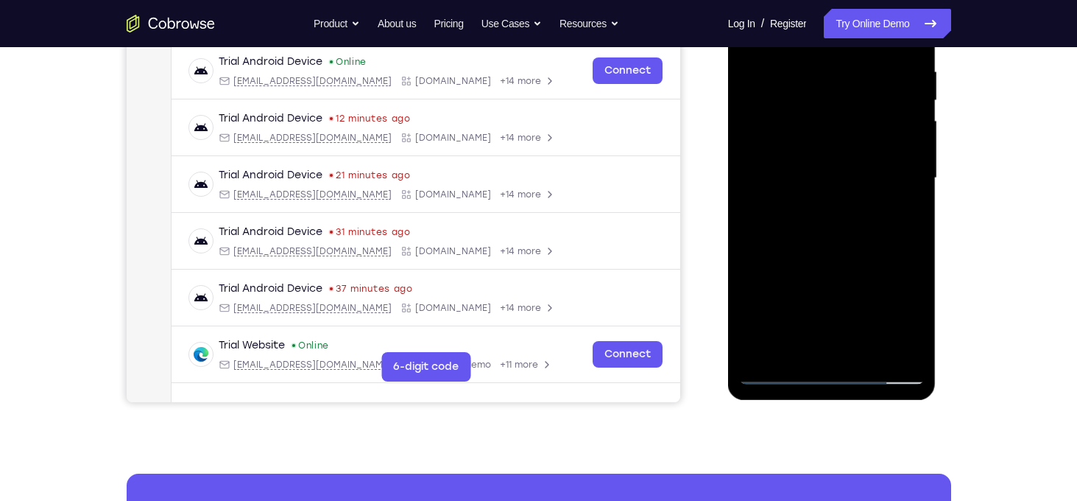
scroll to position [286, 0]
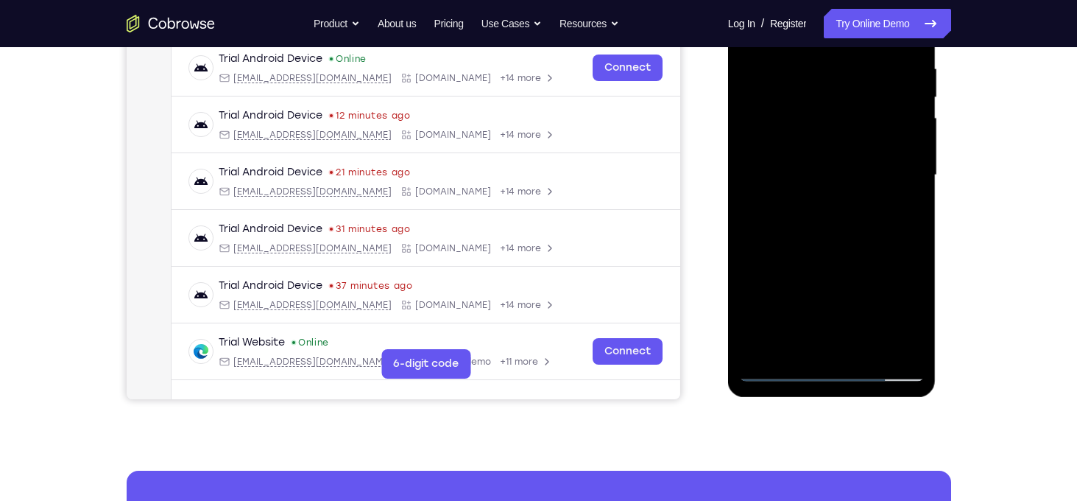
click at [900, 351] on div at bounding box center [832, 175] width 186 height 412
click at [831, 216] on div at bounding box center [832, 175] width 186 height 412
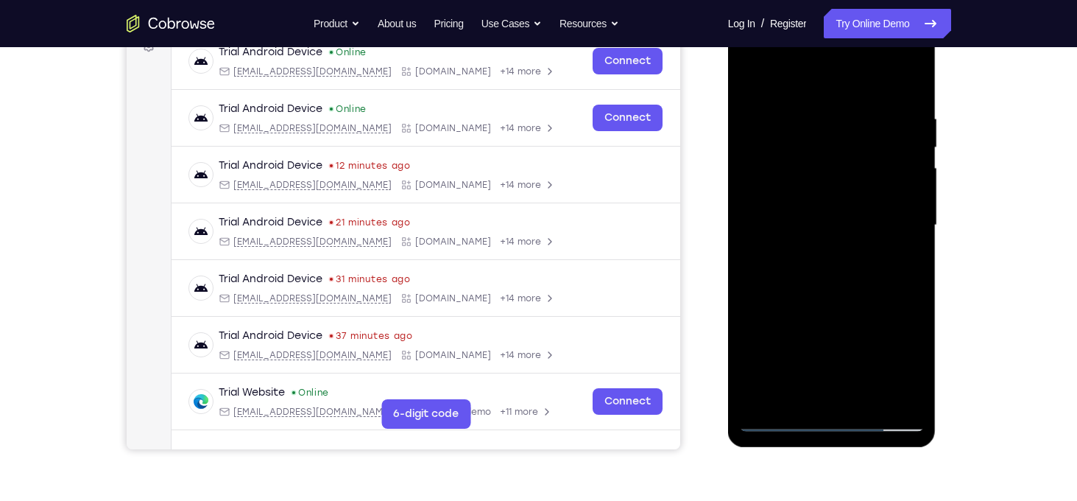
scroll to position [234, 0]
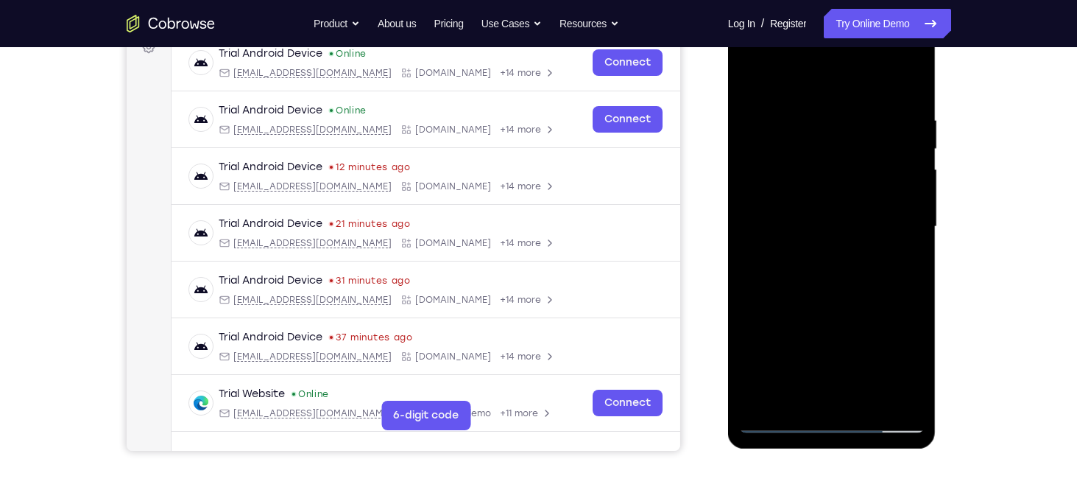
click at [825, 102] on div at bounding box center [832, 227] width 186 height 412
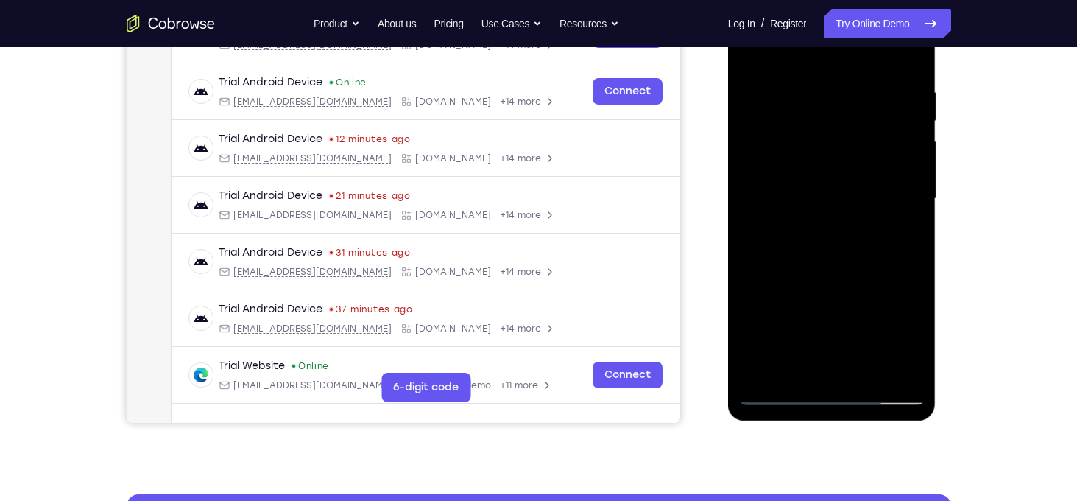
scroll to position [268, 0]
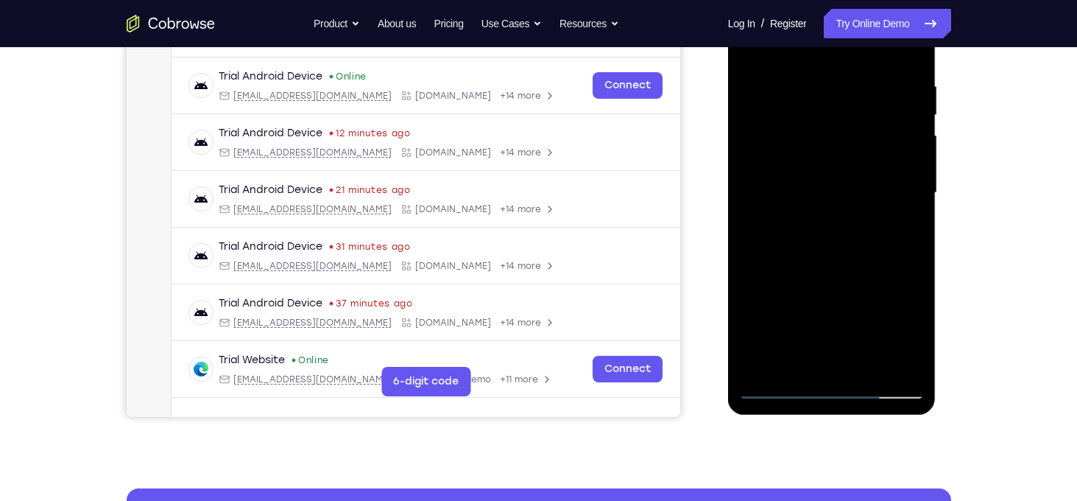
click at [779, 393] on div at bounding box center [832, 193] width 186 height 412
click at [861, 364] on div at bounding box center [832, 193] width 186 height 412
drag, startPoint x: 838, startPoint y: 281, endPoint x: 836, endPoint y: 181, distance: 99.4
click at [836, 181] on div at bounding box center [832, 193] width 186 height 412
drag, startPoint x: 857, startPoint y: 297, endPoint x: 840, endPoint y: 196, distance: 102.3
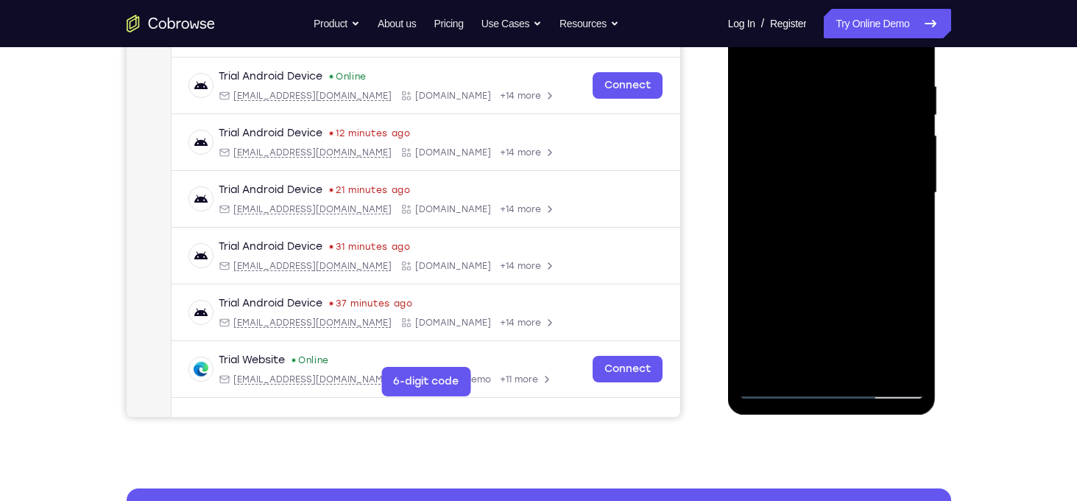
click at [840, 196] on div at bounding box center [832, 193] width 186 height 412
drag, startPoint x: 838, startPoint y: 303, endPoint x: 828, endPoint y: 186, distance: 117.5
click at [828, 186] on div at bounding box center [832, 193] width 186 height 412
drag, startPoint x: 839, startPoint y: 343, endPoint x: 820, endPoint y: 250, distance: 95.4
click at [820, 250] on div at bounding box center [832, 193] width 186 height 412
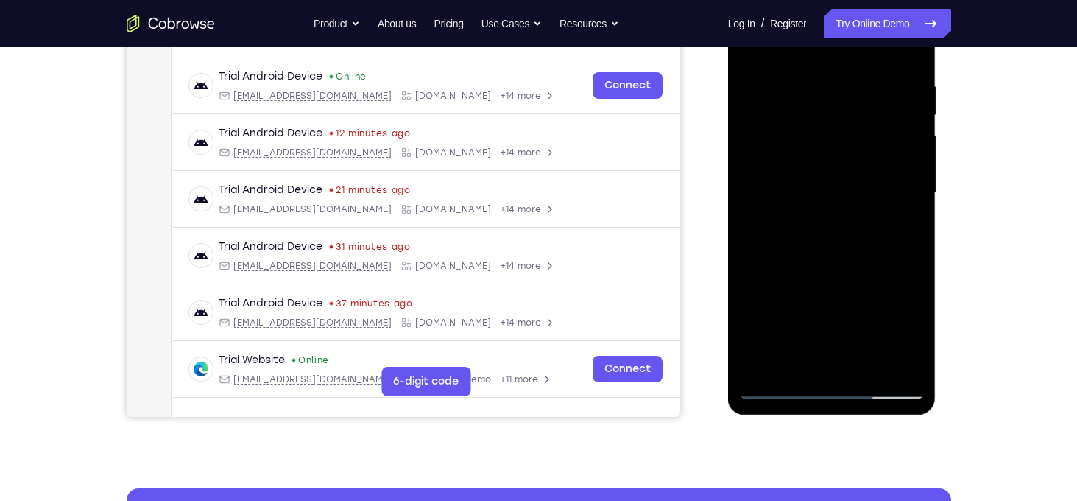
click at [851, 249] on div at bounding box center [832, 193] width 186 height 412
click at [804, 354] on div at bounding box center [832, 193] width 186 height 412
click at [801, 361] on div at bounding box center [832, 193] width 186 height 412
click at [872, 284] on div at bounding box center [832, 193] width 186 height 412
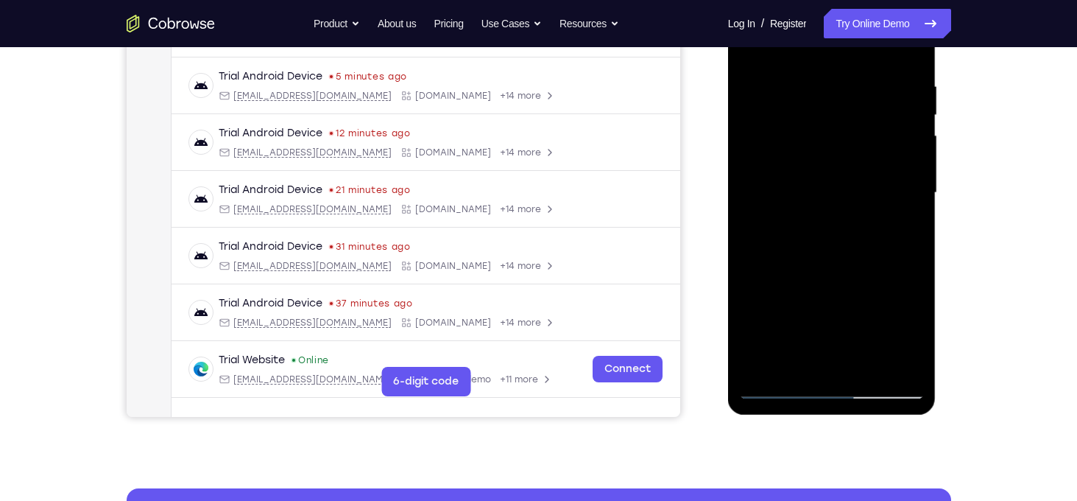
click at [839, 295] on div at bounding box center [832, 193] width 186 height 412
click at [875, 275] on div at bounding box center [832, 193] width 186 height 412
click at [909, 367] on div at bounding box center [832, 193] width 186 height 412
click at [908, 221] on div at bounding box center [832, 193] width 186 height 412
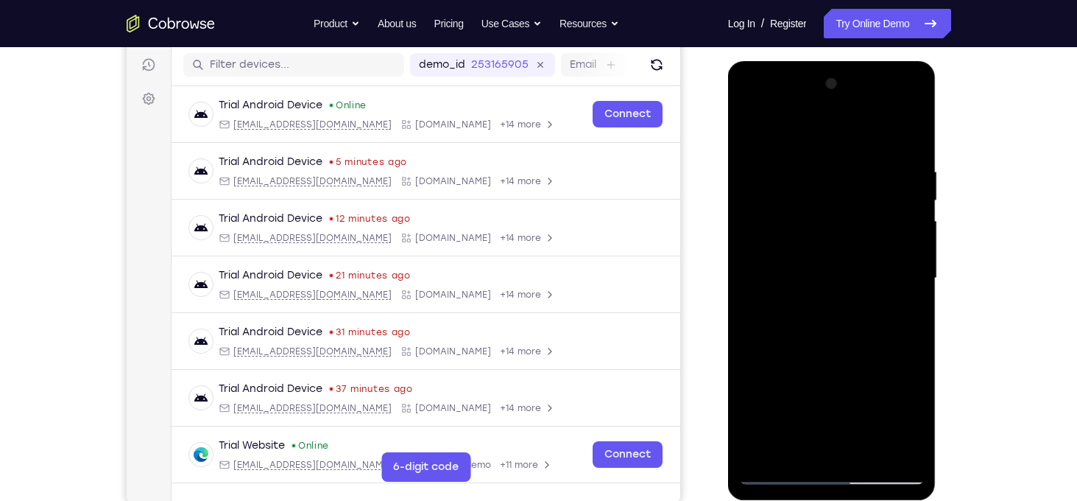
scroll to position [174, 0]
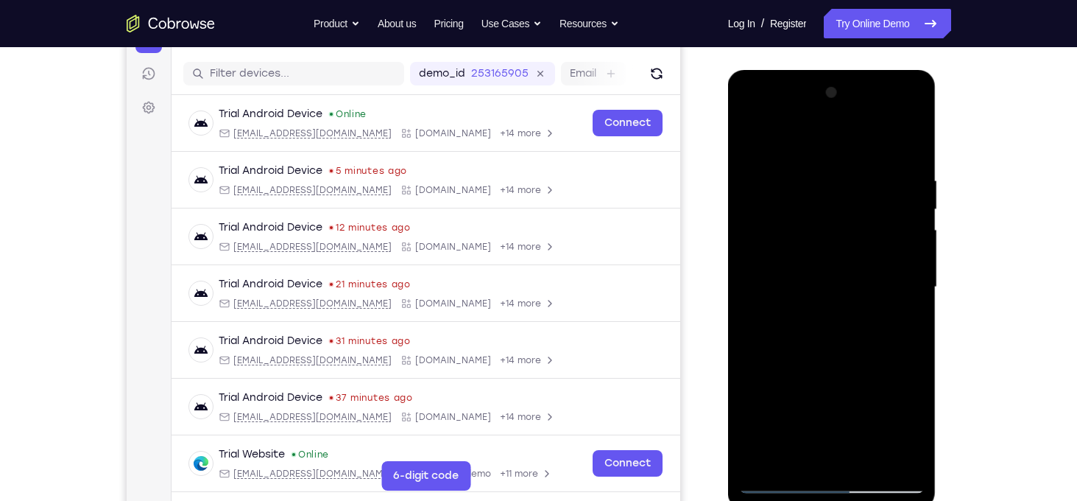
click at [759, 148] on div at bounding box center [832, 287] width 186 height 412
drag, startPoint x: 825, startPoint y: 312, endPoint x: 833, endPoint y: 233, distance: 79.3
click at [833, 233] on div at bounding box center [832, 287] width 186 height 412
drag, startPoint x: 850, startPoint y: 342, endPoint x: 853, endPoint y: 291, distance: 50.9
click at [853, 291] on div at bounding box center [832, 287] width 186 height 412
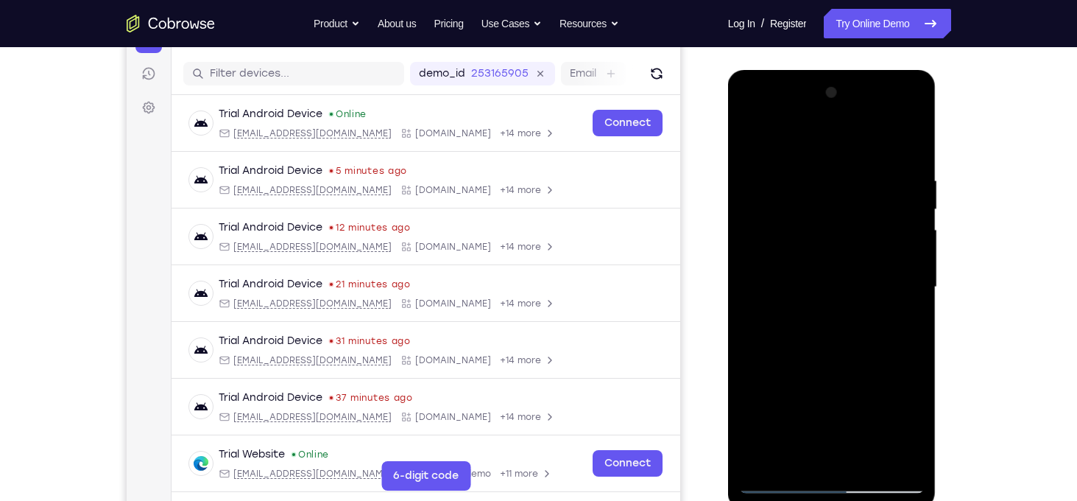
click at [867, 339] on div at bounding box center [832, 287] width 186 height 412
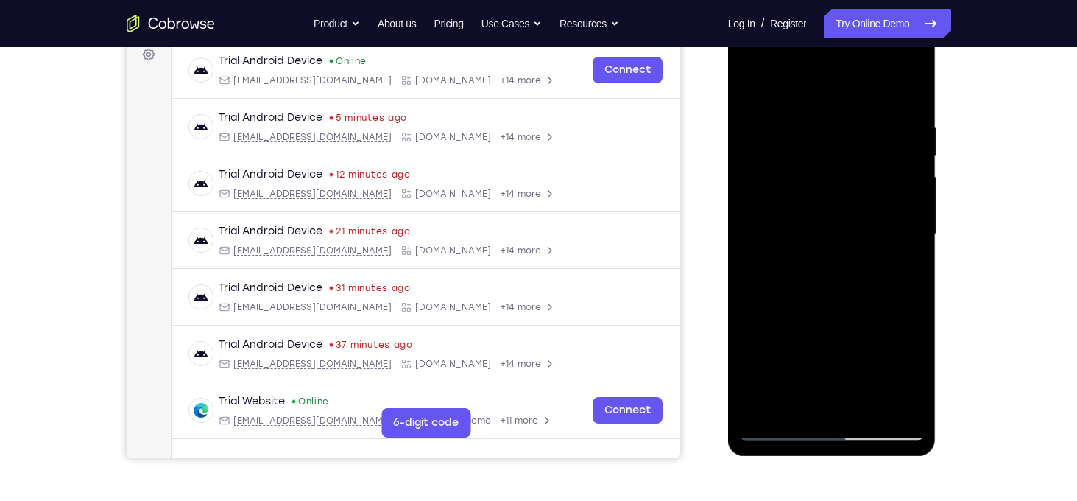
scroll to position [227, 0]
click at [796, 292] on div at bounding box center [832, 234] width 186 height 412
click at [775, 197] on div at bounding box center [832, 234] width 186 height 412
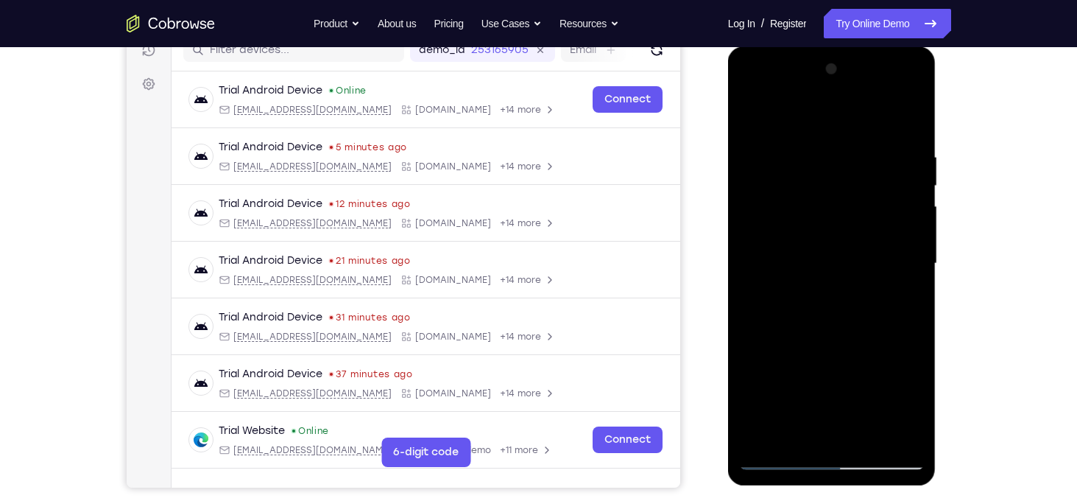
click at [914, 128] on div at bounding box center [832, 263] width 186 height 412
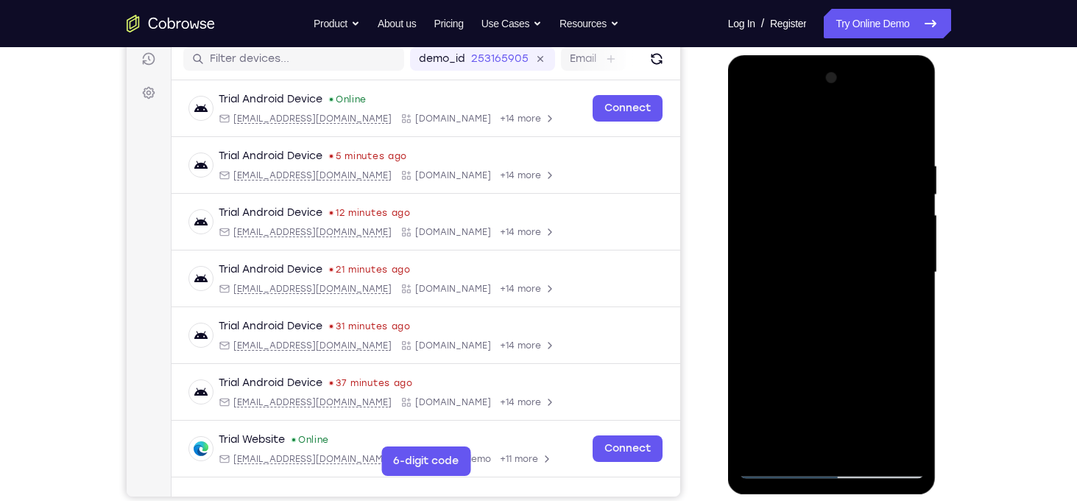
scroll to position [188, 0]
click at [918, 90] on div at bounding box center [832, 272] width 186 height 412
click at [838, 194] on div at bounding box center [832, 272] width 186 height 412
click at [834, 199] on div at bounding box center [832, 272] width 186 height 412
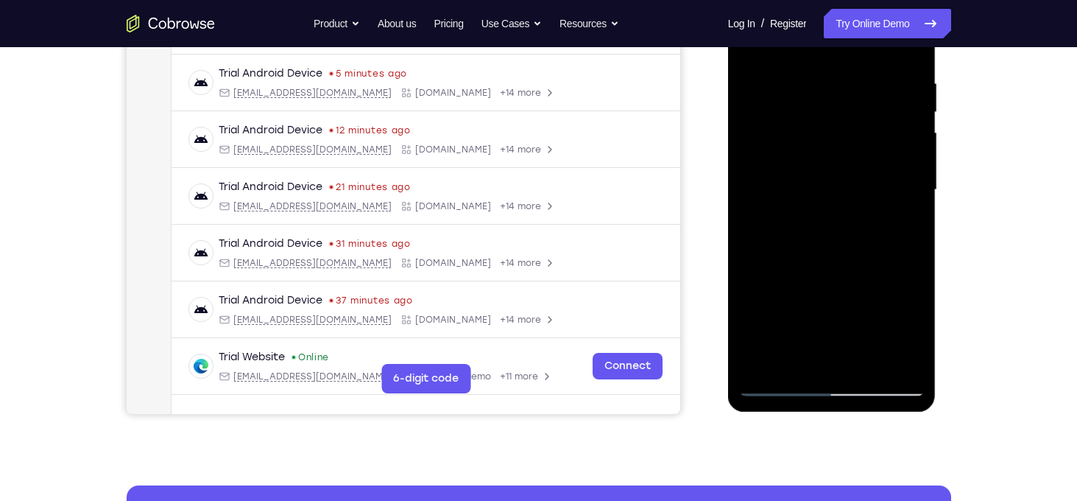
click at [802, 359] on div at bounding box center [832, 190] width 186 height 412
click at [755, 269] on div at bounding box center [832, 190] width 186 height 412
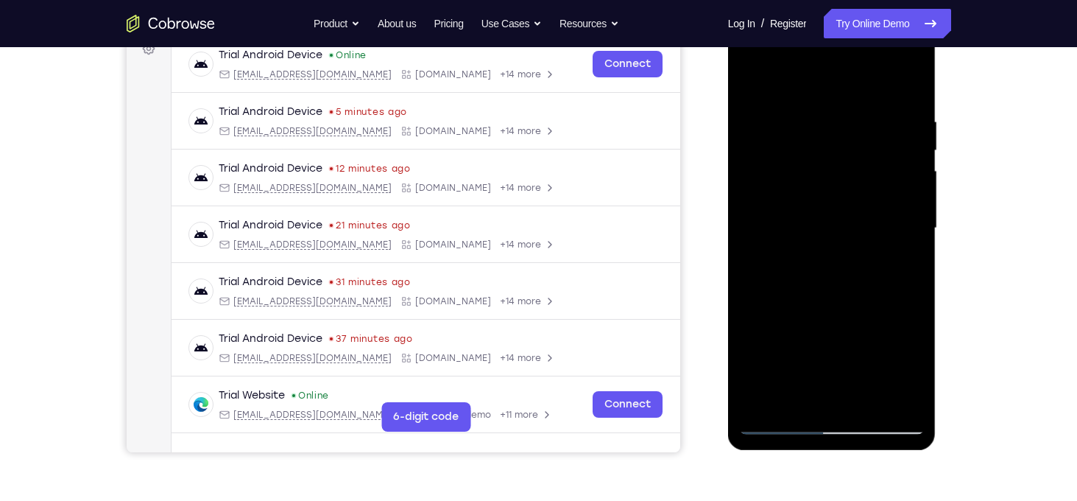
click at [748, 84] on div at bounding box center [832, 228] width 186 height 412
drag, startPoint x: 830, startPoint y: 292, endPoint x: 835, endPoint y: 170, distance: 121.6
click at [835, 170] on div at bounding box center [832, 228] width 186 height 412
click at [853, 356] on div at bounding box center [832, 228] width 186 height 412
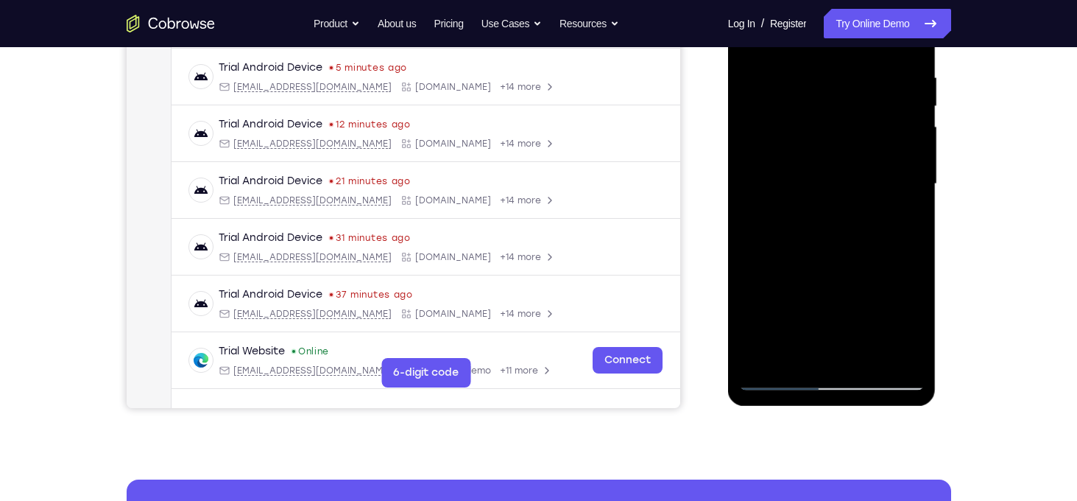
click at [780, 377] on div at bounding box center [832, 184] width 186 height 412
click at [781, 379] on div at bounding box center [832, 184] width 186 height 412
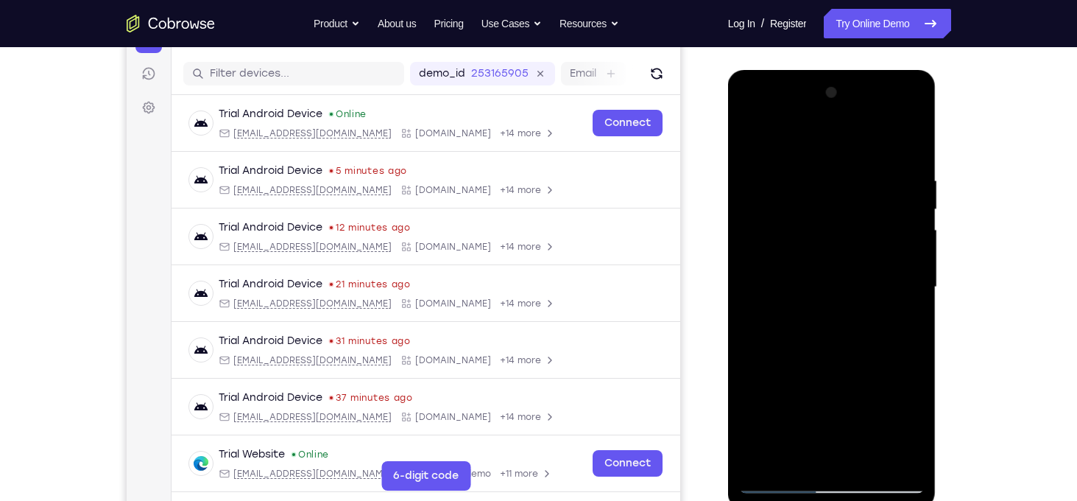
click at [753, 141] on div at bounding box center [832, 287] width 186 height 412
drag, startPoint x: 811, startPoint y: 169, endPoint x: 822, endPoint y: 342, distance: 173.4
click at [822, 342] on div at bounding box center [832, 287] width 186 height 412
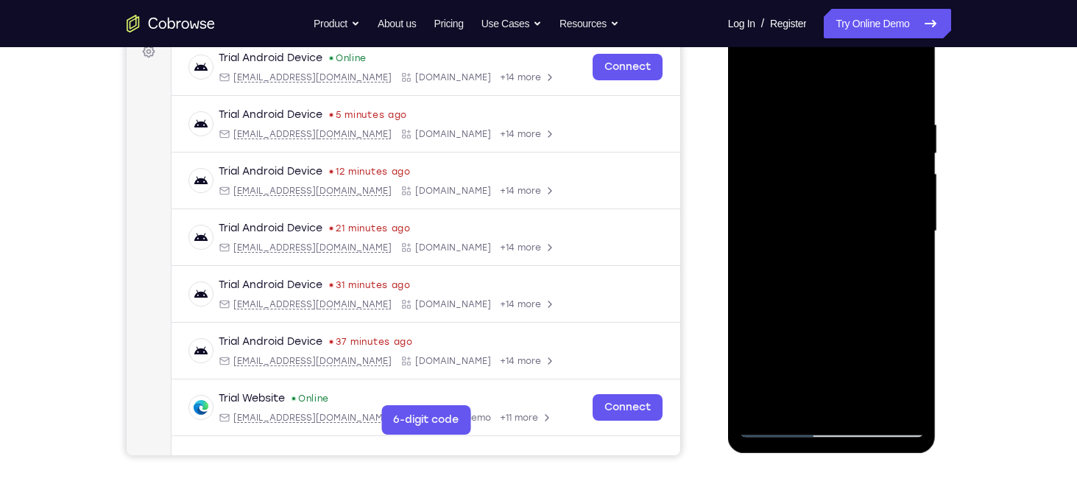
scroll to position [250, 0]
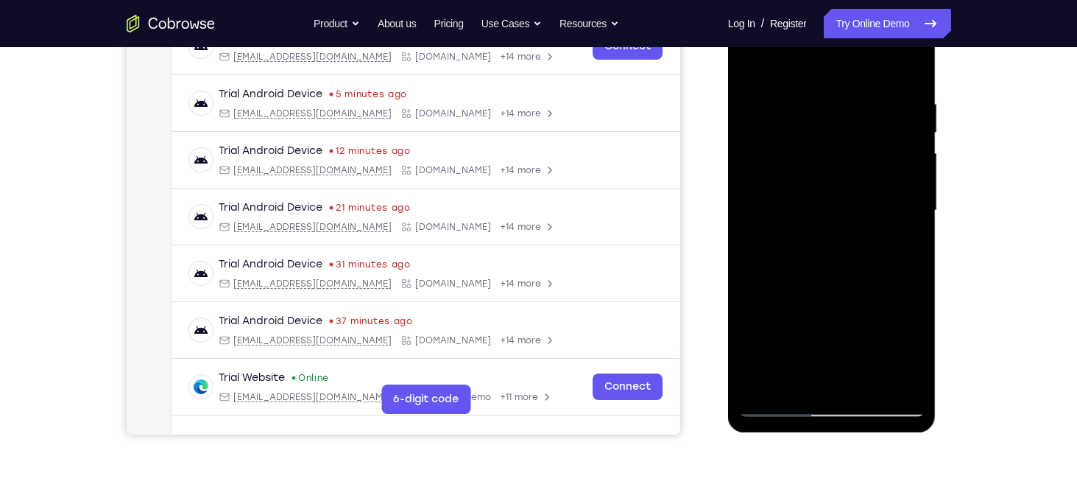
click at [808, 93] on div at bounding box center [832, 210] width 186 height 412
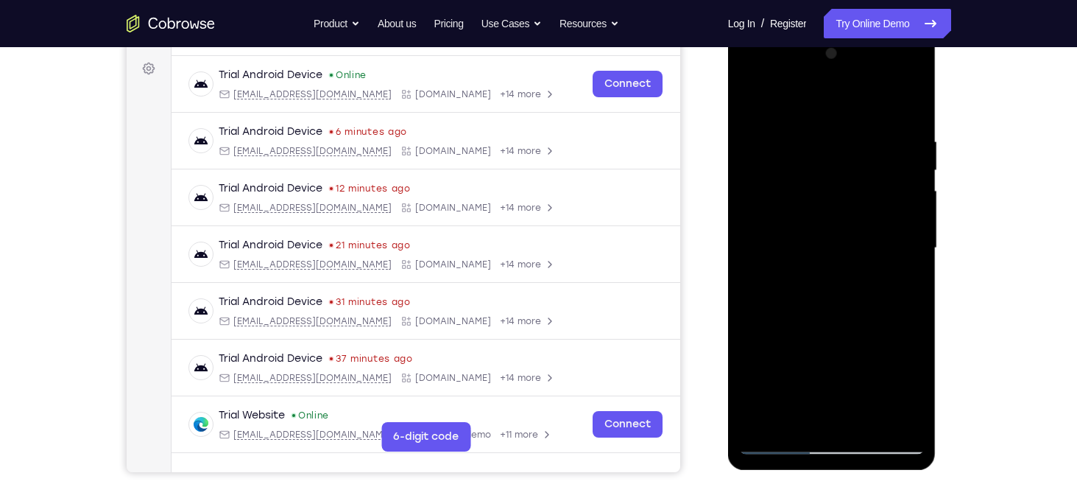
click at [908, 214] on div at bounding box center [832, 248] width 186 height 412
click at [907, 116] on div at bounding box center [832, 248] width 186 height 412
click at [801, 135] on div at bounding box center [832, 248] width 186 height 412
click at [830, 213] on div at bounding box center [832, 248] width 186 height 412
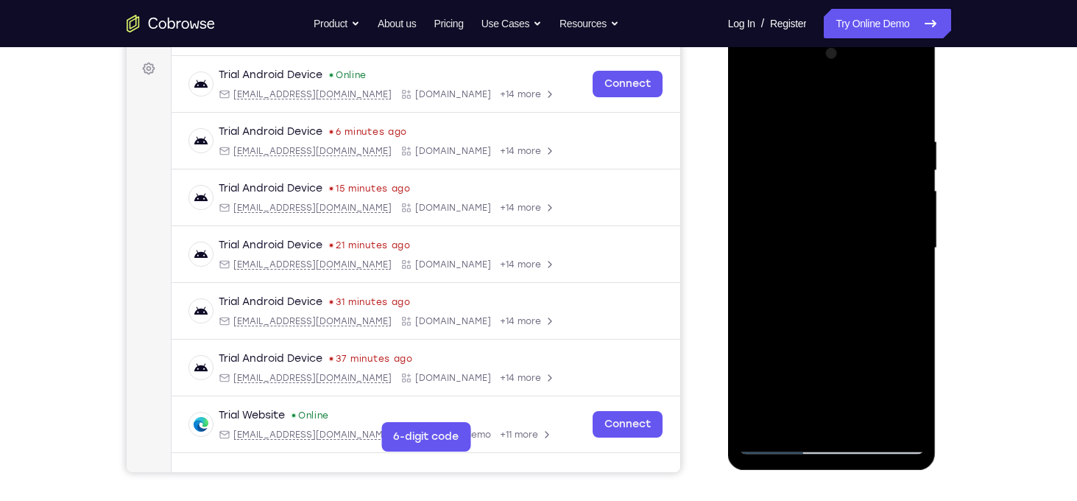
click at [833, 224] on div at bounding box center [832, 248] width 186 height 412
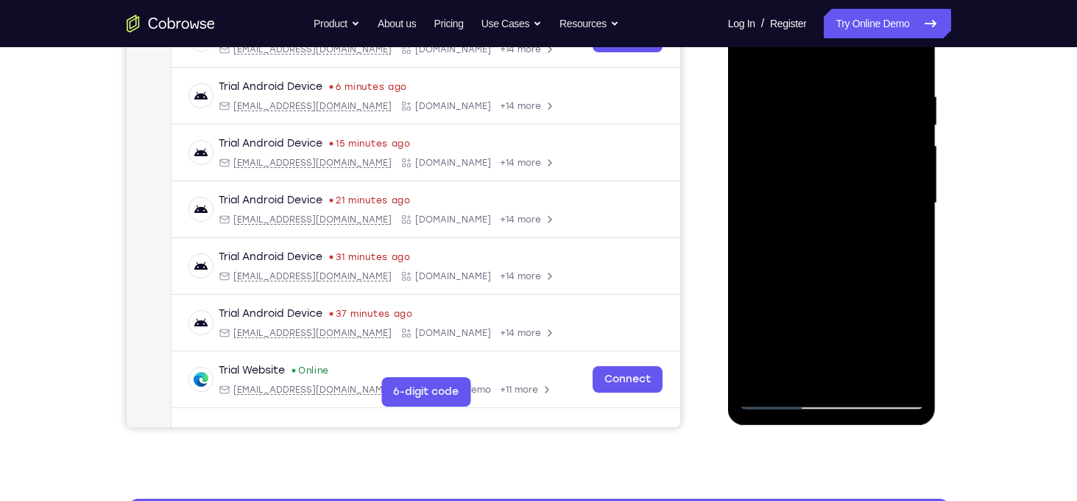
scroll to position [258, 0]
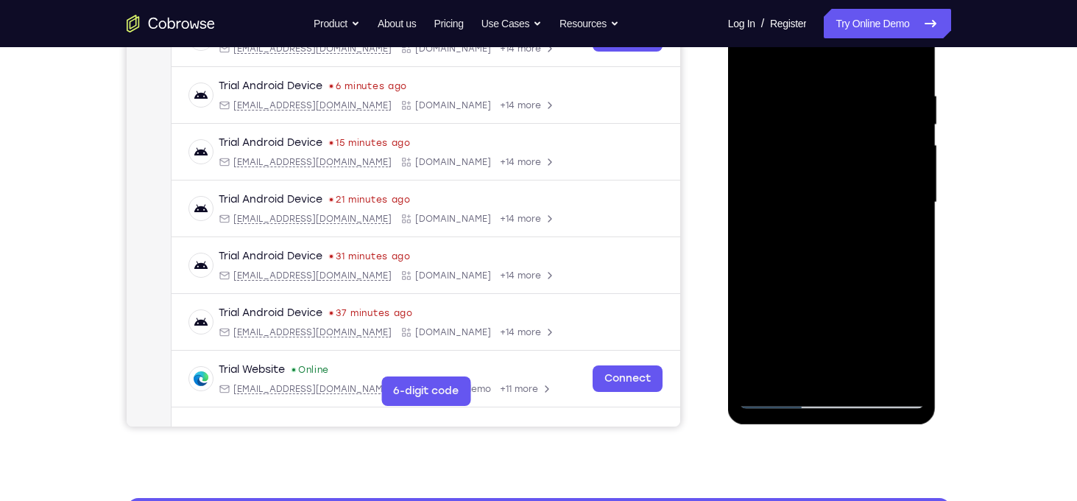
click at [909, 331] on div at bounding box center [832, 202] width 186 height 412
click at [768, 378] on div at bounding box center [832, 202] width 186 height 412
drag, startPoint x: 846, startPoint y: 247, endPoint x: 847, endPoint y: 227, distance: 19.9
click at [847, 227] on div at bounding box center [832, 202] width 186 height 412
drag, startPoint x: 858, startPoint y: 278, endPoint x: 839, endPoint y: 124, distance: 155.2
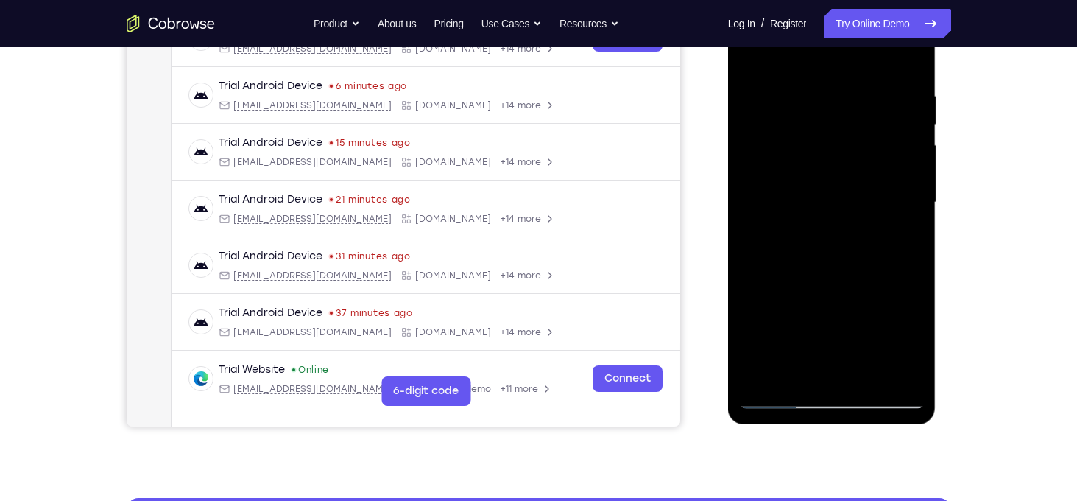
click at [839, 124] on div at bounding box center [832, 202] width 186 height 412
drag, startPoint x: 855, startPoint y: 258, endPoint x: 833, endPoint y: 108, distance: 151.0
click at [833, 108] on div at bounding box center [832, 202] width 186 height 412
drag, startPoint x: 853, startPoint y: 249, endPoint x: 836, endPoint y: 136, distance: 113.9
click at [836, 136] on div at bounding box center [832, 202] width 186 height 412
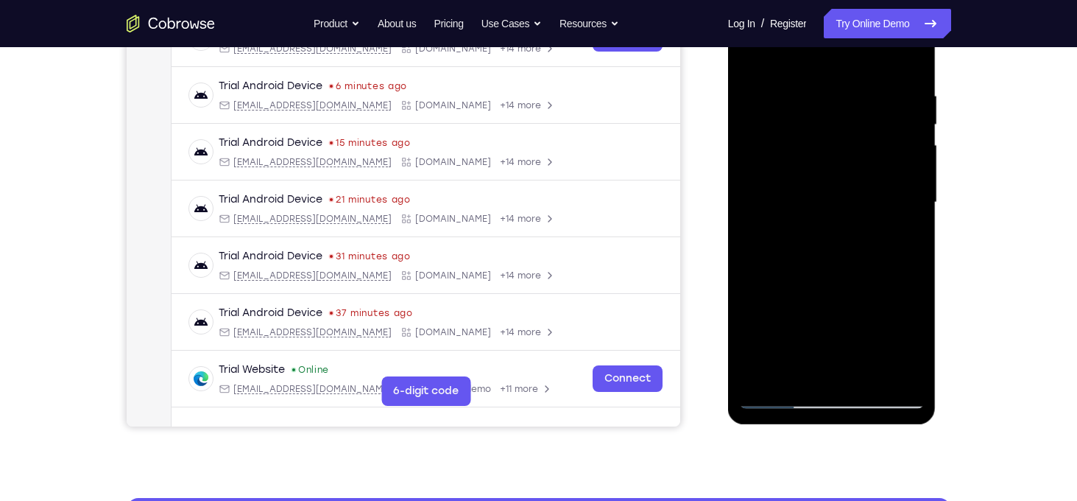
click at [752, 255] on div at bounding box center [832, 202] width 186 height 412
drag, startPoint x: 828, startPoint y: 298, endPoint x: 811, endPoint y: 169, distance: 130.1
click at [811, 169] on div at bounding box center [832, 202] width 186 height 412
drag, startPoint x: 836, startPoint y: 292, endPoint x: 805, endPoint y: 147, distance: 148.3
click at [805, 147] on div at bounding box center [832, 202] width 186 height 412
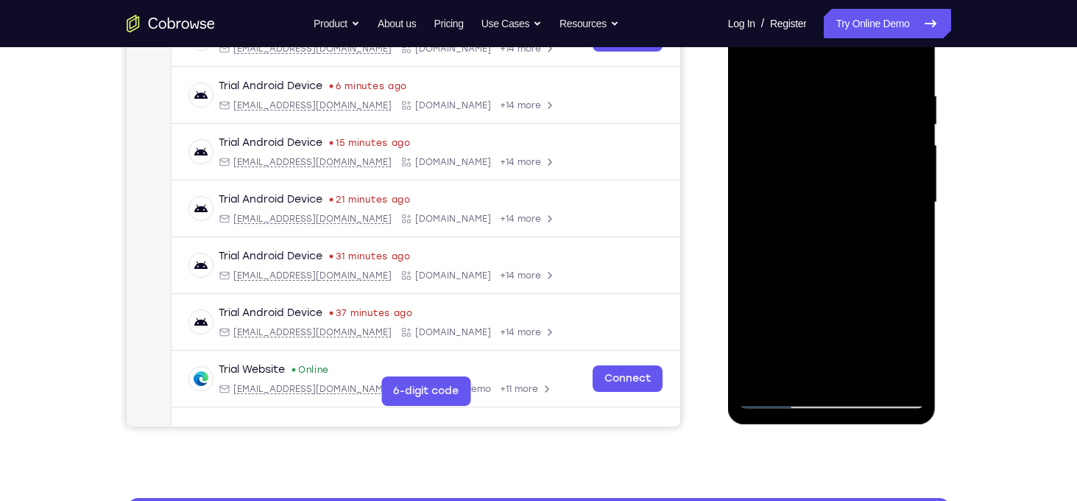
drag, startPoint x: 847, startPoint y: 248, endPoint x: 834, endPoint y: 115, distance: 133.9
click at [834, 115] on div at bounding box center [832, 202] width 186 height 412
drag, startPoint x: 860, startPoint y: 275, endPoint x: 835, endPoint y: 128, distance: 149.4
click at [835, 128] on div at bounding box center [832, 202] width 186 height 412
drag, startPoint x: 856, startPoint y: 300, endPoint x: 844, endPoint y: 180, distance: 121.3
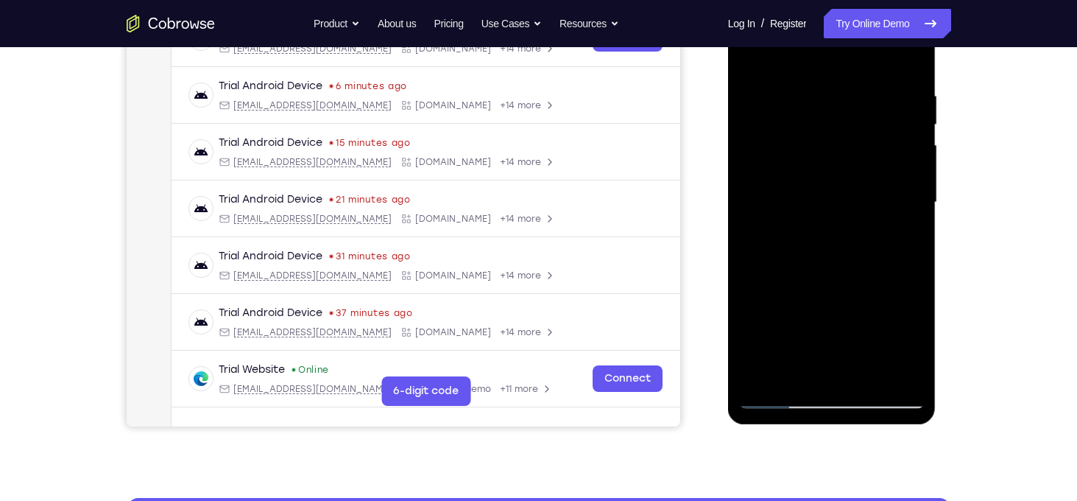
click at [844, 180] on div at bounding box center [832, 202] width 186 height 412
click at [911, 174] on div at bounding box center [832, 202] width 186 height 412
click at [867, 378] on div at bounding box center [832, 202] width 186 height 412
click at [829, 252] on div at bounding box center [832, 202] width 186 height 412
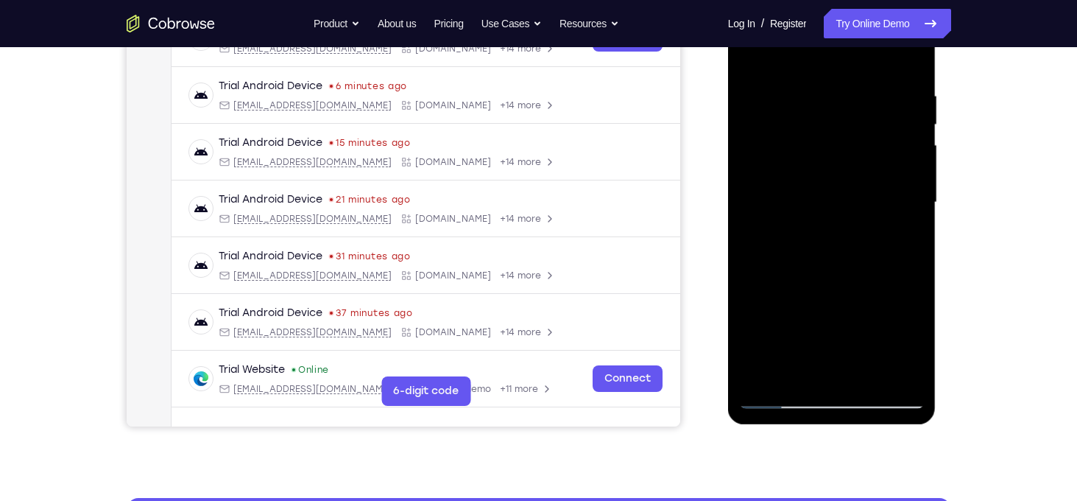
click at [909, 349] on div at bounding box center [832, 202] width 186 height 412
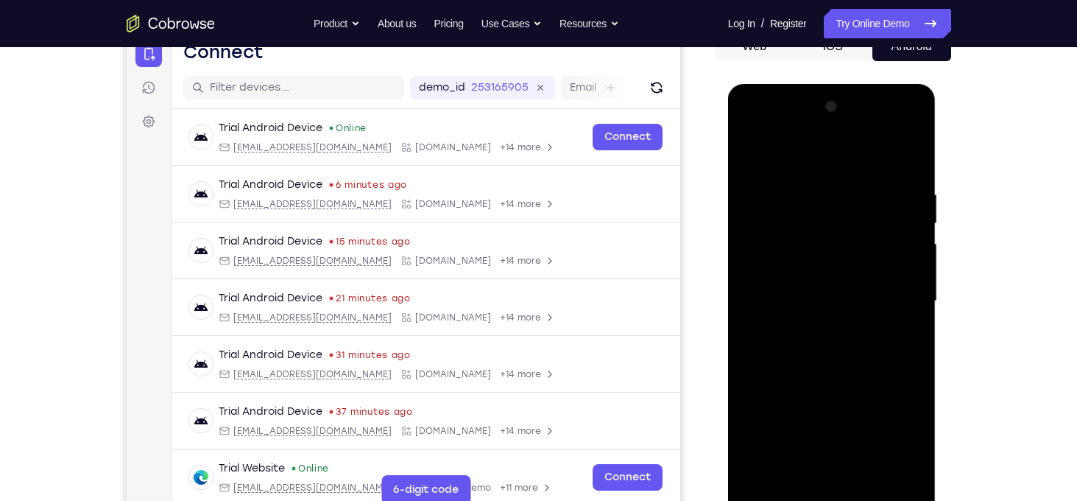
scroll to position [159, 0]
click at [754, 159] on div at bounding box center [832, 302] width 186 height 412
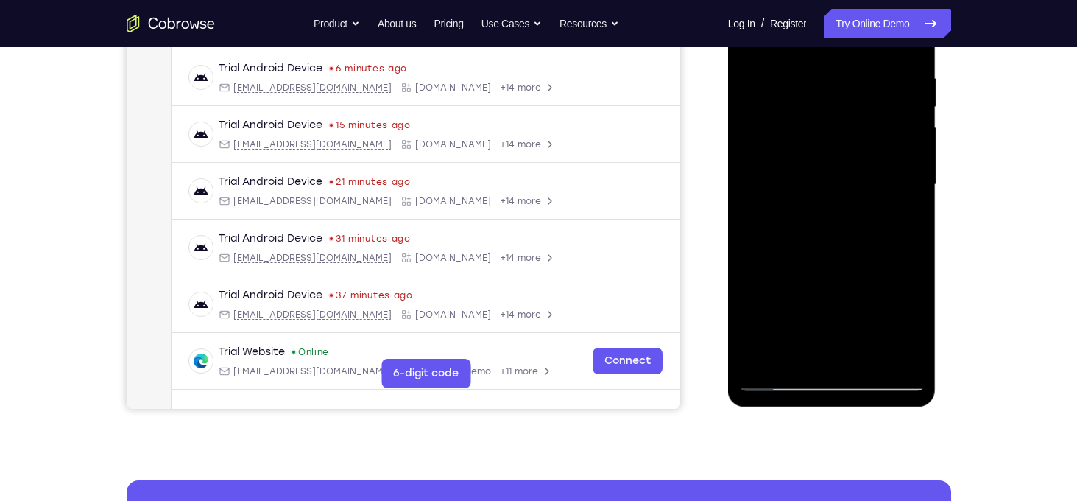
scroll to position [294, 0]
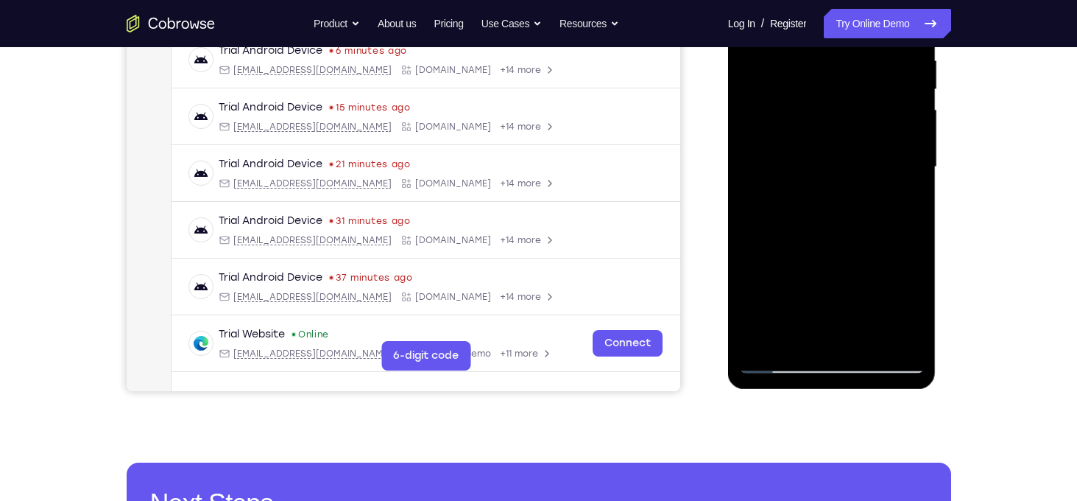
click at [903, 342] on div at bounding box center [832, 167] width 186 height 412
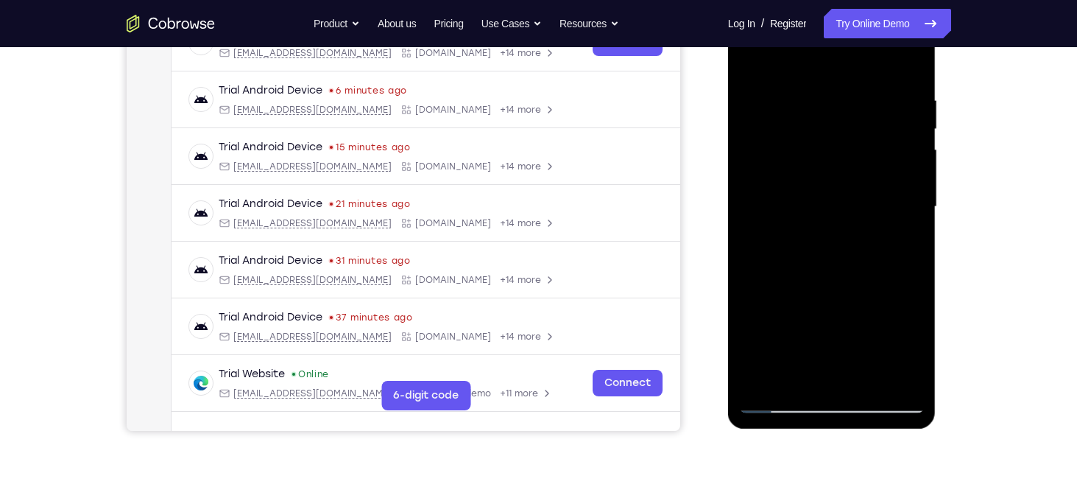
scroll to position [253, 0]
click at [840, 217] on div at bounding box center [832, 207] width 186 height 412
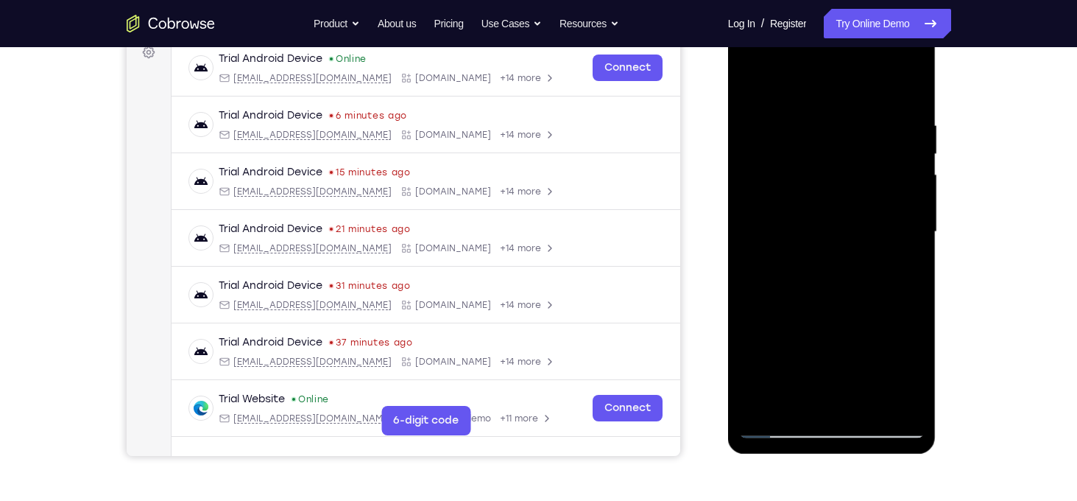
scroll to position [228, 0]
drag, startPoint x: 794, startPoint y: 104, endPoint x: 805, endPoint y: 244, distance: 140.3
click at [805, 244] on div at bounding box center [832, 233] width 186 height 412
drag, startPoint x: 820, startPoint y: 82, endPoint x: 818, endPoint y: 107, distance: 25.1
click at [818, 107] on div at bounding box center [832, 233] width 186 height 412
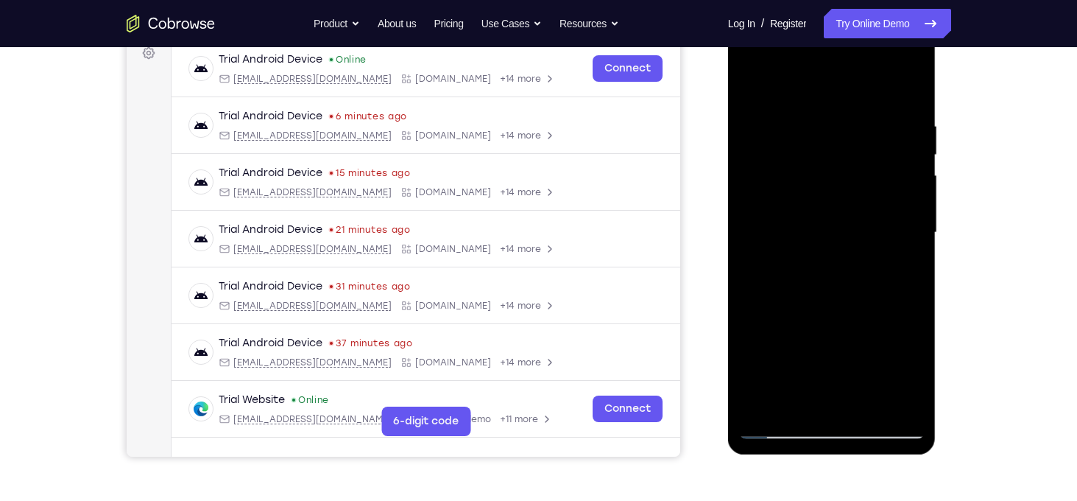
click at [818, 107] on div at bounding box center [832, 233] width 186 height 412
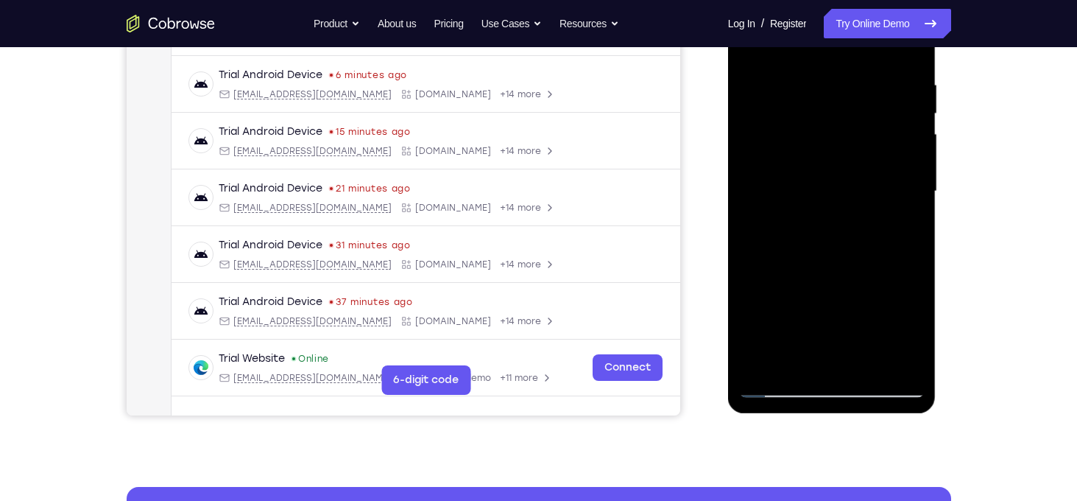
scroll to position [270, 0]
click at [784, 384] on div at bounding box center [832, 191] width 186 height 412
drag, startPoint x: 826, startPoint y: 329, endPoint x: 801, endPoint y: 158, distance: 173.4
click at [801, 158] on div at bounding box center [832, 191] width 186 height 412
drag, startPoint x: 835, startPoint y: 290, endPoint x: 820, endPoint y: 194, distance: 96.8
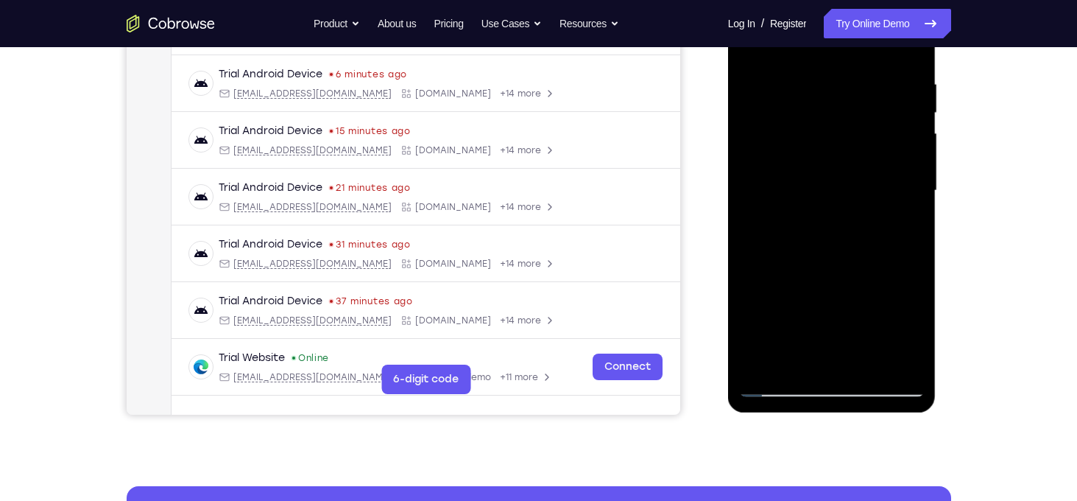
click at [820, 194] on div at bounding box center [832, 191] width 186 height 412
drag, startPoint x: 820, startPoint y: 194, endPoint x: 831, endPoint y: 304, distance: 110.2
click at [831, 304] on div at bounding box center [832, 191] width 186 height 412
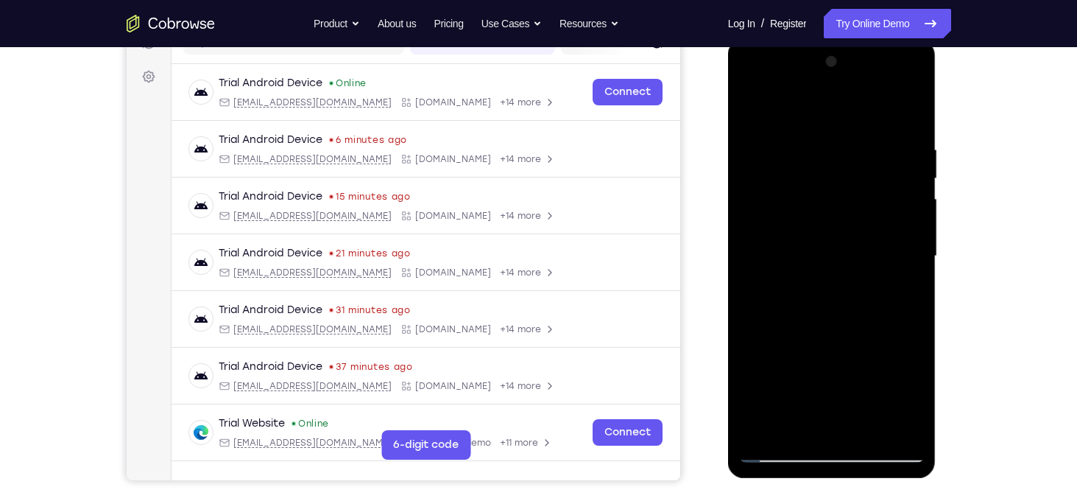
scroll to position [197, 0]
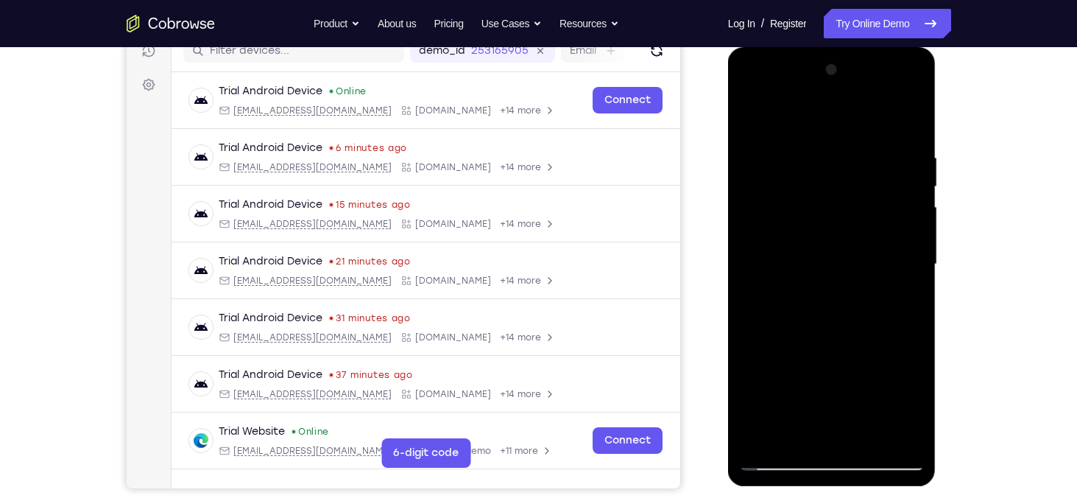
click at [763, 292] on div at bounding box center [832, 264] width 186 height 412
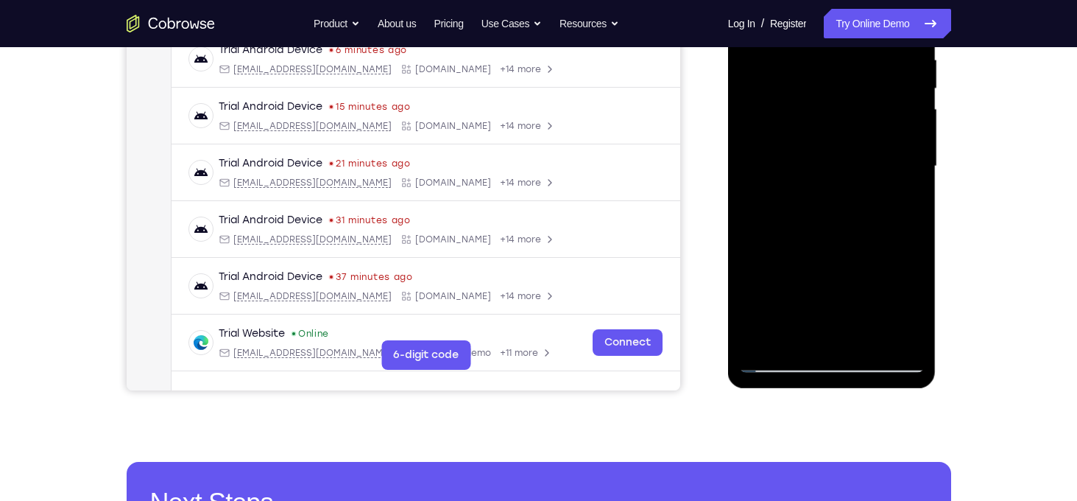
scroll to position [295, 0]
click at [867, 341] on div at bounding box center [832, 166] width 186 height 412
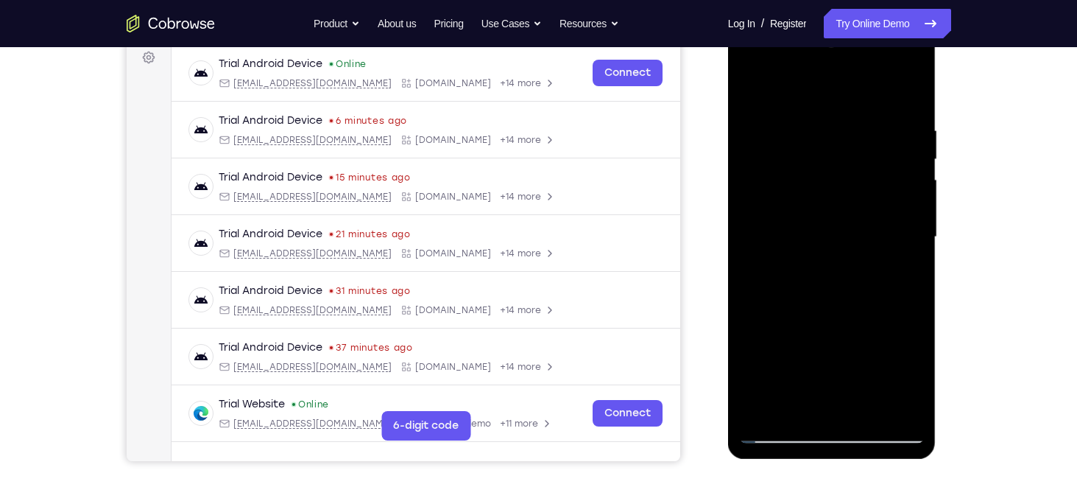
scroll to position [224, 0]
click at [861, 158] on div at bounding box center [832, 237] width 186 height 412
click at [764, 354] on div at bounding box center [832, 237] width 186 height 412
click at [805, 351] on div at bounding box center [832, 237] width 186 height 412
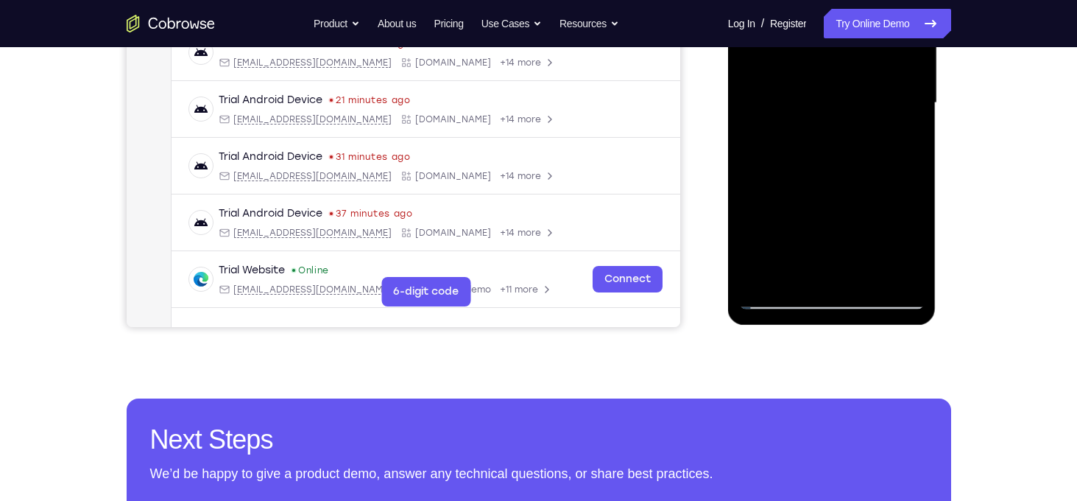
scroll to position [365, 0]
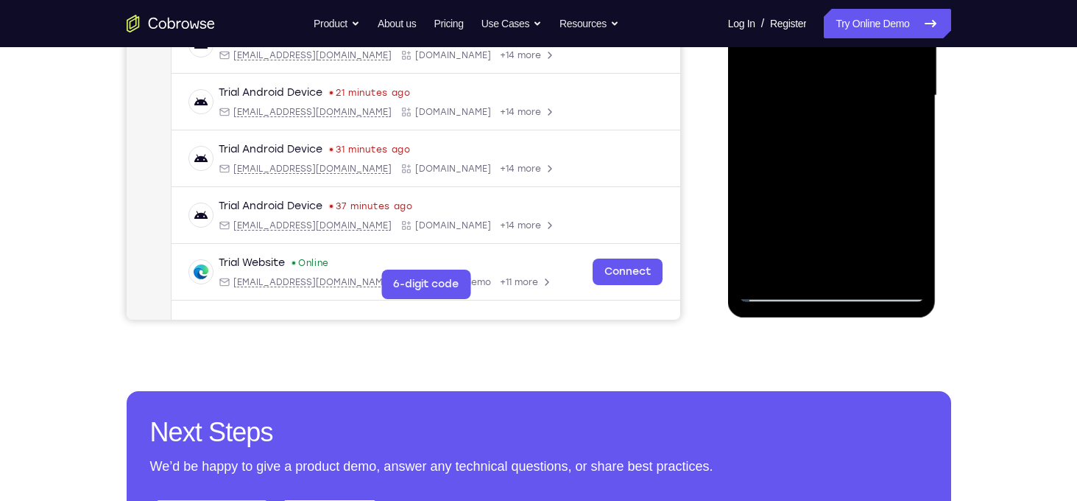
click at [763, 230] on div at bounding box center [832, 96] width 186 height 412
click at [780, 122] on div at bounding box center [832, 96] width 186 height 412
click at [781, 286] on div at bounding box center [832, 96] width 186 height 412
click at [902, 270] on div at bounding box center [832, 96] width 186 height 412
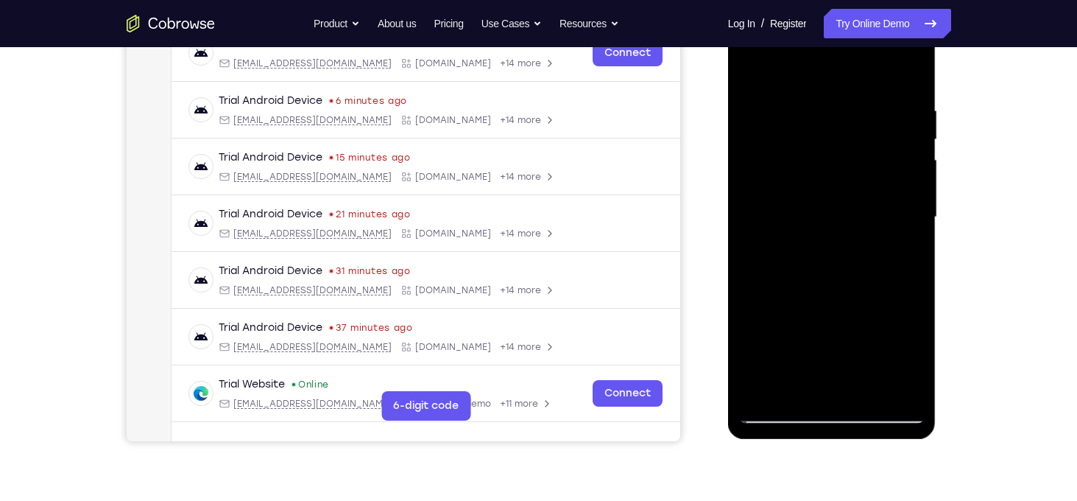
scroll to position [243, 0]
click at [833, 254] on div at bounding box center [832, 218] width 186 height 412
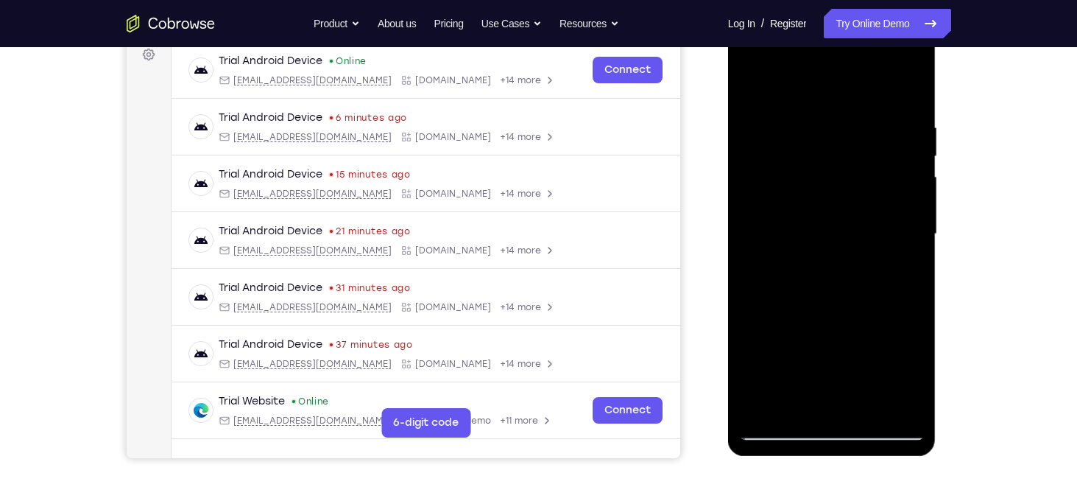
scroll to position [226, 0]
click at [811, 113] on div at bounding box center [832, 235] width 186 height 412
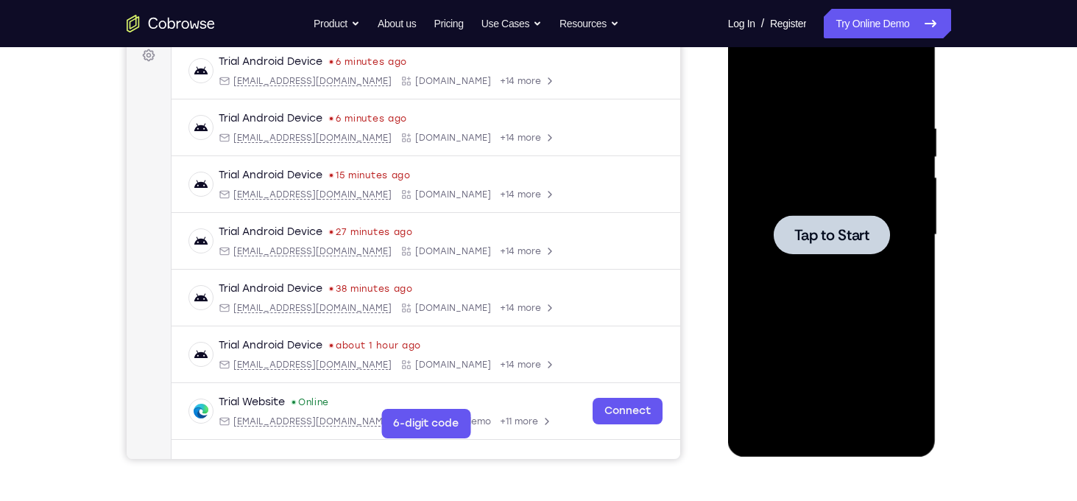
click at [863, 229] on span "Tap to Start" at bounding box center [831, 235] width 75 height 15
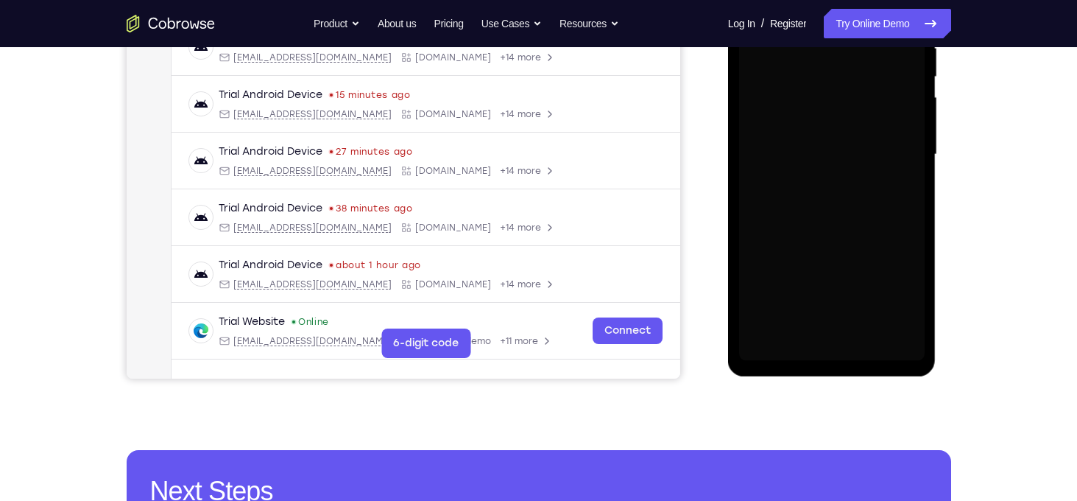
scroll to position [307, 0]
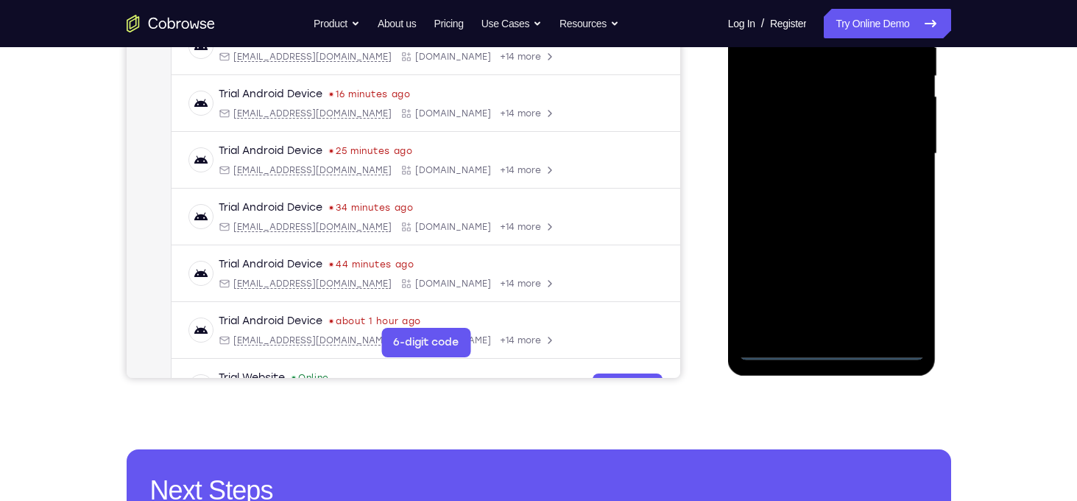
click at [828, 352] on div at bounding box center [832, 154] width 186 height 412
click at [889, 286] on div at bounding box center [832, 154] width 186 height 412
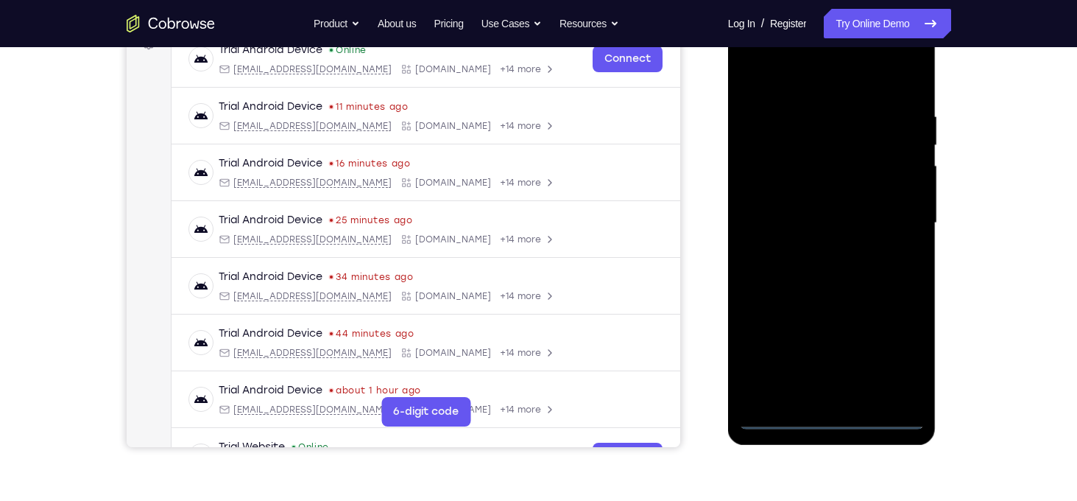
scroll to position [233, 0]
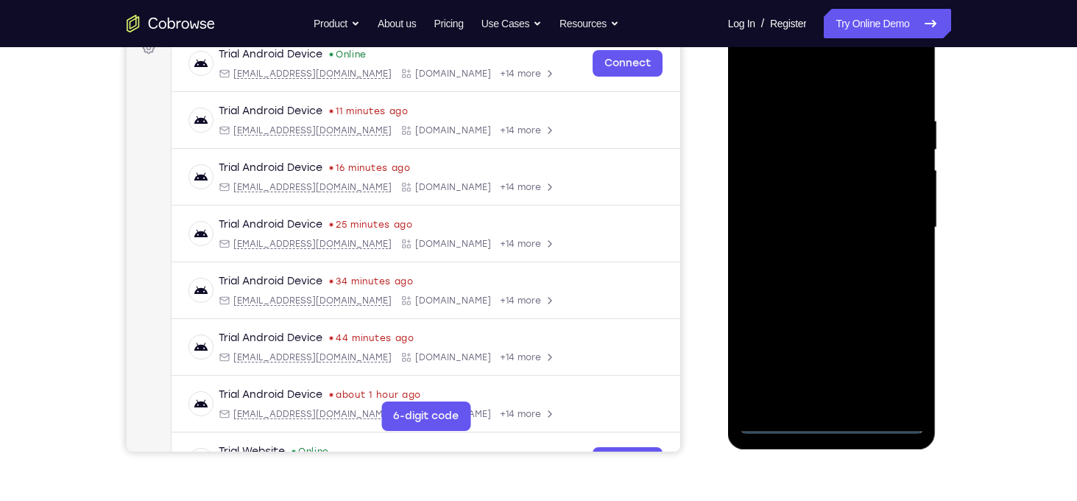
click at [831, 85] on div at bounding box center [832, 227] width 186 height 412
click at [893, 216] on div at bounding box center [832, 227] width 186 height 412
click at [813, 258] on div at bounding box center [832, 227] width 186 height 412
click at [834, 224] on div at bounding box center [832, 227] width 186 height 412
click at [819, 222] on div at bounding box center [832, 227] width 186 height 412
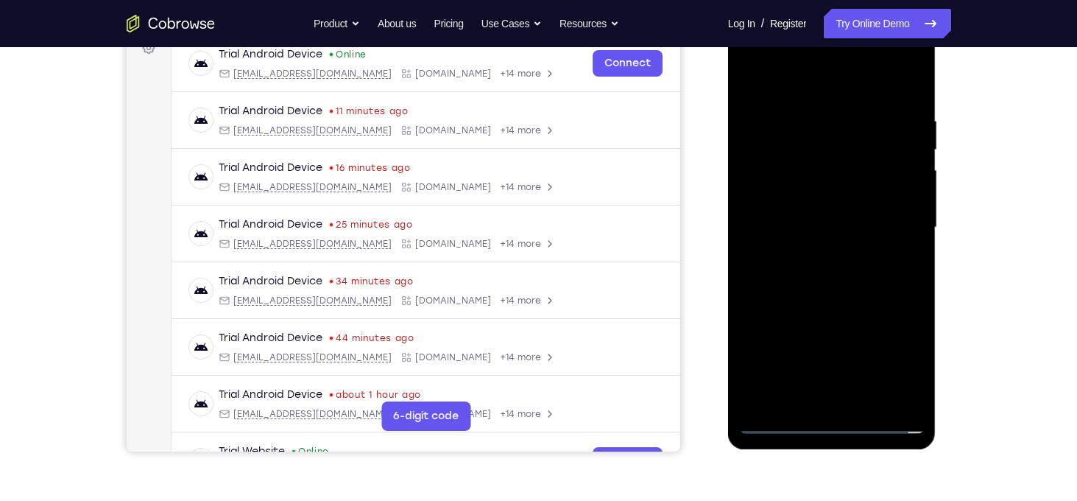
click at [792, 272] on div at bounding box center [832, 227] width 186 height 412
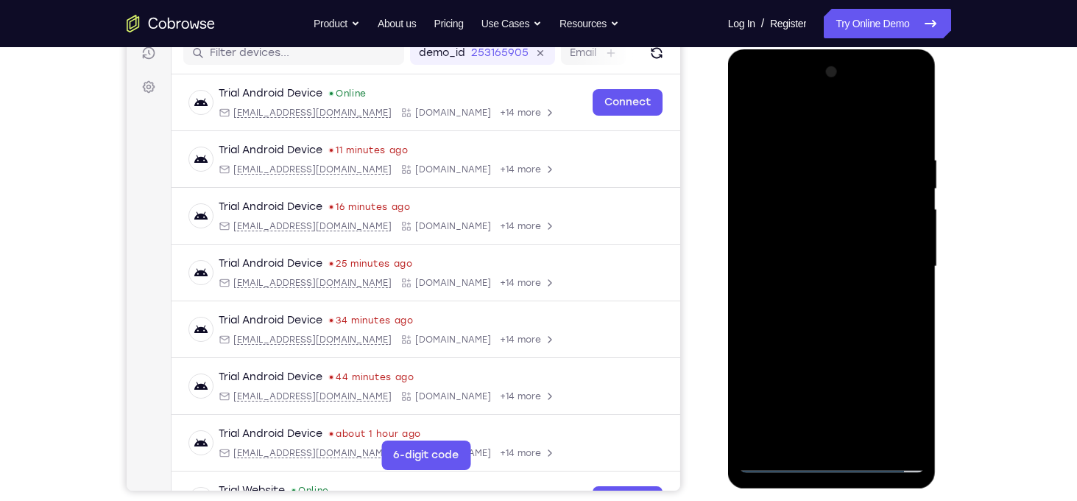
click at [804, 307] on div at bounding box center [832, 266] width 186 height 412
click at [804, 312] on div at bounding box center [832, 266] width 186 height 412
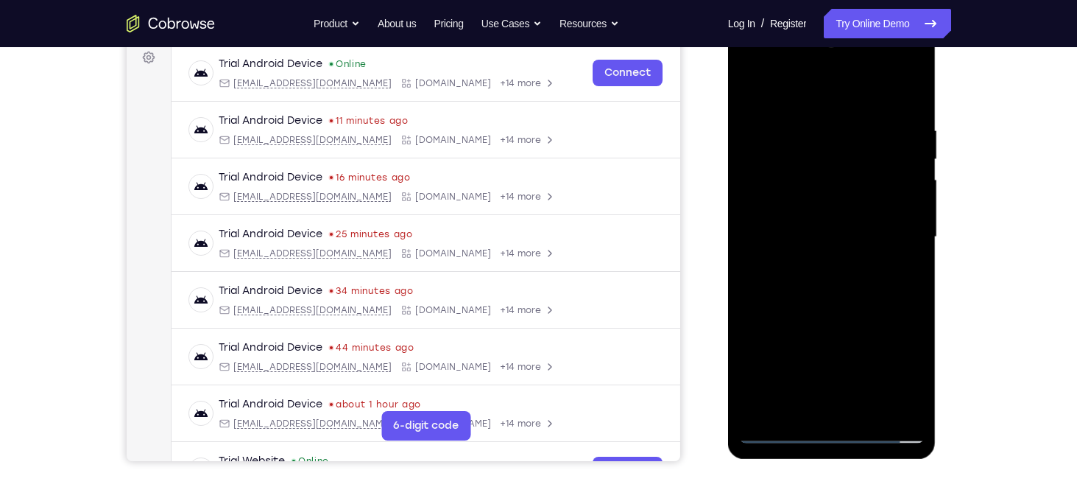
scroll to position [247, 0]
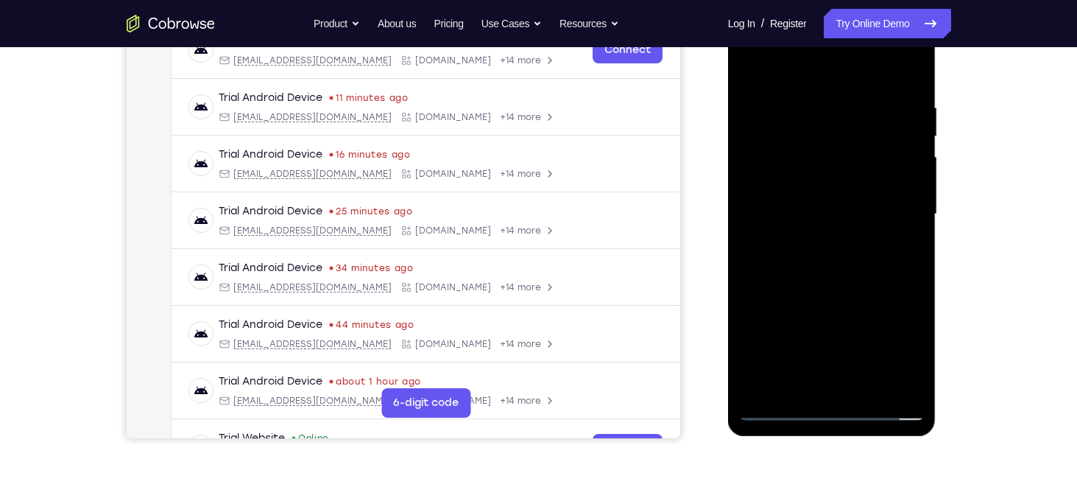
click at [831, 279] on div at bounding box center [832, 214] width 186 height 412
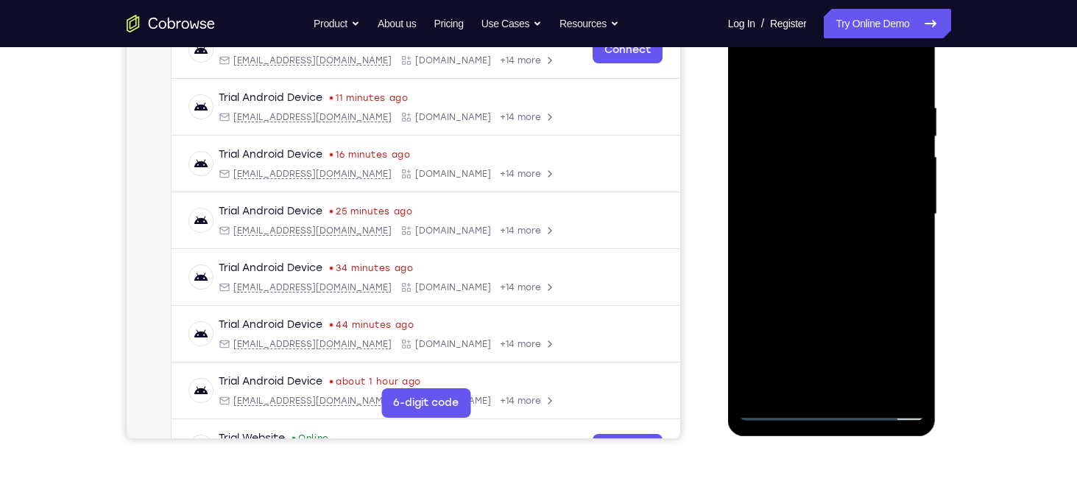
drag, startPoint x: 831, startPoint y: 279, endPoint x: 817, endPoint y: 187, distance: 93.0
click at [817, 187] on div at bounding box center [832, 214] width 186 height 412
drag, startPoint x: 811, startPoint y: 337, endPoint x: 796, endPoint y: 269, distance: 70.0
click at [796, 269] on div at bounding box center [832, 214] width 186 height 412
click at [772, 267] on div at bounding box center [832, 214] width 186 height 412
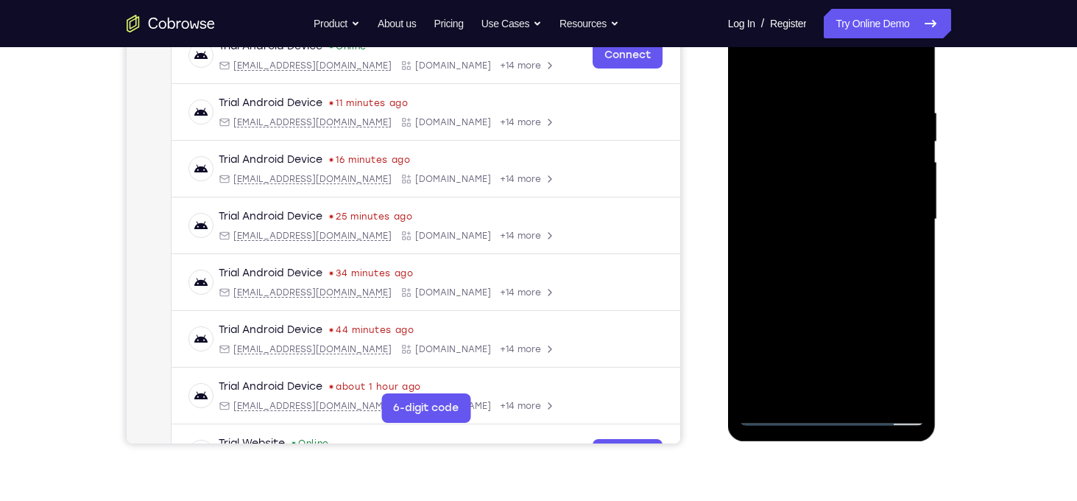
scroll to position [241, 0]
click at [783, 343] on div at bounding box center [832, 219] width 186 height 412
click at [904, 214] on div at bounding box center [832, 219] width 186 height 412
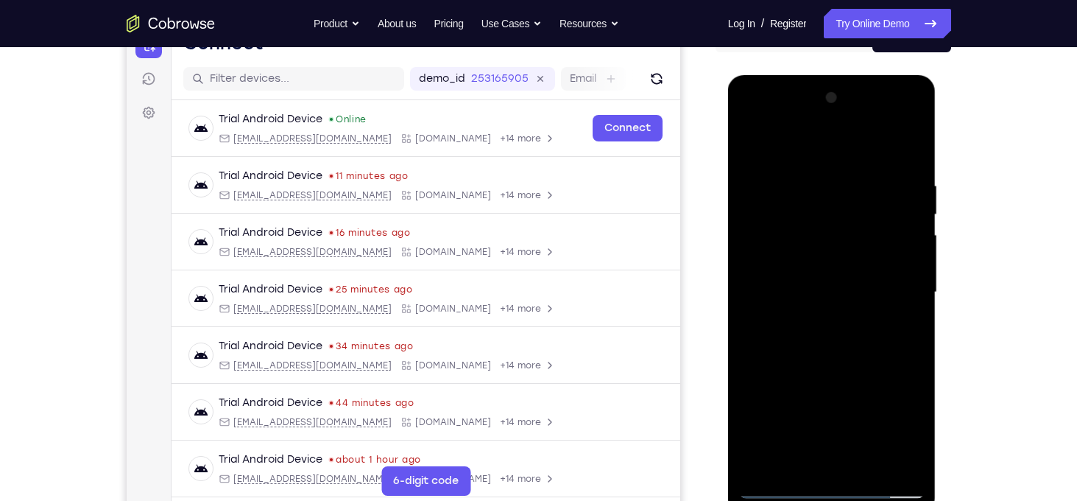
scroll to position [168, 0]
click at [753, 142] on div at bounding box center [832, 293] width 186 height 412
drag, startPoint x: 834, startPoint y: 302, endPoint x: 832, endPoint y: 264, distance: 37.6
click at [832, 264] on div at bounding box center [832, 293] width 186 height 412
click at [907, 288] on div at bounding box center [832, 293] width 186 height 412
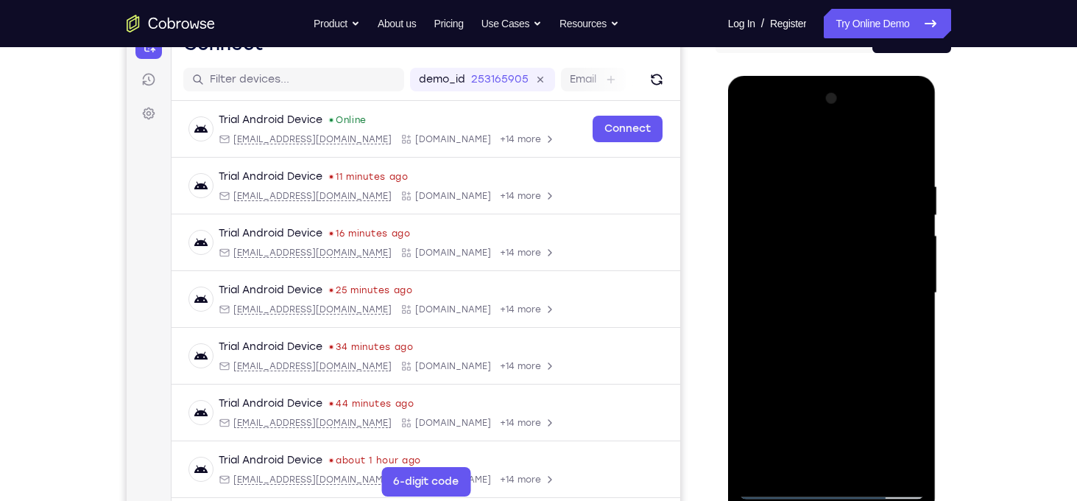
click at [911, 283] on div at bounding box center [832, 293] width 186 height 412
drag, startPoint x: 877, startPoint y: 329, endPoint x: 876, endPoint y: 201, distance: 128.1
click at [876, 201] on div at bounding box center [832, 293] width 186 height 412
drag, startPoint x: 871, startPoint y: 328, endPoint x: 837, endPoint y: 174, distance: 157.6
click at [837, 174] on div at bounding box center [832, 293] width 186 height 412
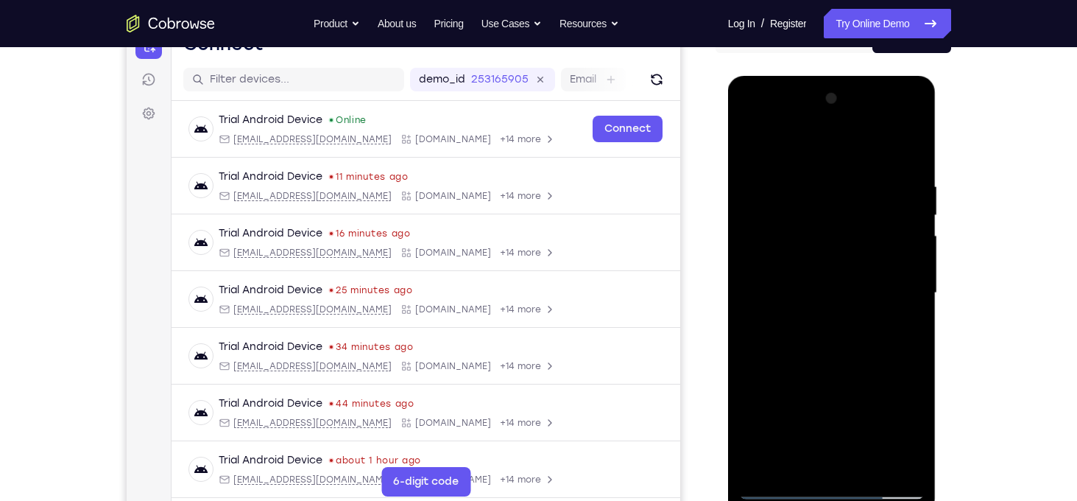
drag, startPoint x: 841, startPoint y: 335, endPoint x: 829, endPoint y: 172, distance: 163.1
click at [829, 172] on div at bounding box center [832, 293] width 186 height 412
drag, startPoint x: 853, startPoint y: 298, endPoint x: 836, endPoint y: 163, distance: 135.8
click at [836, 163] on div at bounding box center [832, 293] width 186 height 412
drag, startPoint x: 859, startPoint y: 268, endPoint x: 850, endPoint y: 129, distance: 139.4
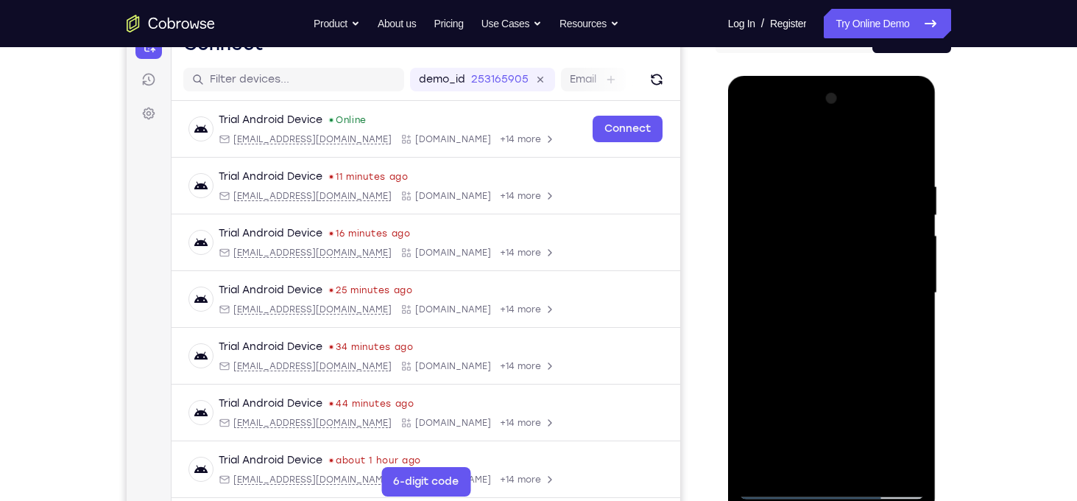
click at [850, 129] on div at bounding box center [832, 293] width 186 height 412
drag, startPoint x: 864, startPoint y: 336, endPoint x: 854, endPoint y: 187, distance: 149.8
click at [854, 187] on div at bounding box center [832, 293] width 186 height 412
drag, startPoint x: 850, startPoint y: 315, endPoint x: 843, endPoint y: 216, distance: 98.9
click at [843, 216] on div at bounding box center [832, 293] width 186 height 412
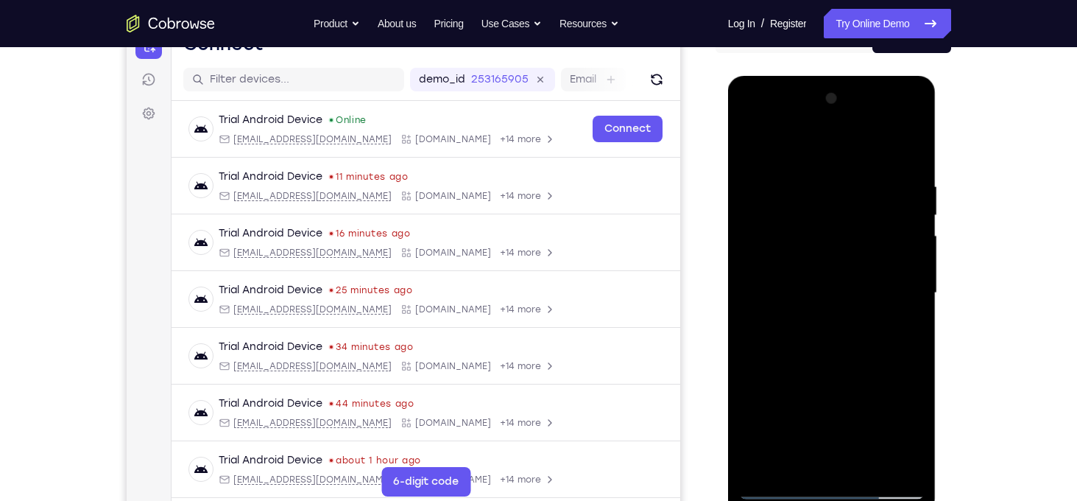
drag, startPoint x: 846, startPoint y: 335, endPoint x: 838, endPoint y: 191, distance: 143.8
click at [838, 191] on div at bounding box center [832, 293] width 186 height 412
drag, startPoint x: 847, startPoint y: 349, endPoint x: 837, endPoint y: 180, distance: 169.7
click at [837, 180] on div at bounding box center [832, 293] width 186 height 412
drag, startPoint x: 853, startPoint y: 327, endPoint x: 838, endPoint y: 198, distance: 129.7
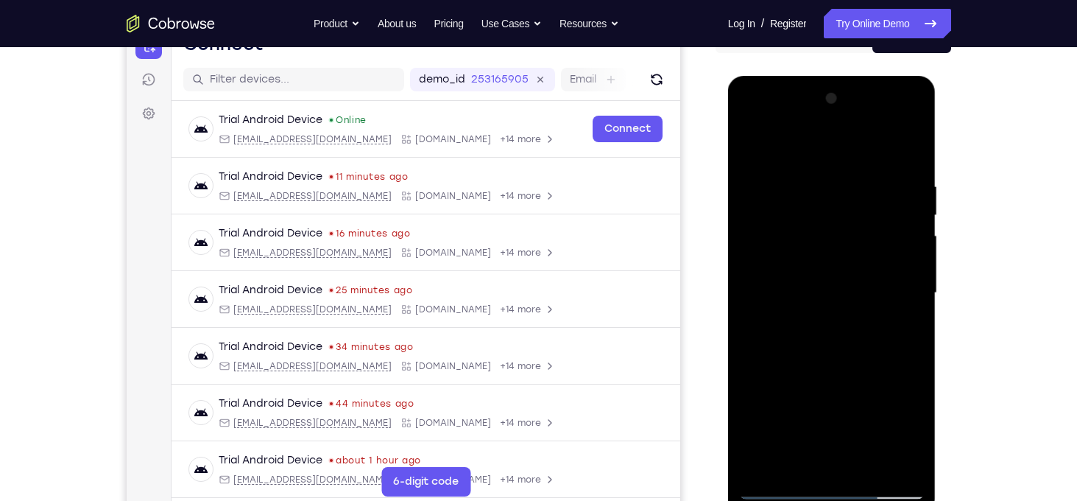
click at [838, 198] on div at bounding box center [832, 293] width 186 height 412
drag, startPoint x: 857, startPoint y: 300, endPoint x: 849, endPoint y: 183, distance: 118.1
click at [849, 183] on div at bounding box center [832, 293] width 186 height 412
drag, startPoint x: 856, startPoint y: 348, endPoint x: 840, endPoint y: 230, distance: 118.2
click at [840, 230] on div at bounding box center [832, 293] width 186 height 412
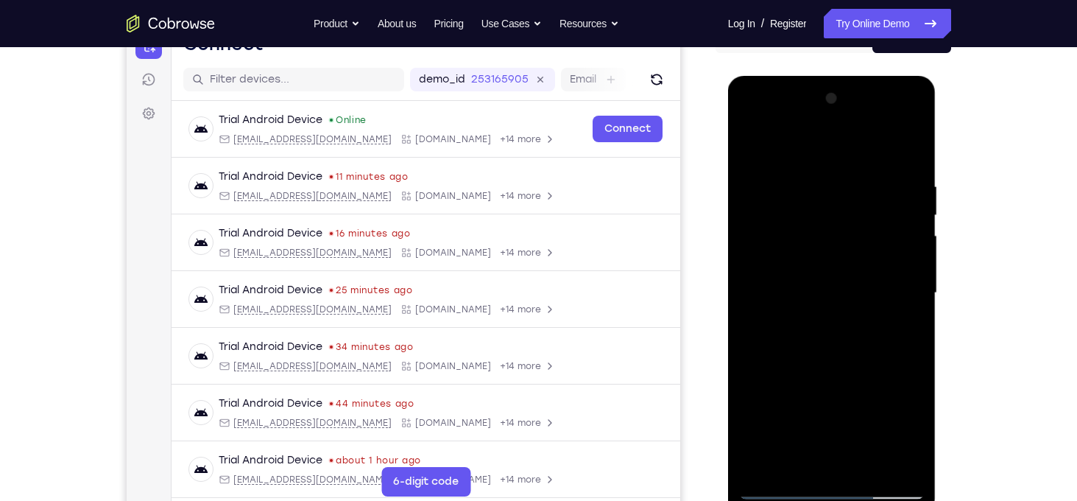
drag, startPoint x: 858, startPoint y: 336, endPoint x: 854, endPoint y: 293, distance: 42.9
click at [854, 293] on div at bounding box center [832, 293] width 186 height 412
click at [917, 348] on div at bounding box center [832, 293] width 186 height 412
drag, startPoint x: 852, startPoint y: 366, endPoint x: 835, endPoint y: 246, distance: 121.2
click at [835, 246] on div at bounding box center [832, 293] width 186 height 412
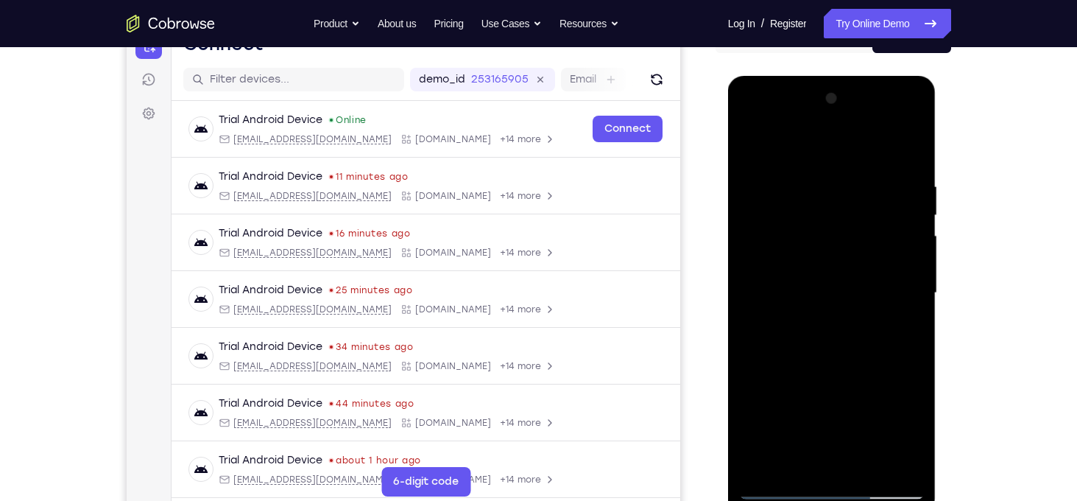
drag, startPoint x: 836, startPoint y: 336, endPoint x: 822, endPoint y: 202, distance: 134.8
click at [822, 202] on div at bounding box center [832, 293] width 186 height 412
drag, startPoint x: 849, startPoint y: 335, endPoint x: 835, endPoint y: 276, distance: 60.5
click at [835, 276] on div at bounding box center [832, 293] width 186 height 412
drag, startPoint x: 844, startPoint y: 356, endPoint x: 831, endPoint y: 263, distance: 93.8
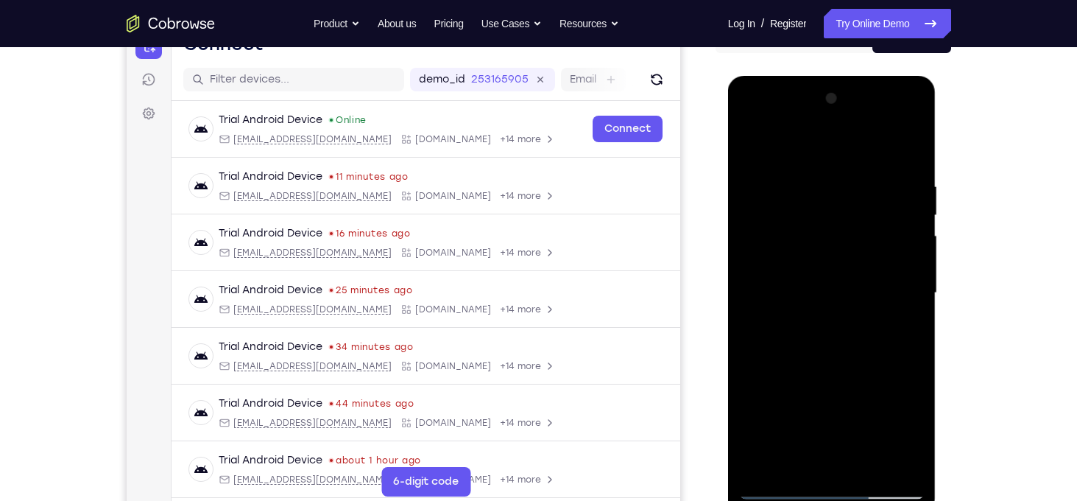
click at [831, 263] on div at bounding box center [832, 293] width 186 height 412
drag, startPoint x: 829, startPoint y: 213, endPoint x: 838, endPoint y: 351, distance: 138.7
click at [838, 351] on div at bounding box center [832, 293] width 186 height 412
click at [835, 160] on div at bounding box center [832, 293] width 186 height 412
drag, startPoint x: 828, startPoint y: 166, endPoint x: 838, endPoint y: 396, distance: 230.7
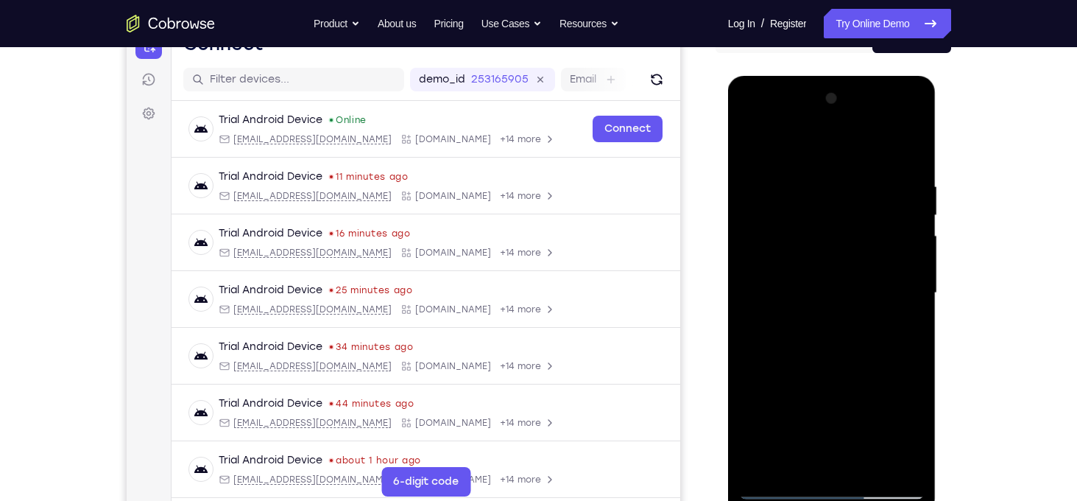
click at [838, 396] on div at bounding box center [832, 293] width 186 height 412
drag, startPoint x: 824, startPoint y: 199, endPoint x: 830, endPoint y: 373, distance: 173.9
click at [830, 373] on div at bounding box center [832, 293] width 186 height 412
click at [828, 202] on div at bounding box center [832, 293] width 186 height 412
click at [753, 144] on div at bounding box center [832, 293] width 186 height 412
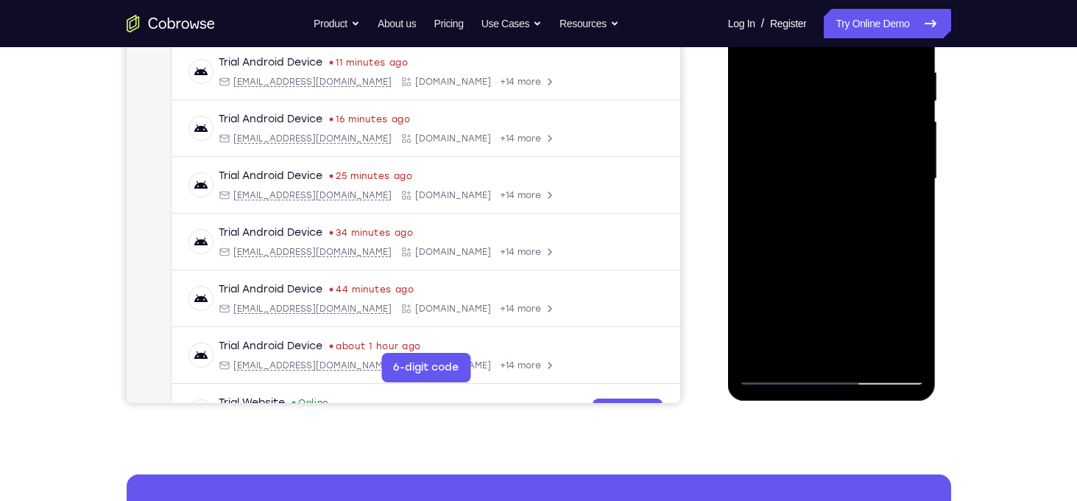
scroll to position [225, 0]
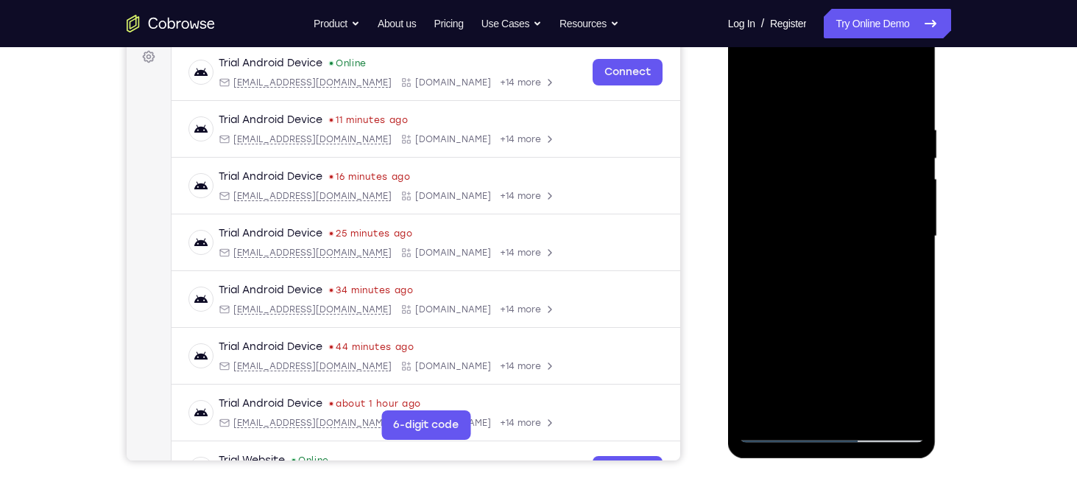
click at [811, 130] on div at bounding box center [832, 236] width 186 height 412
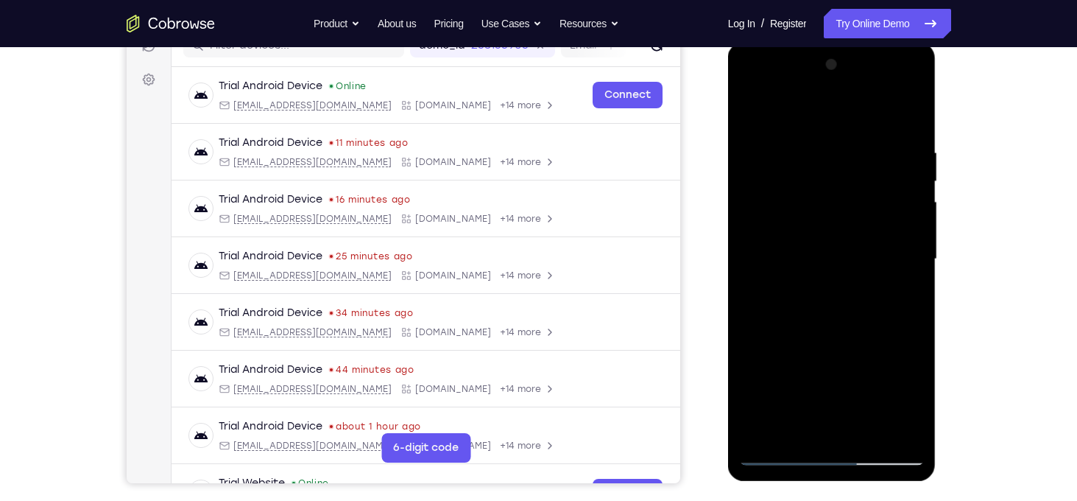
click at [926, 195] on div at bounding box center [832, 261] width 208 height 439
click at [915, 194] on div at bounding box center [832, 259] width 186 height 412
click at [759, 119] on div at bounding box center [832, 259] width 186 height 412
click at [828, 159] on div at bounding box center [832, 259] width 186 height 412
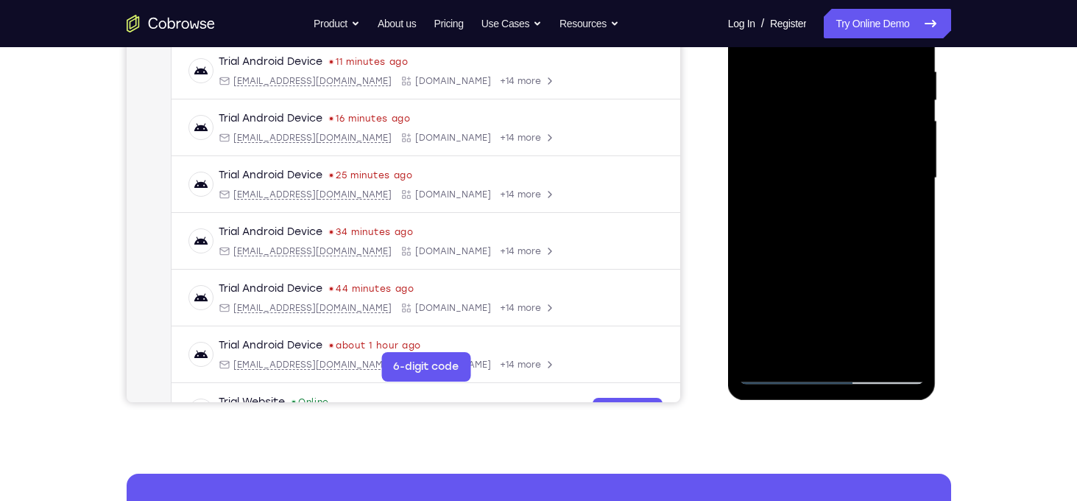
scroll to position [283, 0]
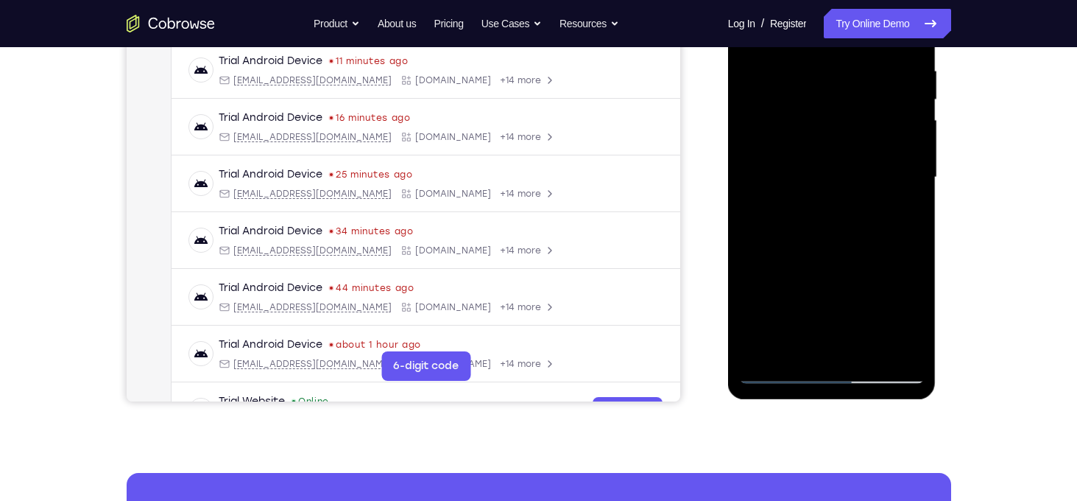
click at [797, 348] on div at bounding box center [832, 177] width 186 height 412
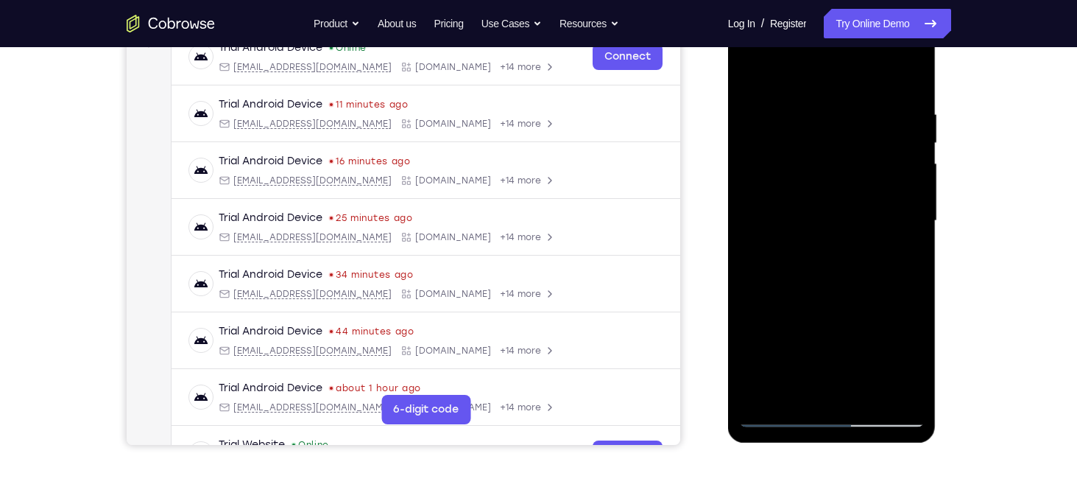
scroll to position [239, 0]
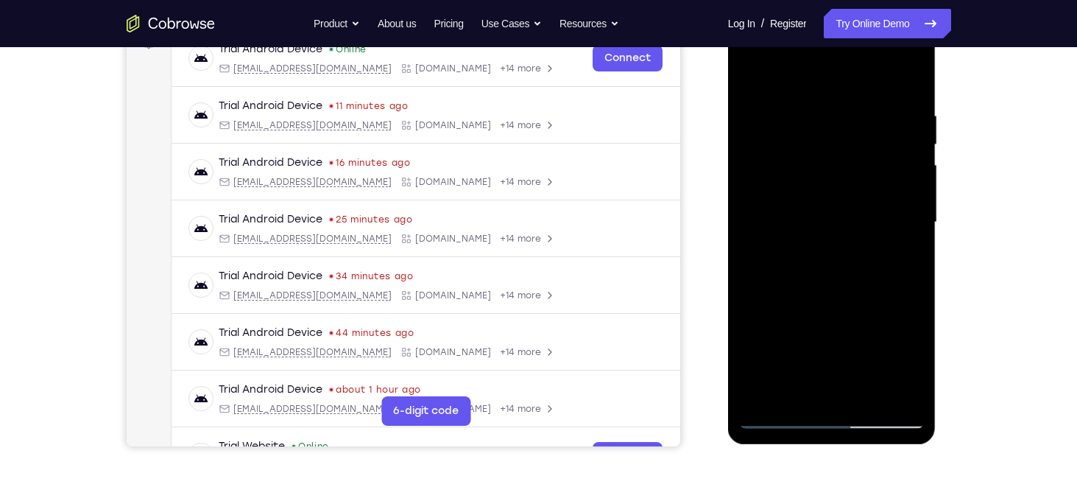
click at [821, 127] on div at bounding box center [832, 222] width 186 height 412
click at [786, 212] on div at bounding box center [832, 222] width 186 height 412
click at [814, 124] on div at bounding box center [832, 222] width 186 height 412
drag, startPoint x: 842, startPoint y: 211, endPoint x: 776, endPoint y: 213, distance: 65.5
click at [776, 213] on div at bounding box center [832, 222] width 186 height 412
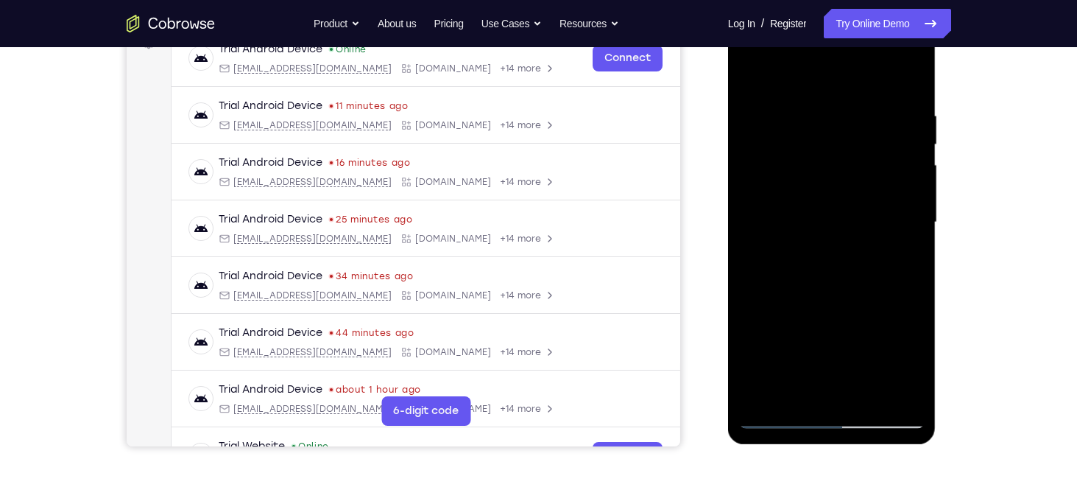
click at [886, 357] on div at bounding box center [832, 222] width 186 height 412
click at [864, 394] on div at bounding box center [832, 222] width 186 height 412
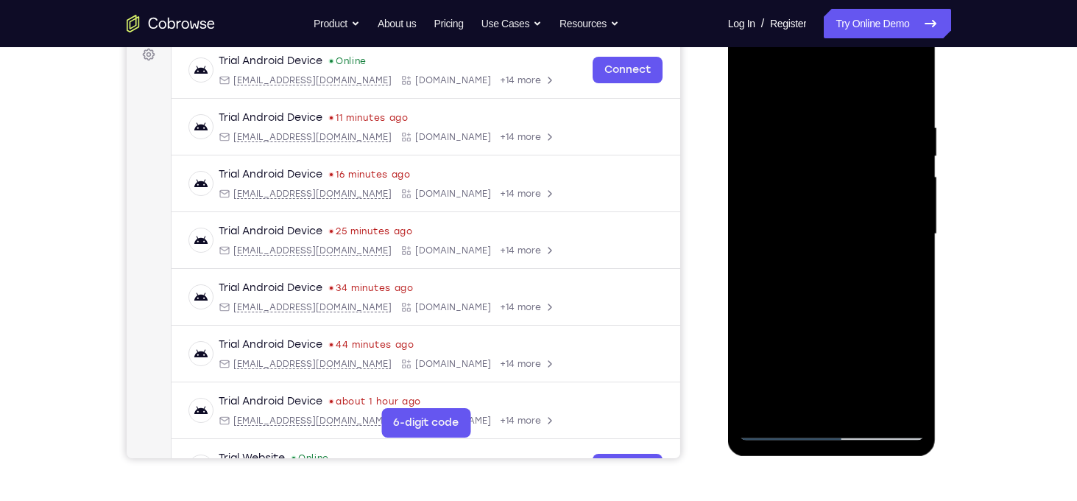
scroll to position [227, 0]
click at [832, 316] on div at bounding box center [832, 234] width 186 height 412
drag, startPoint x: 832, startPoint y: 315, endPoint x: 811, endPoint y: 195, distance: 121.9
click at [811, 195] on div at bounding box center [832, 234] width 186 height 412
drag, startPoint x: 853, startPoint y: 163, endPoint x: 780, endPoint y: 159, distance: 73.0
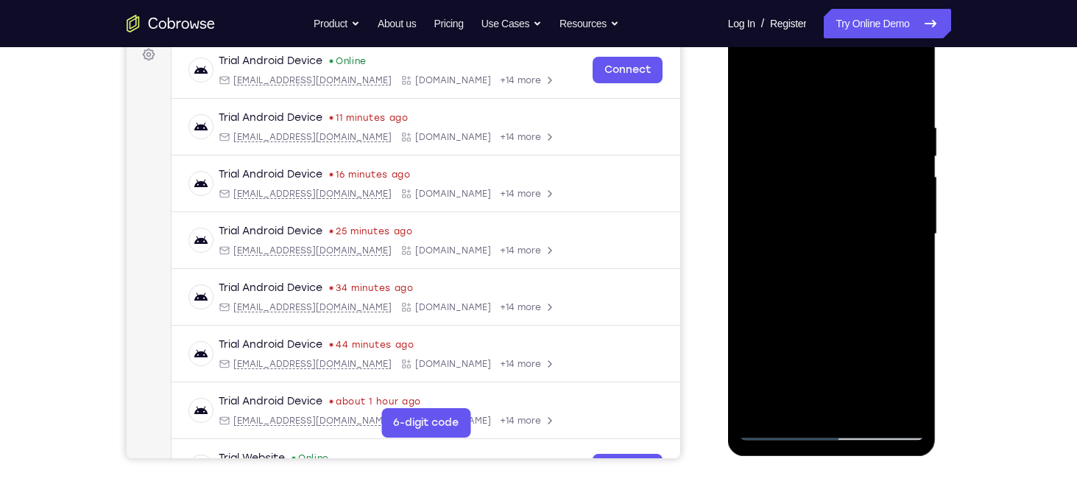
click at [780, 159] on div at bounding box center [832, 234] width 186 height 412
drag, startPoint x: 843, startPoint y: 158, endPoint x: 758, endPoint y: 155, distance: 84.7
click at [758, 155] on div at bounding box center [832, 234] width 186 height 412
click at [761, 83] on div at bounding box center [832, 234] width 186 height 412
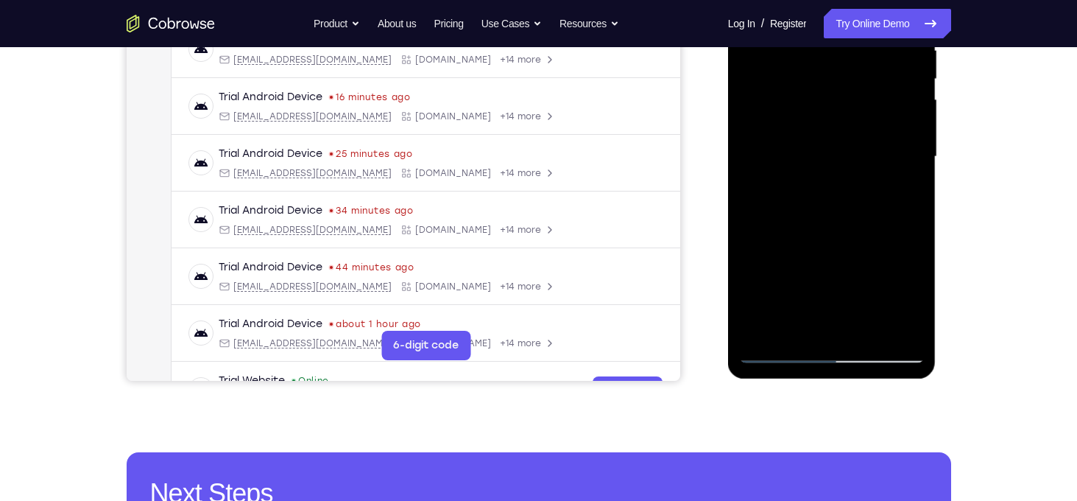
scroll to position [307, 0]
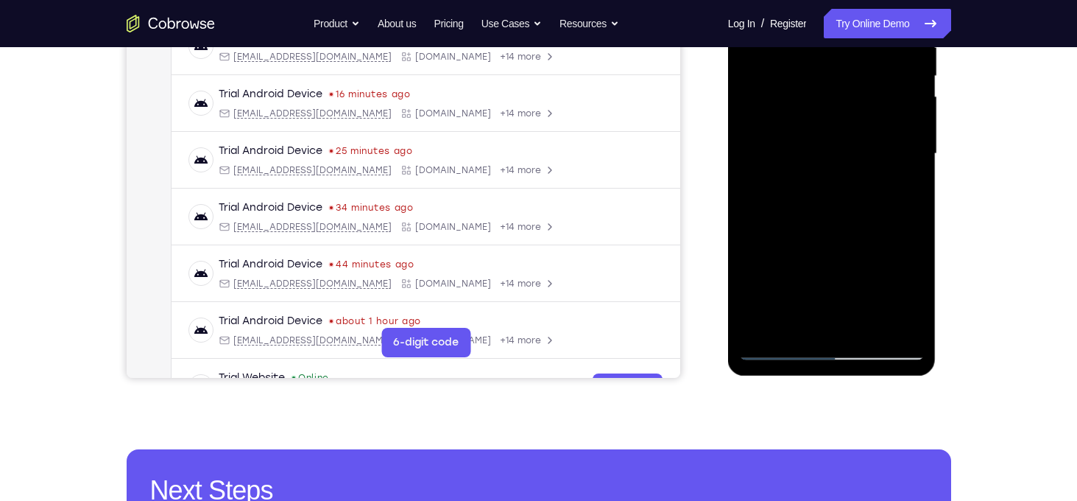
click at [904, 335] on div at bounding box center [832, 154] width 186 height 412
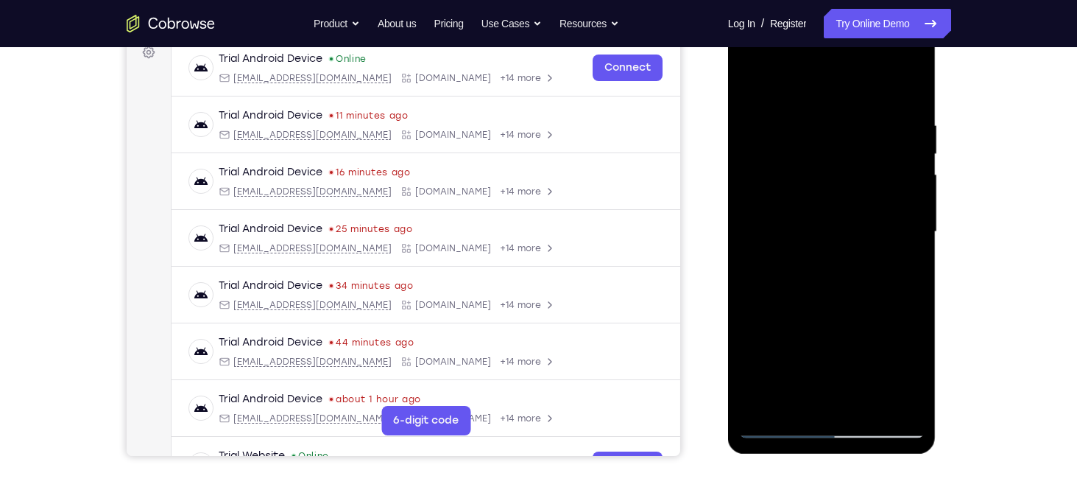
scroll to position [228, 0]
click at [839, 264] on div at bounding box center [832, 233] width 186 height 412
click at [812, 113] on div at bounding box center [832, 233] width 186 height 412
click at [768, 254] on div at bounding box center [832, 233] width 186 height 412
click at [853, 111] on div at bounding box center [832, 233] width 186 height 412
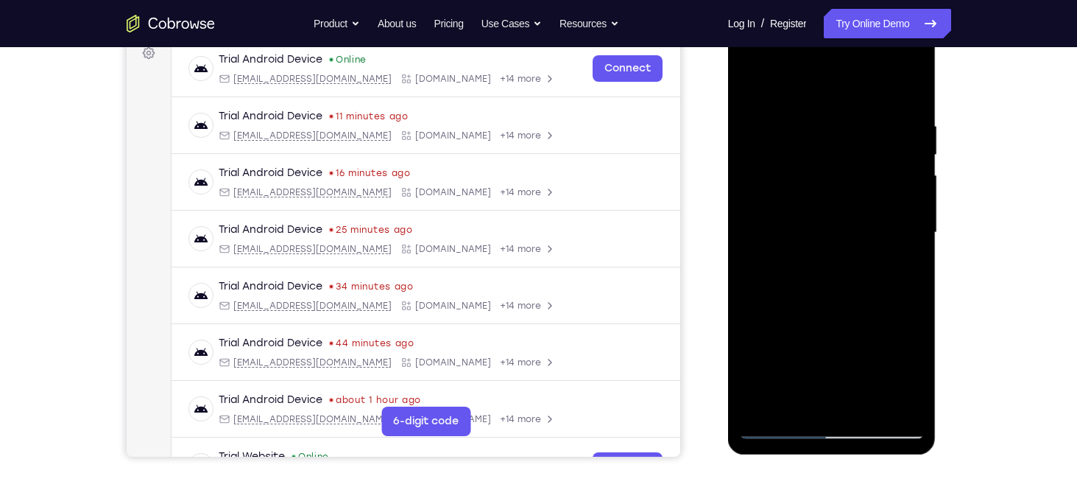
click at [886, 250] on div at bounding box center [832, 233] width 186 height 412
click at [756, 237] on div at bounding box center [832, 233] width 186 height 412
click at [830, 395] on div at bounding box center [832, 233] width 186 height 412
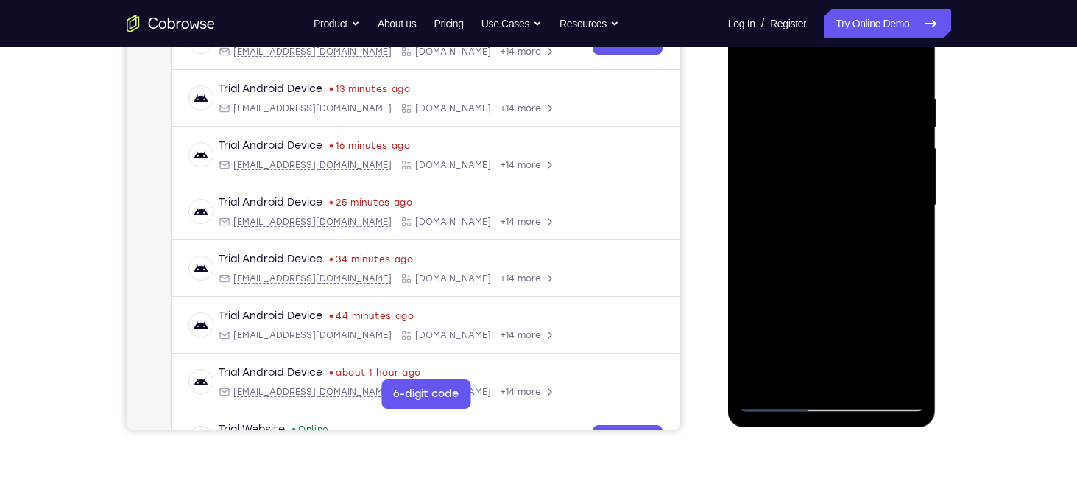
scroll to position [256, 0]
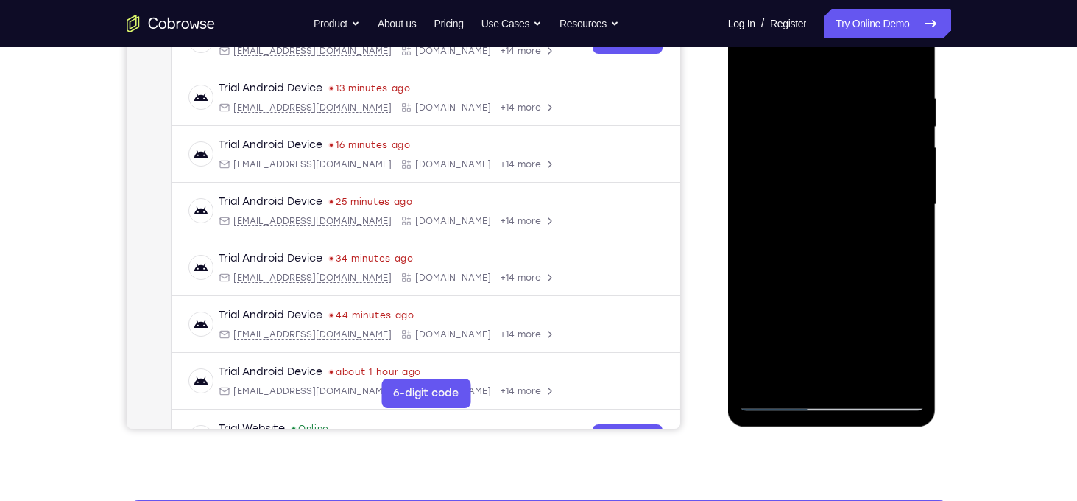
click at [798, 377] on div at bounding box center [832, 205] width 186 height 412
drag, startPoint x: 909, startPoint y: 261, endPoint x: 804, endPoint y: 252, distance: 105.7
click at [804, 252] on div at bounding box center [832, 205] width 186 height 412
click at [899, 251] on div at bounding box center [832, 205] width 186 height 412
click at [750, 286] on div at bounding box center [832, 205] width 186 height 412
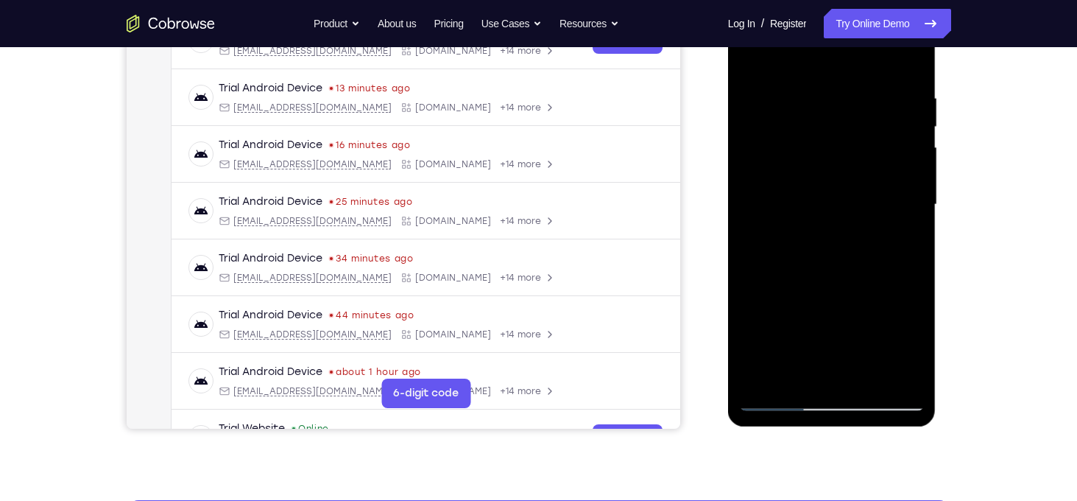
click at [750, 286] on div at bounding box center [832, 205] width 186 height 412
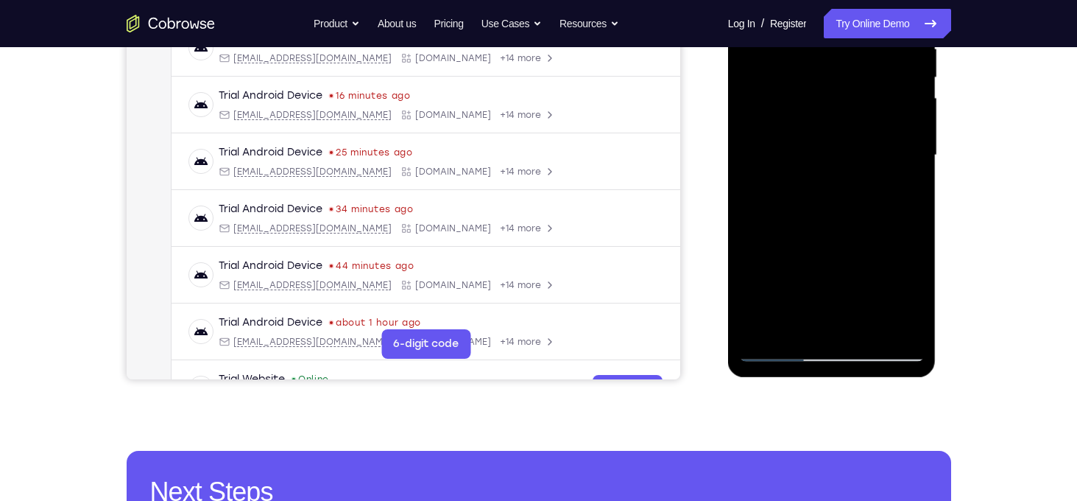
scroll to position [311, 0]
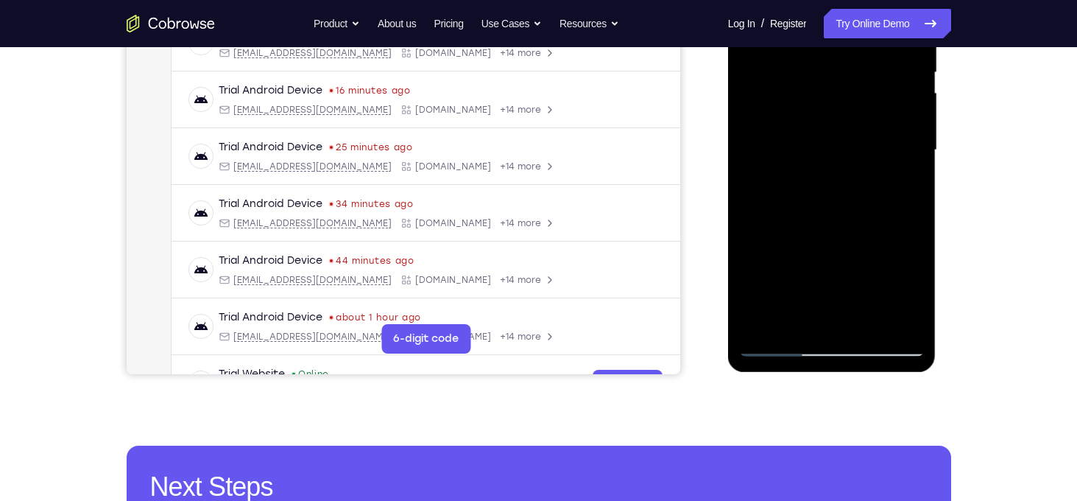
click at [781, 341] on div at bounding box center [832, 150] width 186 height 412
click at [872, 310] on div at bounding box center [832, 150] width 186 height 412
click at [776, 348] on div at bounding box center [832, 150] width 186 height 412
click at [801, 322] on div at bounding box center [832, 150] width 186 height 412
click at [790, 323] on div at bounding box center [832, 150] width 186 height 412
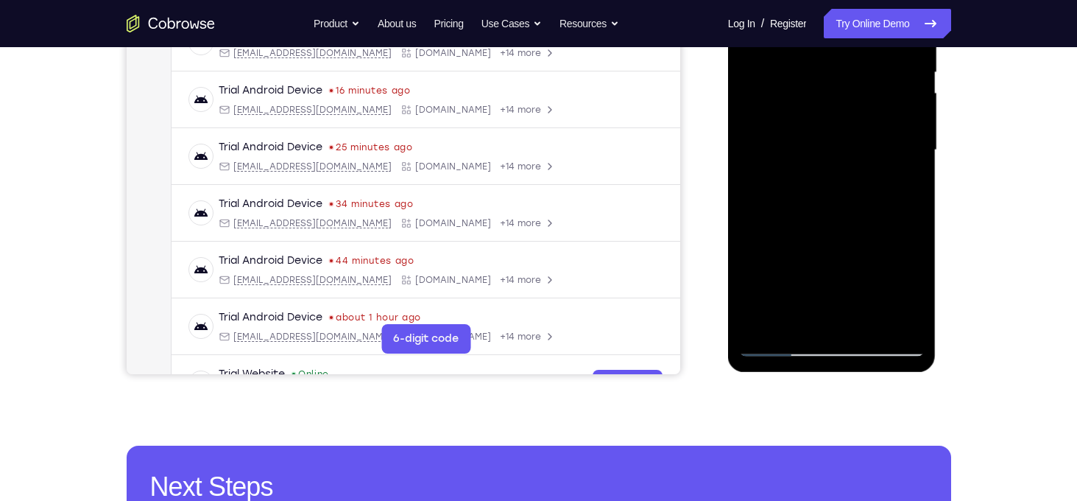
click at [756, 243] on div at bounding box center [832, 150] width 186 height 412
click at [777, 346] on div at bounding box center [832, 150] width 186 height 412
click at [904, 310] on div at bounding box center [832, 150] width 186 height 412
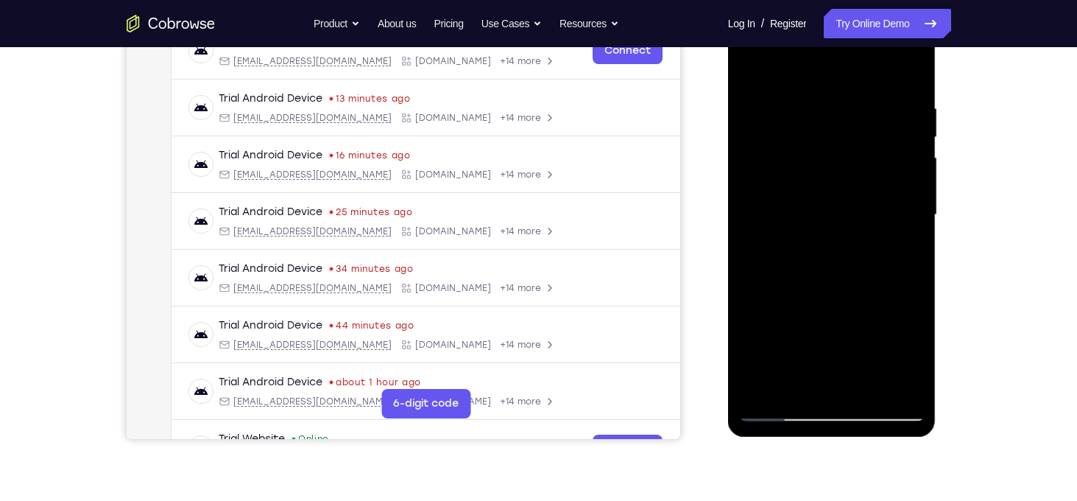
scroll to position [245, 0]
click at [889, 191] on div at bounding box center [832, 216] width 186 height 412
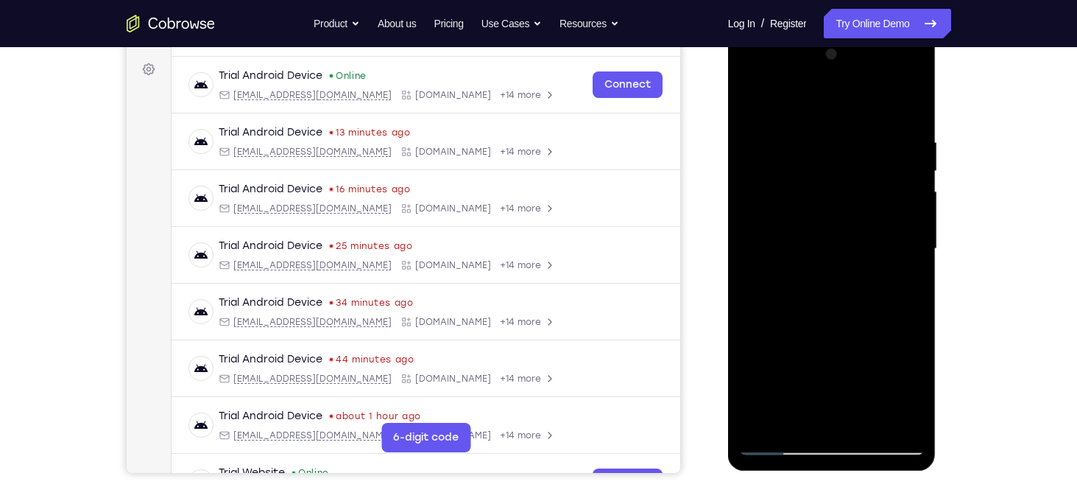
click at [889, 190] on div at bounding box center [832, 249] width 186 height 412
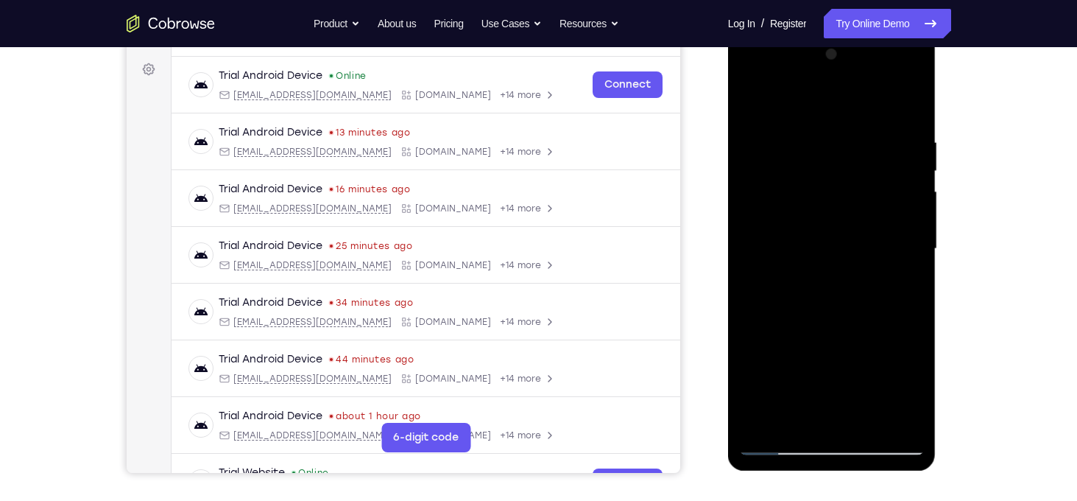
click at [889, 190] on div at bounding box center [832, 249] width 186 height 412
click at [903, 171] on div at bounding box center [832, 249] width 186 height 412
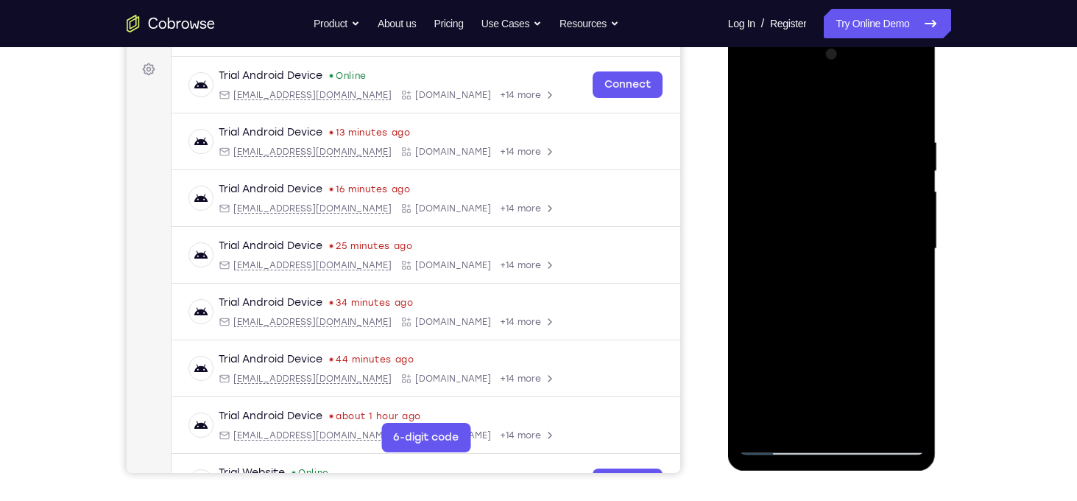
click at [910, 109] on div at bounding box center [832, 249] width 186 height 412
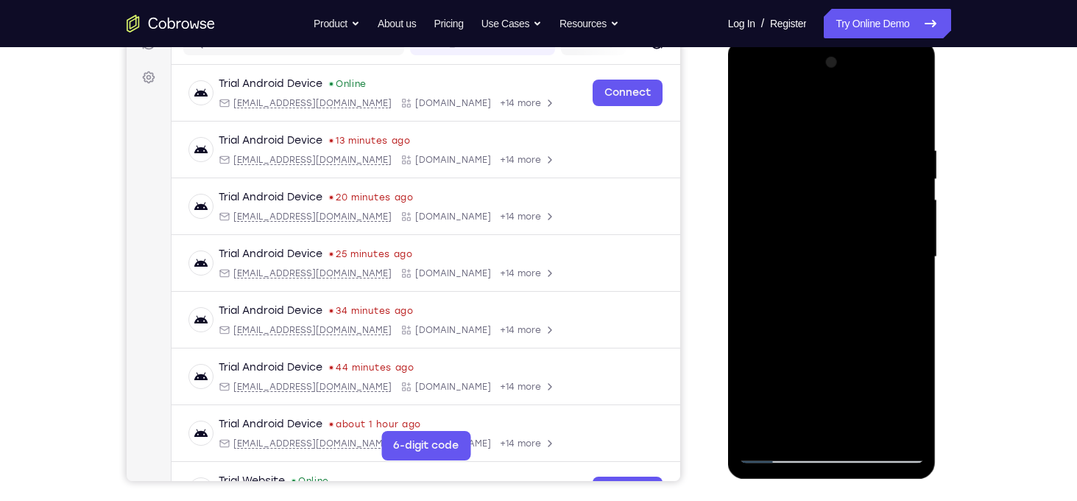
scroll to position [203, 0]
drag, startPoint x: 866, startPoint y: 159, endPoint x: 870, endPoint y: 385, distance: 226.1
click at [870, 385] on div at bounding box center [832, 258] width 186 height 412
click at [805, 147] on div at bounding box center [832, 258] width 186 height 412
click at [913, 186] on div at bounding box center [832, 258] width 186 height 412
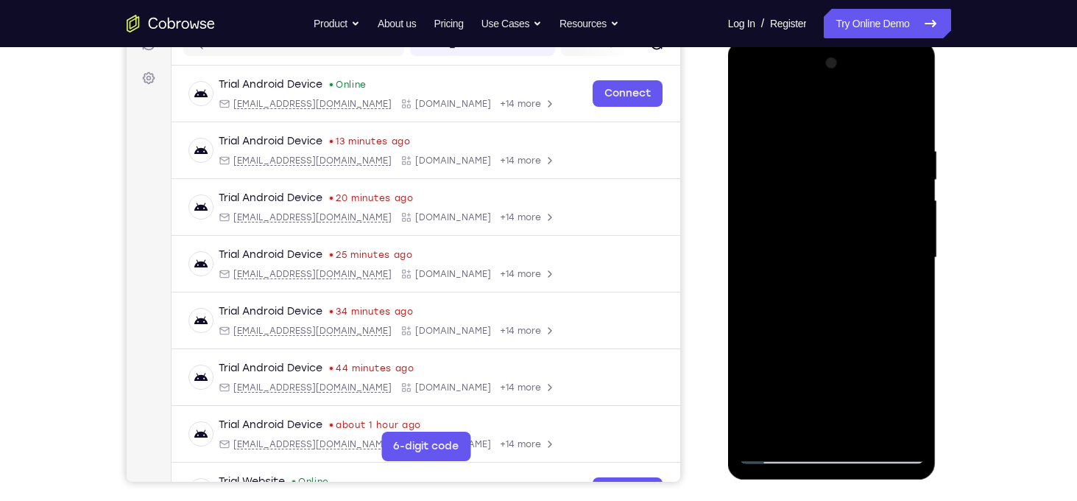
click at [913, 186] on div at bounding box center [832, 258] width 186 height 412
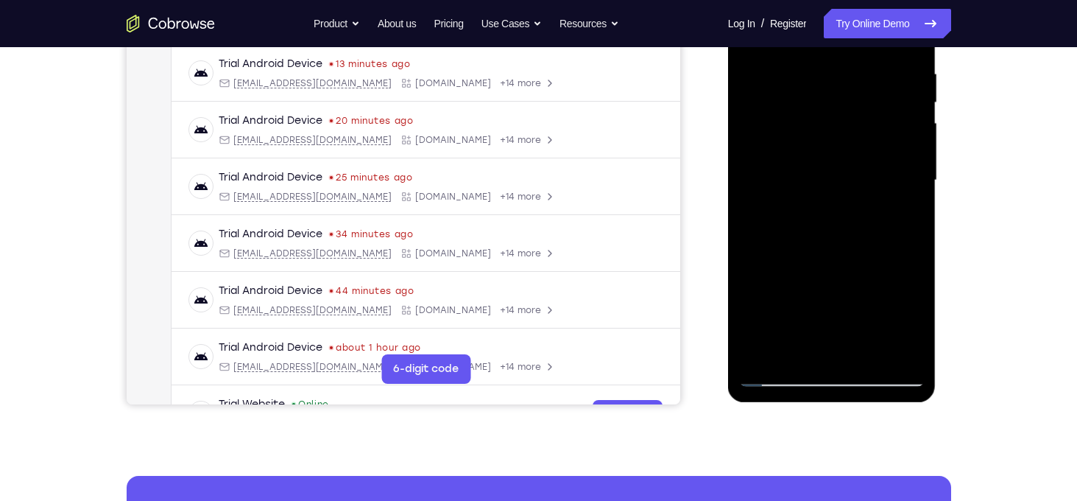
click at [912, 355] on div at bounding box center [832, 180] width 186 height 412
click at [892, 350] on div at bounding box center [832, 180] width 186 height 412
click at [900, 216] on div at bounding box center [832, 180] width 186 height 412
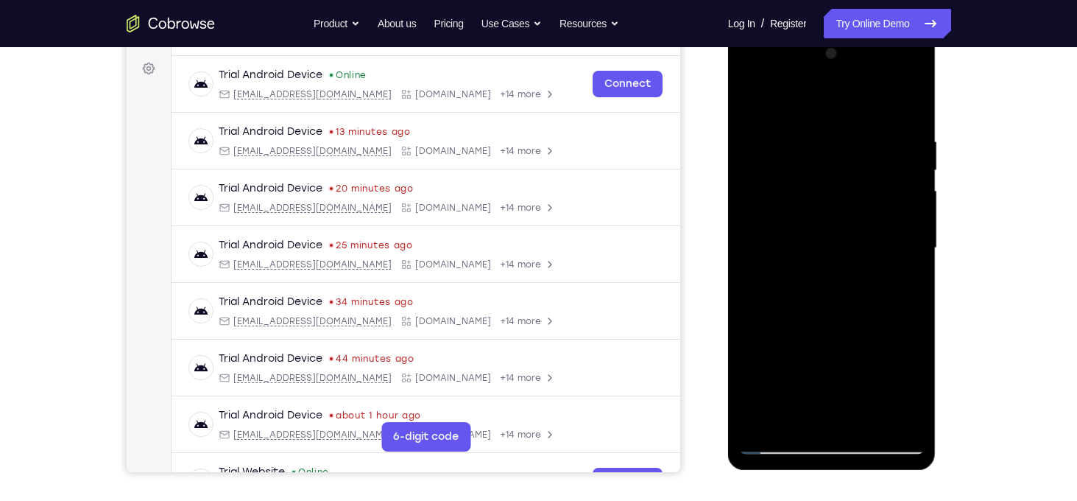
scroll to position [209, 0]
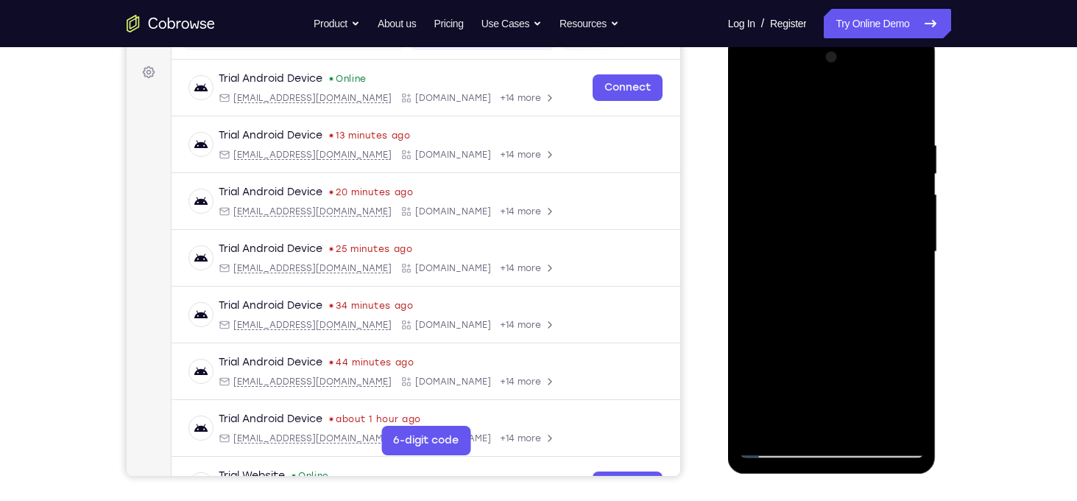
click at [903, 194] on div at bounding box center [832, 252] width 186 height 412
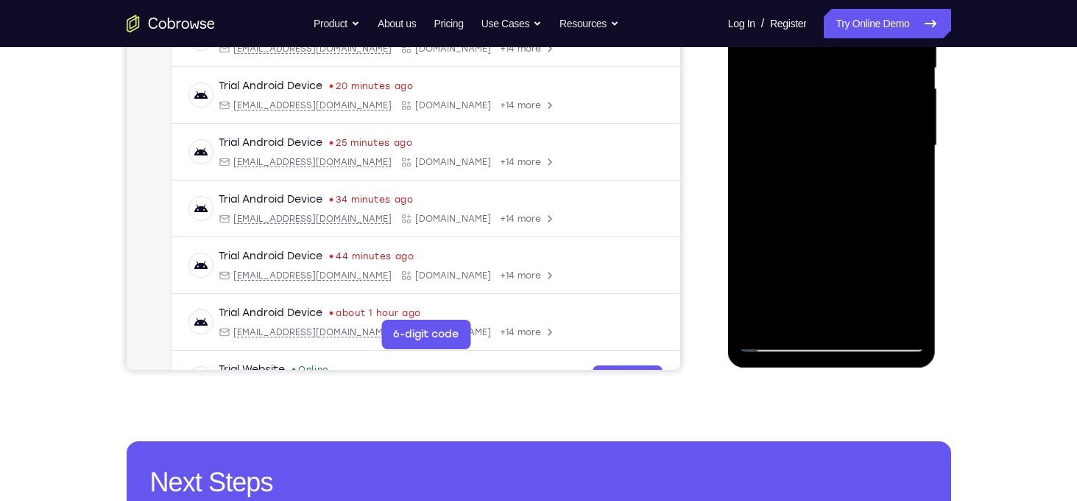
scroll to position [319, 0]
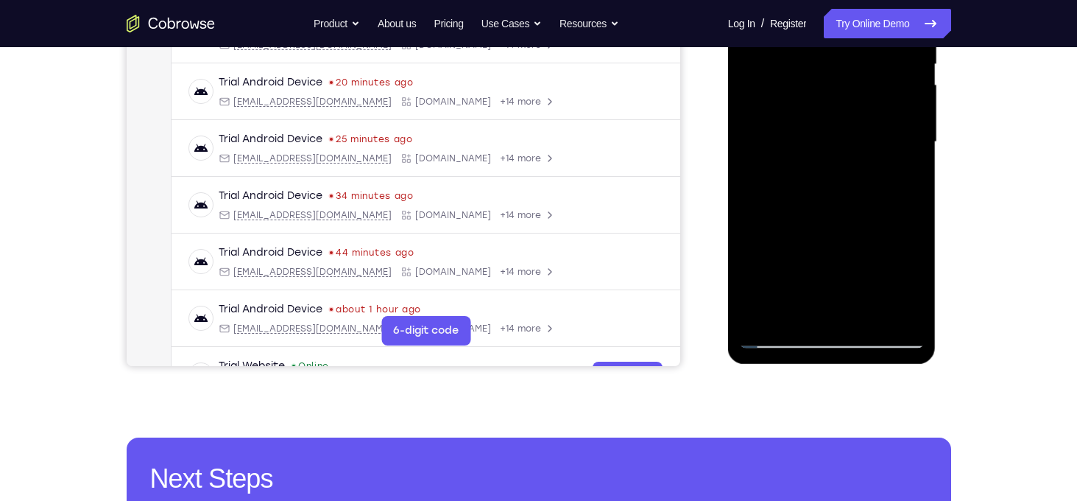
click at [891, 309] on div at bounding box center [832, 142] width 186 height 412
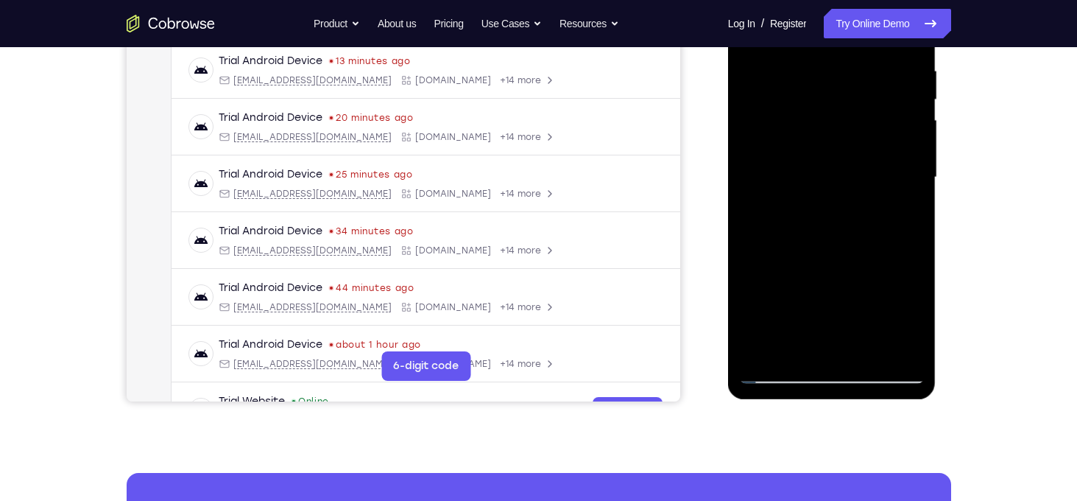
click at [890, 227] on div at bounding box center [832, 177] width 186 height 412
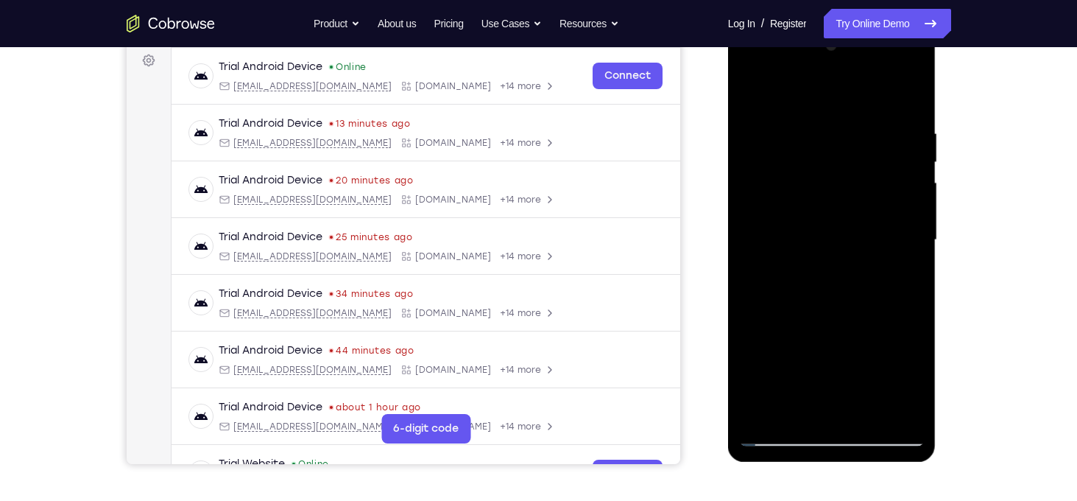
click at [890, 226] on div at bounding box center [832, 240] width 186 height 412
click at [911, 105] on div at bounding box center [832, 240] width 186 height 412
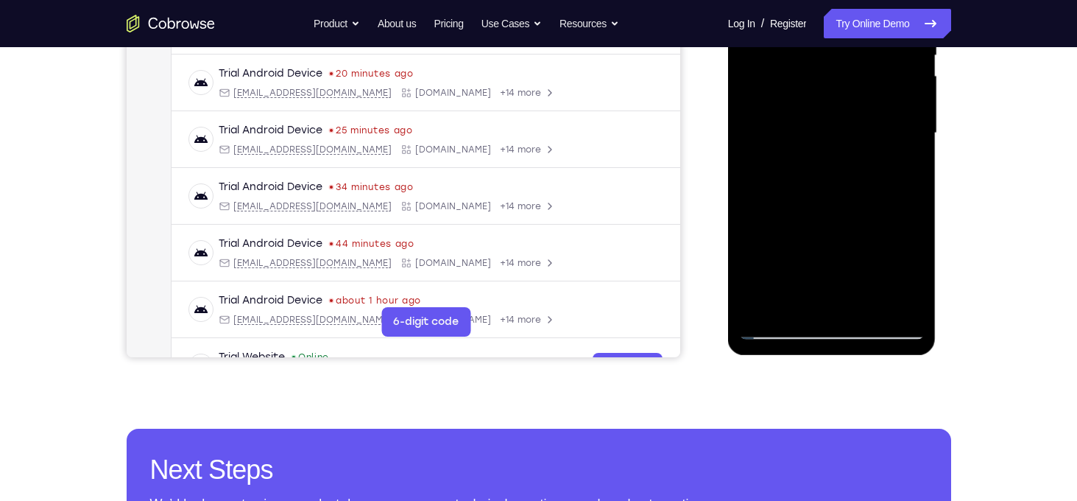
scroll to position [328, 0]
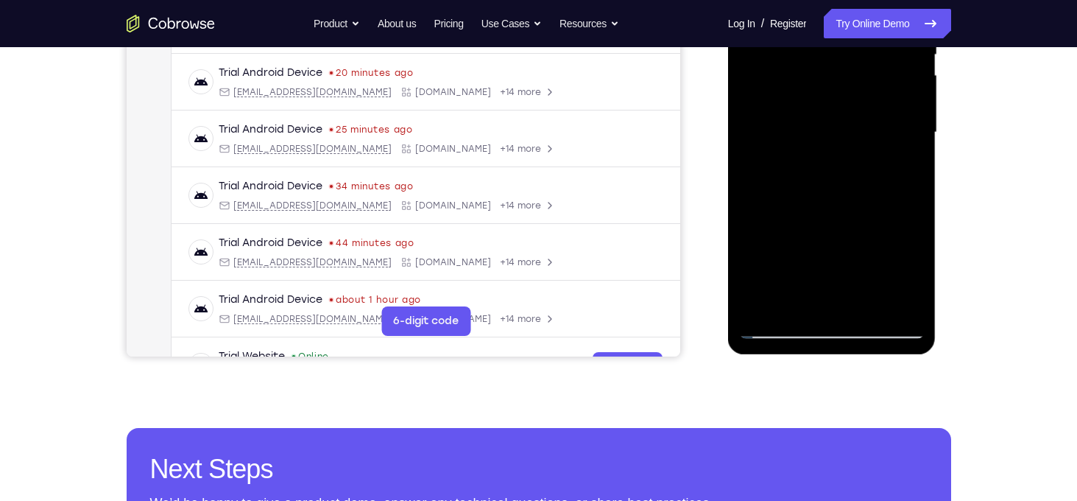
click at [900, 307] on div at bounding box center [832, 132] width 186 height 412
click at [767, 311] on div at bounding box center [832, 132] width 186 height 412
drag, startPoint x: 822, startPoint y: 241, endPoint x: 815, endPoint y: 193, distance: 49.0
click at [815, 193] on div at bounding box center [832, 132] width 186 height 412
drag, startPoint x: 829, startPoint y: 229, endPoint x: 821, endPoint y: 174, distance: 55.8
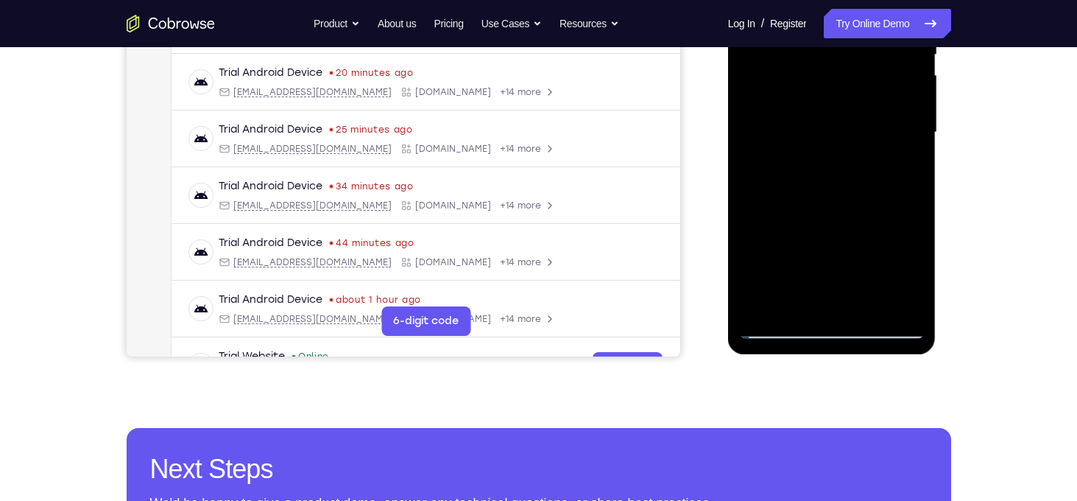
click at [821, 174] on div at bounding box center [832, 132] width 186 height 412
drag, startPoint x: 821, startPoint y: 174, endPoint x: 828, endPoint y: 210, distance: 36.7
click at [828, 210] on div at bounding box center [832, 132] width 186 height 412
drag, startPoint x: 856, startPoint y: 239, endPoint x: 850, endPoint y: 144, distance: 95.9
click at [850, 144] on div at bounding box center [832, 132] width 186 height 412
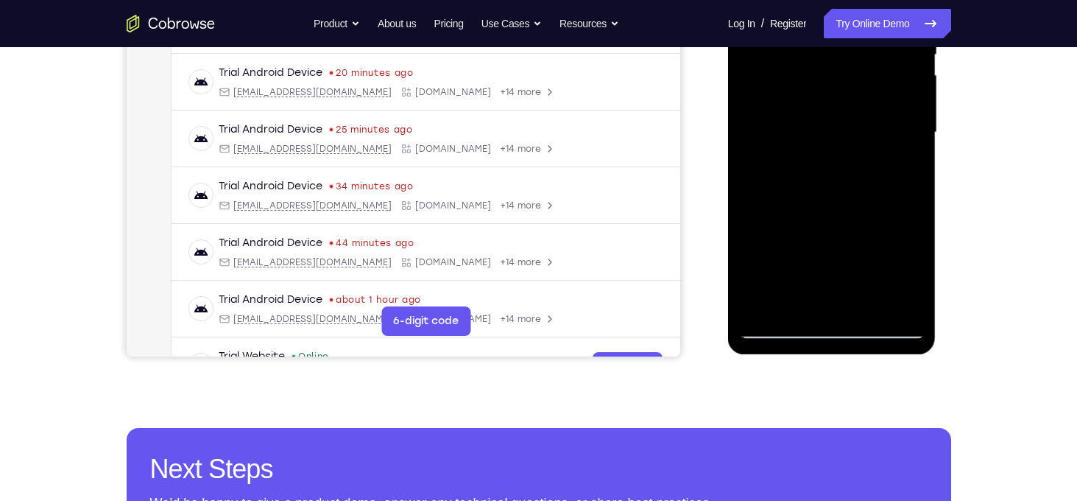
drag, startPoint x: 851, startPoint y: 234, endPoint x: 844, endPoint y: 122, distance: 112.1
click at [844, 122] on div at bounding box center [832, 132] width 186 height 412
click at [874, 300] on div at bounding box center [832, 132] width 186 height 412
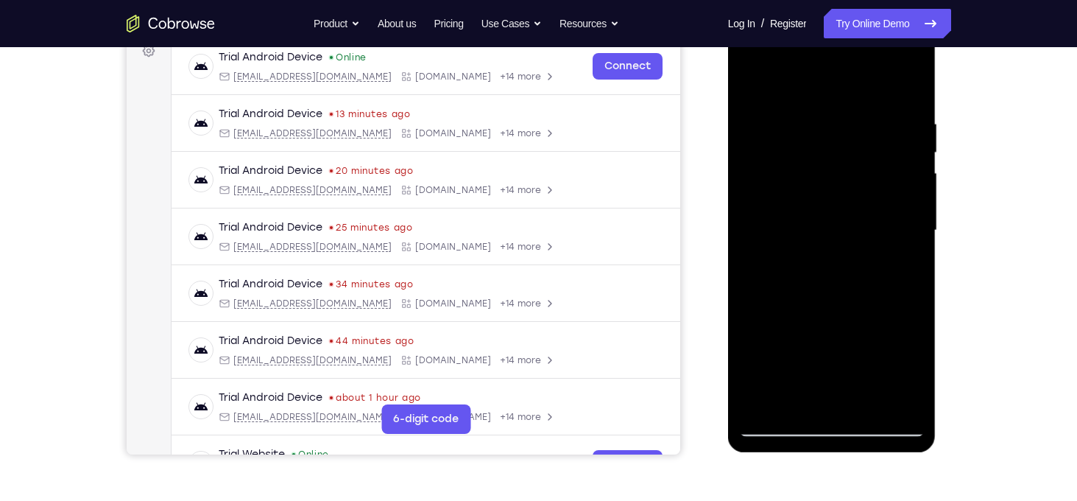
scroll to position [230, 0]
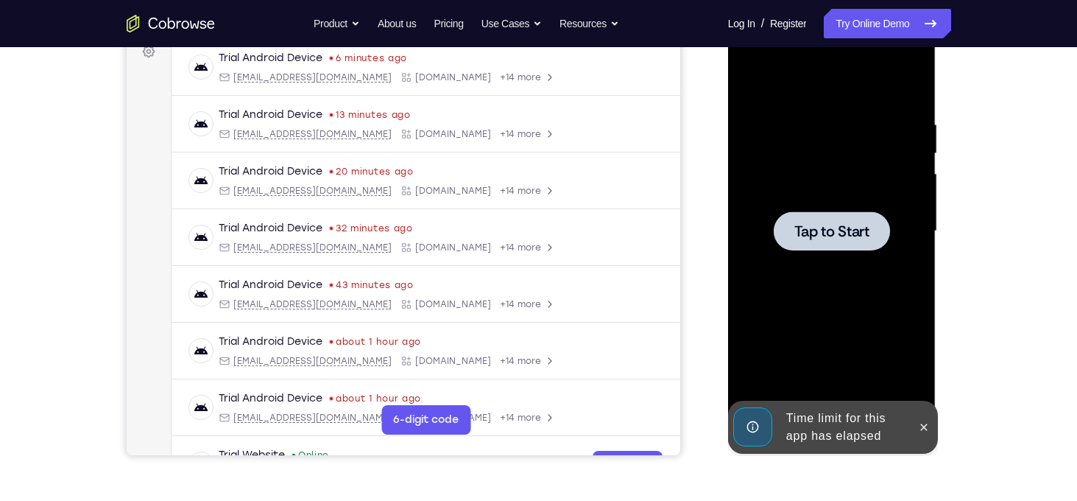
click at [818, 244] on div at bounding box center [832, 230] width 116 height 39
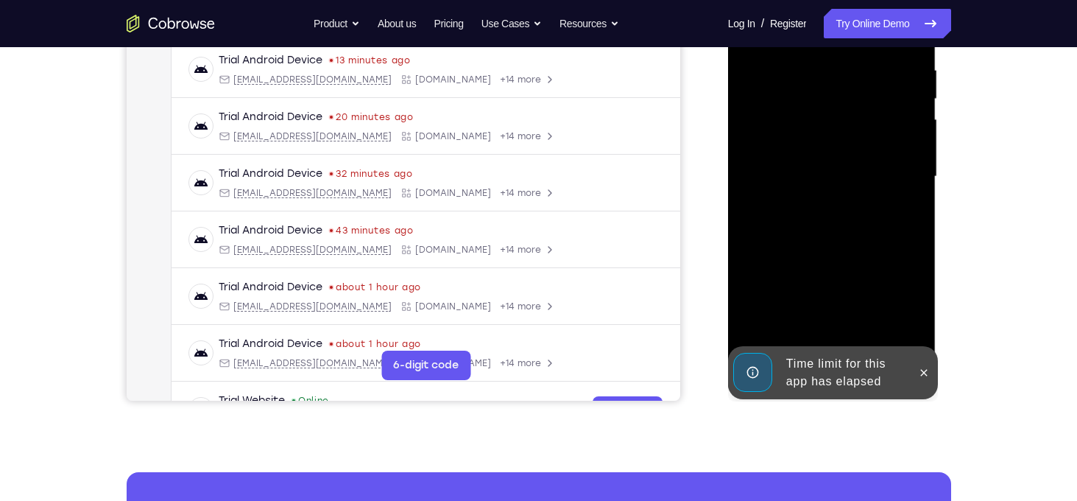
scroll to position [285, 0]
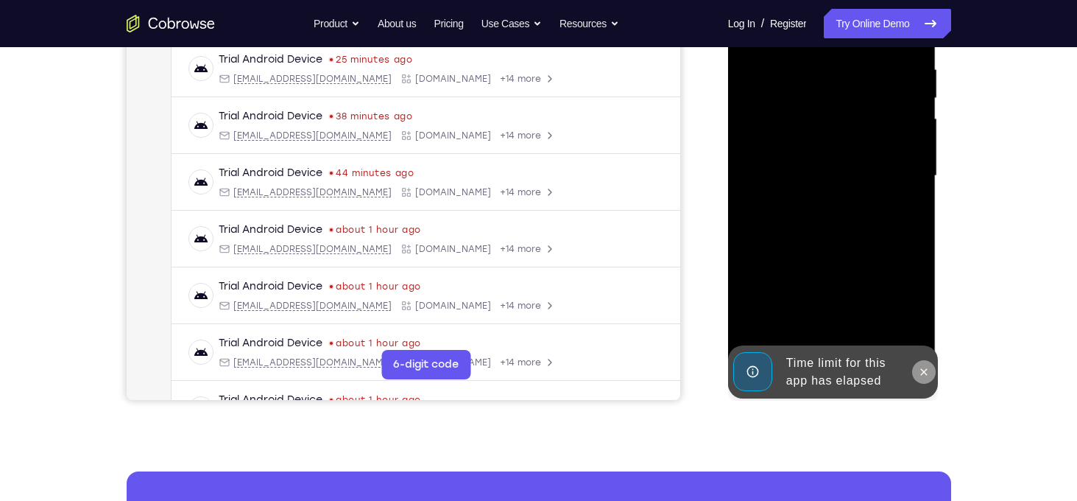
click at [925, 366] on icon at bounding box center [924, 372] width 12 height 12
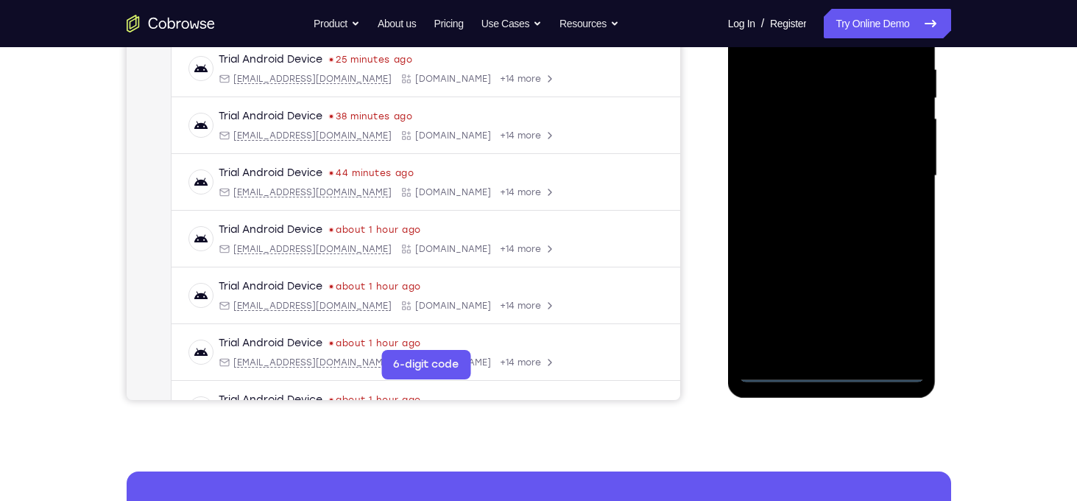
click at [833, 373] on div at bounding box center [832, 176] width 186 height 412
click at [903, 322] on div at bounding box center [832, 176] width 186 height 412
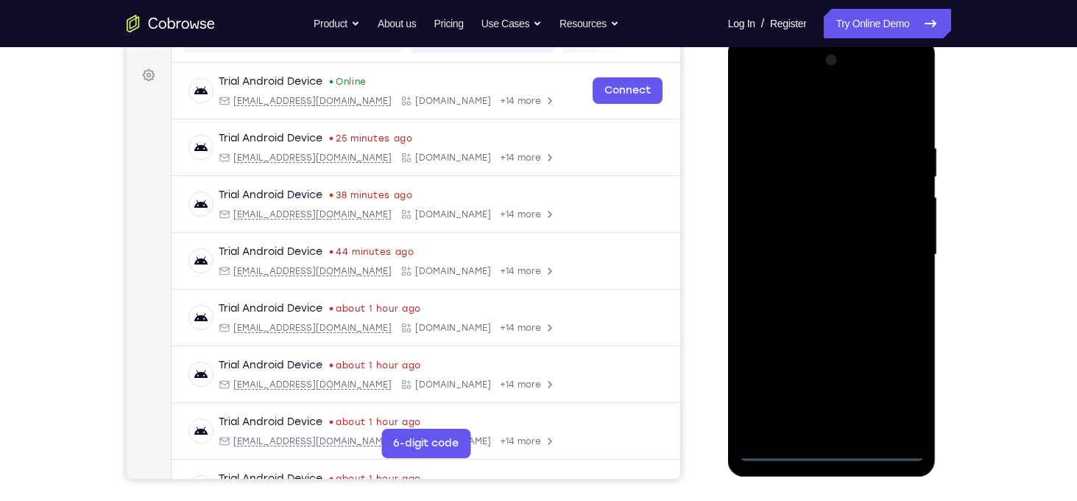
scroll to position [168, 0]
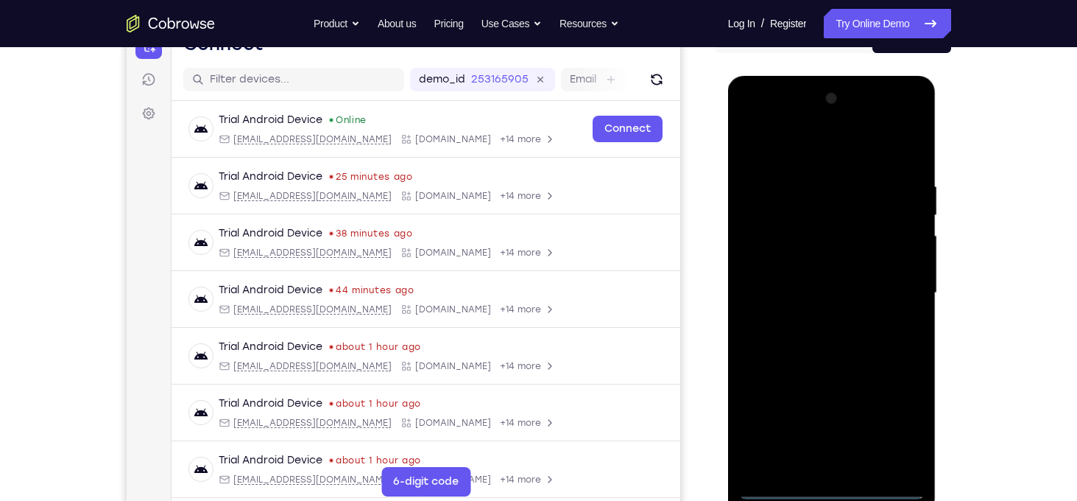
click at [808, 149] on div at bounding box center [832, 293] width 186 height 412
click at [897, 295] on div at bounding box center [832, 293] width 186 height 412
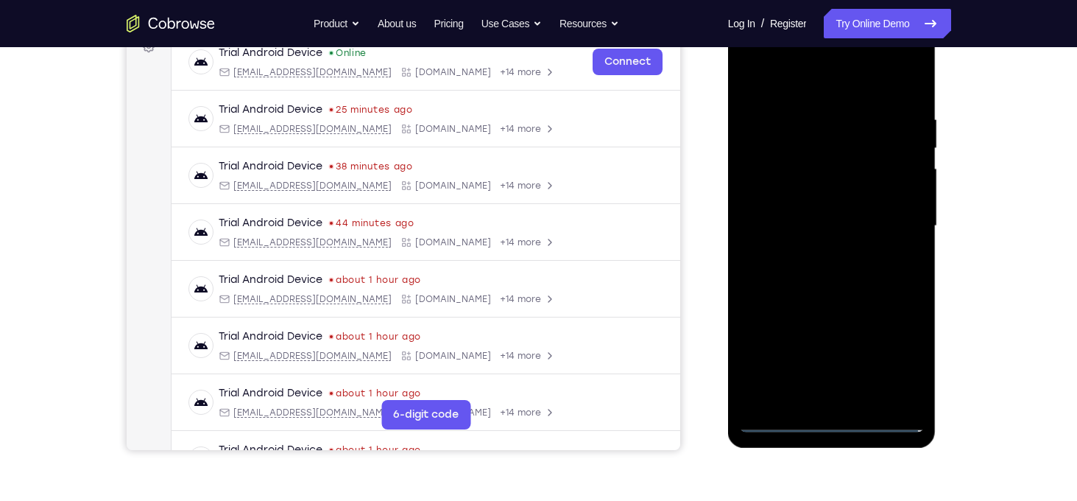
scroll to position [236, 0]
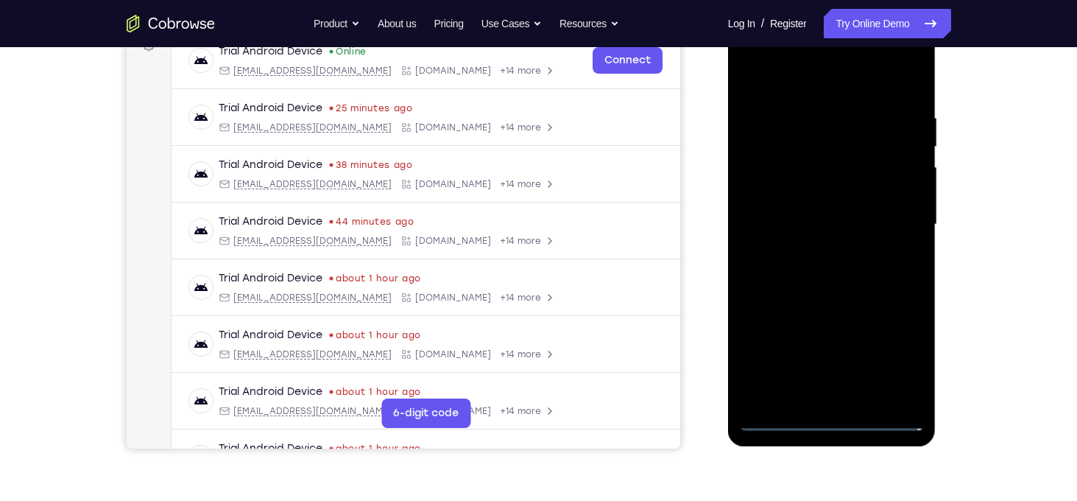
click at [814, 253] on div at bounding box center [832, 224] width 186 height 412
click at [829, 197] on div at bounding box center [832, 224] width 186 height 412
click at [822, 216] on div at bounding box center [832, 224] width 186 height 412
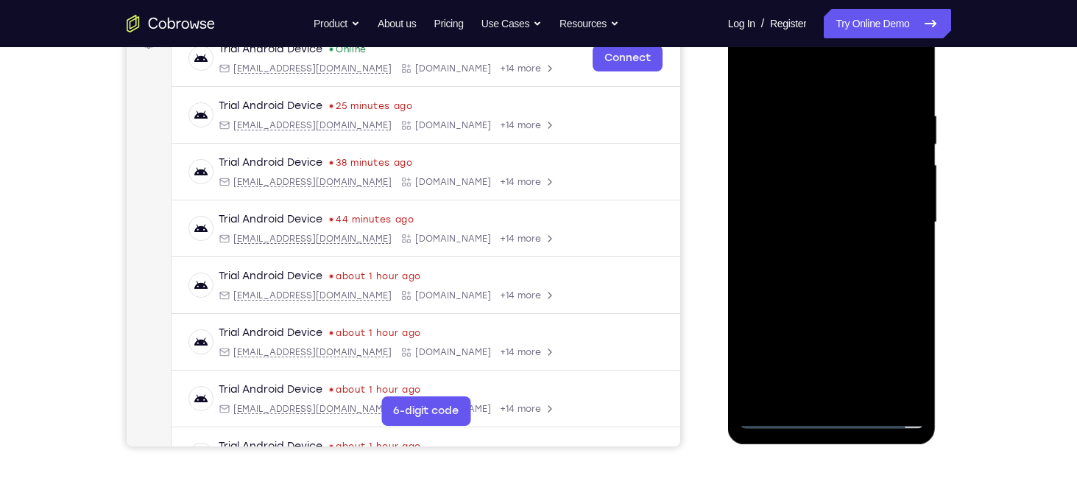
scroll to position [252, 0]
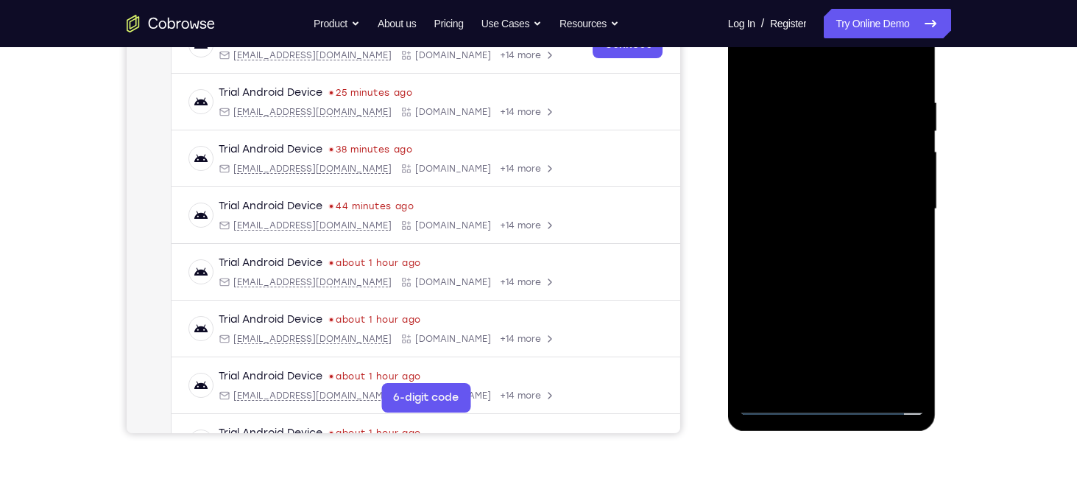
click at [779, 401] on div at bounding box center [832, 209] width 186 height 412
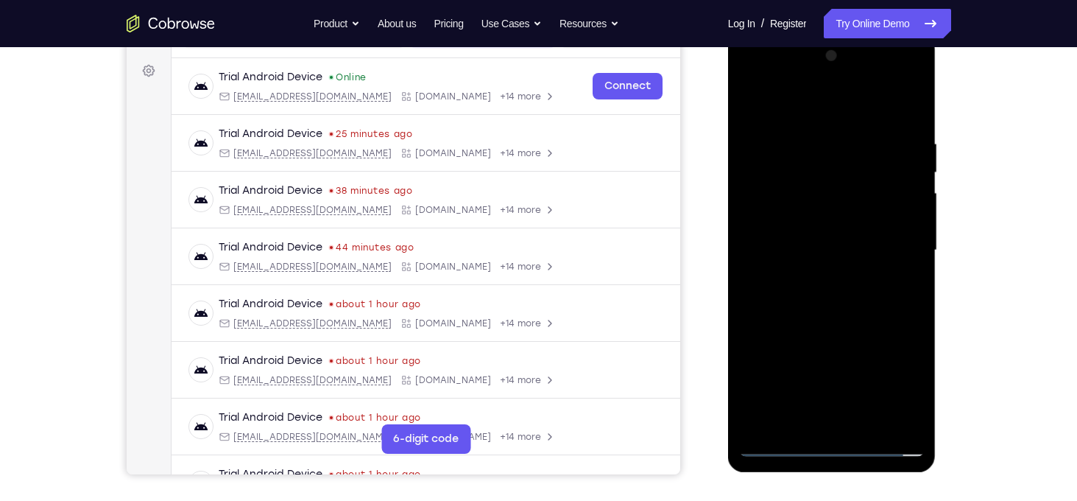
scroll to position [200, 0]
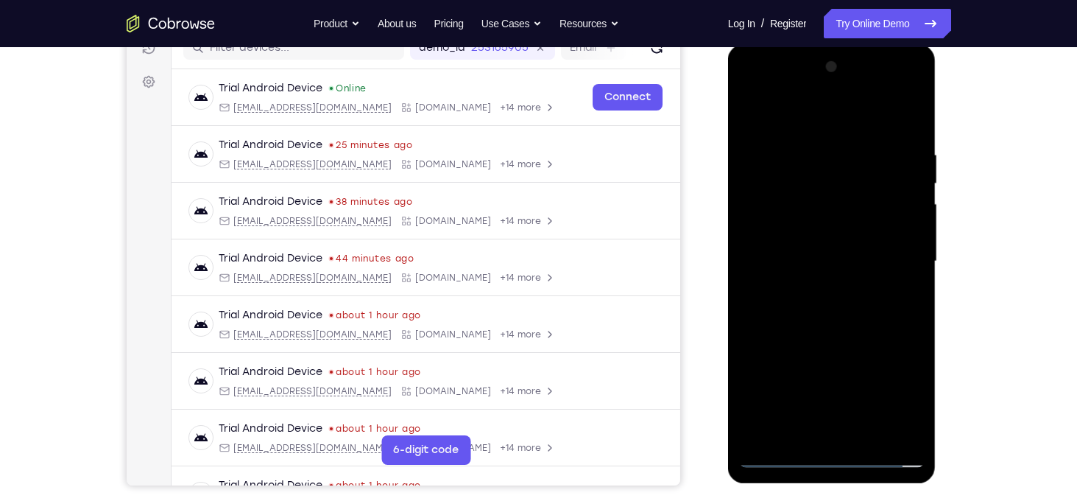
click at [842, 233] on div at bounding box center [832, 261] width 186 height 412
click at [844, 230] on div at bounding box center [832, 261] width 186 height 412
click at [836, 228] on div at bounding box center [832, 261] width 186 height 412
drag, startPoint x: 817, startPoint y: 126, endPoint x: 809, endPoint y: 87, distance: 39.7
click at [809, 87] on div at bounding box center [832, 261] width 186 height 412
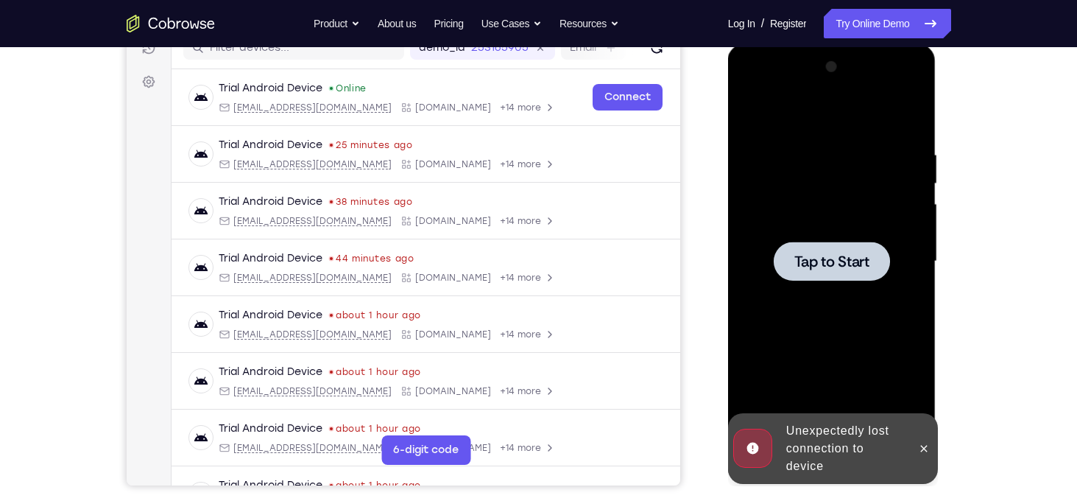
click at [829, 243] on div at bounding box center [832, 260] width 116 height 39
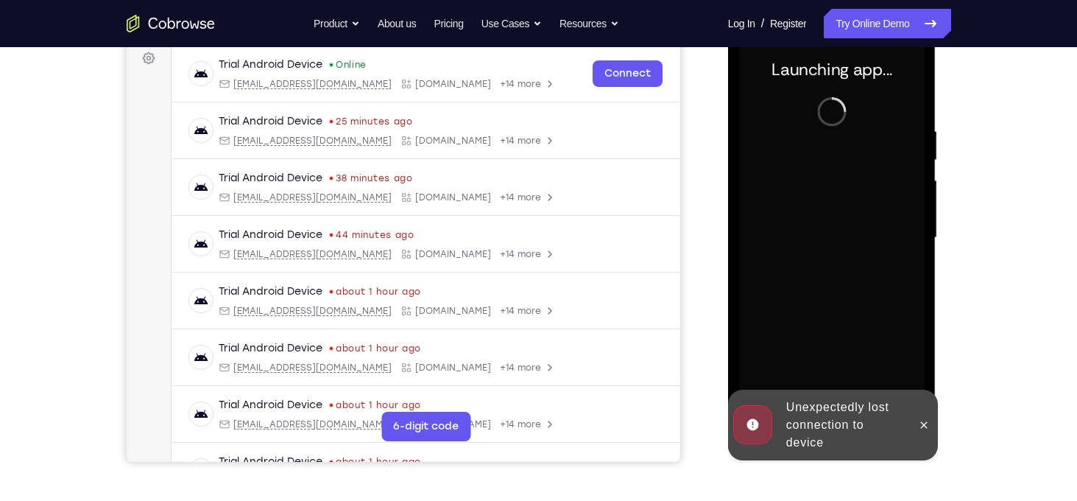
scroll to position [259, 0]
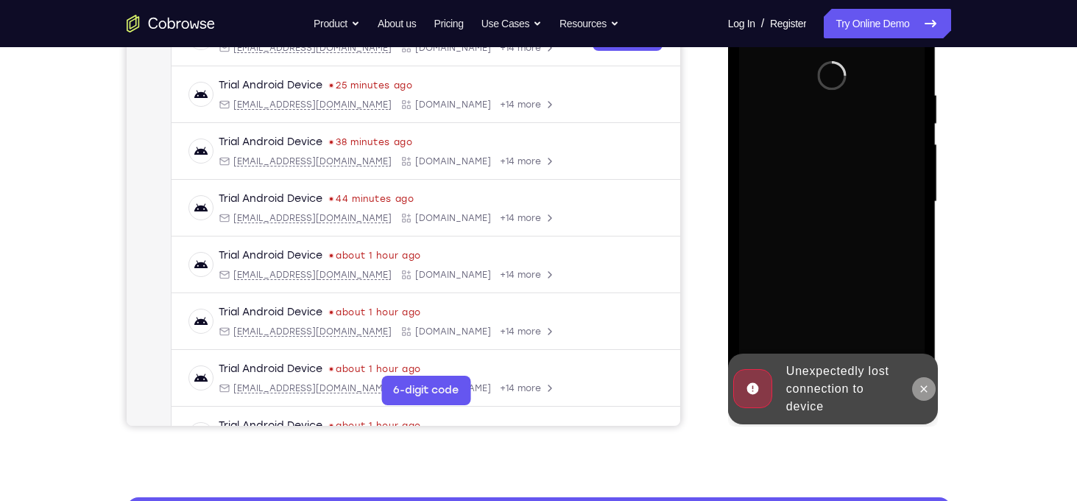
click at [930, 391] on button at bounding box center [924, 389] width 24 height 24
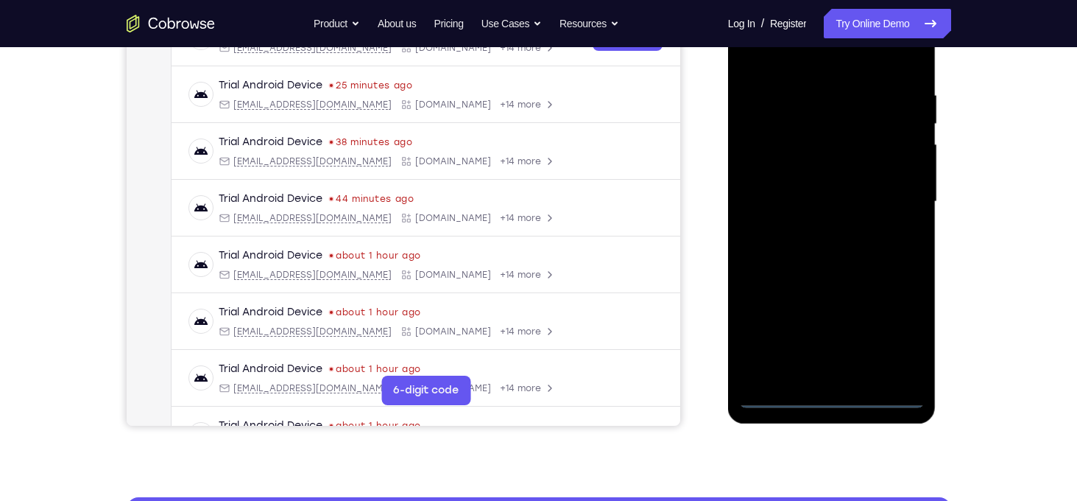
click at [831, 401] on div at bounding box center [832, 202] width 186 height 412
click at [903, 339] on div at bounding box center [832, 202] width 186 height 412
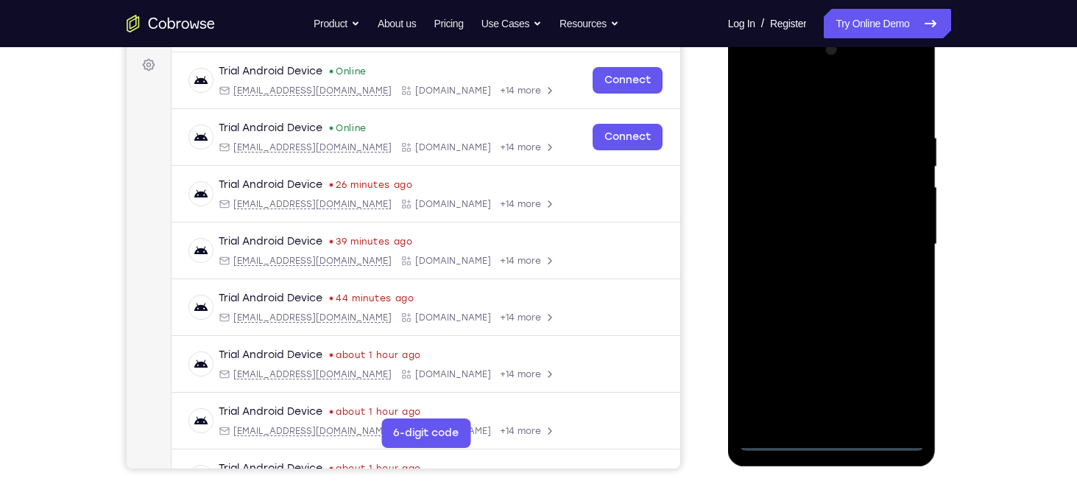
scroll to position [197, 0]
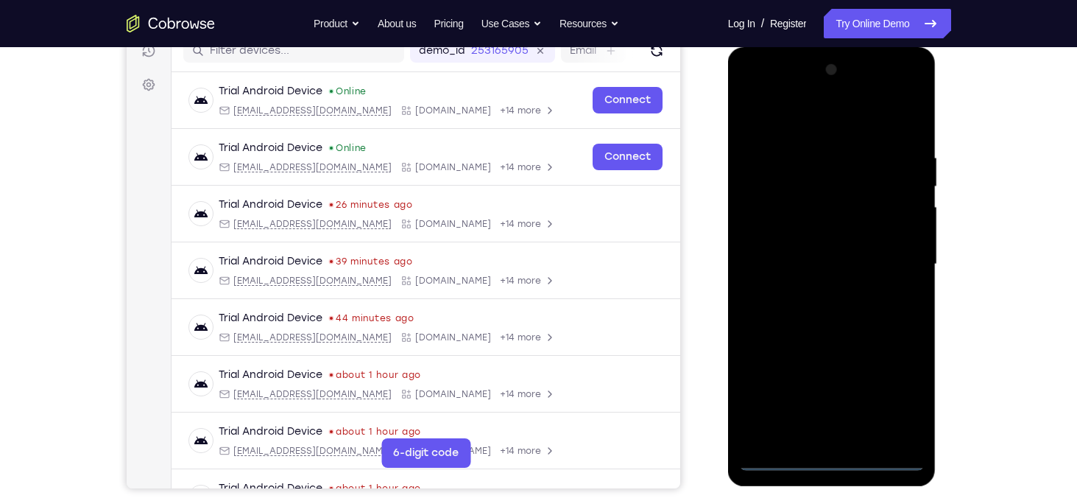
click at [808, 121] on div at bounding box center [832, 264] width 186 height 412
click at [896, 258] on div at bounding box center [832, 264] width 186 height 412
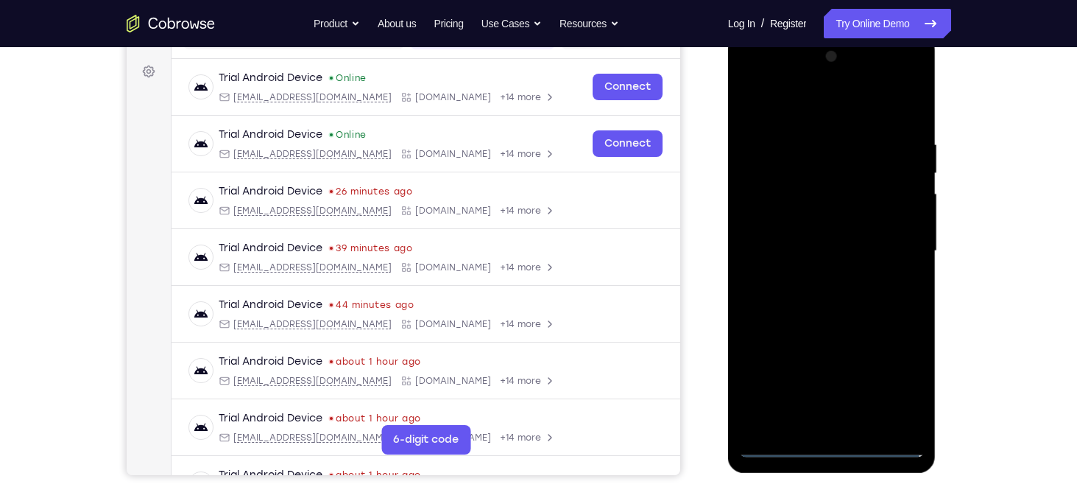
scroll to position [209, 0]
click at [819, 282] on div at bounding box center [832, 252] width 186 height 412
click at [828, 238] on div at bounding box center [832, 252] width 186 height 412
click at [822, 250] on div at bounding box center [832, 252] width 186 height 412
click at [784, 299] on div at bounding box center [832, 252] width 186 height 412
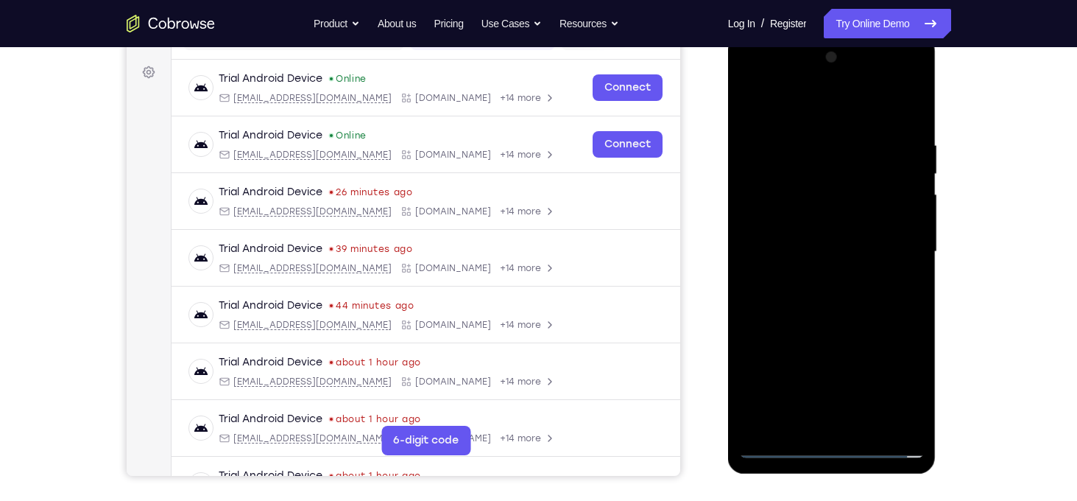
click at [784, 299] on div at bounding box center [832, 252] width 186 height 412
drag, startPoint x: 797, startPoint y: 116, endPoint x: 791, endPoint y: 78, distance: 38.0
click at [791, 78] on div at bounding box center [832, 252] width 186 height 412
click at [857, 324] on div at bounding box center [832, 252] width 186 height 412
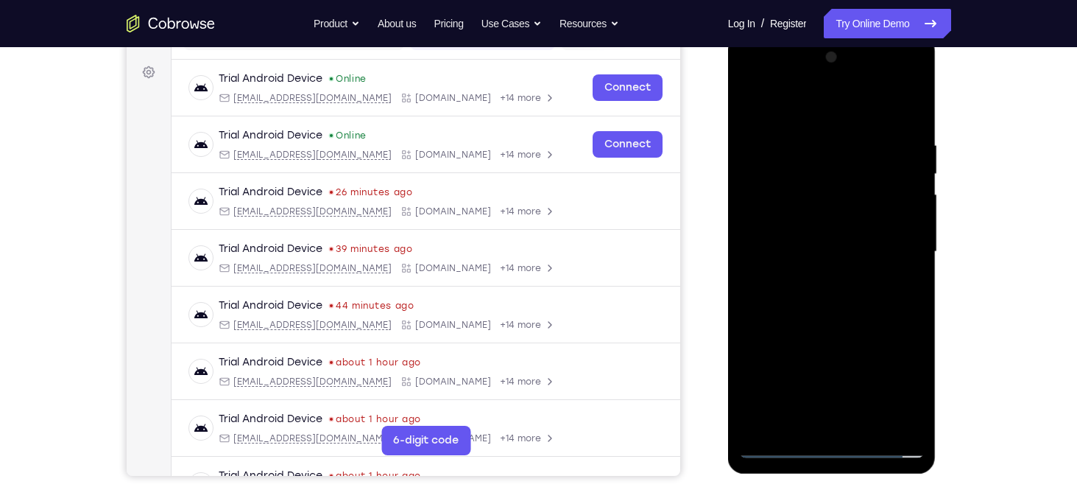
click at [857, 133] on div at bounding box center [832, 252] width 186 height 412
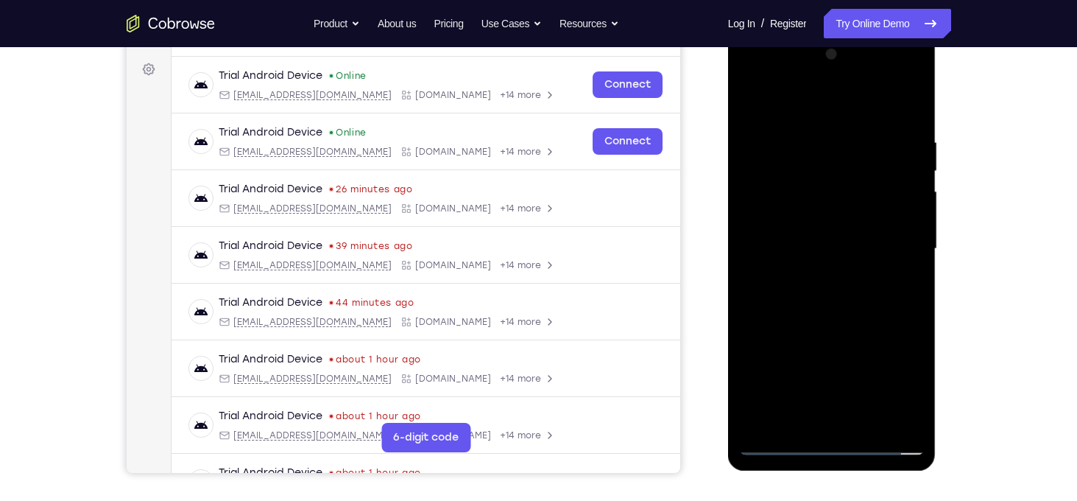
scroll to position [211, 0]
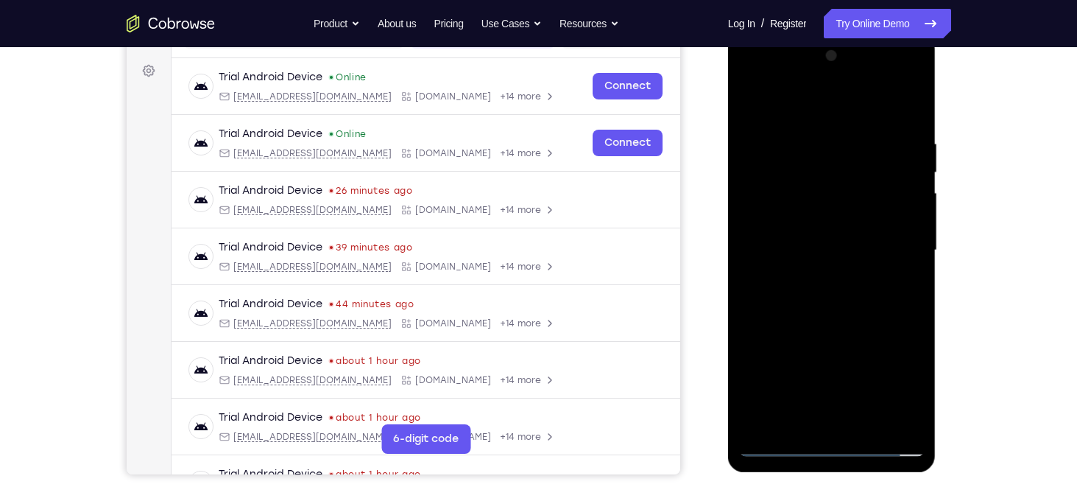
click at [912, 108] on div at bounding box center [832, 250] width 186 height 412
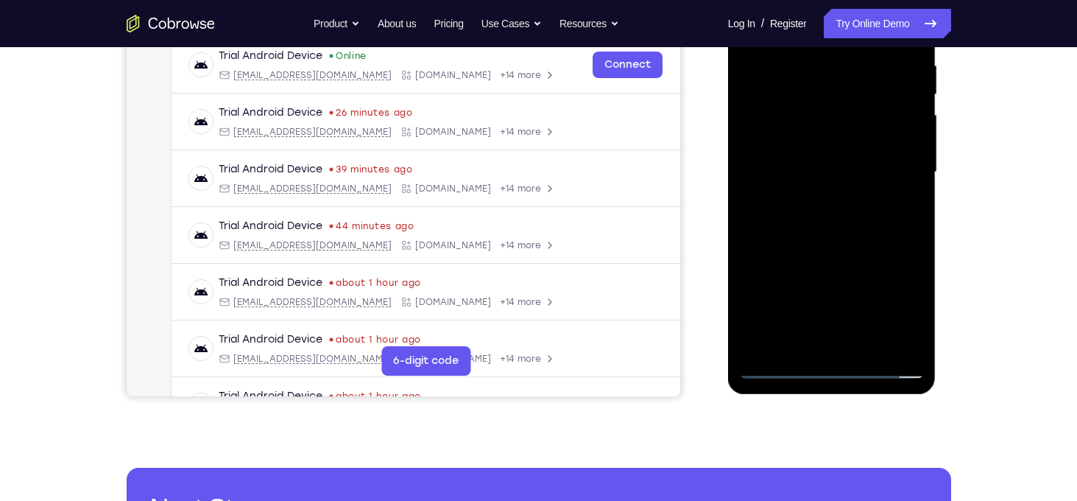
scroll to position [289, 0]
click at [870, 342] on div at bounding box center [832, 171] width 186 height 412
click at [840, 245] on div at bounding box center [832, 171] width 186 height 412
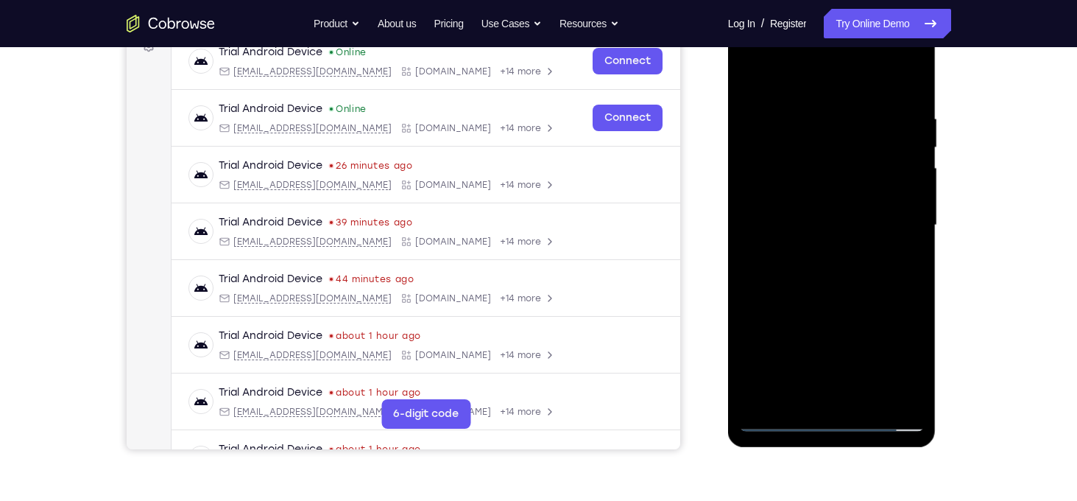
scroll to position [233, 0]
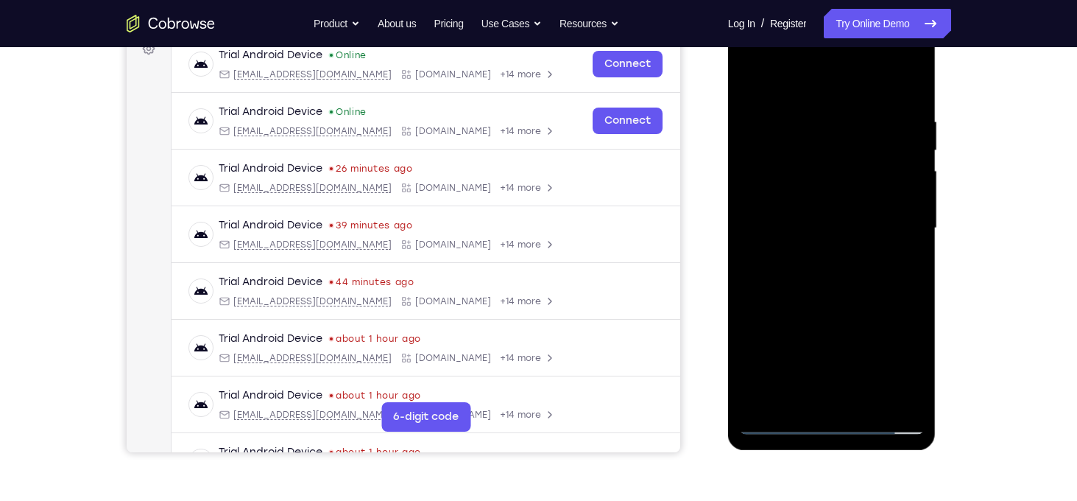
click at [844, 191] on div at bounding box center [832, 228] width 186 height 412
click at [828, 367] on div at bounding box center [832, 228] width 186 height 412
click at [808, 369] on div at bounding box center [832, 228] width 186 height 412
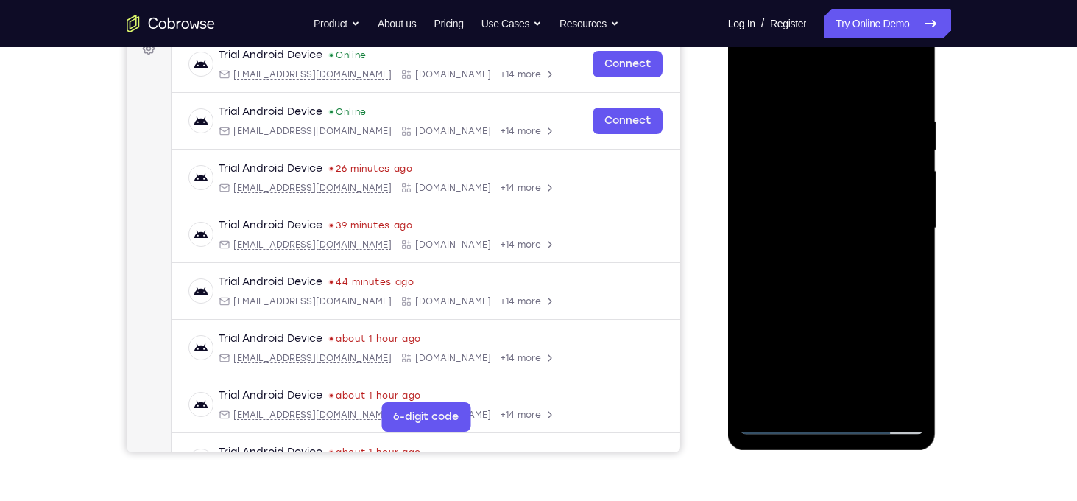
click at [808, 369] on div at bounding box center [832, 228] width 186 height 412
click at [756, 85] on div at bounding box center [832, 228] width 186 height 412
click at [827, 222] on div at bounding box center [832, 228] width 186 height 412
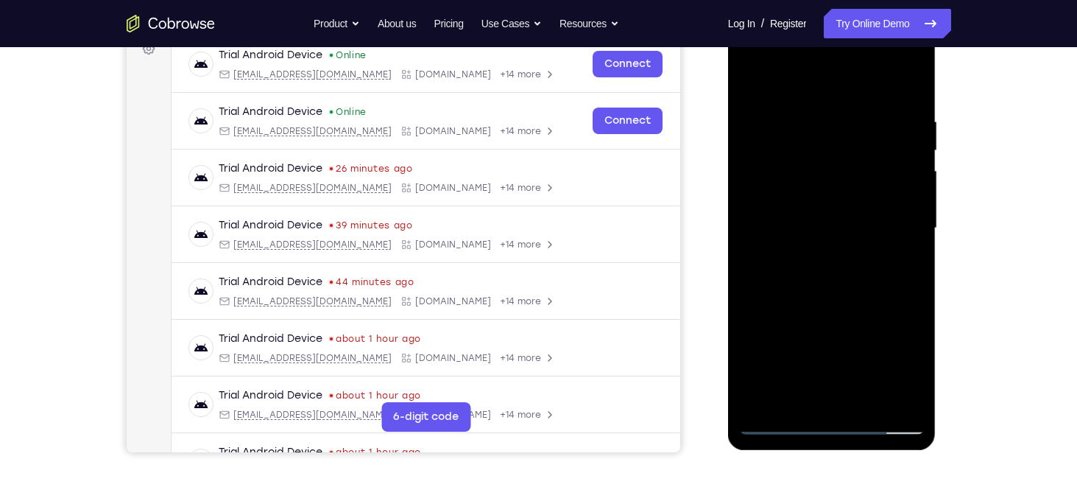
scroll to position [259, 0]
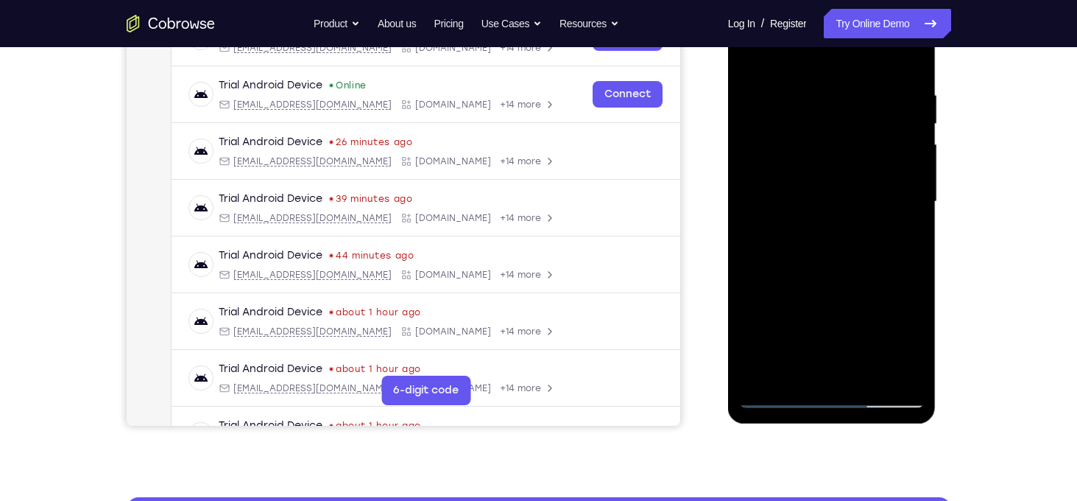
click at [911, 239] on div at bounding box center [832, 202] width 186 height 412
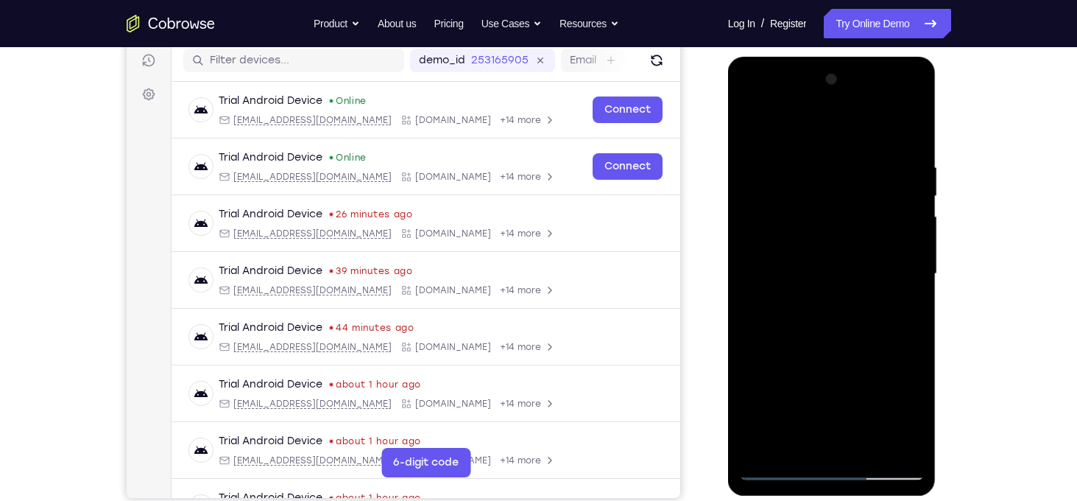
scroll to position [186, 0]
click at [758, 127] on div at bounding box center [832, 274] width 186 height 412
drag, startPoint x: 849, startPoint y: 163, endPoint x: 843, endPoint y: 348, distance: 184.9
click at [843, 348] on div at bounding box center [832, 274] width 186 height 412
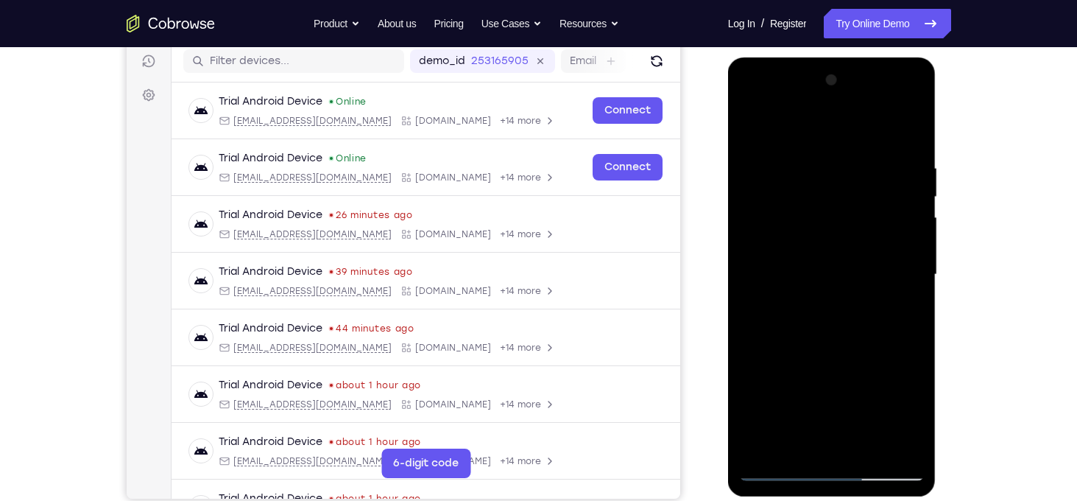
click at [815, 166] on div at bounding box center [832, 274] width 186 height 412
click at [911, 215] on div at bounding box center [832, 274] width 186 height 412
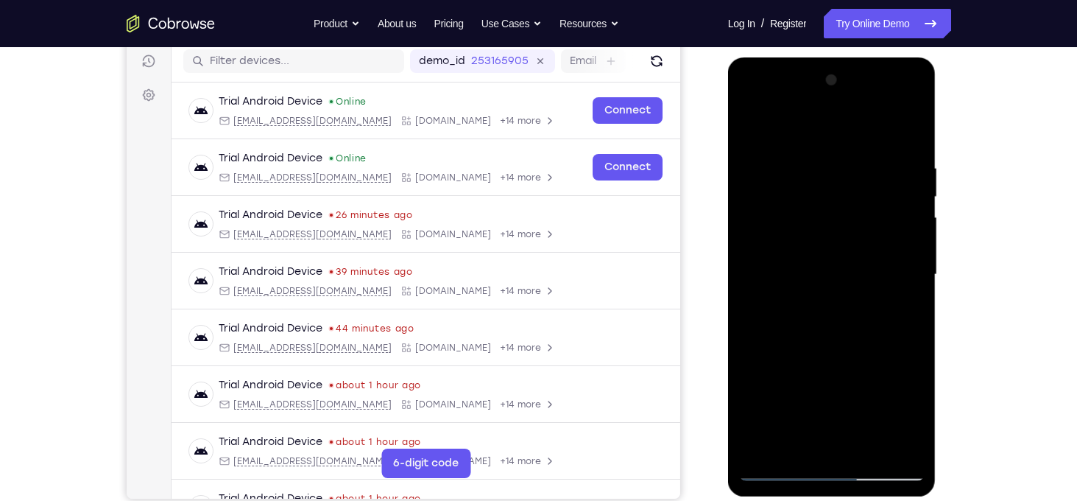
click at [911, 215] on div at bounding box center [832, 274] width 186 height 412
click at [911, 141] on div at bounding box center [832, 274] width 186 height 412
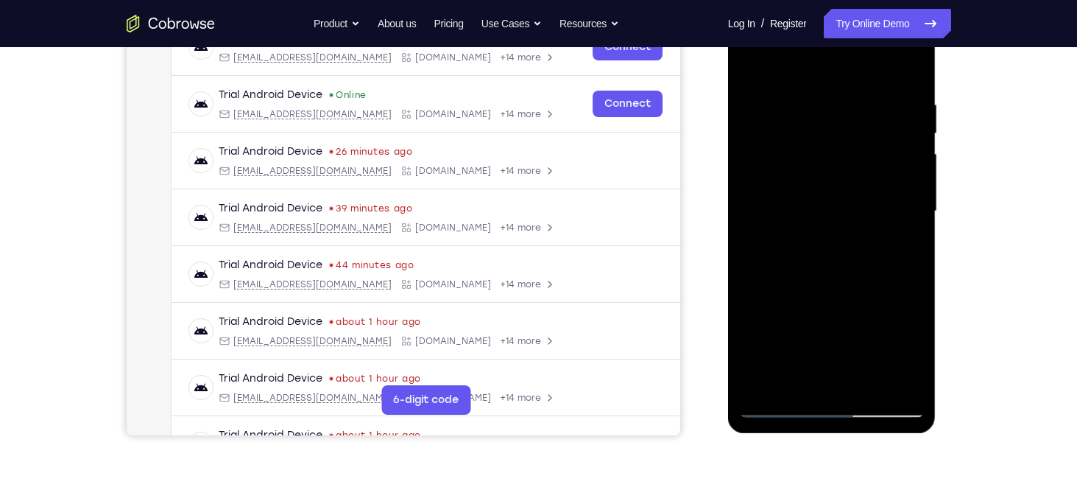
click at [868, 378] on div at bounding box center [832, 211] width 186 height 412
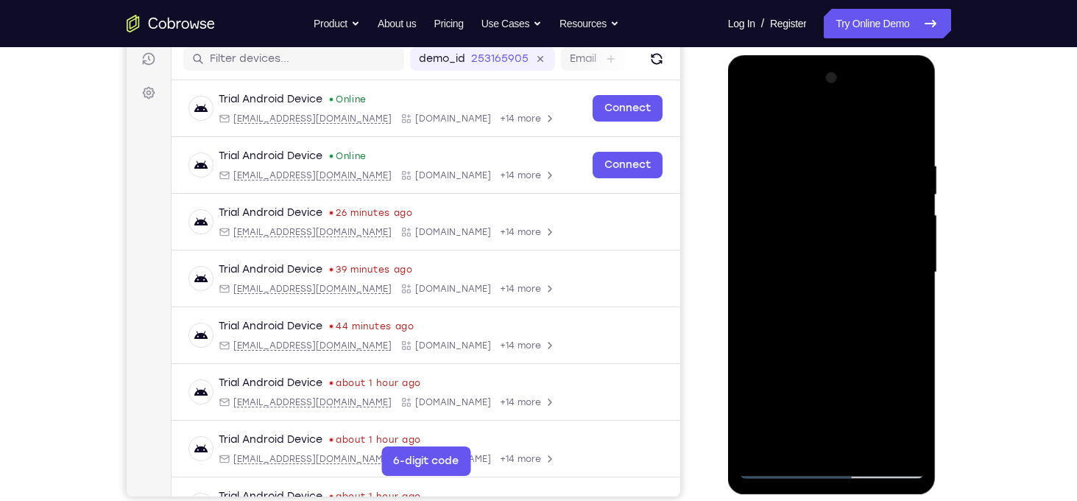
click at [813, 142] on div at bounding box center [832, 272] width 186 height 412
click at [822, 184] on div at bounding box center [832, 272] width 186 height 412
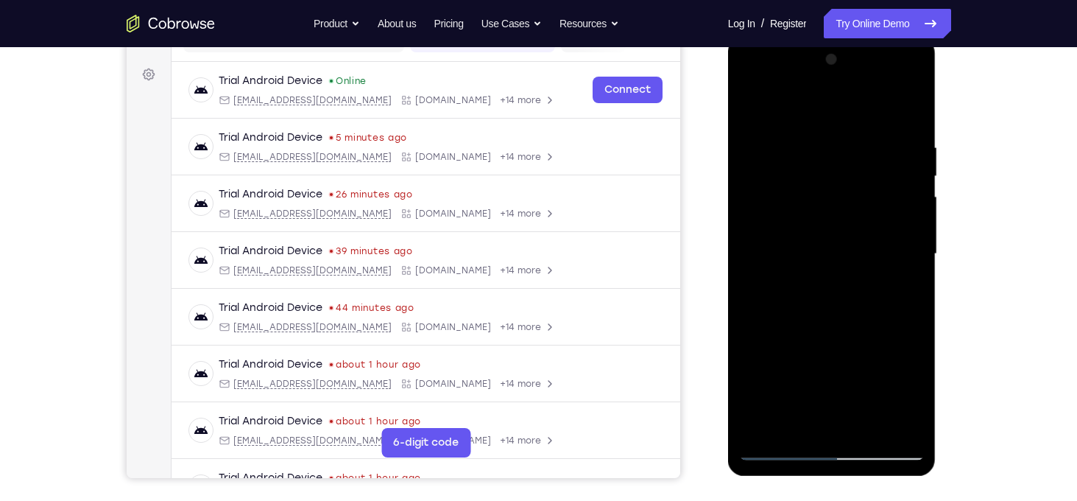
scroll to position [205, 0]
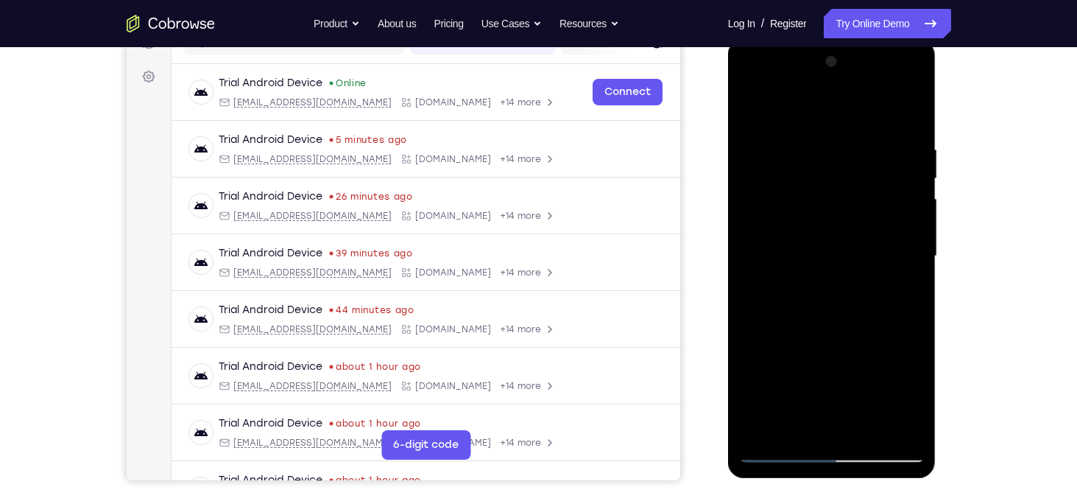
click at [746, 116] on div at bounding box center [832, 256] width 186 height 412
click at [752, 112] on div at bounding box center [832, 256] width 186 height 412
drag, startPoint x: 828, startPoint y: 155, endPoint x: 814, endPoint y: 363, distance: 208.1
click at [814, 363] on div at bounding box center [832, 256] width 186 height 412
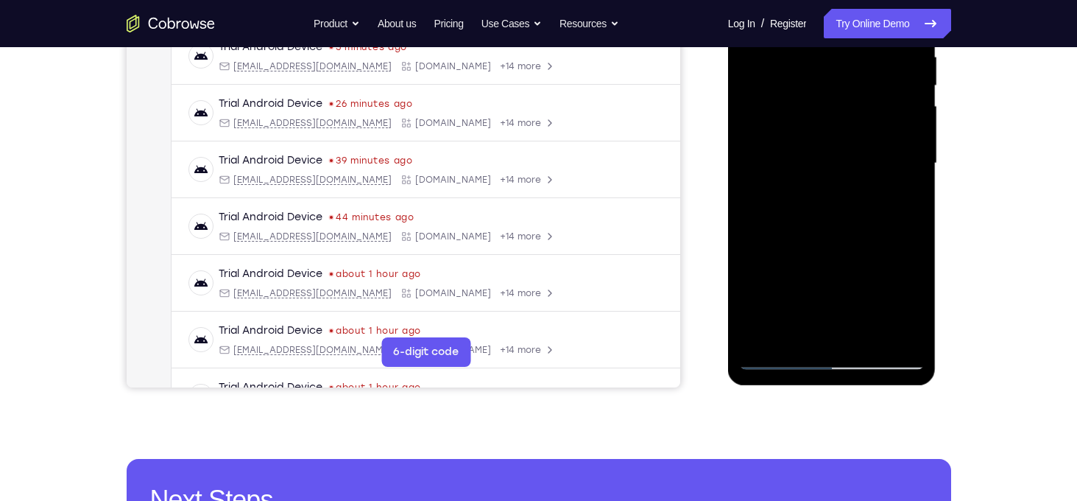
scroll to position [300, 0]
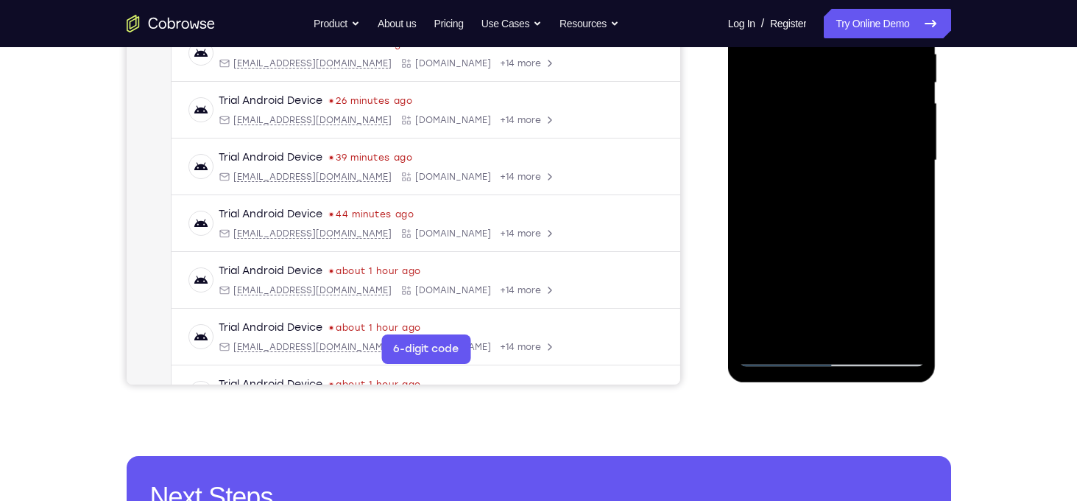
drag, startPoint x: 864, startPoint y: 289, endPoint x: 861, endPoint y: 170, distance: 118.6
click at [861, 170] on div at bounding box center [832, 160] width 186 height 412
click at [797, 193] on div at bounding box center [832, 160] width 186 height 412
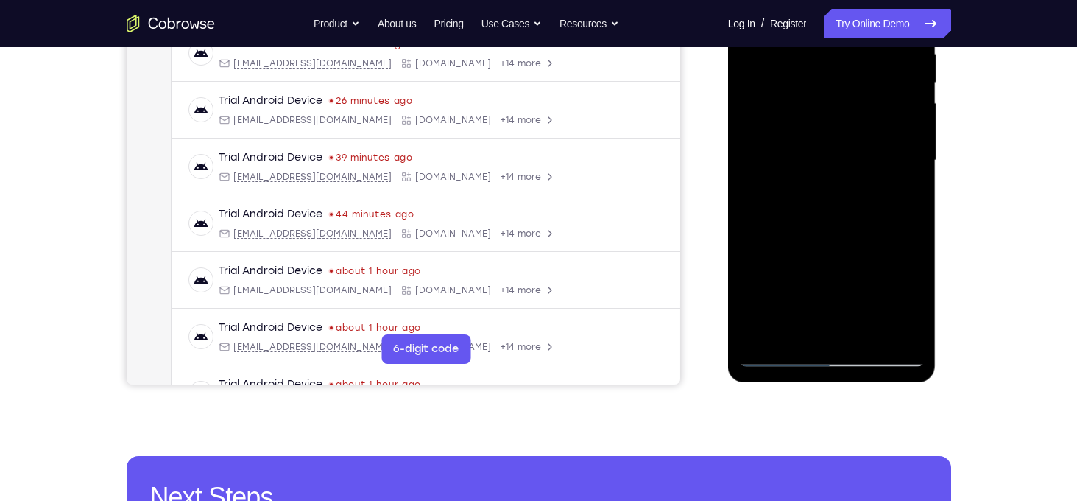
click at [752, 243] on div at bounding box center [832, 160] width 186 height 412
click at [865, 332] on div at bounding box center [832, 160] width 186 height 412
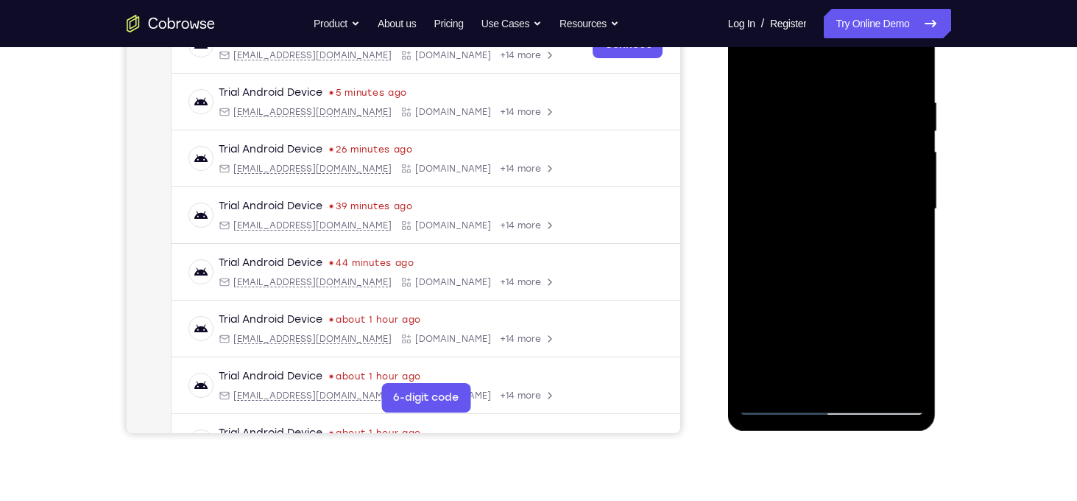
scroll to position [248, 0]
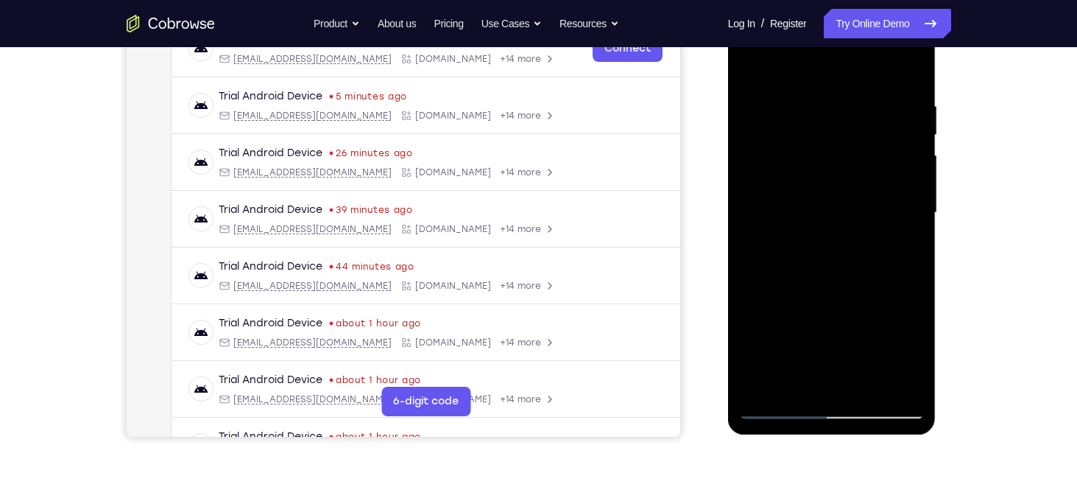
click at [822, 182] on div at bounding box center [832, 213] width 186 height 412
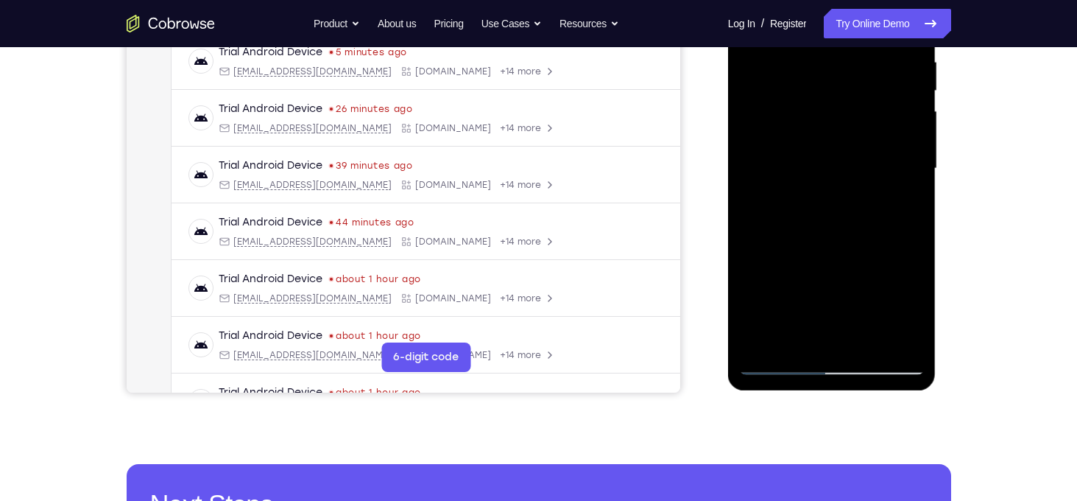
click at [804, 335] on div at bounding box center [832, 168] width 186 height 412
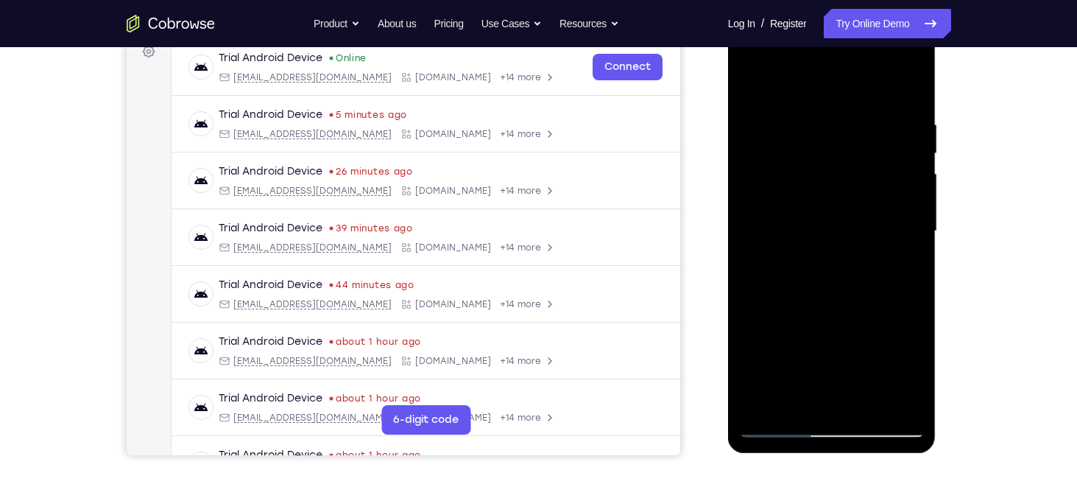
scroll to position [228, 0]
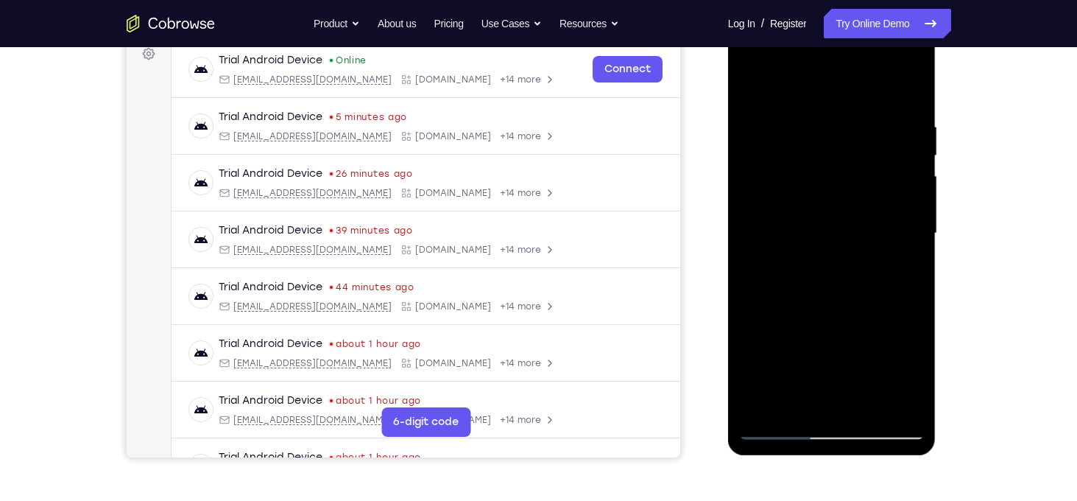
click at [754, 94] on div at bounding box center [832, 233] width 186 height 412
click at [827, 222] on div at bounding box center [832, 233] width 186 height 412
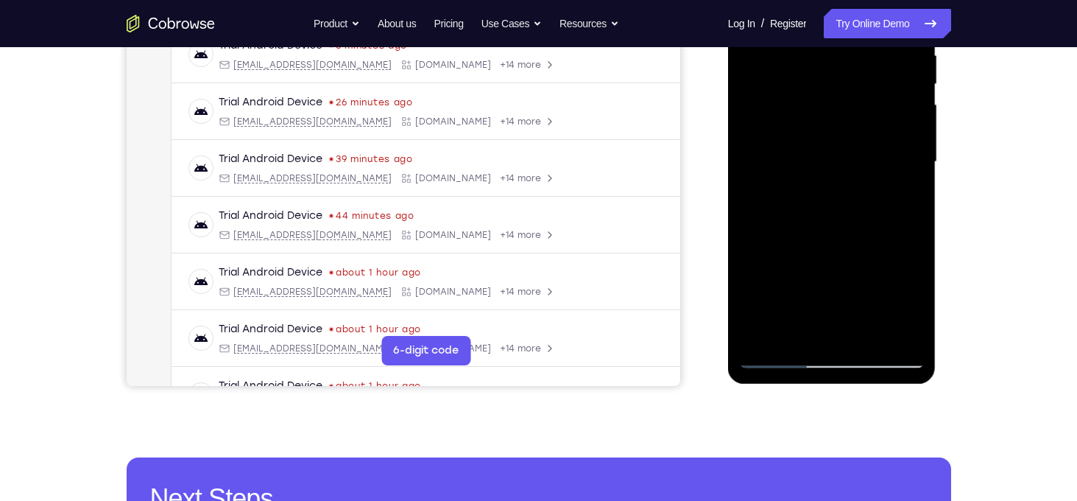
scroll to position [300, 0]
click at [804, 322] on div at bounding box center [832, 161] width 186 height 412
click at [799, 334] on div at bounding box center [832, 161] width 186 height 412
click at [868, 246] on div at bounding box center [832, 161] width 186 height 412
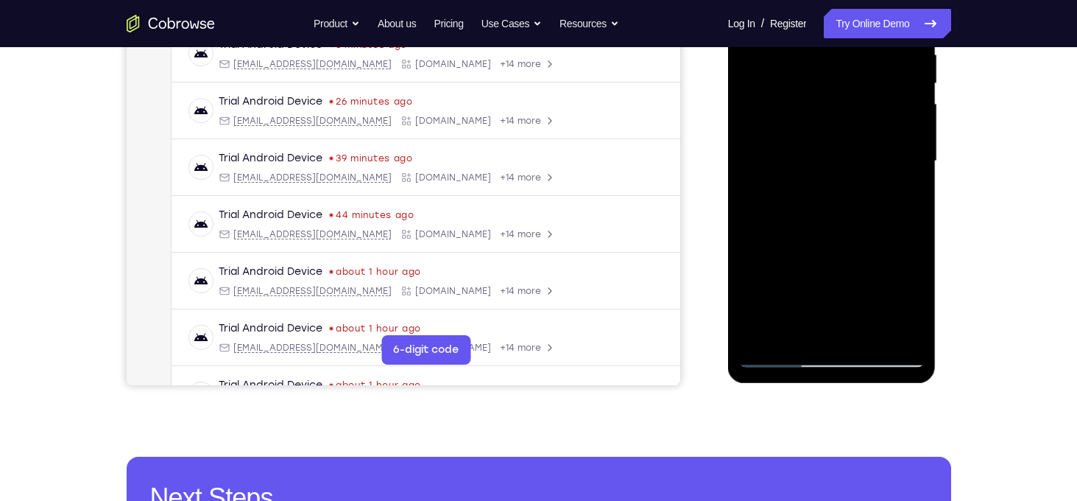
click at [868, 246] on div at bounding box center [832, 161] width 186 height 412
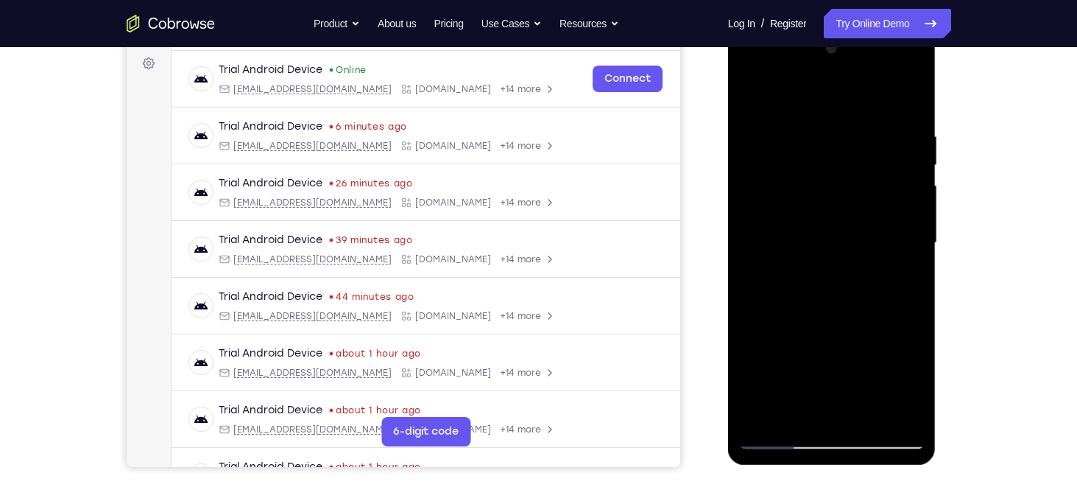
scroll to position [217, 0]
click at [754, 105] on div at bounding box center [832, 244] width 186 height 412
click at [811, 199] on div at bounding box center [832, 244] width 186 height 412
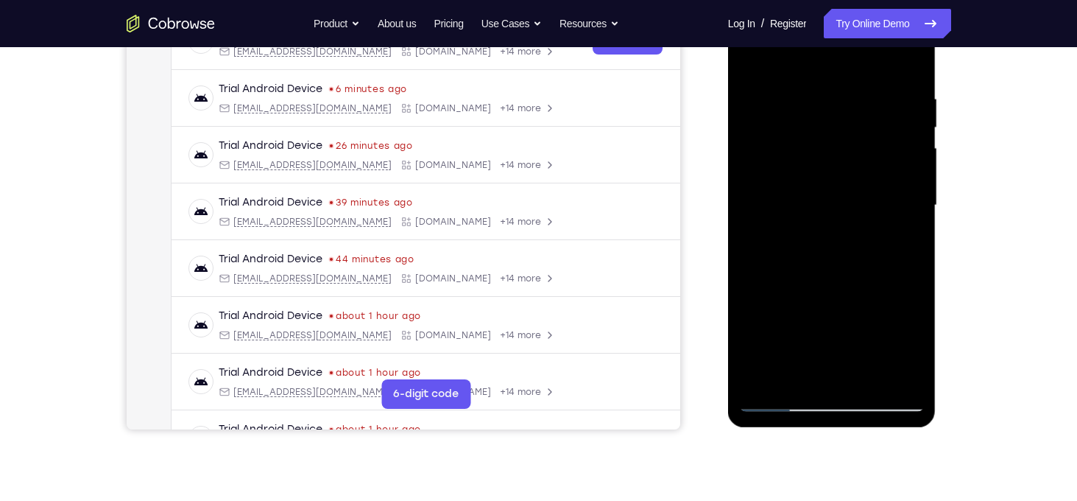
click at [814, 370] on div at bounding box center [832, 205] width 186 height 412
click at [905, 344] on div at bounding box center [832, 205] width 186 height 412
click at [836, 175] on div at bounding box center [832, 205] width 186 height 412
click at [887, 303] on div at bounding box center [832, 205] width 186 height 412
click at [796, 375] on div at bounding box center [832, 205] width 186 height 412
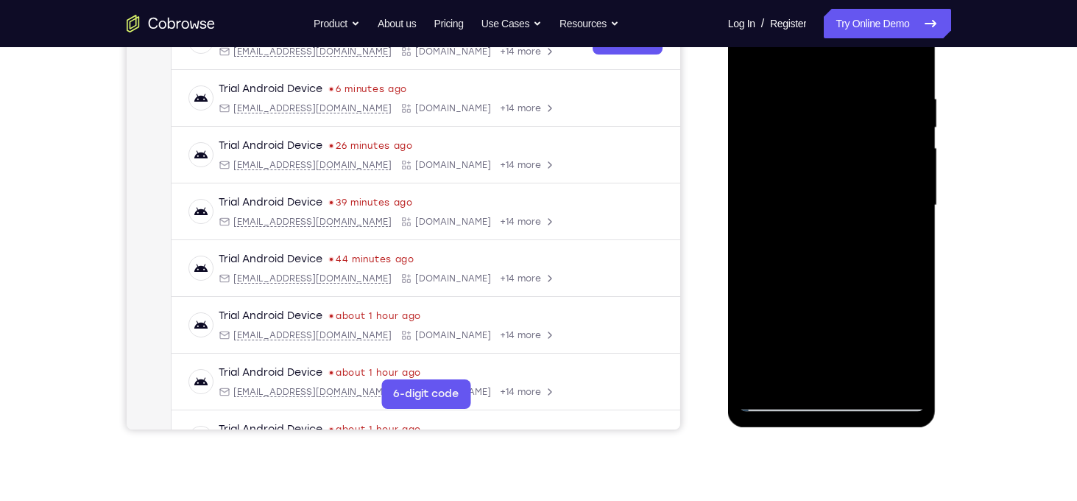
click at [753, 288] on div at bounding box center [832, 205] width 186 height 412
click at [905, 378] on div at bounding box center [832, 205] width 186 height 412
click at [751, 297] on div at bounding box center [832, 205] width 186 height 412
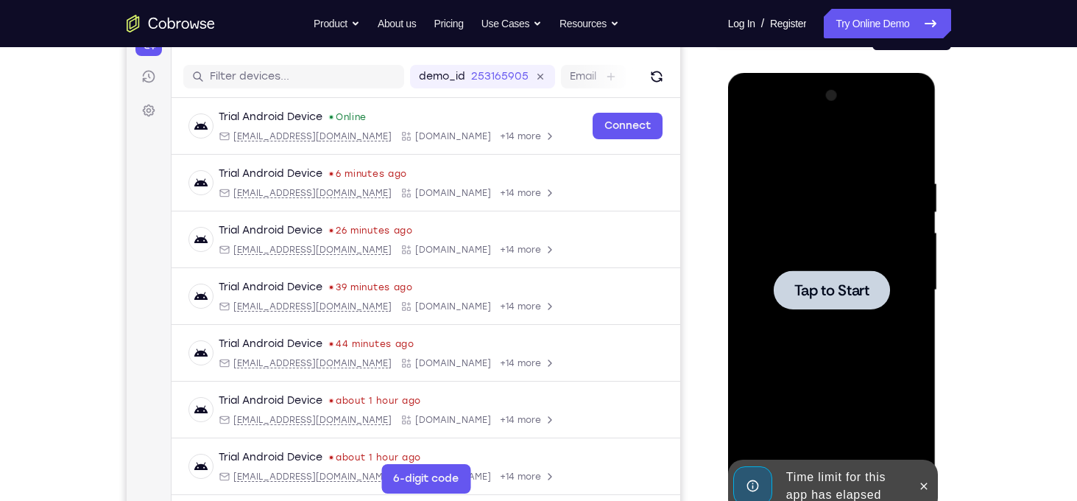
scroll to position [169, 0]
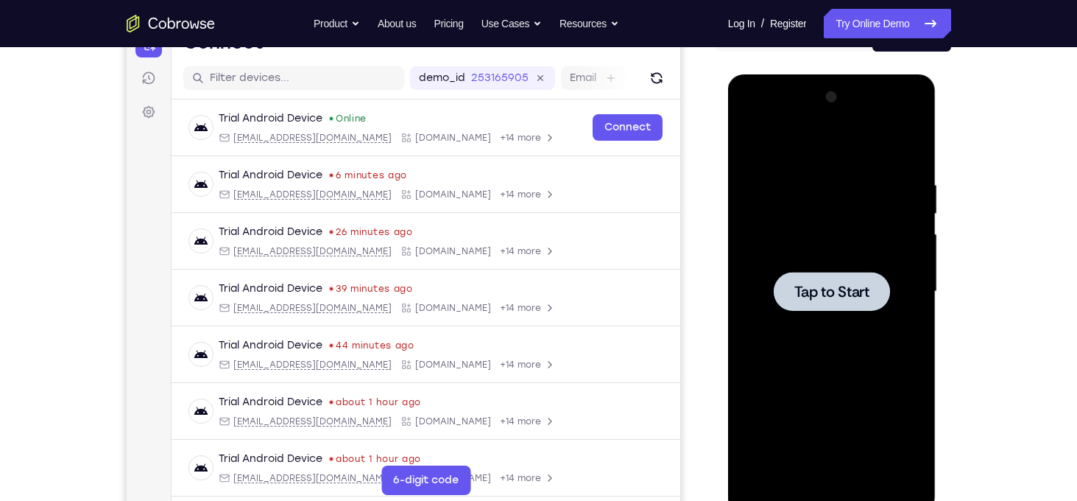
click at [850, 312] on div at bounding box center [832, 291] width 186 height 412
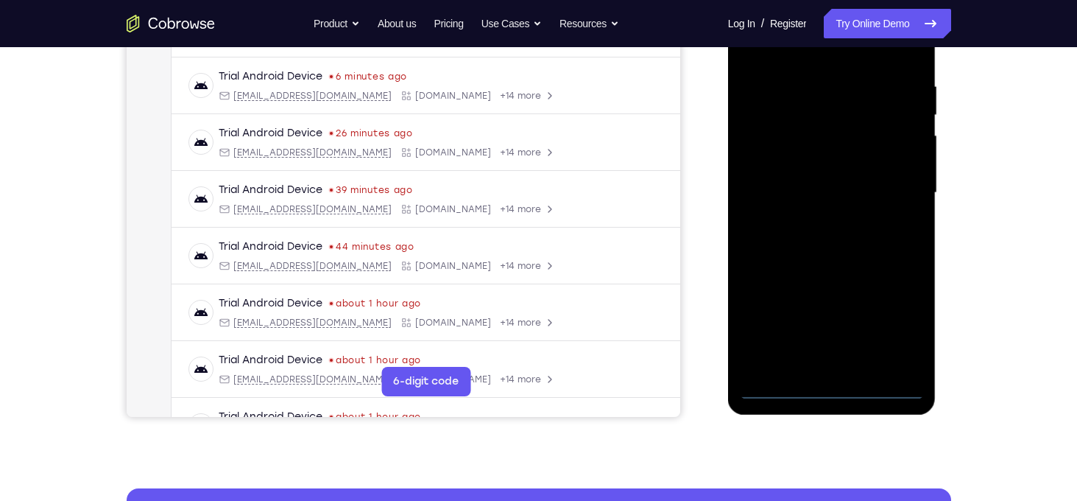
scroll to position [271, 0]
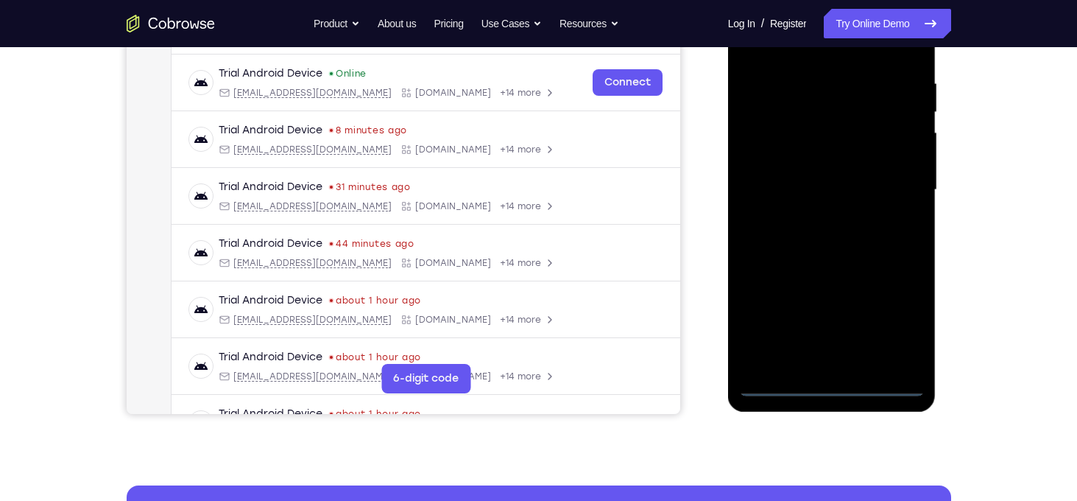
click at [830, 391] on div at bounding box center [832, 190] width 186 height 412
click at [893, 325] on div at bounding box center [832, 190] width 186 height 412
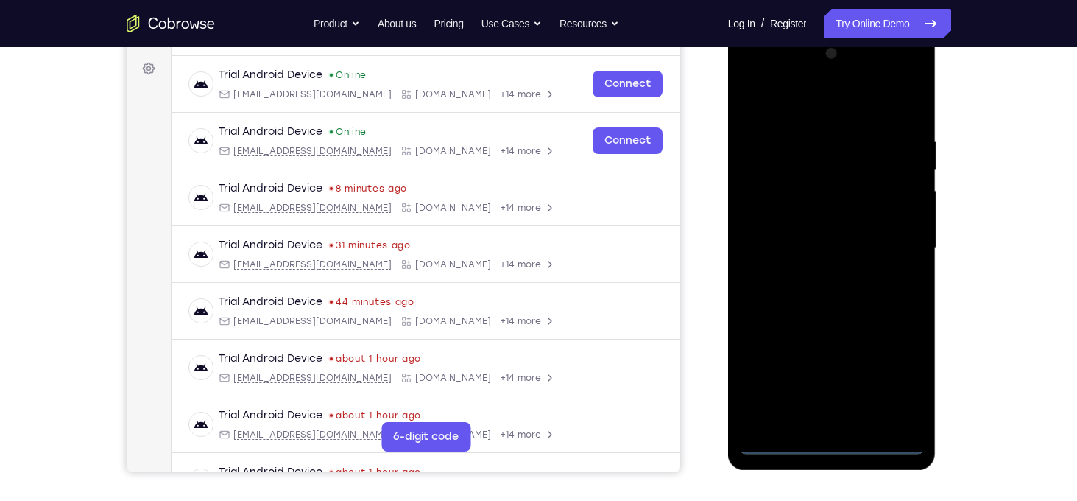
scroll to position [166, 0]
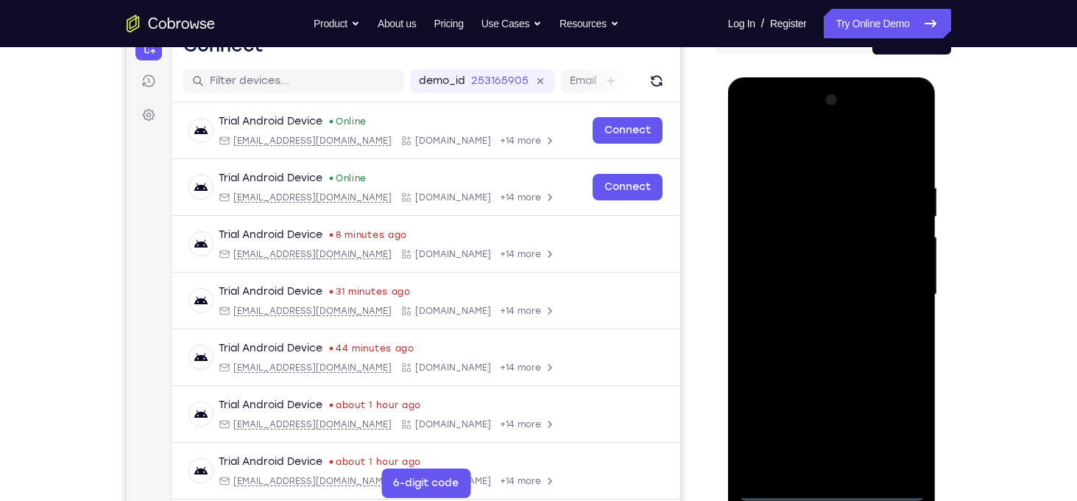
click at [819, 157] on div at bounding box center [832, 294] width 186 height 412
click at [892, 286] on div at bounding box center [832, 294] width 186 height 412
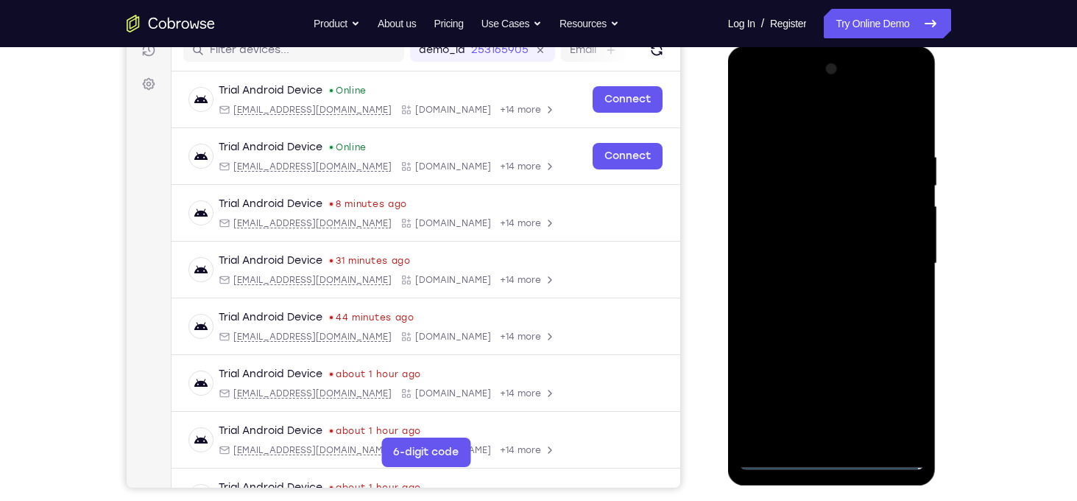
scroll to position [197, 0]
click at [815, 292] on div at bounding box center [832, 263] width 186 height 412
click at [812, 246] on div at bounding box center [832, 263] width 186 height 412
click at [794, 272] on div at bounding box center [832, 263] width 186 height 412
click at [798, 314] on div at bounding box center [832, 263] width 186 height 412
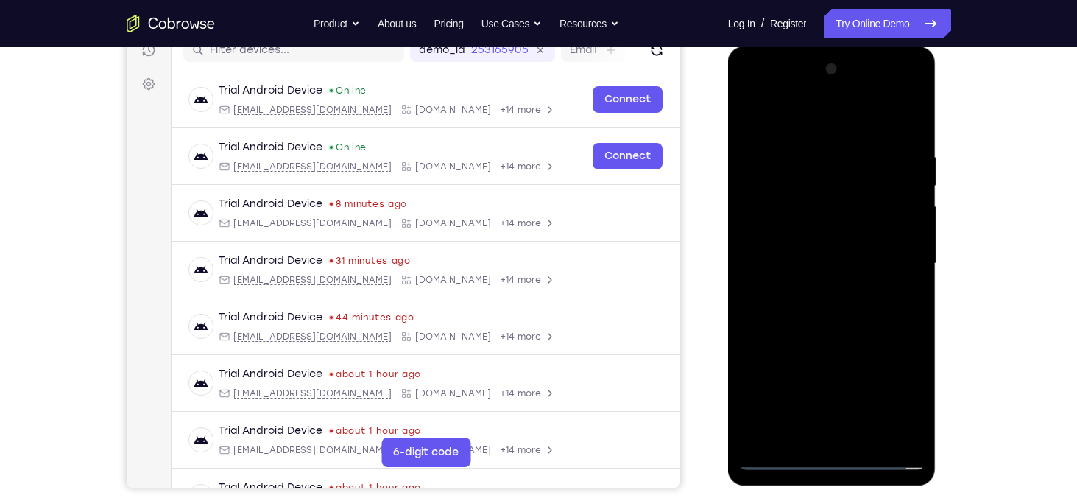
click at [798, 314] on div at bounding box center [832, 263] width 186 height 412
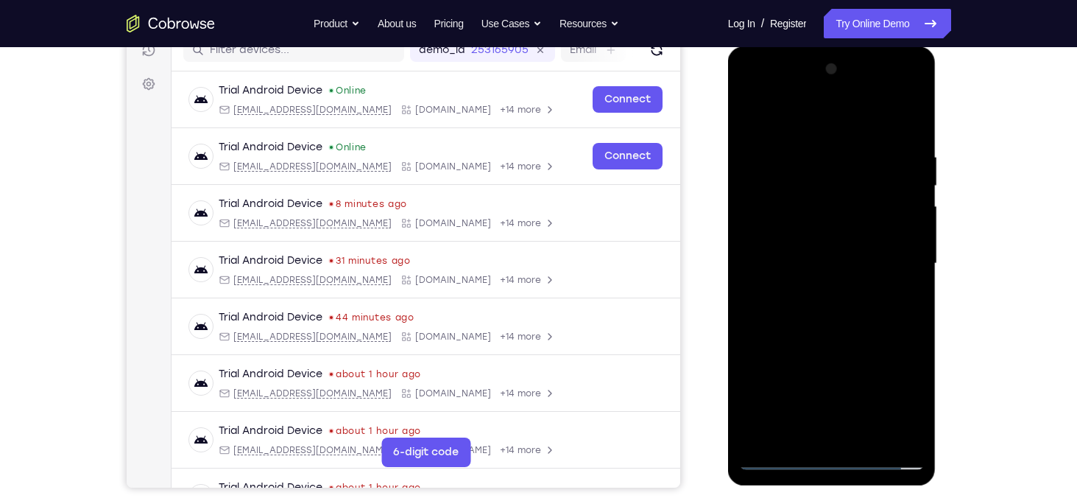
scroll to position [256, 0]
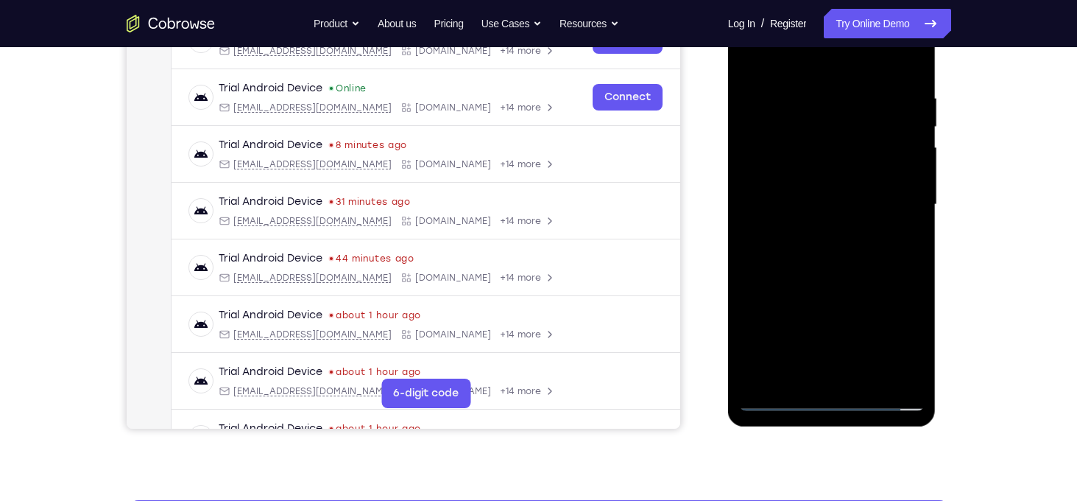
click at [843, 267] on div at bounding box center [832, 205] width 186 height 412
click at [862, 379] on div at bounding box center [832, 205] width 186 height 412
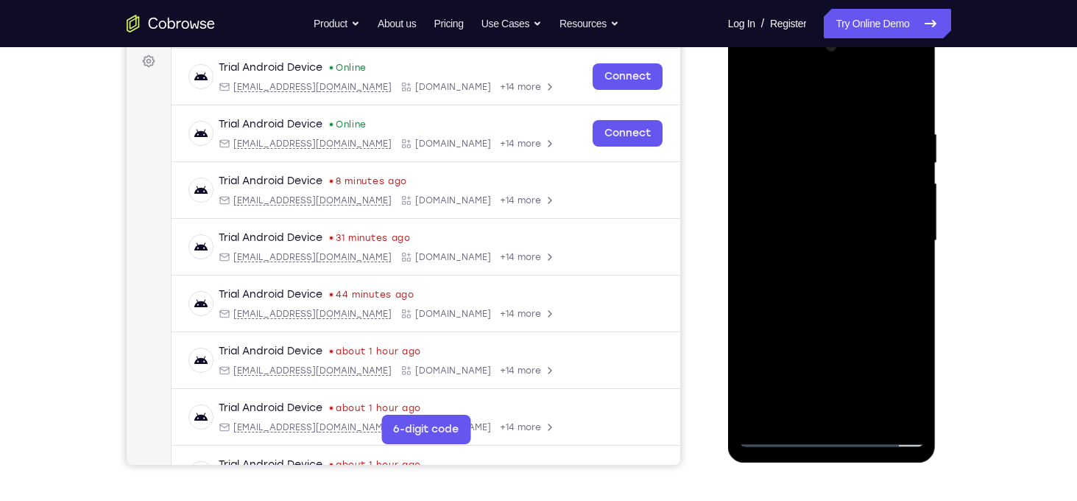
scroll to position [206, 0]
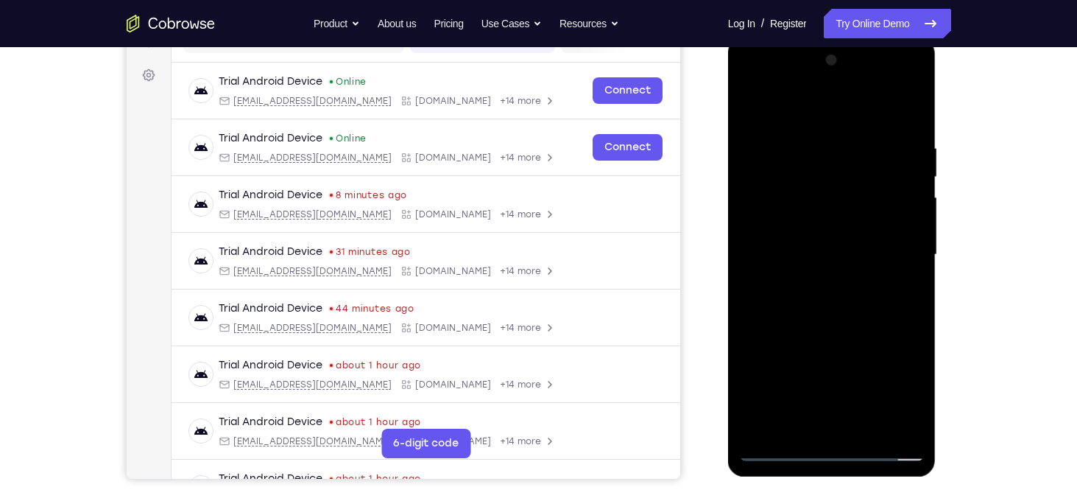
click at [827, 343] on div at bounding box center [832, 255] width 186 height 412
click at [825, 246] on div at bounding box center [832, 255] width 186 height 412
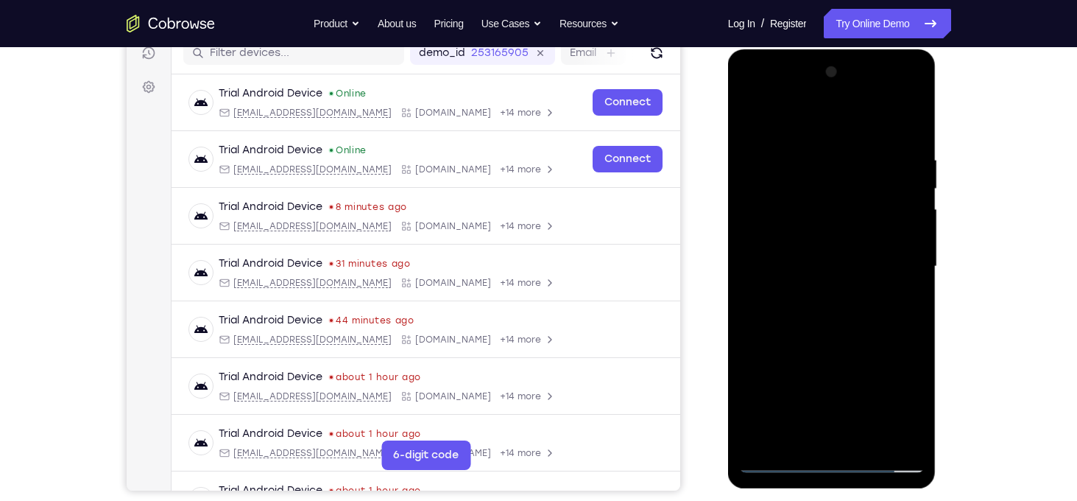
scroll to position [192, 0]
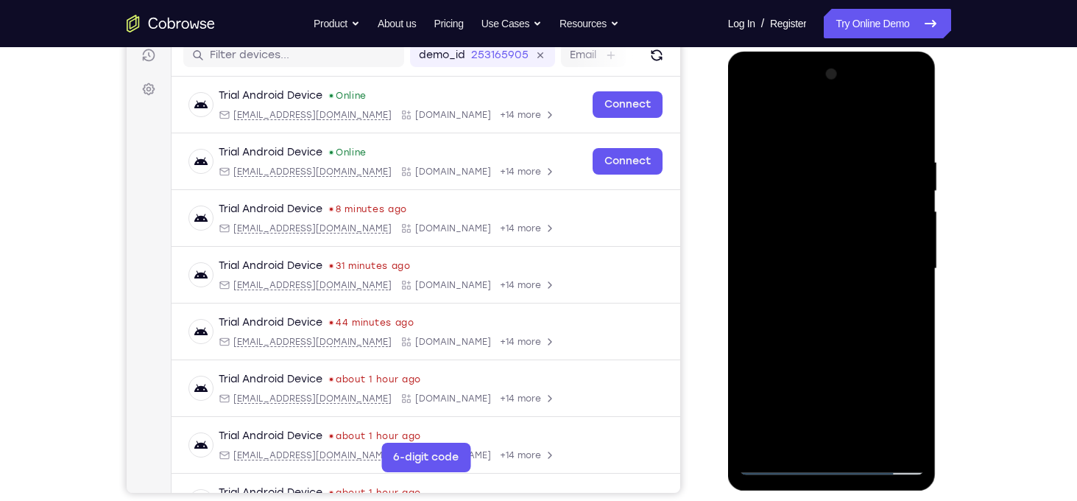
click at [751, 124] on div at bounding box center [832, 269] width 186 height 412
click at [824, 259] on div at bounding box center [832, 269] width 186 height 412
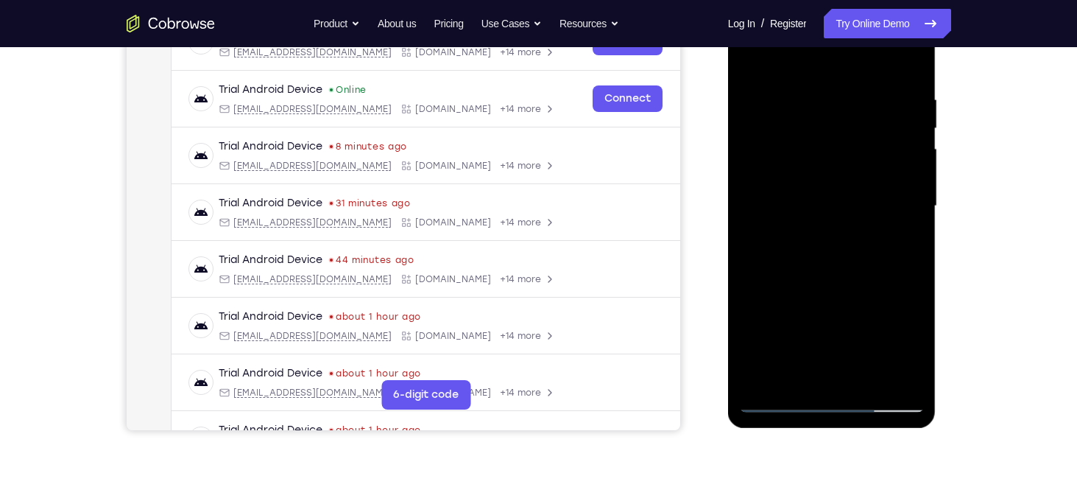
scroll to position [255, 0]
click at [798, 371] on div at bounding box center [832, 205] width 186 height 412
click at [869, 295] on div at bounding box center [832, 205] width 186 height 412
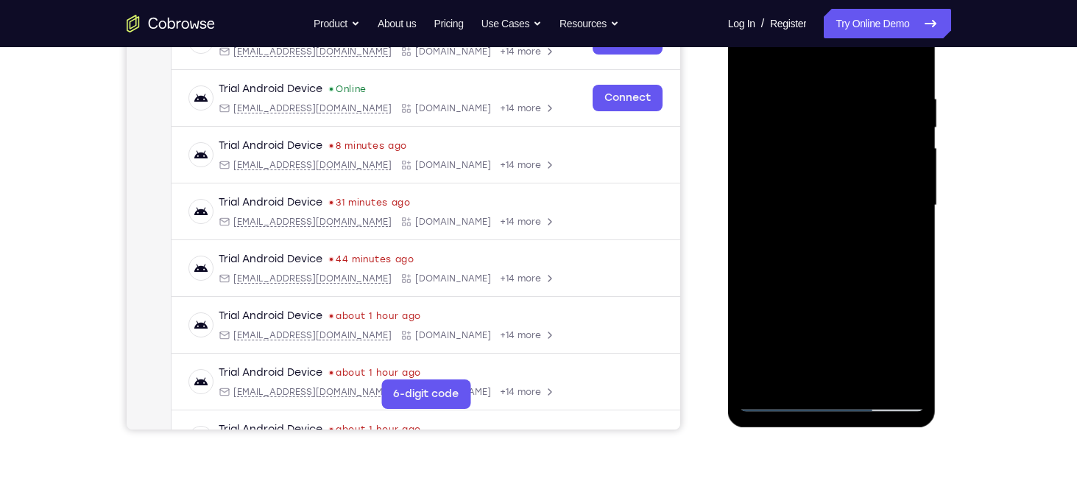
click at [869, 295] on div at bounding box center [832, 205] width 186 height 412
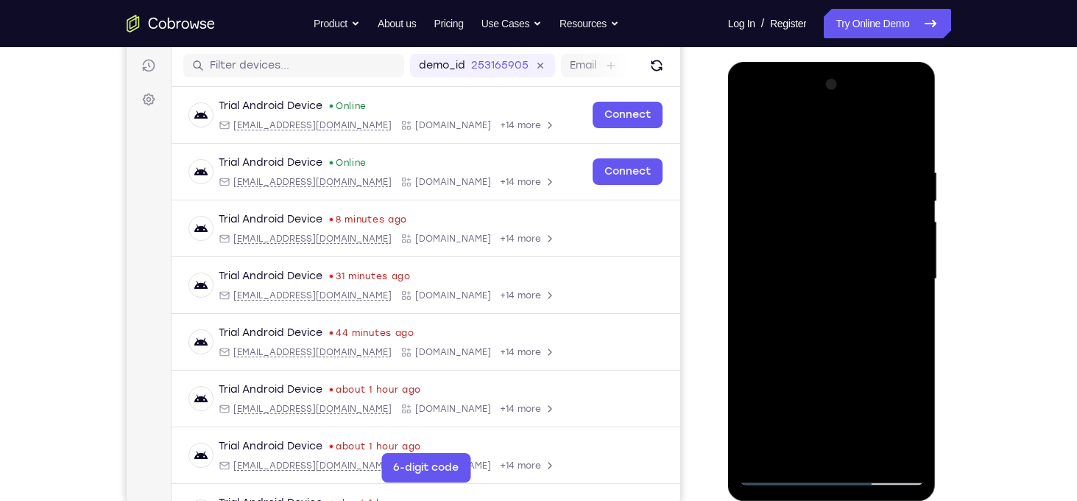
scroll to position [181, 0]
drag, startPoint x: 813, startPoint y: 152, endPoint x: 816, endPoint y: 215, distance: 62.7
click at [816, 215] on div at bounding box center [832, 280] width 186 height 412
click at [807, 168] on div at bounding box center [832, 280] width 186 height 412
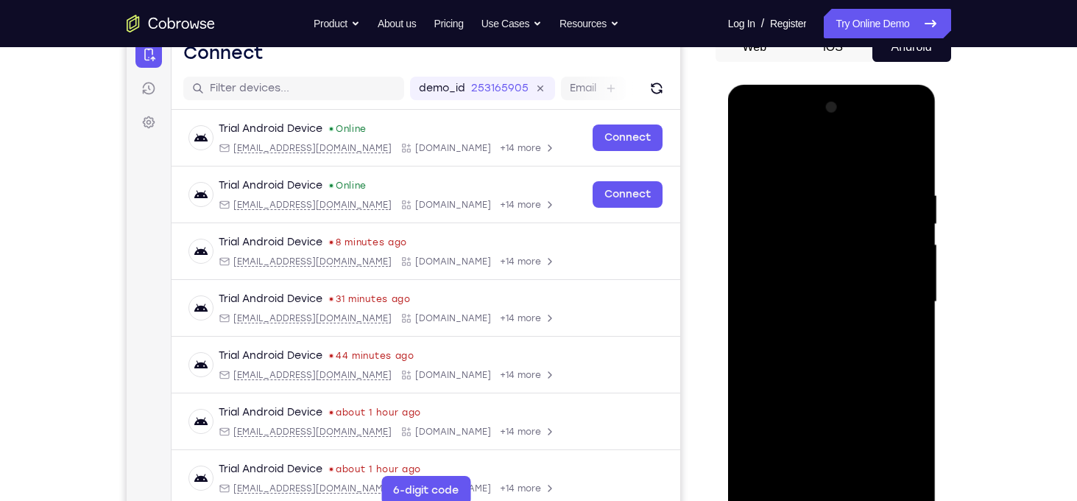
click at [843, 267] on div at bounding box center [832, 302] width 186 height 412
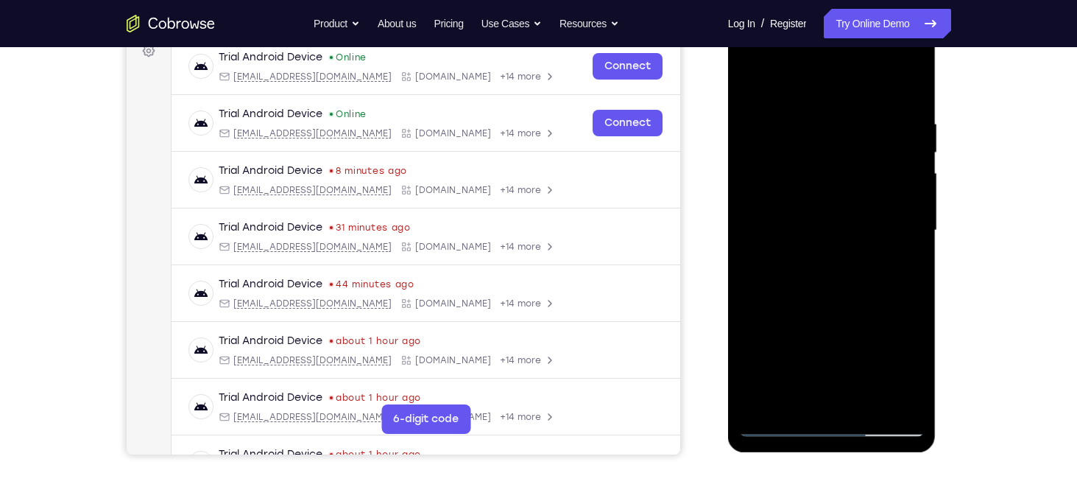
click at [901, 367] on div at bounding box center [832, 230] width 186 height 412
click at [853, 150] on div at bounding box center [832, 230] width 186 height 412
click at [898, 284] on div at bounding box center [832, 230] width 186 height 412
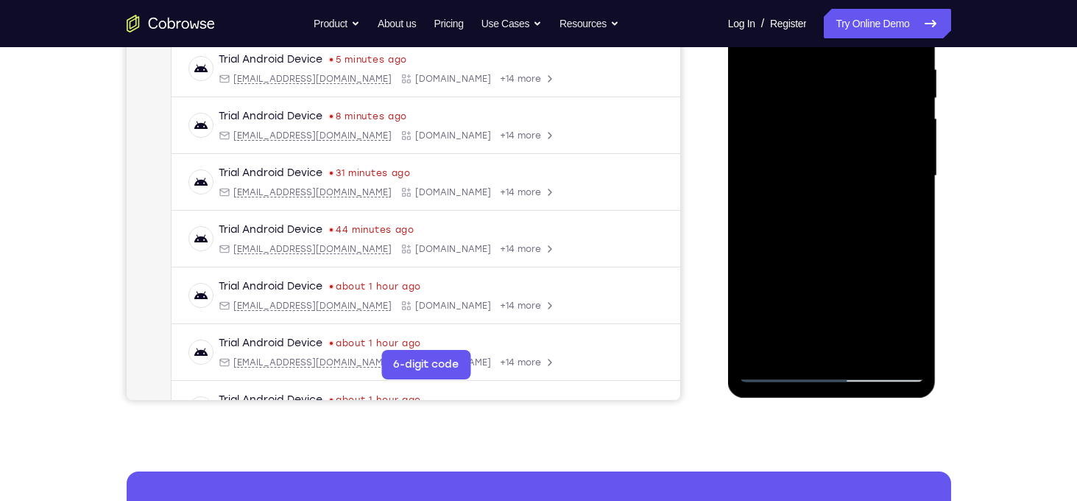
scroll to position [289, 0]
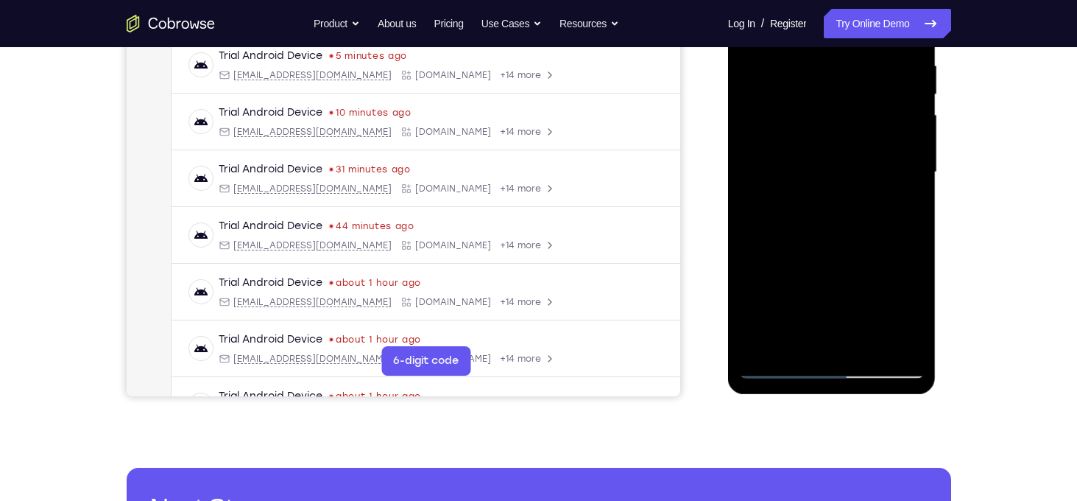
click at [798, 334] on div at bounding box center [832, 172] width 186 height 412
click at [755, 263] on div at bounding box center [832, 172] width 186 height 412
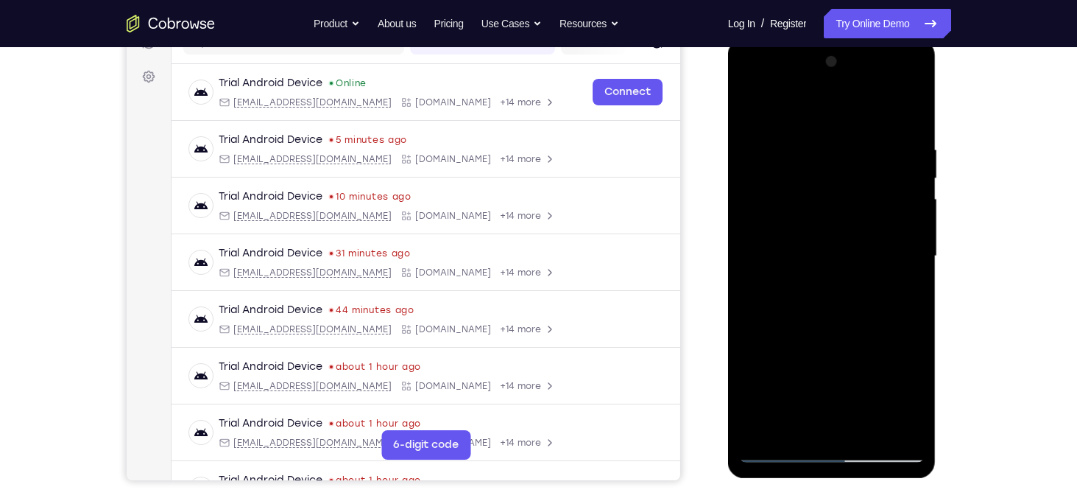
scroll to position [203, 0]
drag, startPoint x: 808, startPoint y: 186, endPoint x: 808, endPoint y: 222, distance: 36.8
click at [808, 222] on div at bounding box center [832, 258] width 186 height 412
drag, startPoint x: 816, startPoint y: 186, endPoint x: 818, endPoint y: 213, distance: 26.6
click at [818, 213] on div at bounding box center [832, 258] width 186 height 412
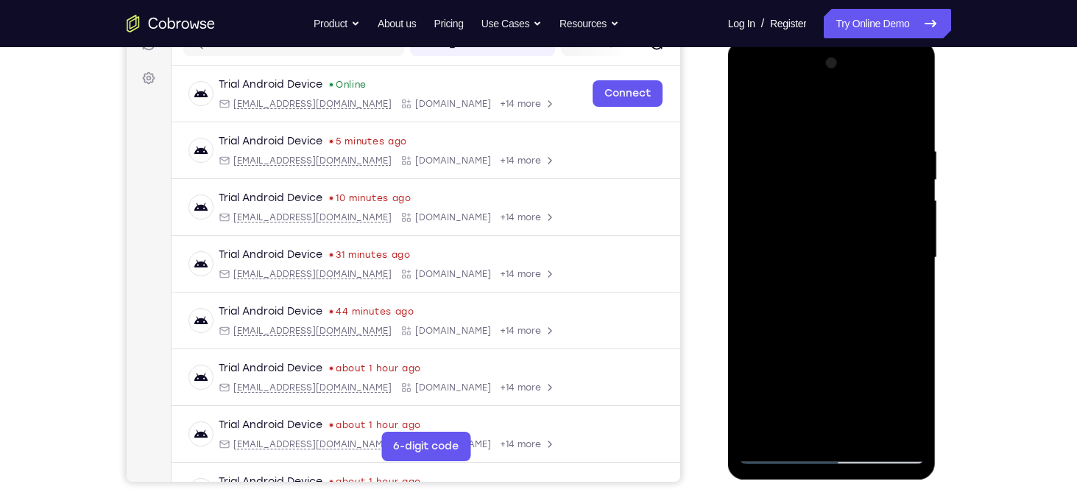
drag, startPoint x: 780, startPoint y: 185, endPoint x: 783, endPoint y: 61, distance: 123.7
click at [783, 61] on div at bounding box center [832, 258] width 186 height 412
click at [752, 108] on div at bounding box center [832, 258] width 186 height 412
click at [817, 242] on div at bounding box center [832, 258] width 186 height 412
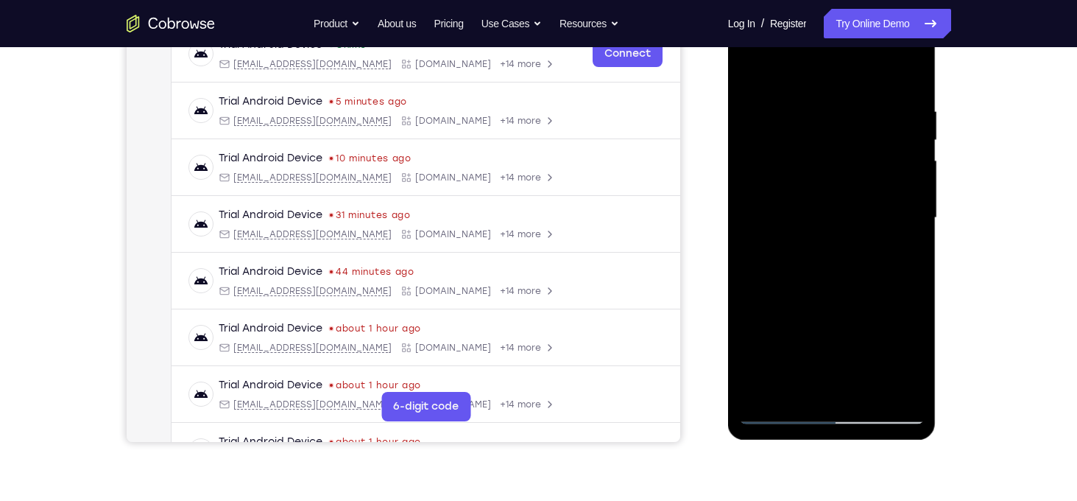
scroll to position [244, 0]
click at [801, 384] on div at bounding box center [832, 216] width 186 height 412
click at [750, 311] on div at bounding box center [832, 216] width 186 height 412
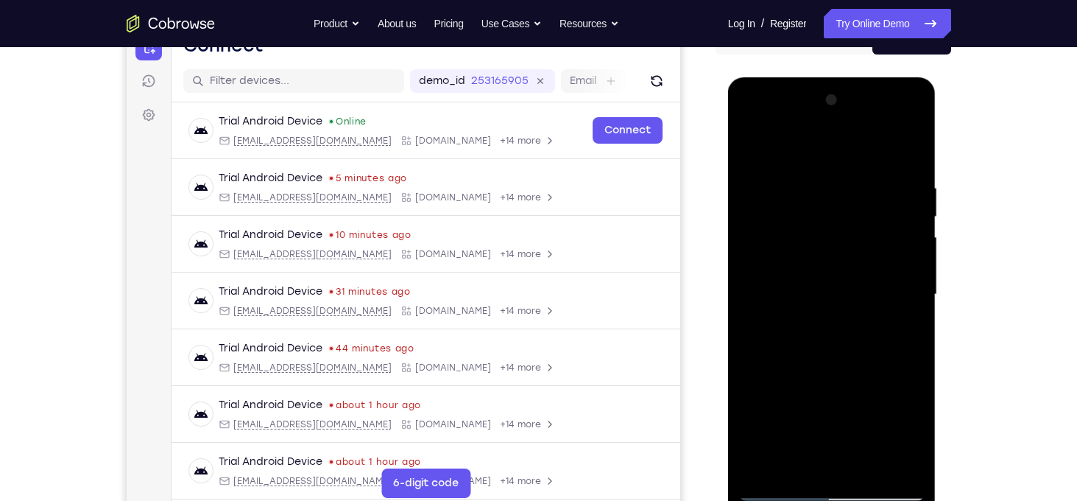
scroll to position [165, 0]
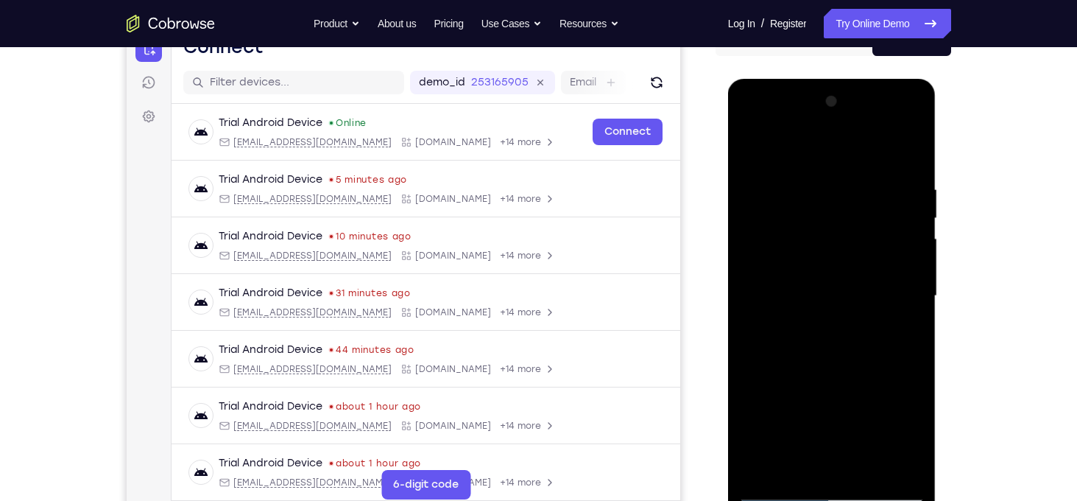
click at [753, 147] on div at bounding box center [832, 296] width 186 height 412
drag, startPoint x: 819, startPoint y: 192, endPoint x: 825, endPoint y: 353, distance: 161.3
click at [825, 353] on div at bounding box center [832, 296] width 186 height 412
click at [814, 189] on div at bounding box center [832, 296] width 186 height 412
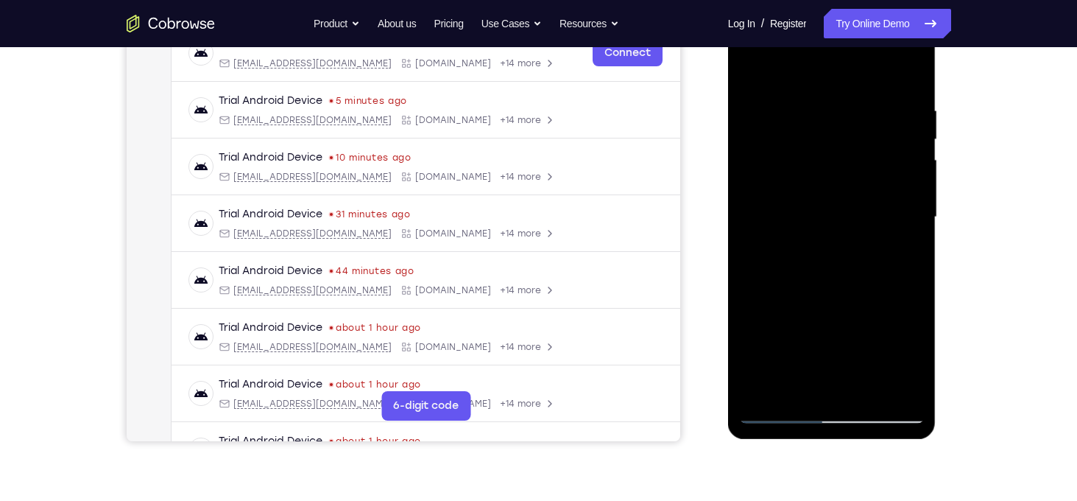
scroll to position [259, 0]
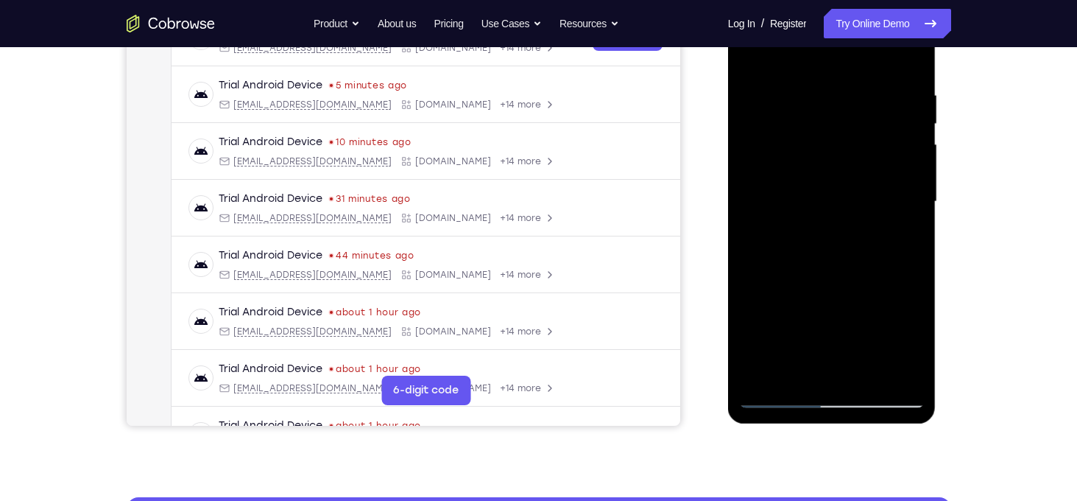
click at [886, 370] on div at bounding box center [832, 202] width 186 height 412
click at [908, 240] on div at bounding box center [832, 202] width 186 height 412
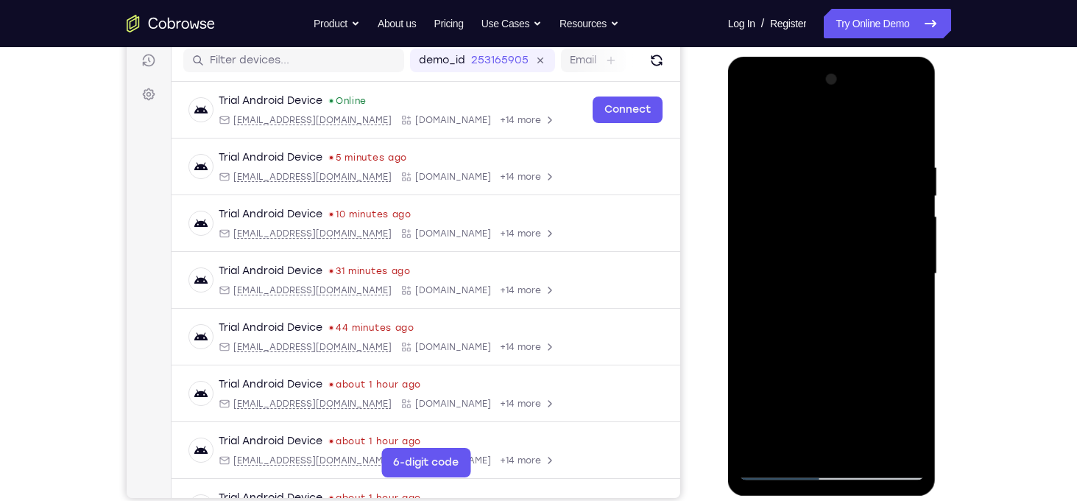
scroll to position [185, 0]
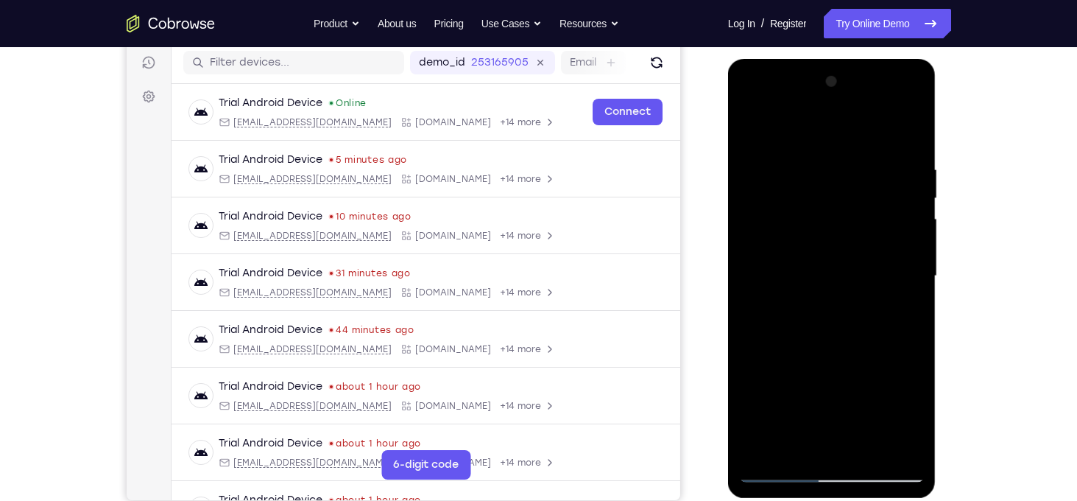
click at [756, 234] on div at bounding box center [832, 276] width 186 height 412
click at [910, 272] on div at bounding box center [832, 276] width 186 height 412
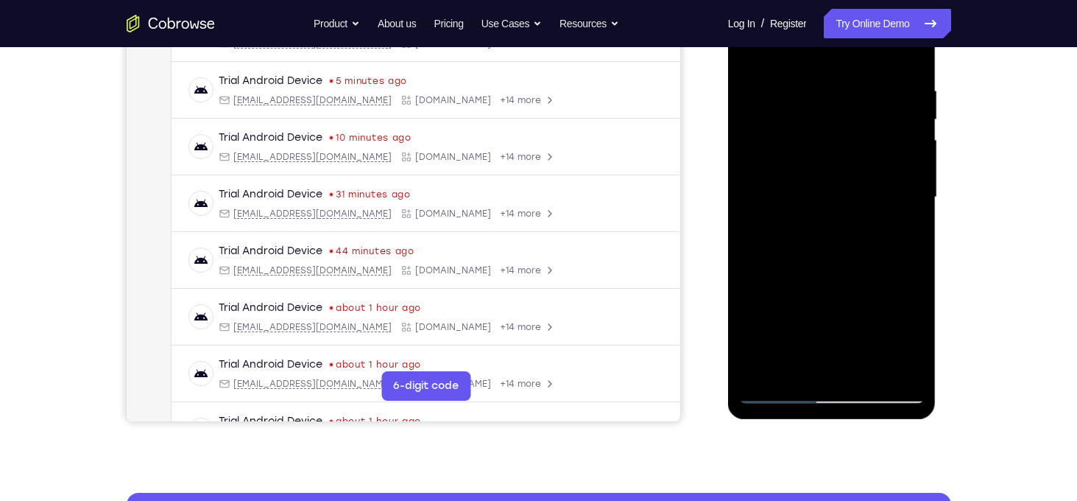
scroll to position [267, 0]
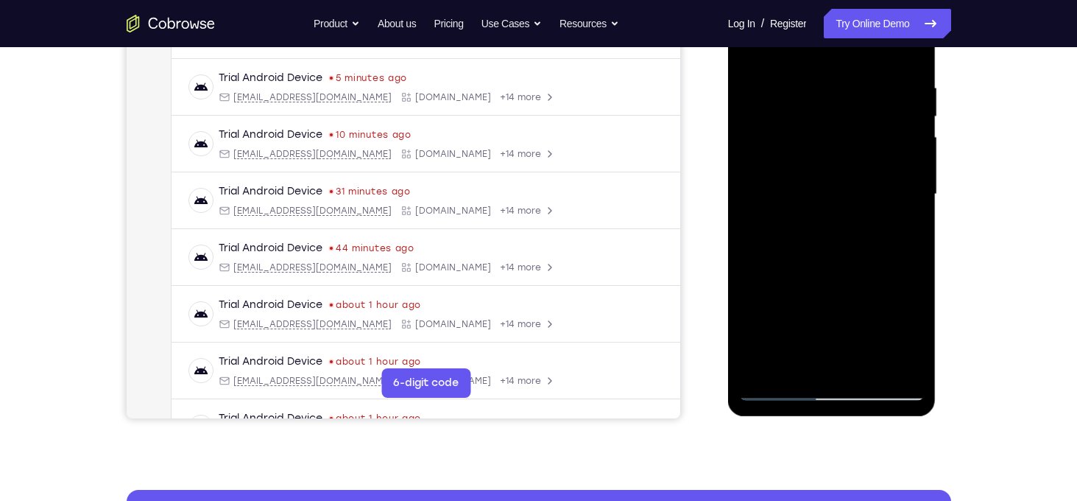
click at [886, 361] on div at bounding box center [832, 194] width 186 height 412
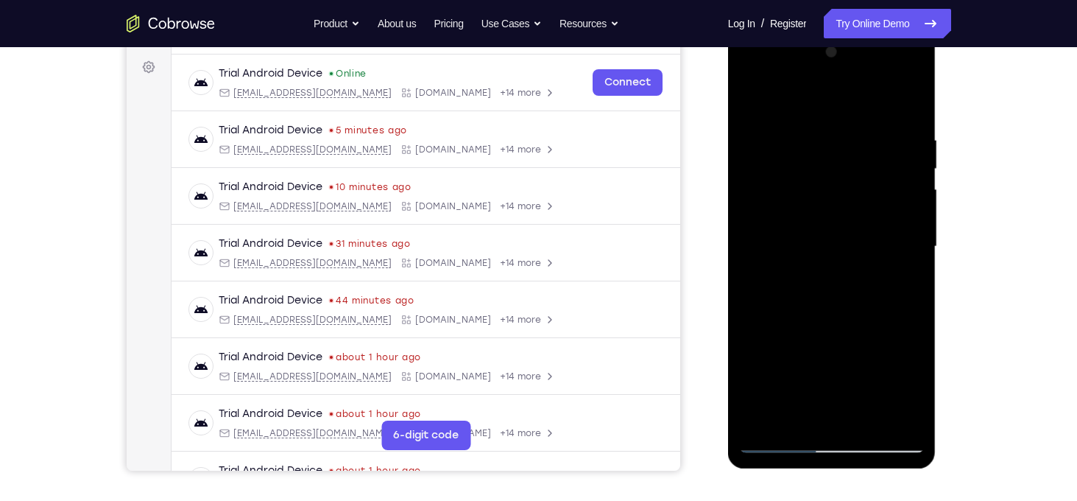
scroll to position [212, 0]
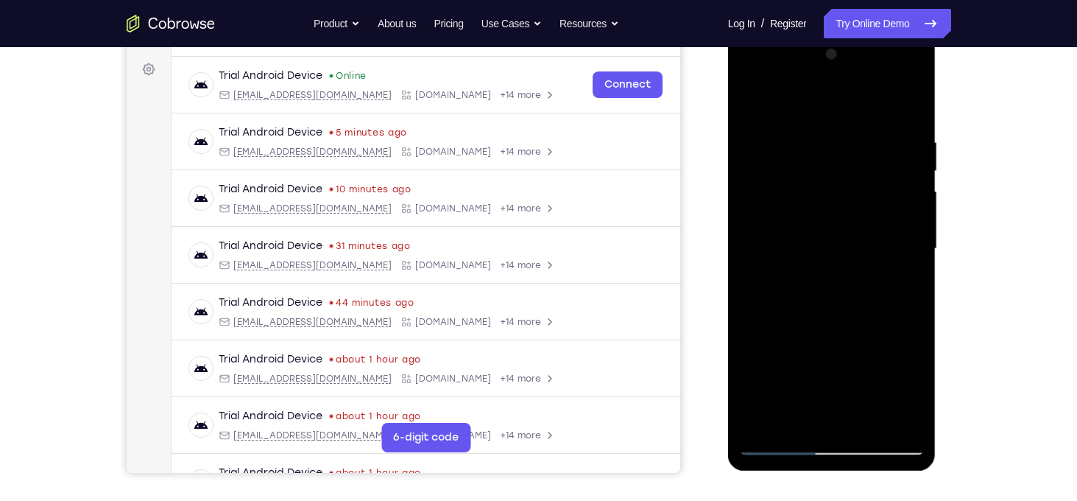
click at [893, 204] on div at bounding box center [832, 249] width 186 height 412
click at [756, 111] on div at bounding box center [832, 249] width 186 height 412
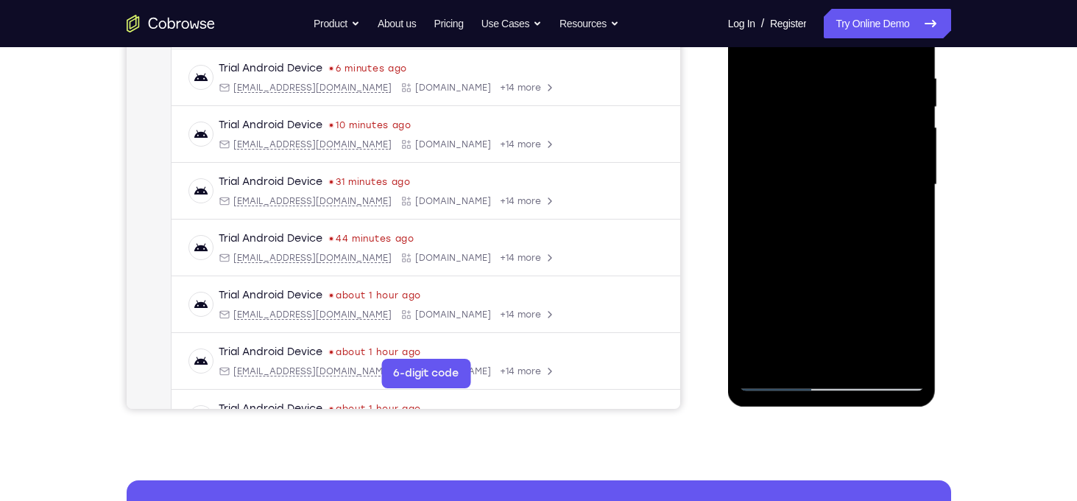
scroll to position [279, 0]
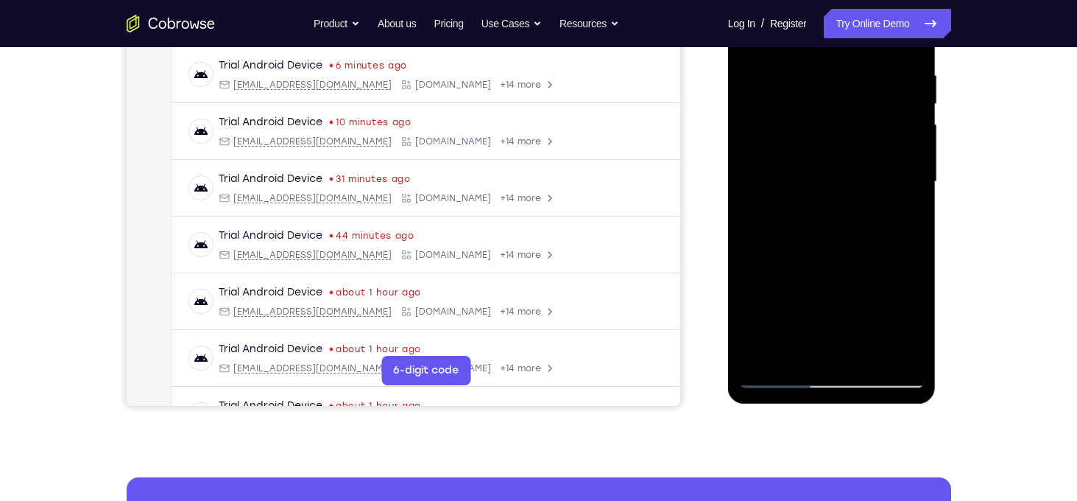
click at [890, 219] on div at bounding box center [832, 182] width 186 height 412
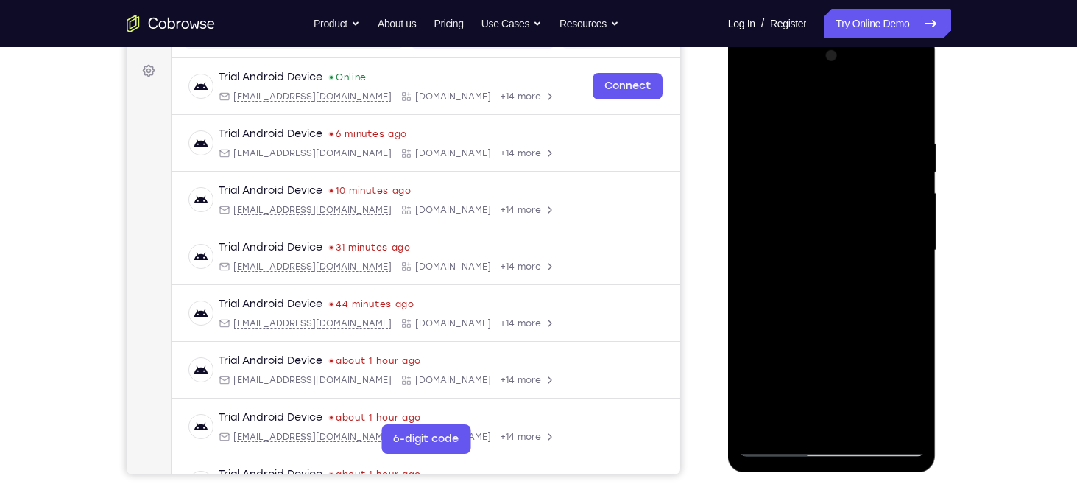
scroll to position [209, 0]
drag, startPoint x: 781, startPoint y: 163, endPoint x: 779, endPoint y: 283, distance: 120.8
click at [779, 283] on div at bounding box center [832, 252] width 186 height 412
click at [752, 102] on div at bounding box center [832, 252] width 186 height 412
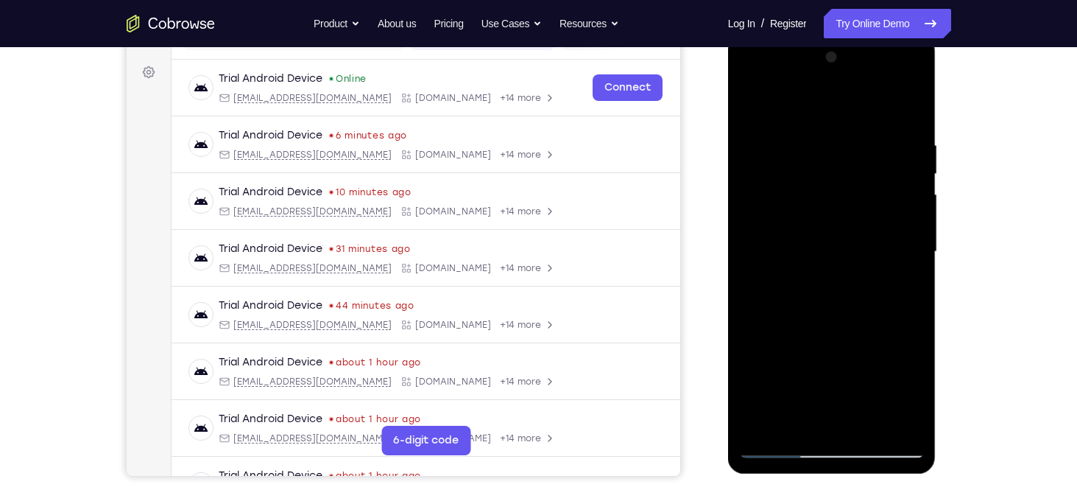
drag, startPoint x: 878, startPoint y: 133, endPoint x: 767, endPoint y: 146, distance: 112.0
click at [767, 146] on div at bounding box center [832, 252] width 186 height 412
drag, startPoint x: 761, startPoint y: 140, endPoint x: 848, endPoint y: 148, distance: 88.0
click at [848, 148] on div at bounding box center [832, 252] width 186 height 412
click at [783, 136] on div at bounding box center [832, 252] width 186 height 412
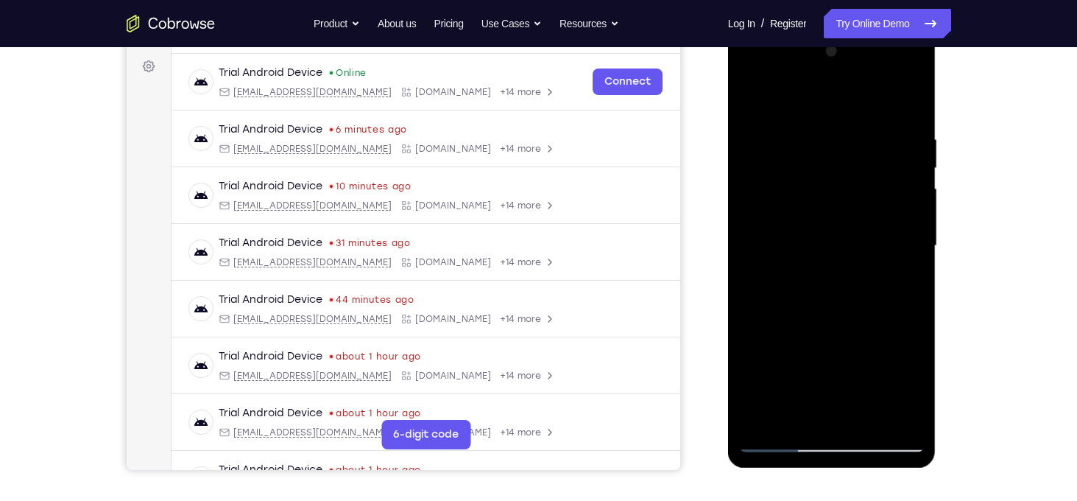
scroll to position [215, 0]
click at [914, 107] on div at bounding box center [832, 246] width 186 height 412
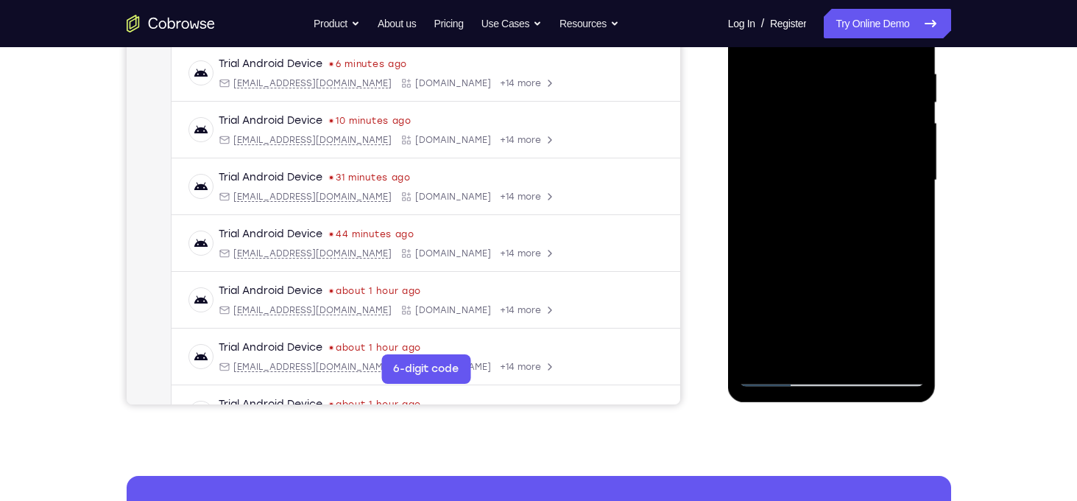
click at [870, 350] on div at bounding box center [832, 180] width 186 height 412
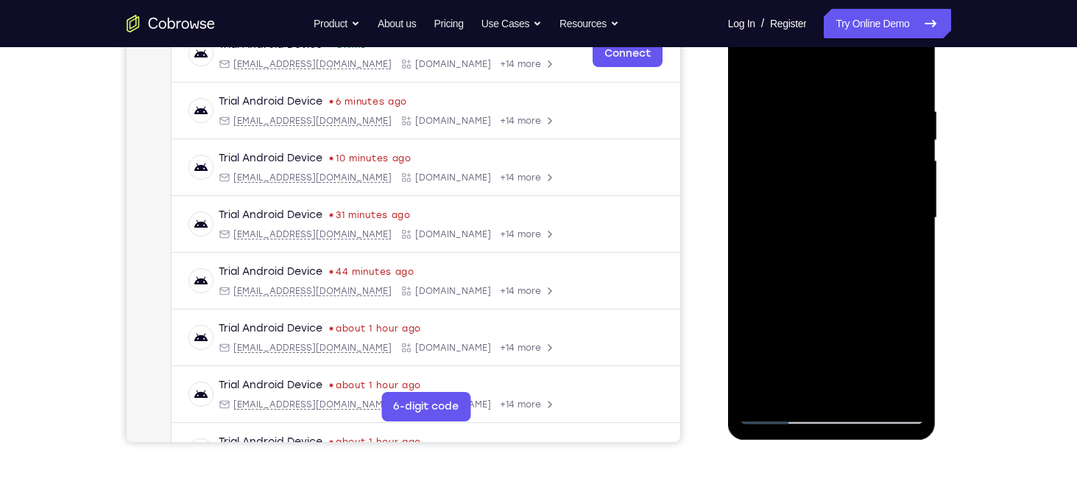
click at [836, 211] on div at bounding box center [832, 218] width 186 height 412
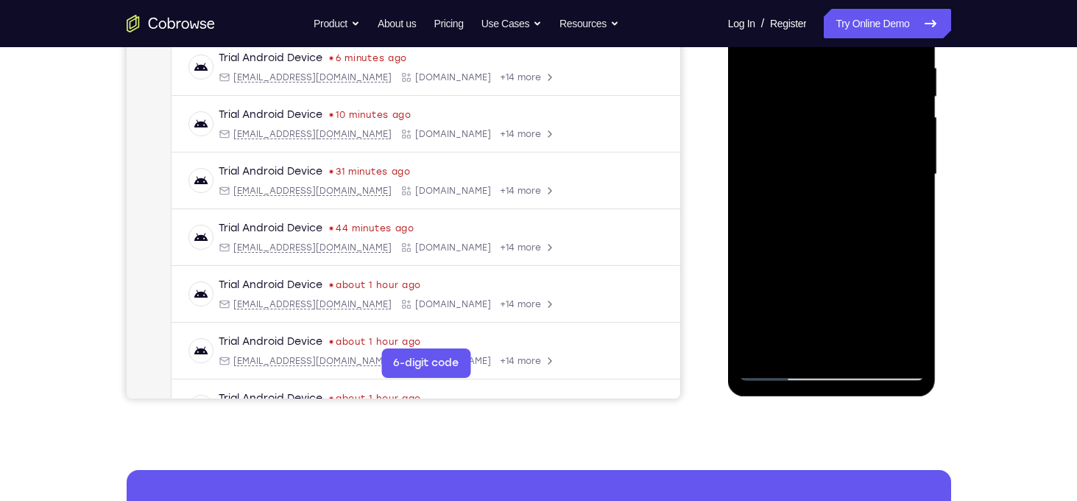
scroll to position [288, 0]
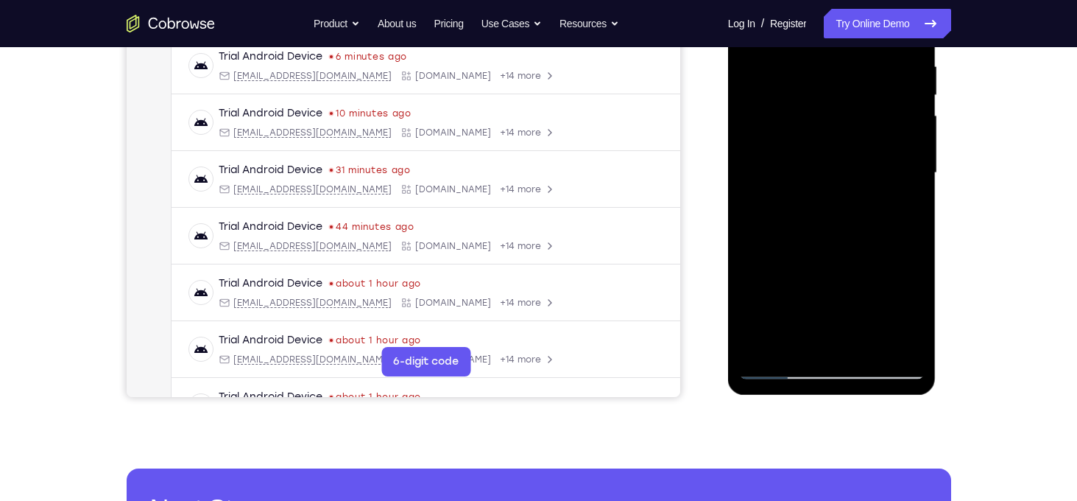
click at [779, 369] on div at bounding box center [832, 173] width 186 height 412
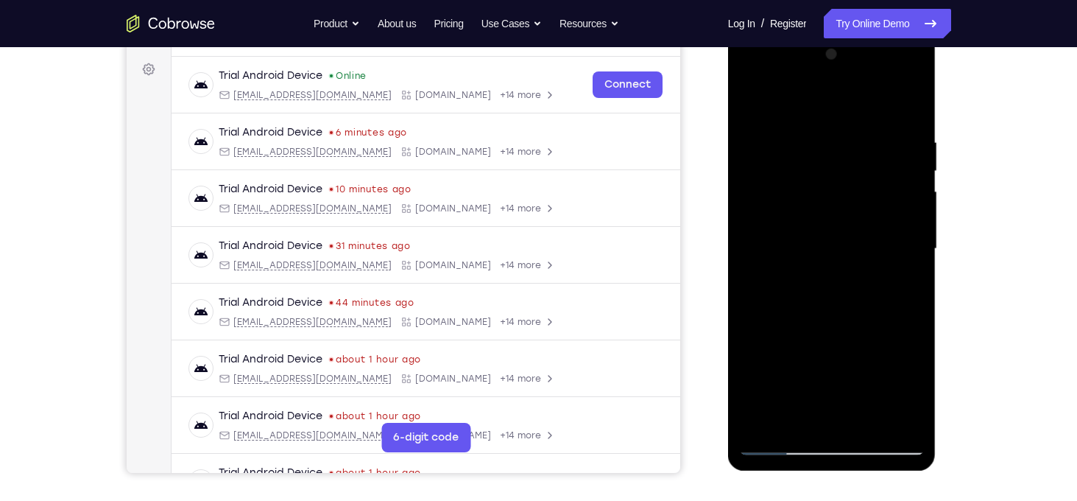
scroll to position [211, 0]
click at [847, 203] on div at bounding box center [832, 249] width 186 height 412
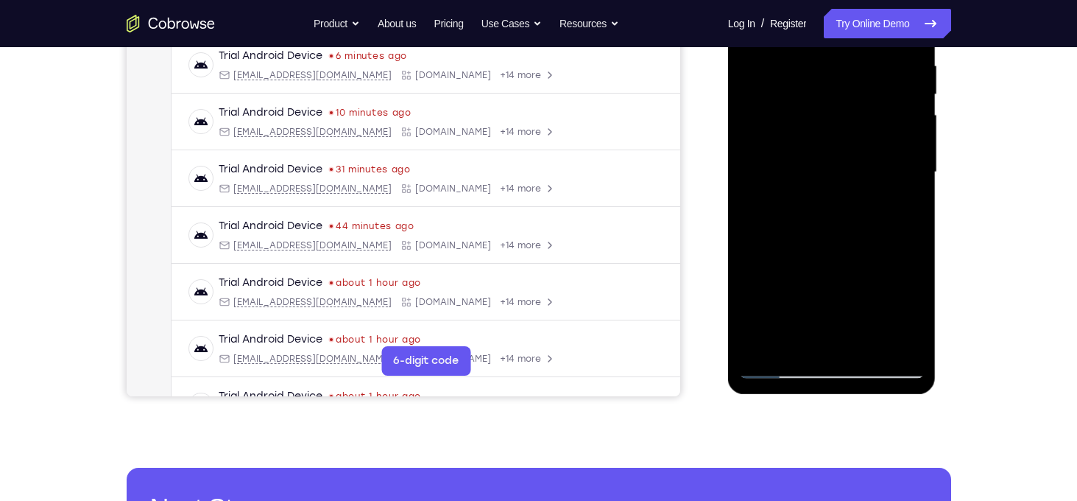
scroll to position [292, 0]
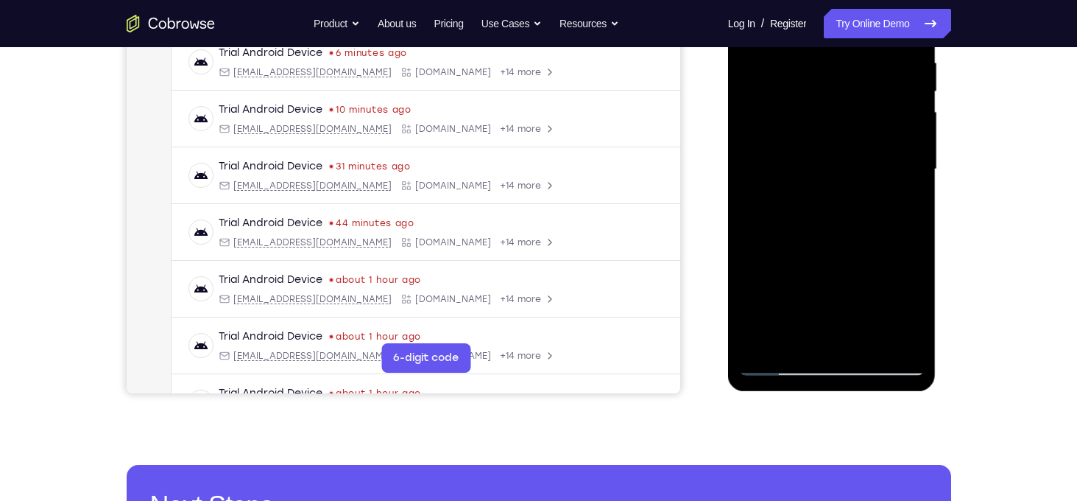
click at [790, 340] on div at bounding box center [832, 169] width 186 height 412
click at [755, 258] on div at bounding box center [832, 169] width 186 height 412
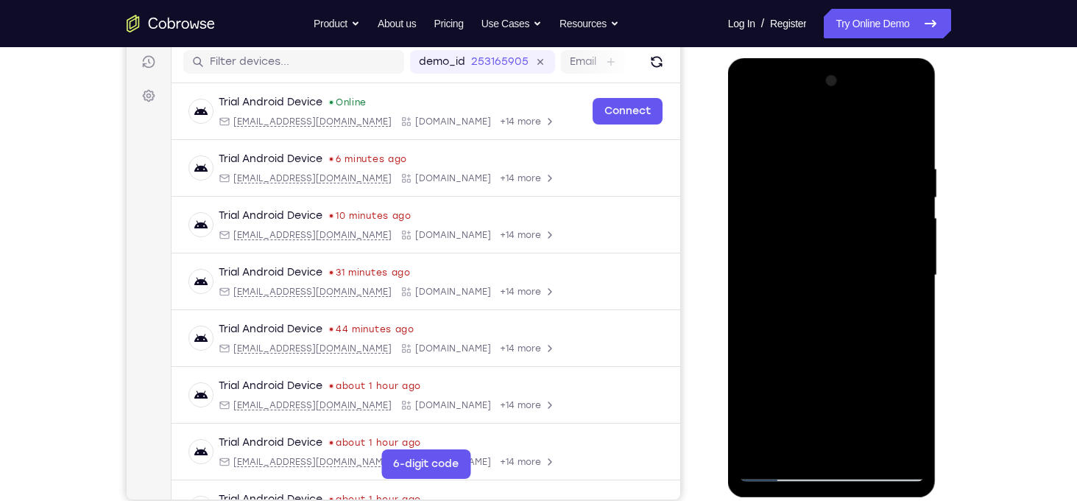
scroll to position [179, 0]
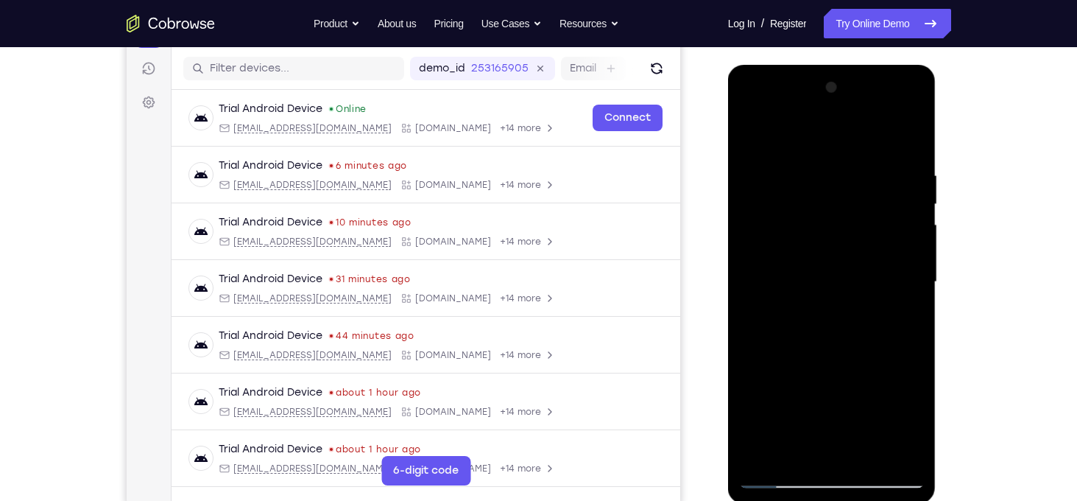
click at [744, 140] on div at bounding box center [832, 282] width 186 height 412
click at [747, 139] on div at bounding box center [832, 282] width 186 height 412
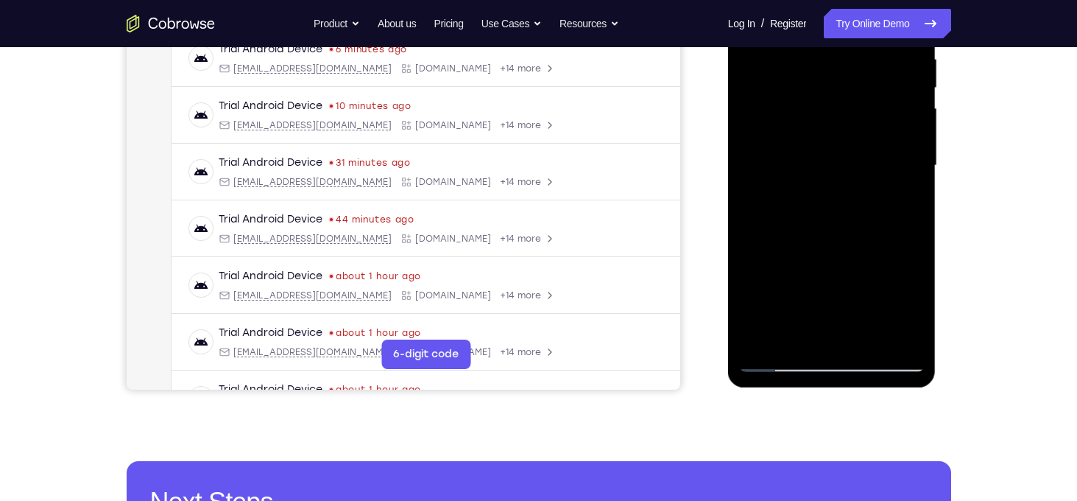
scroll to position [297, 0]
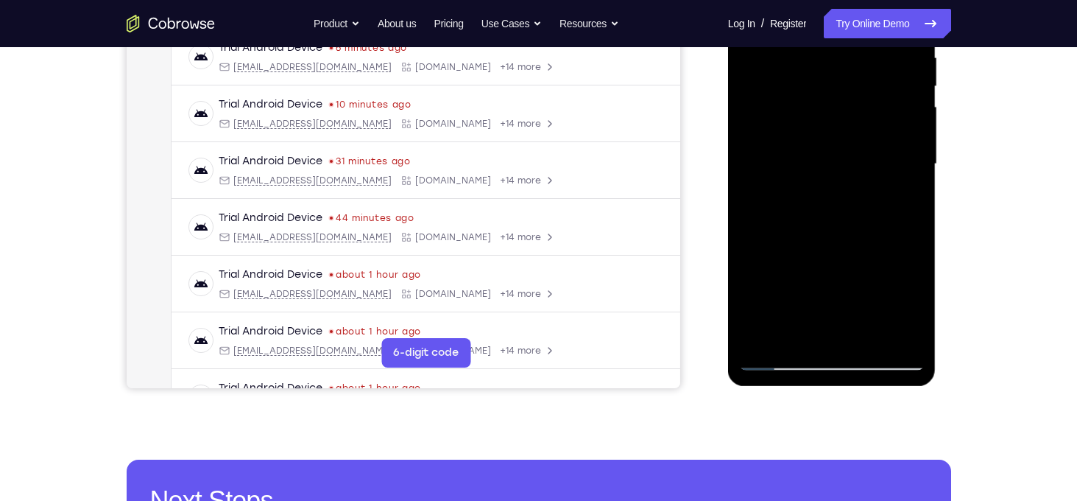
click at [868, 337] on div at bounding box center [832, 164] width 186 height 412
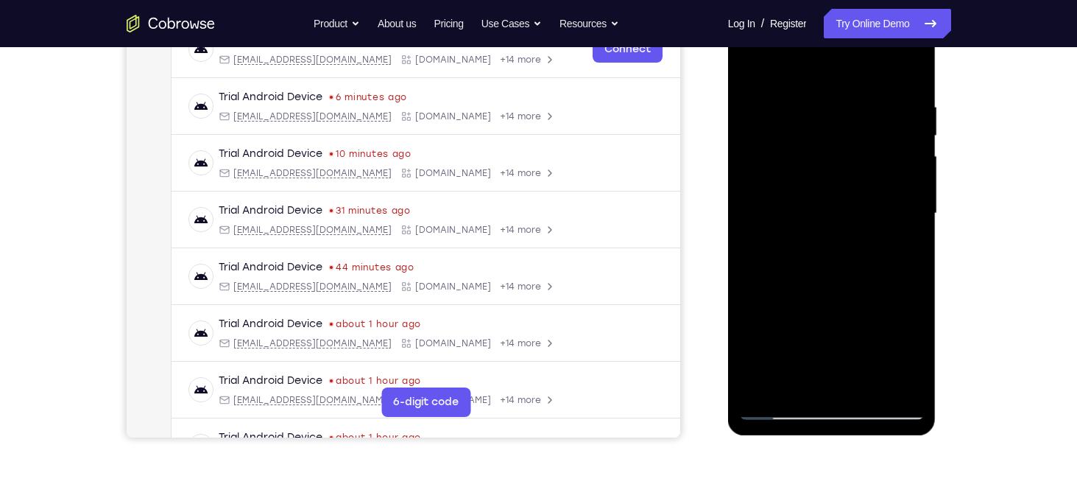
click at [828, 178] on div at bounding box center [832, 213] width 186 height 412
click at [797, 384] on div at bounding box center [832, 213] width 186 height 412
click at [822, 205] on div at bounding box center [832, 213] width 186 height 412
click at [864, 329] on div at bounding box center [832, 213] width 186 height 412
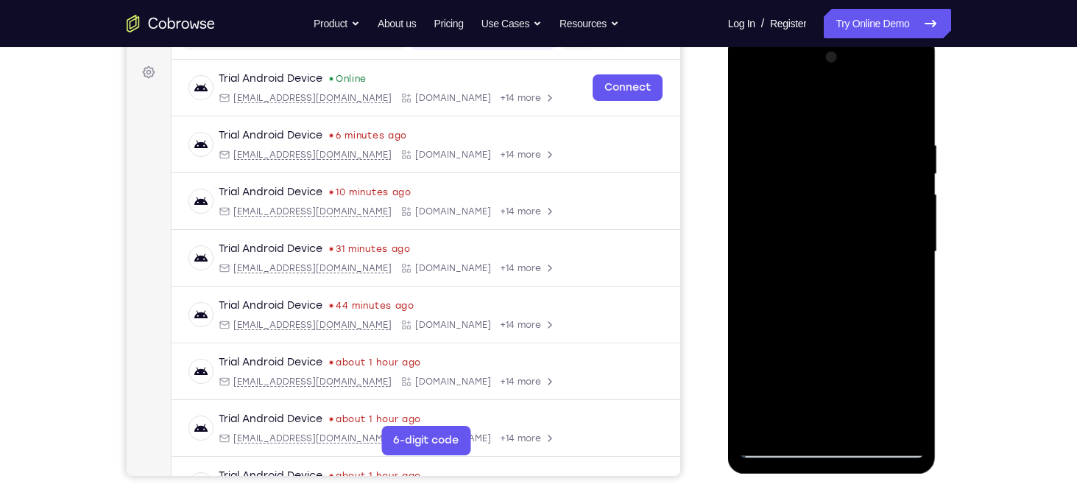
scroll to position [209, 0]
click at [750, 102] on div at bounding box center [832, 252] width 186 height 412
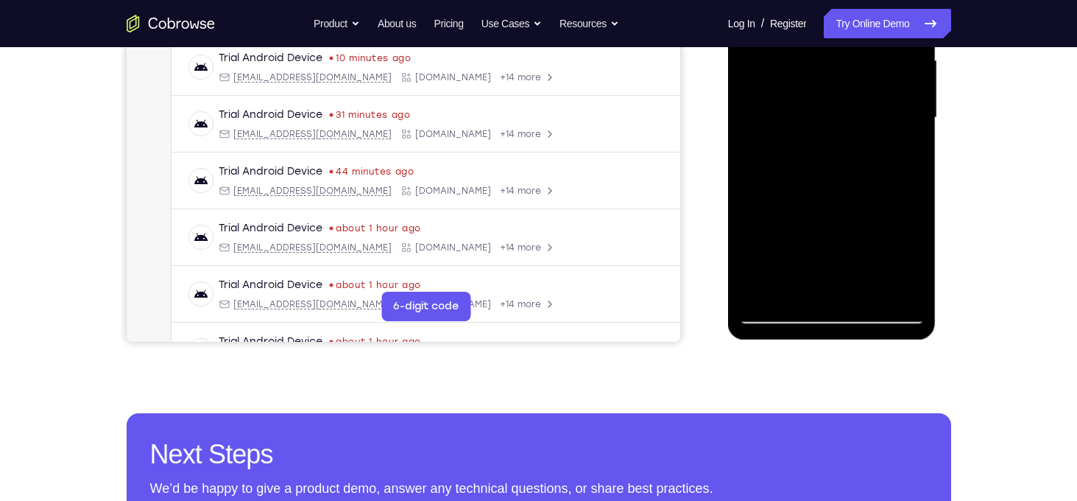
scroll to position [345, 0]
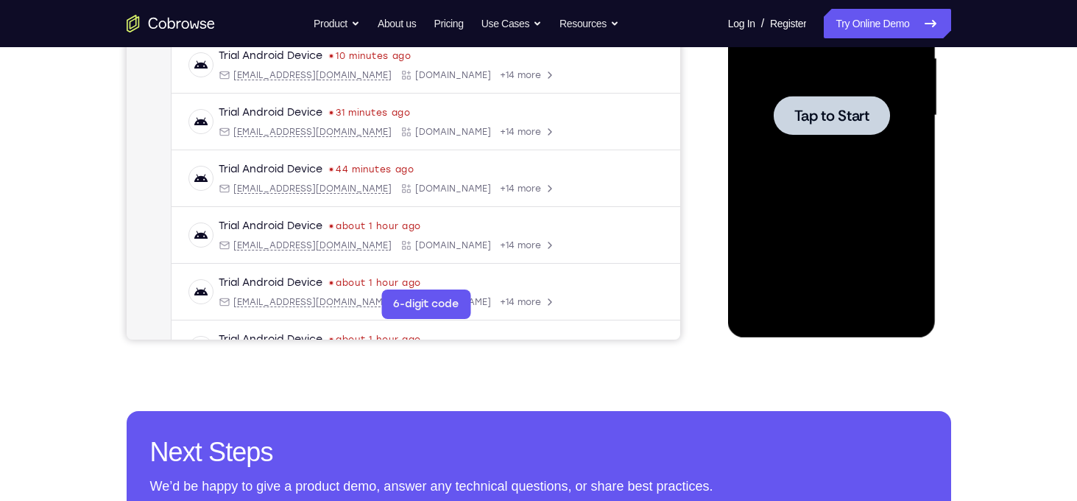
click at [813, 215] on div at bounding box center [832, 115] width 186 height 412
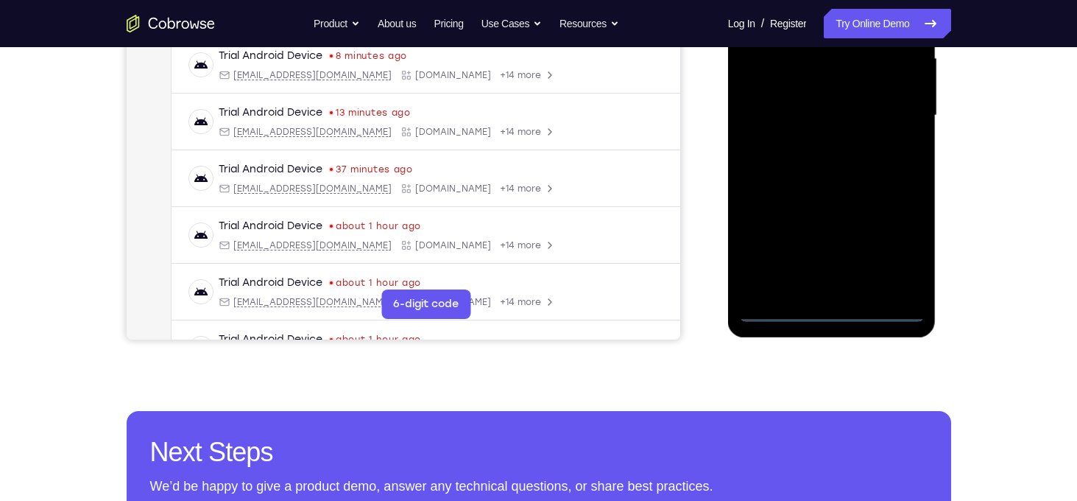
click at [833, 311] on div at bounding box center [832, 115] width 186 height 412
click at [900, 247] on div at bounding box center [832, 115] width 186 height 412
click at [831, 317] on div at bounding box center [832, 115] width 186 height 412
click at [898, 253] on div at bounding box center [832, 115] width 186 height 412
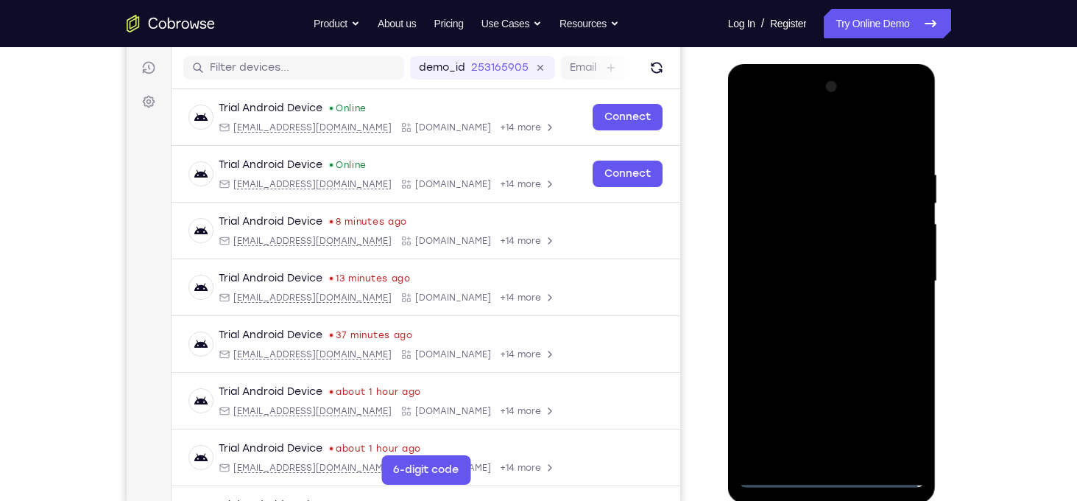
scroll to position [180, 0]
click at [833, 147] on div at bounding box center [832, 281] width 186 height 412
click at [892, 270] on div at bounding box center [832, 281] width 186 height 412
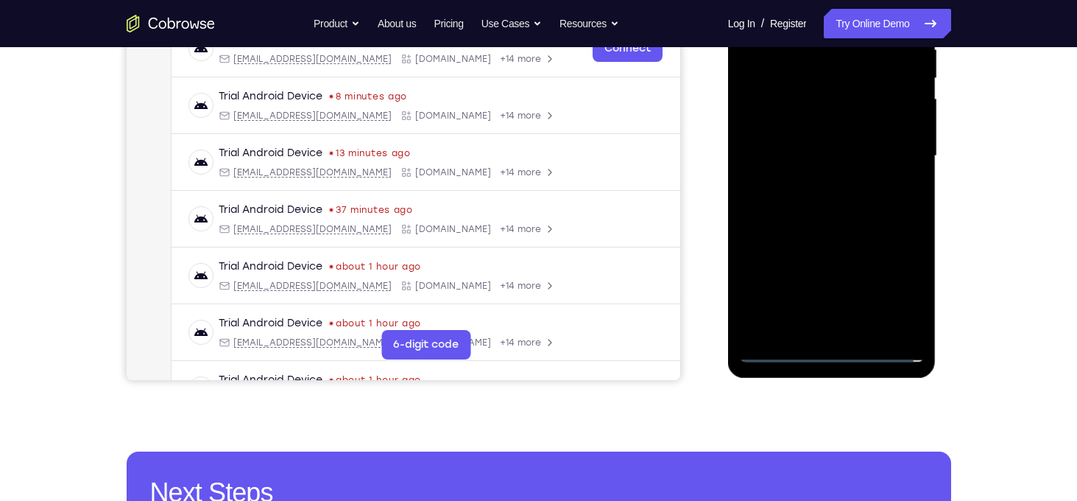
scroll to position [306, 0]
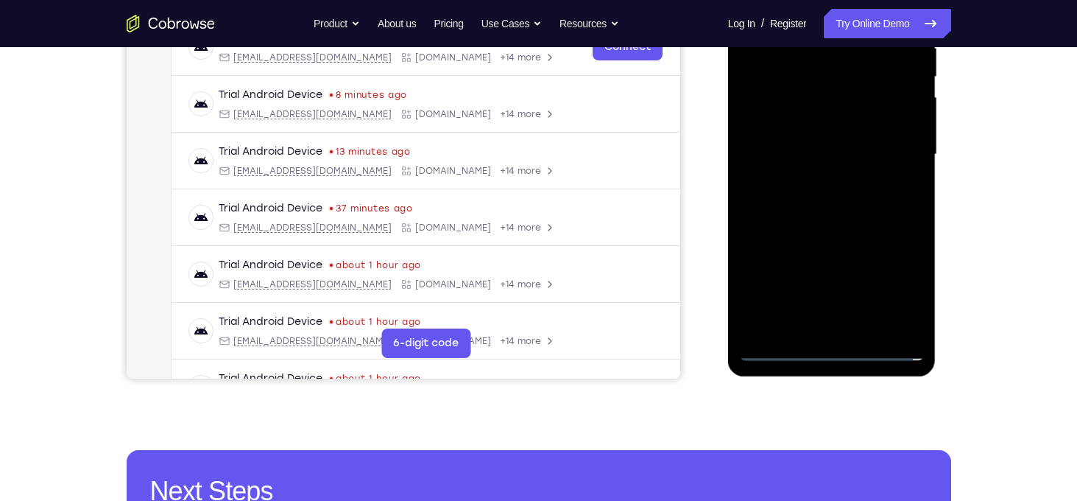
click at [850, 333] on div at bounding box center [832, 154] width 186 height 412
click at [795, 138] on div at bounding box center [832, 154] width 186 height 412
click at [836, 155] on div at bounding box center [832, 154] width 186 height 412
click at [810, 206] on div at bounding box center [832, 154] width 186 height 412
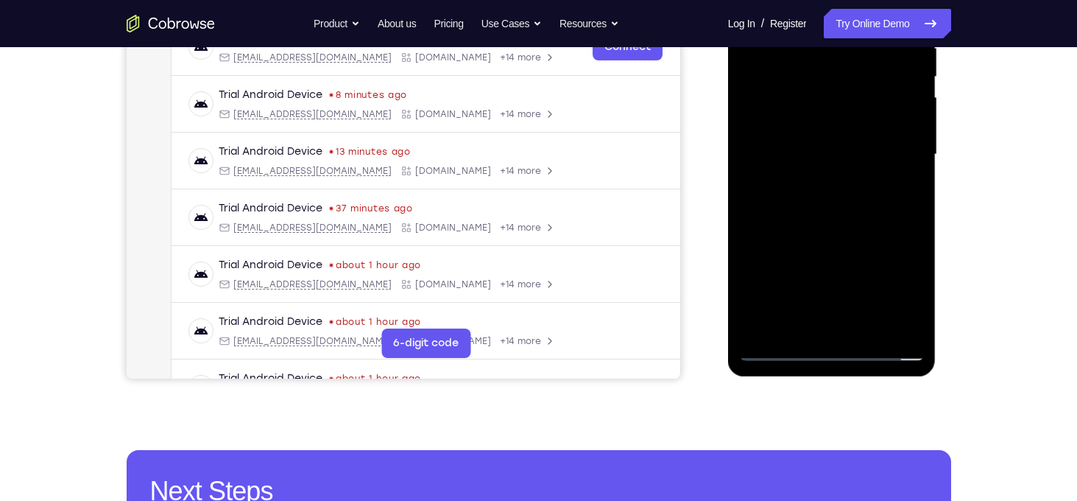
click at [810, 206] on div at bounding box center [832, 154] width 186 height 412
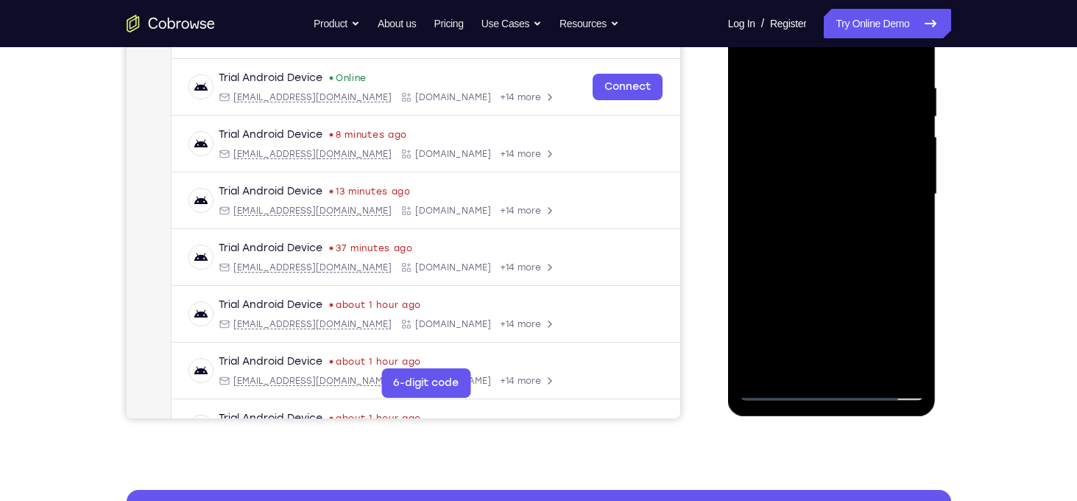
scroll to position [271, 0]
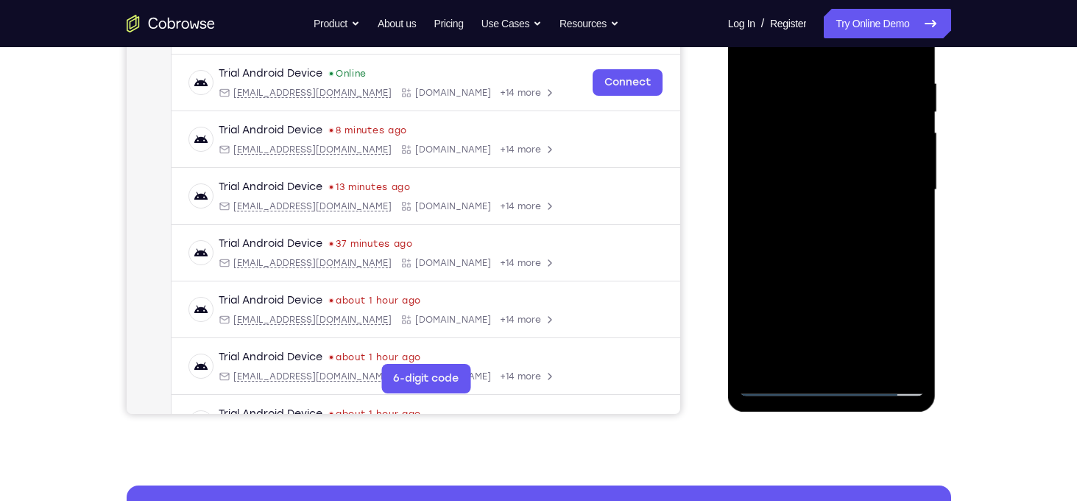
click at [825, 250] on div at bounding box center [832, 190] width 186 height 412
click at [867, 359] on div at bounding box center [832, 190] width 186 height 412
click at [839, 264] on div at bounding box center [832, 190] width 186 height 412
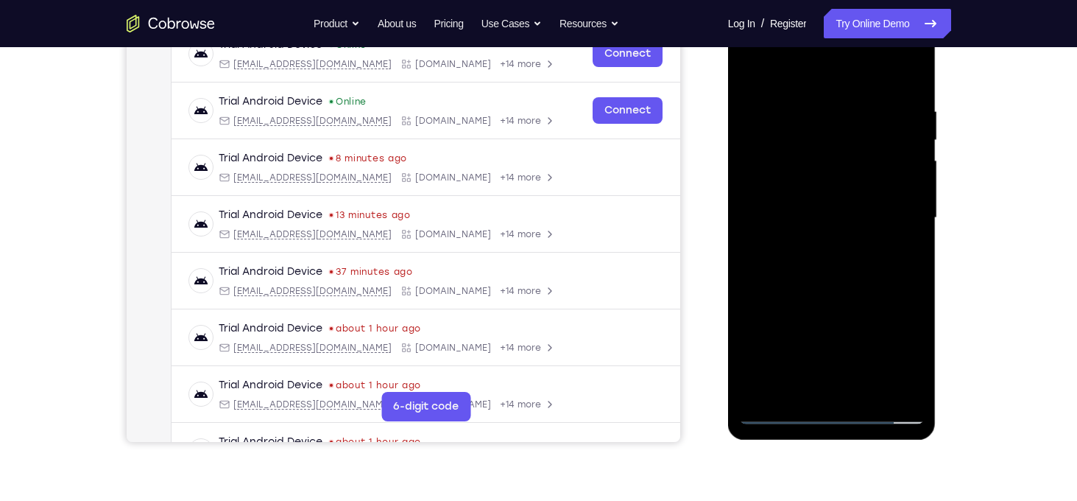
scroll to position [234, 0]
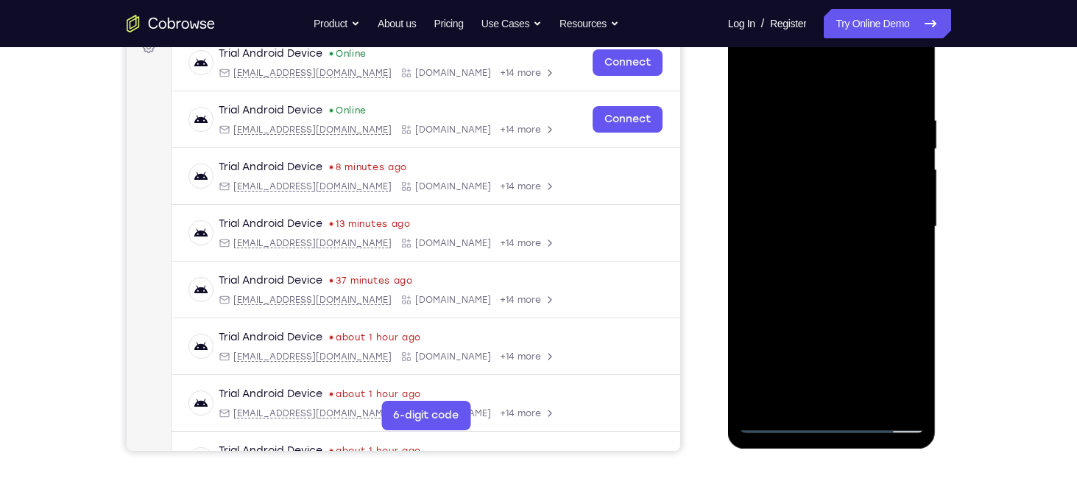
click at [828, 190] on div at bounding box center [832, 227] width 186 height 412
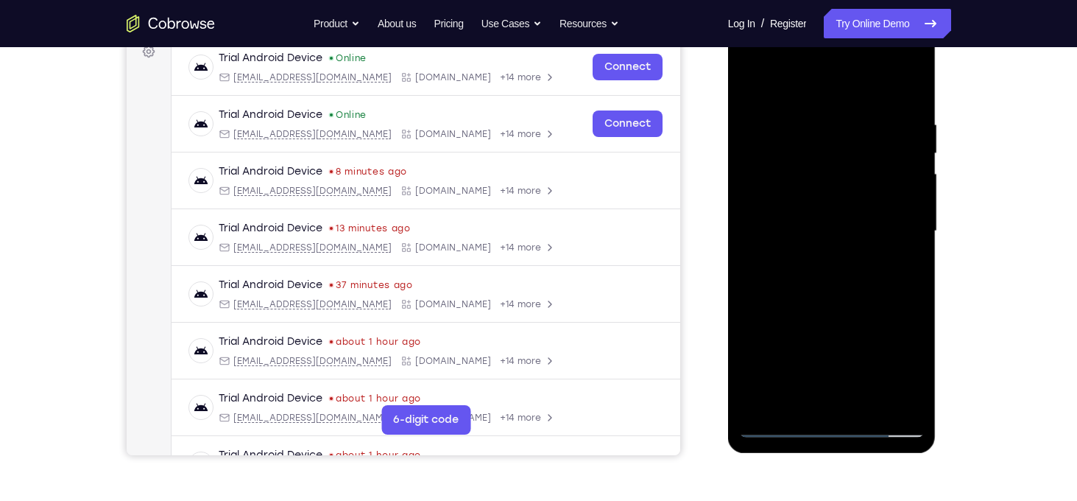
scroll to position [229, 0]
click at [752, 89] on div at bounding box center [832, 232] width 186 height 412
click at [817, 219] on div at bounding box center [832, 232] width 186 height 412
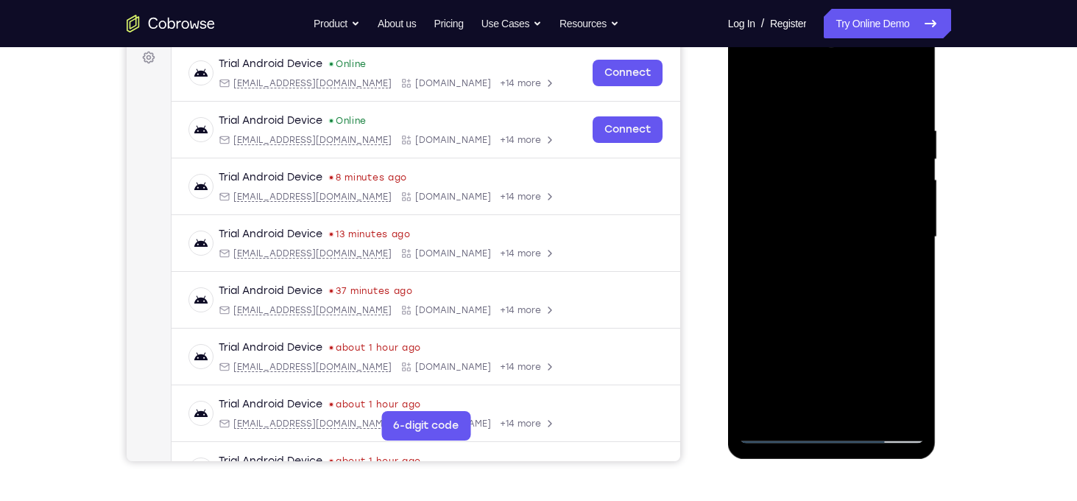
click at [751, 91] on div at bounding box center [832, 237] width 186 height 412
click at [808, 204] on div at bounding box center [832, 237] width 186 height 412
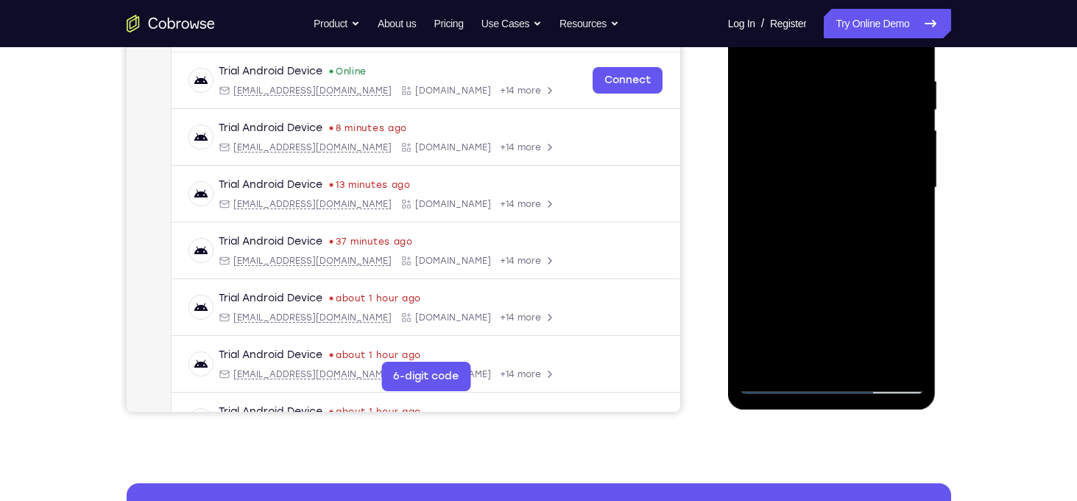
click at [801, 160] on div at bounding box center [832, 188] width 186 height 412
click at [857, 287] on div at bounding box center [832, 188] width 186 height 412
click at [809, 115] on div at bounding box center [832, 188] width 186 height 412
click at [789, 322] on div at bounding box center [832, 188] width 186 height 412
click at [831, 330] on div at bounding box center [832, 188] width 186 height 412
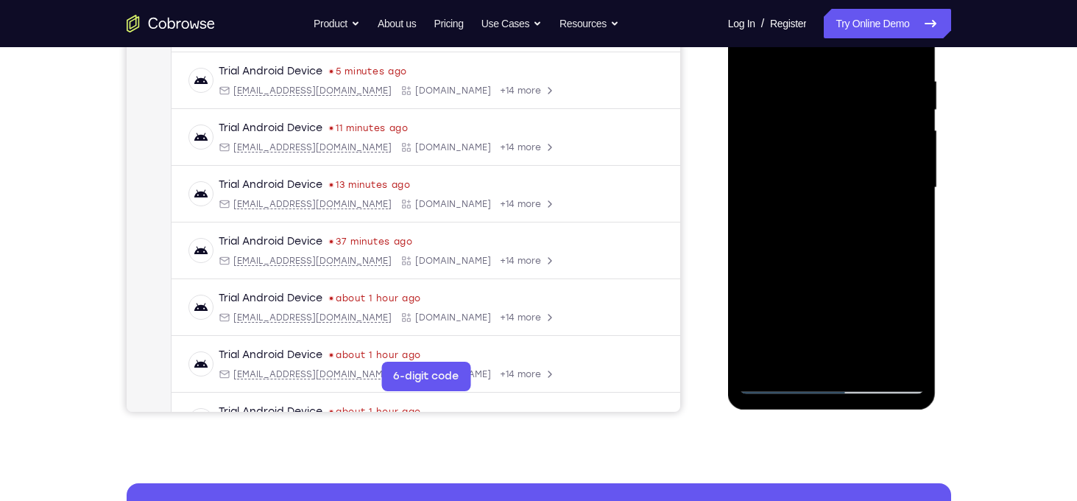
click at [795, 361] on div at bounding box center [832, 188] width 186 height 412
click at [869, 267] on div at bounding box center [832, 188] width 186 height 412
click at [837, 162] on div at bounding box center [832, 188] width 186 height 412
click at [881, 302] on div at bounding box center [832, 188] width 186 height 412
click at [797, 361] on div at bounding box center [832, 188] width 186 height 412
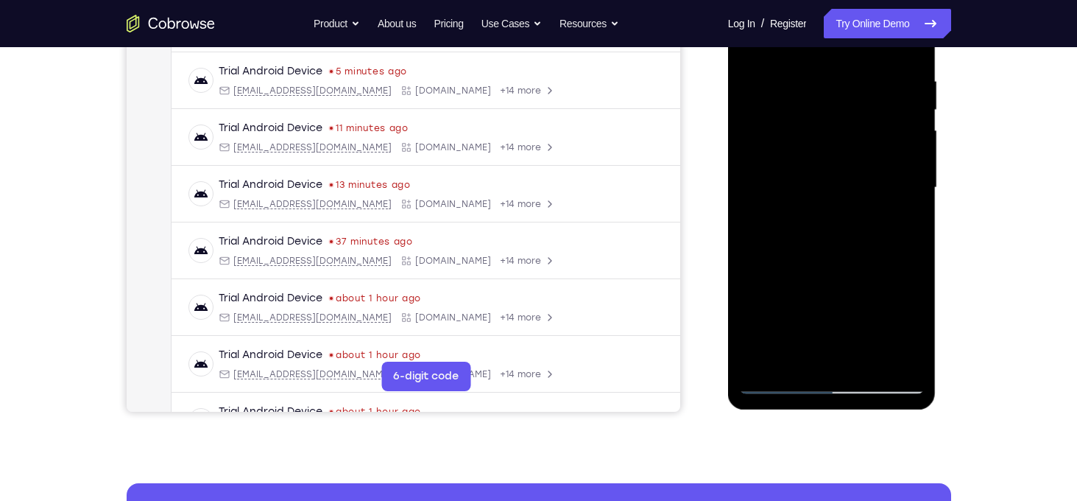
click at [752, 267] on div at bounding box center [832, 188] width 186 height 412
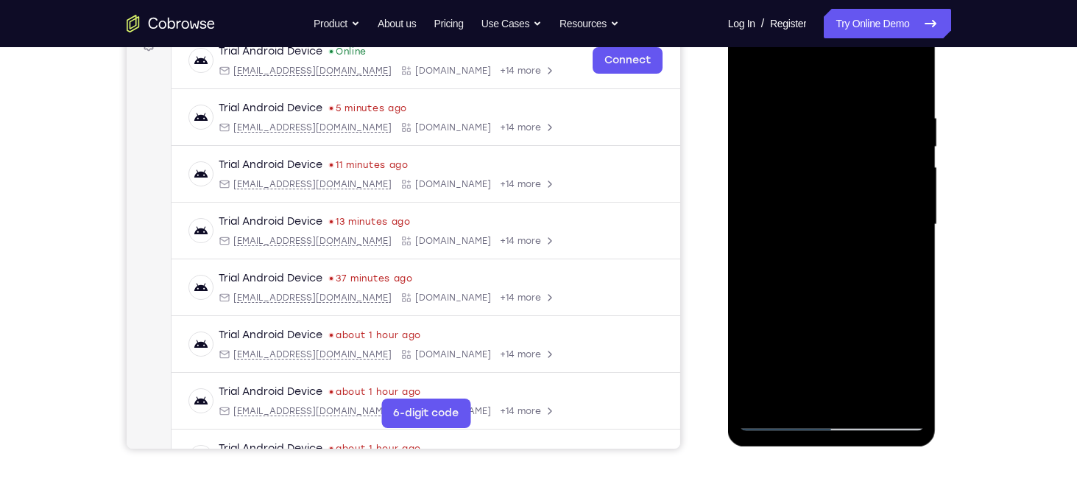
click at [753, 78] on div at bounding box center [832, 224] width 186 height 412
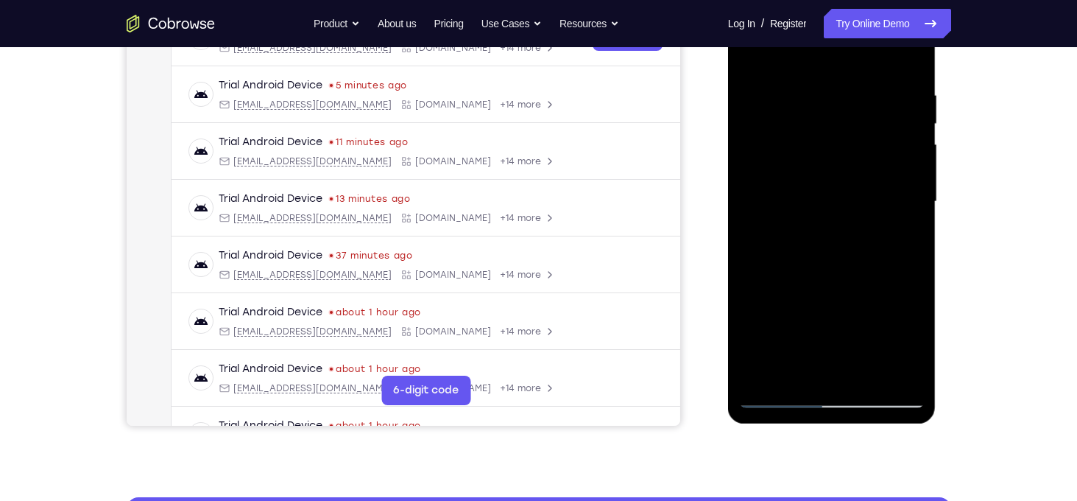
click at [867, 375] on div at bounding box center [832, 202] width 186 height 412
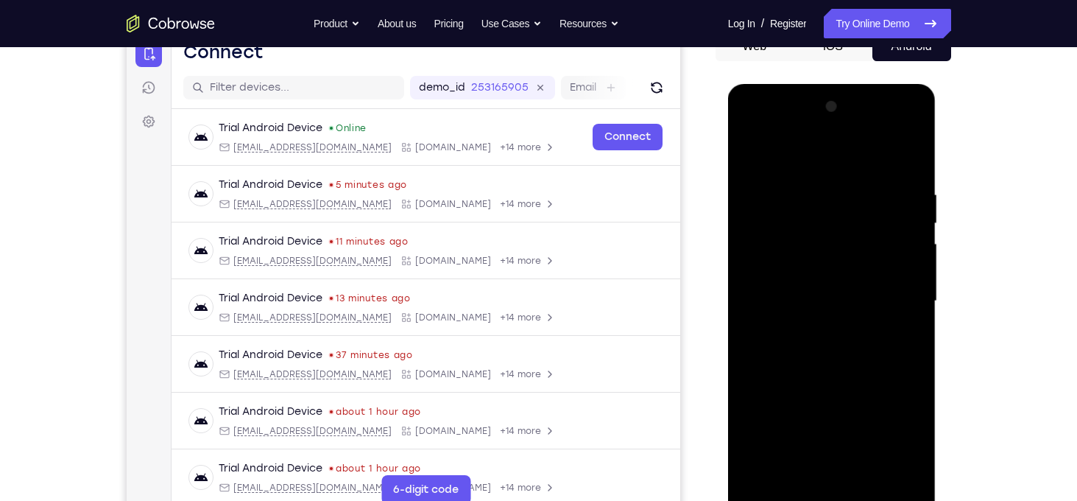
scroll to position [153, 0]
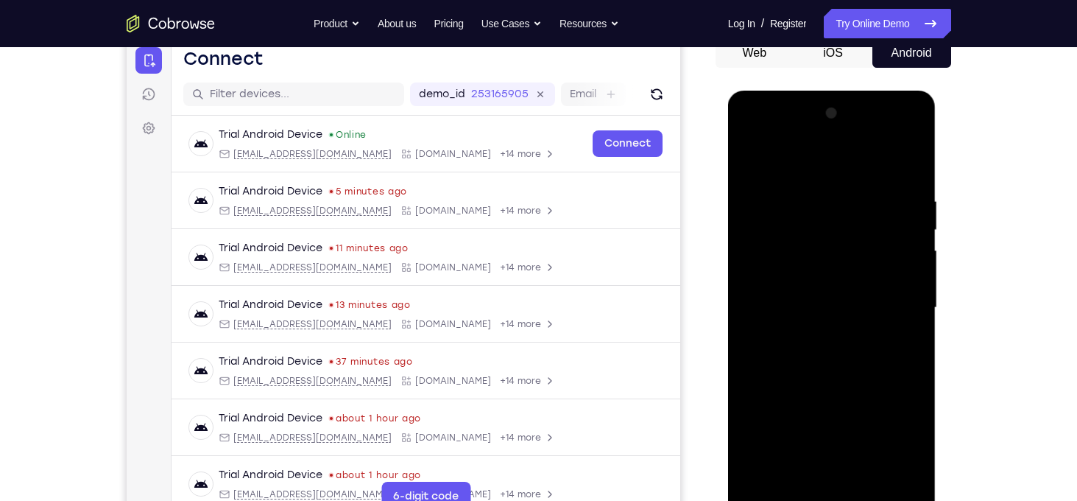
click at [762, 160] on div at bounding box center [832, 308] width 186 height 412
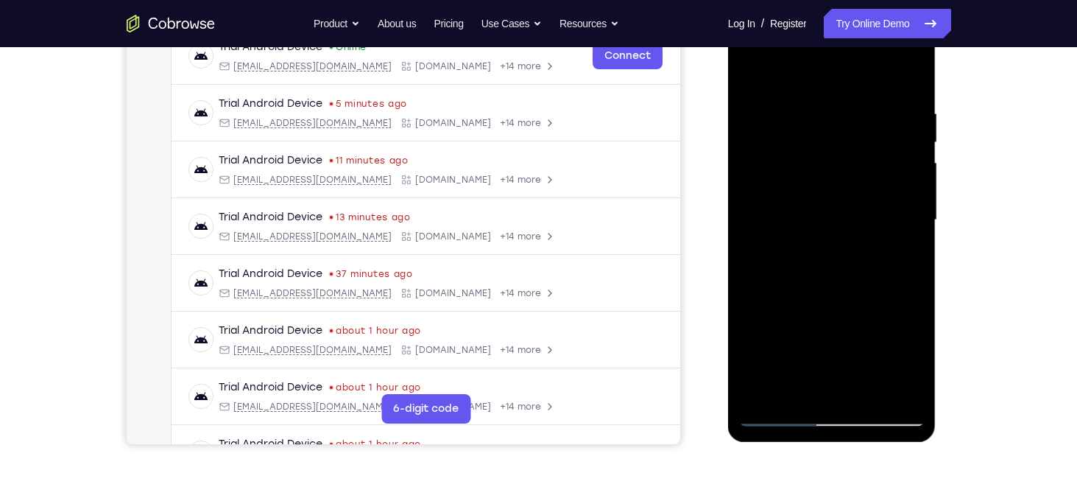
click at [867, 397] on div at bounding box center [832, 220] width 186 height 412
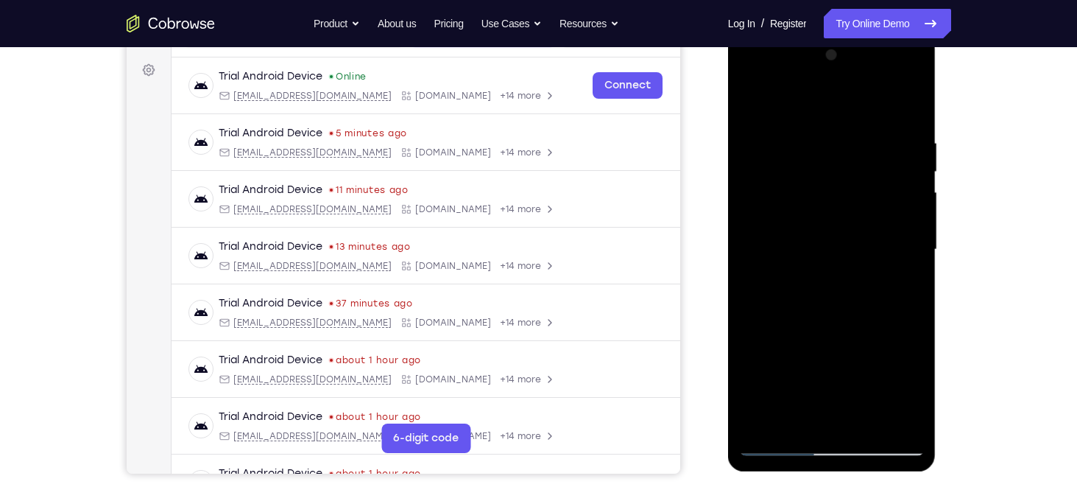
click at [844, 209] on div at bounding box center [832, 249] width 186 height 412
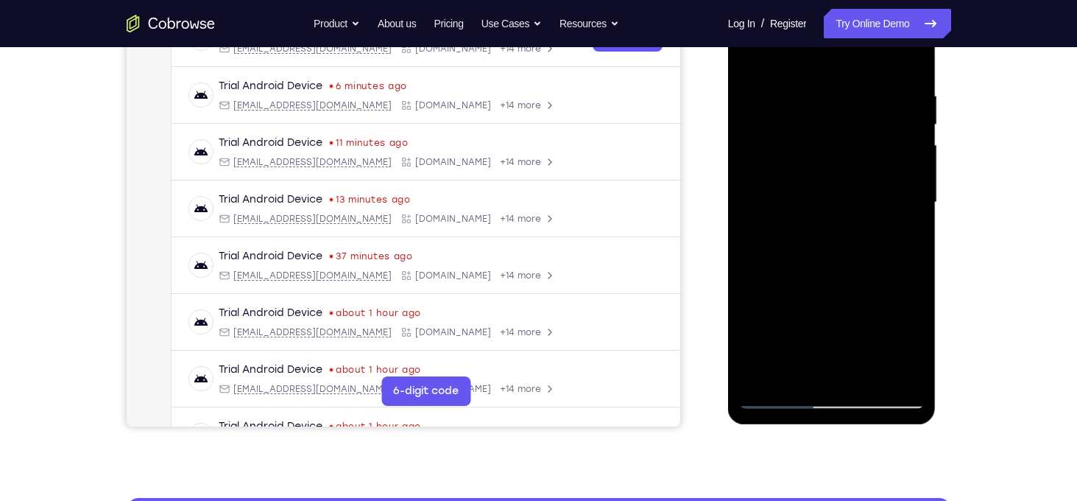
scroll to position [259, 0]
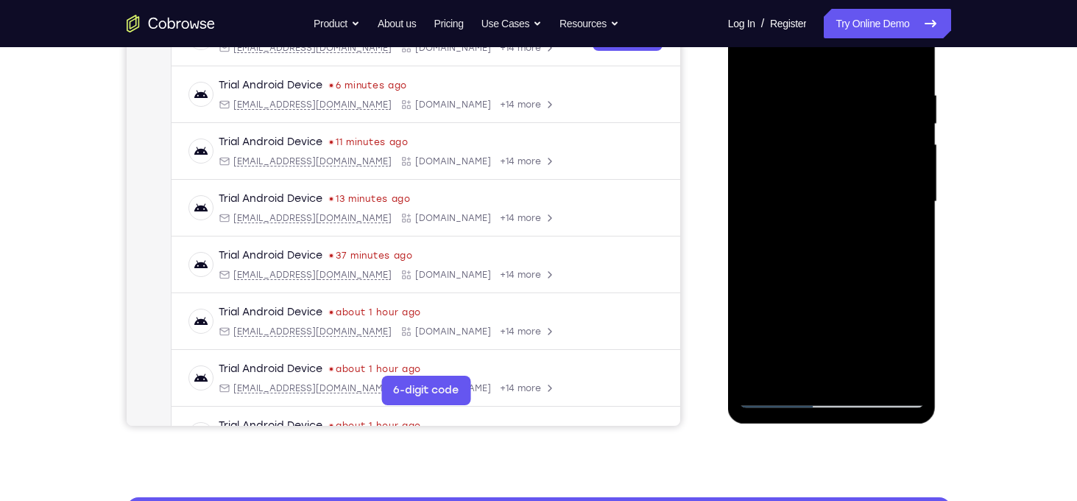
click at [815, 368] on div at bounding box center [832, 202] width 186 height 412
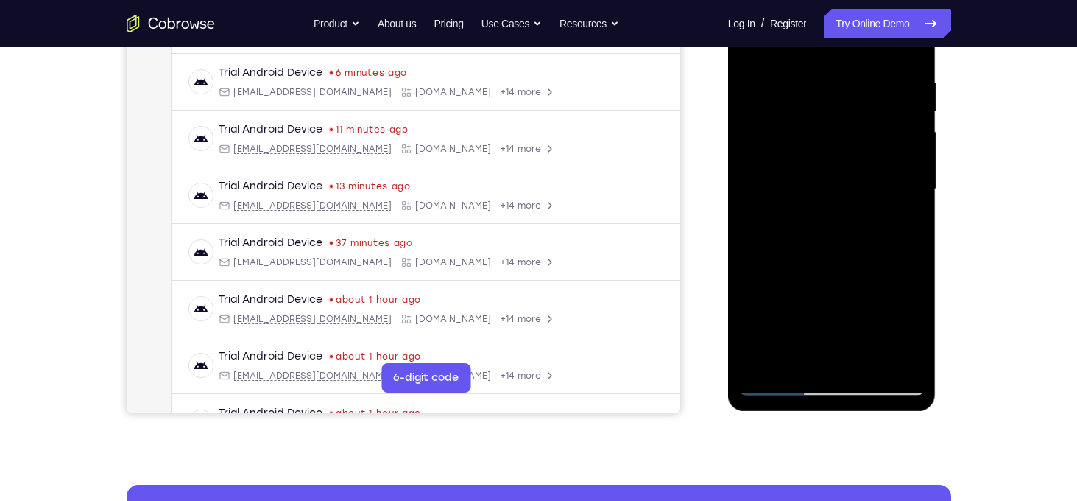
scroll to position [278, 0]
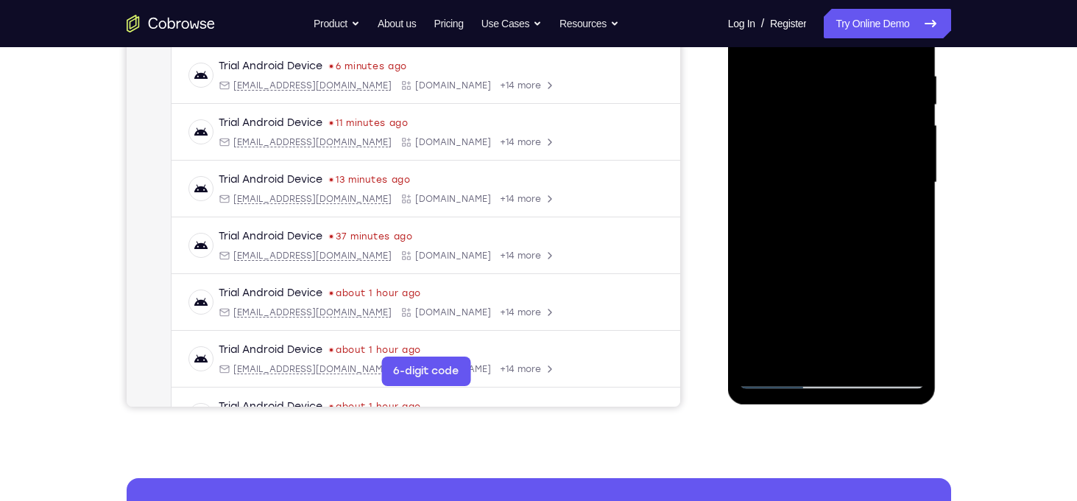
click at [800, 350] on div at bounding box center [832, 182] width 186 height 412
click at [749, 265] on div at bounding box center [832, 182] width 186 height 412
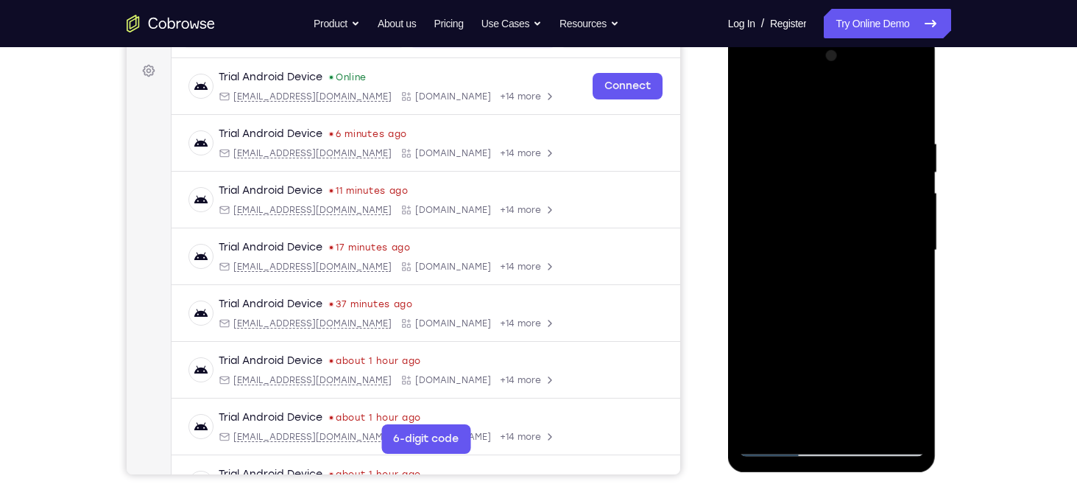
click at [757, 107] on div at bounding box center [832, 250] width 186 height 412
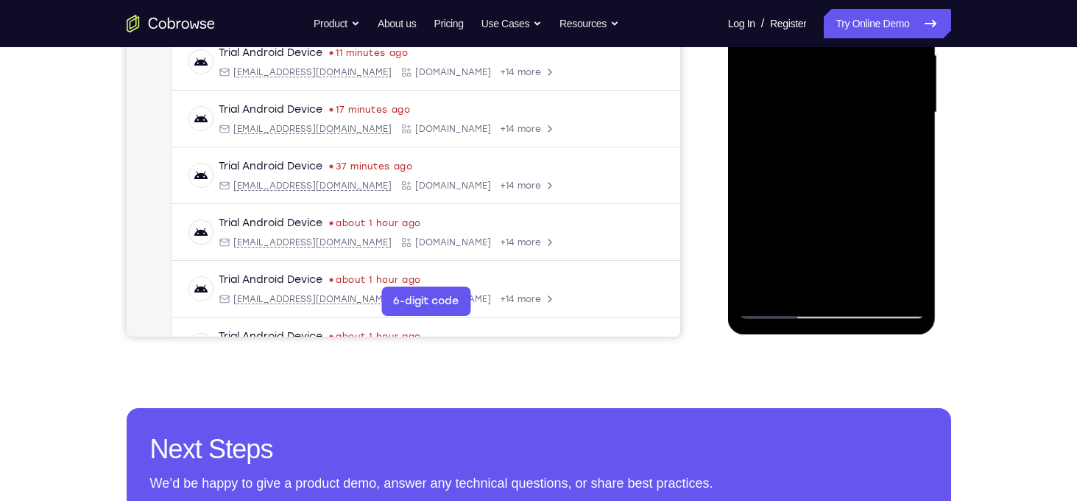
scroll to position [350, 0]
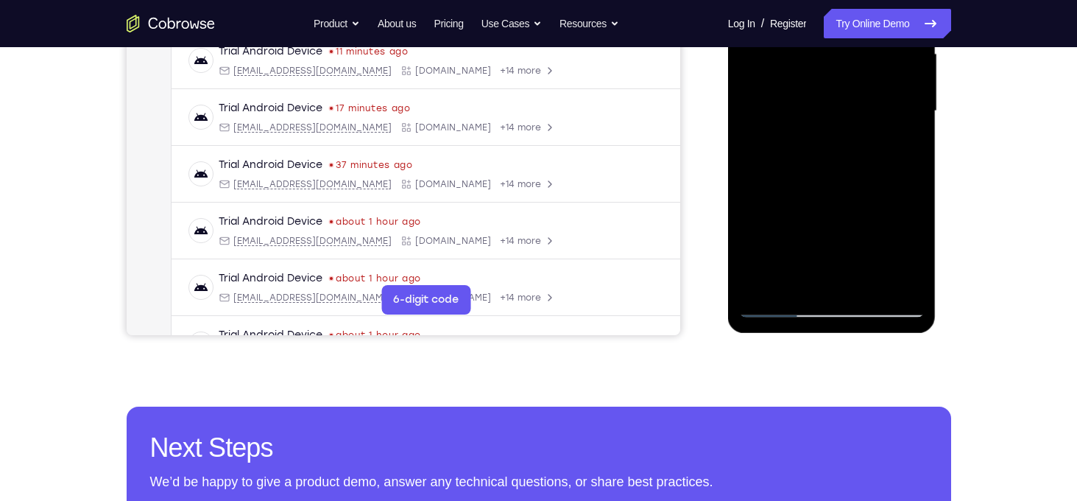
click at [893, 280] on div at bounding box center [832, 111] width 186 height 412
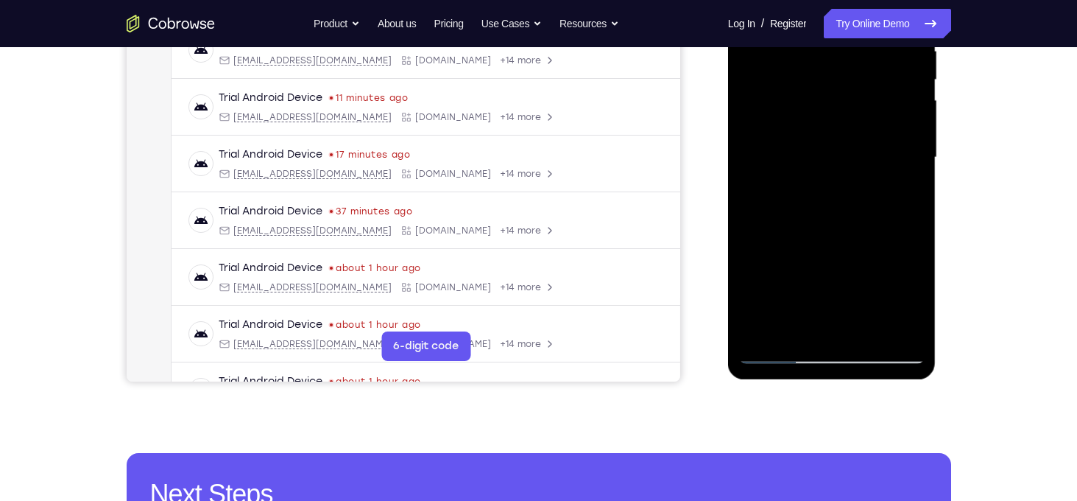
scroll to position [300, 0]
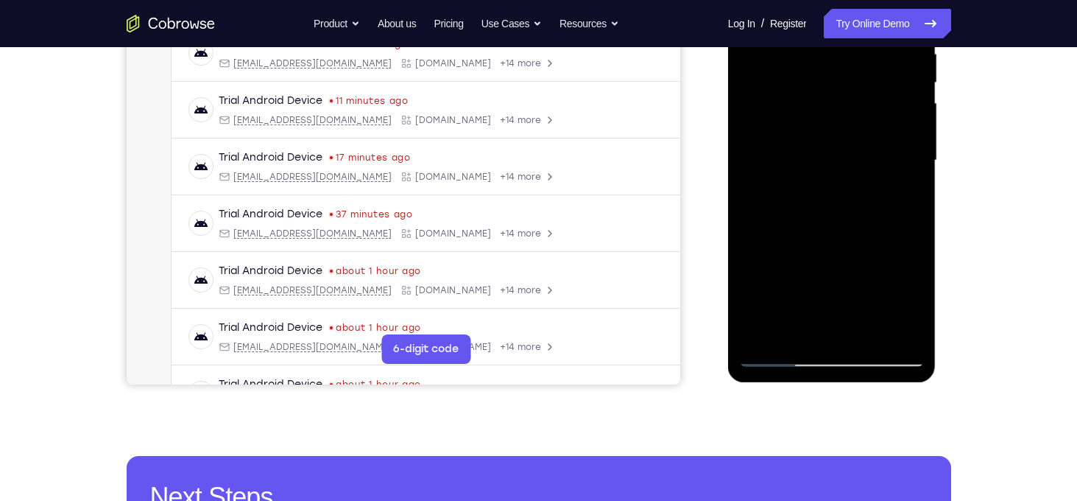
drag, startPoint x: 870, startPoint y: 128, endPoint x: 867, endPoint y: 290, distance: 162.0
click at [867, 290] on div at bounding box center [832, 160] width 186 height 412
click at [860, 328] on div at bounding box center [832, 160] width 186 height 412
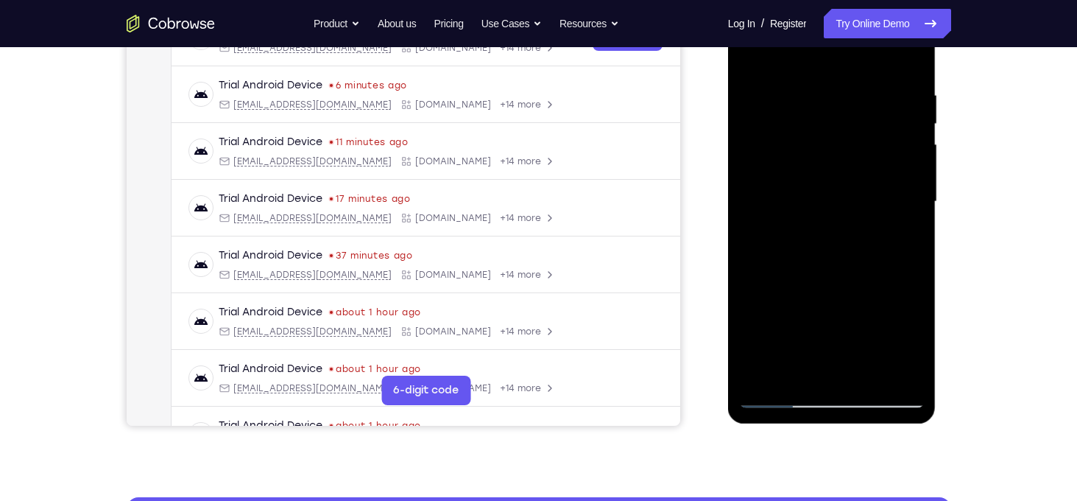
scroll to position [256, 0]
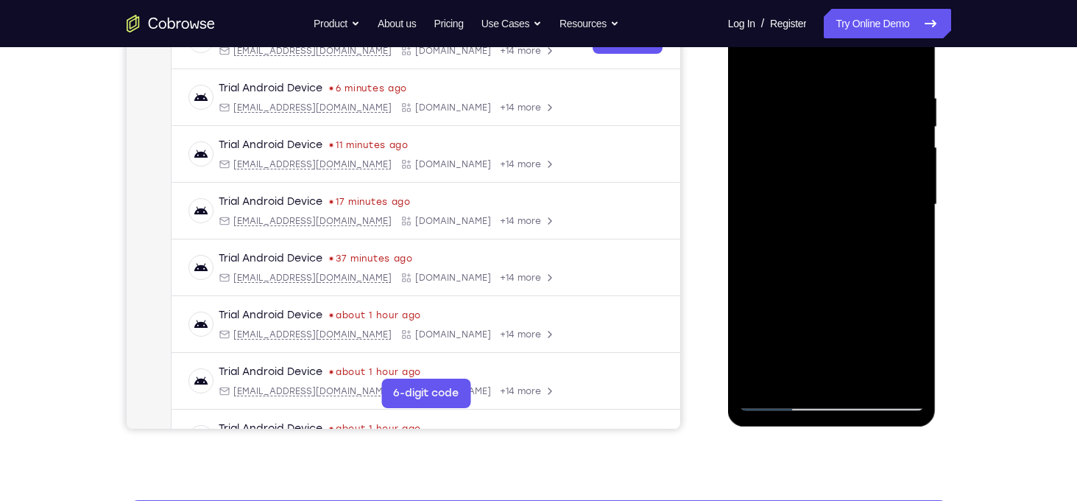
click at [819, 177] on div at bounding box center [832, 205] width 186 height 412
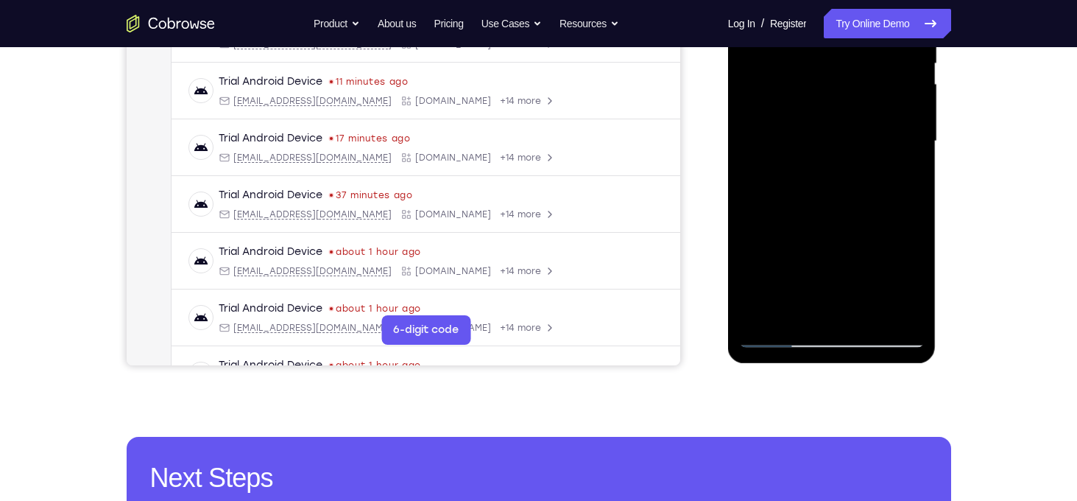
scroll to position [322, 0]
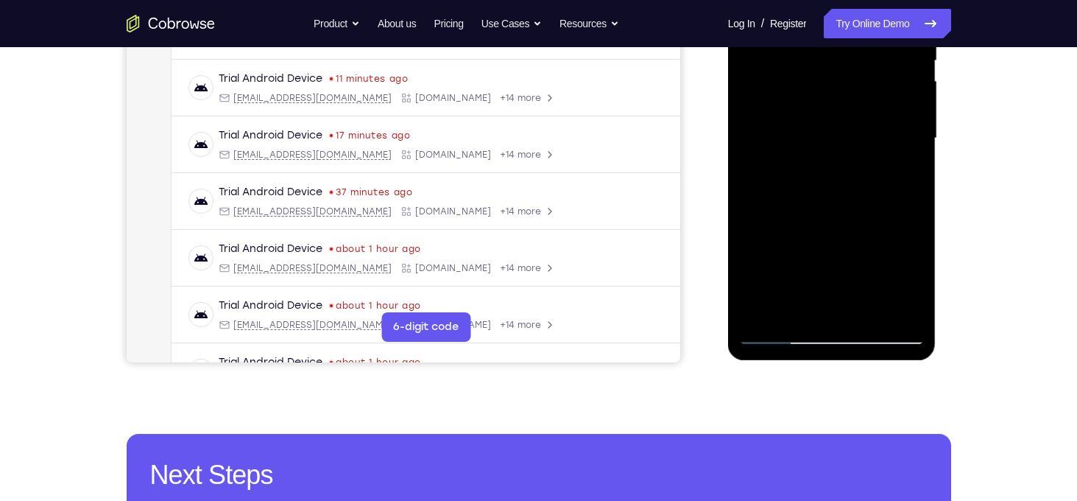
click at [777, 333] on div at bounding box center [832, 138] width 186 height 412
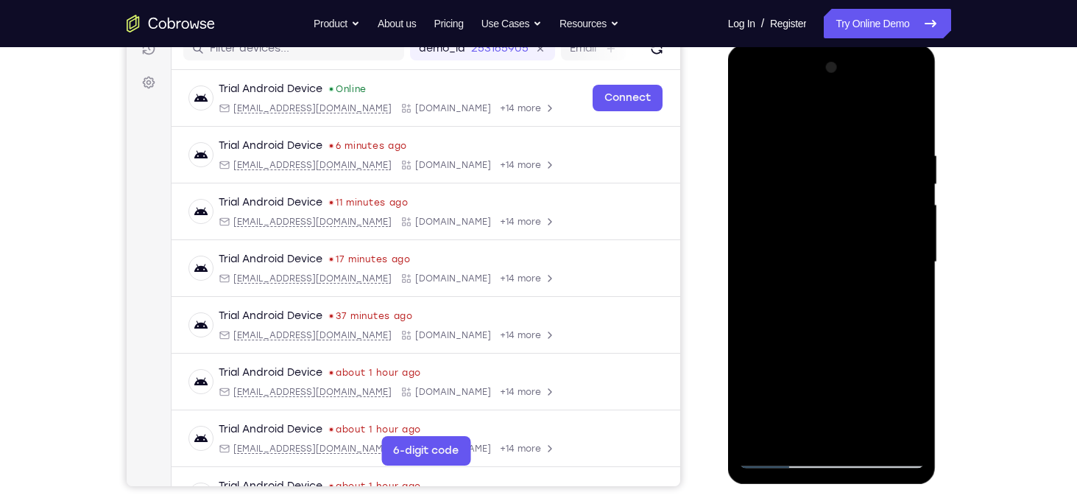
scroll to position [198, 0]
click at [811, 236] on div at bounding box center [832, 263] width 186 height 412
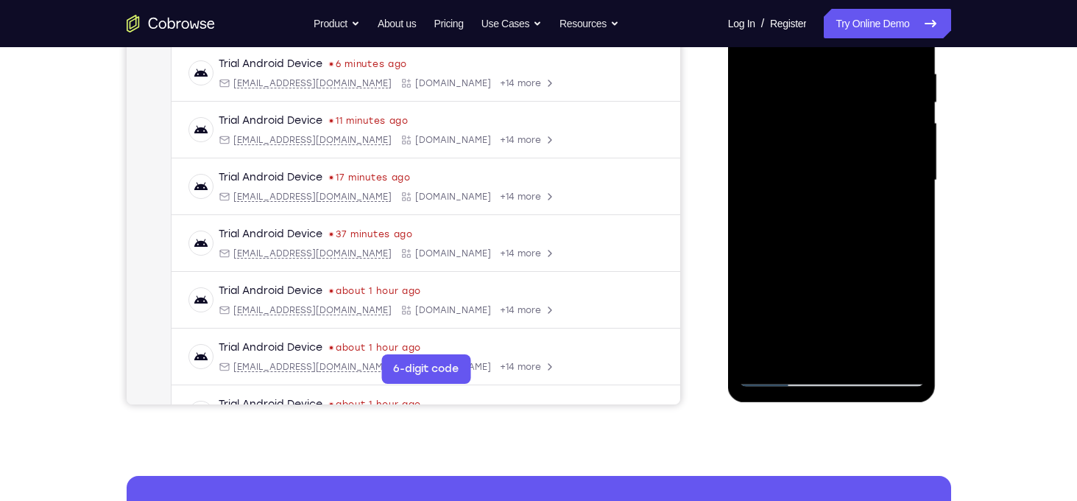
scroll to position [282, 0]
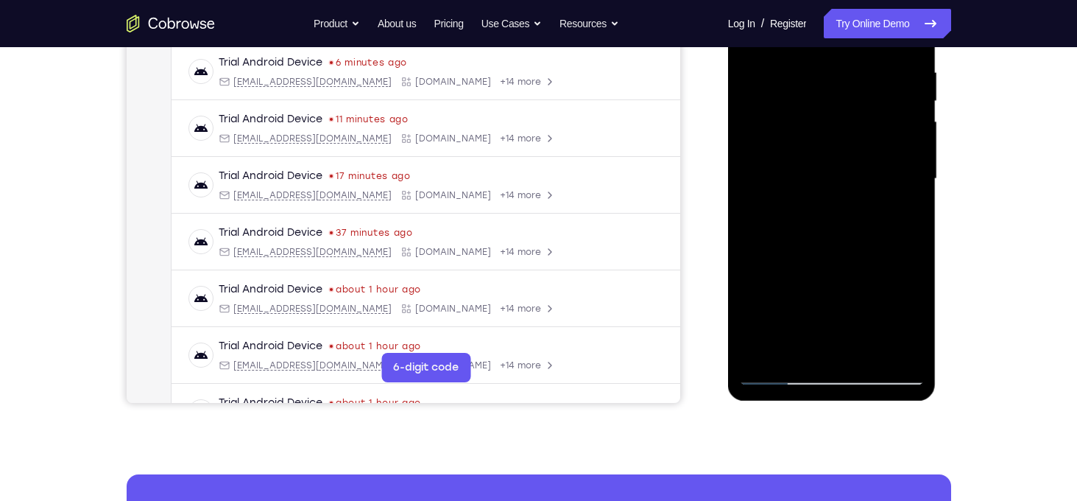
click at [799, 343] on div at bounding box center [832, 179] width 186 height 412
click at [749, 263] on div at bounding box center [832, 179] width 186 height 412
click at [835, 311] on div at bounding box center [832, 179] width 186 height 412
click at [902, 205] on div at bounding box center [832, 179] width 186 height 412
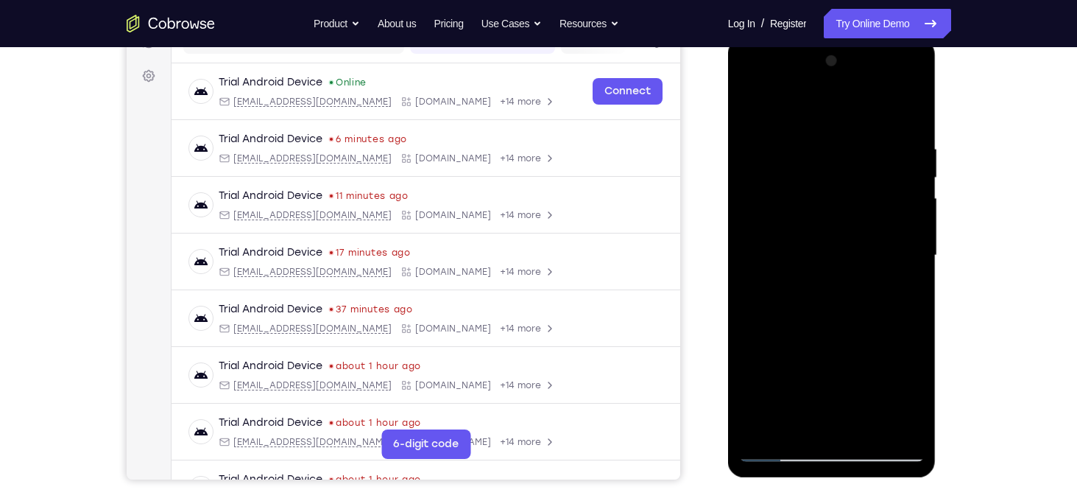
scroll to position [204, 0]
click at [753, 107] on div at bounding box center [832, 257] width 186 height 412
